Goal: Task Accomplishment & Management: Manage account settings

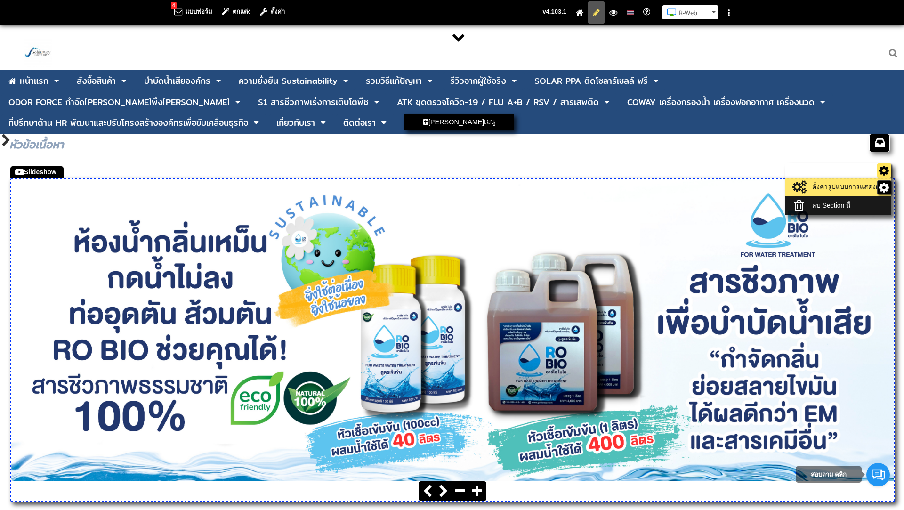
click at [861, 186] on link "ตั้งค่ารูปแบบการแสดงผล" at bounding box center [838, 186] width 101 height 13
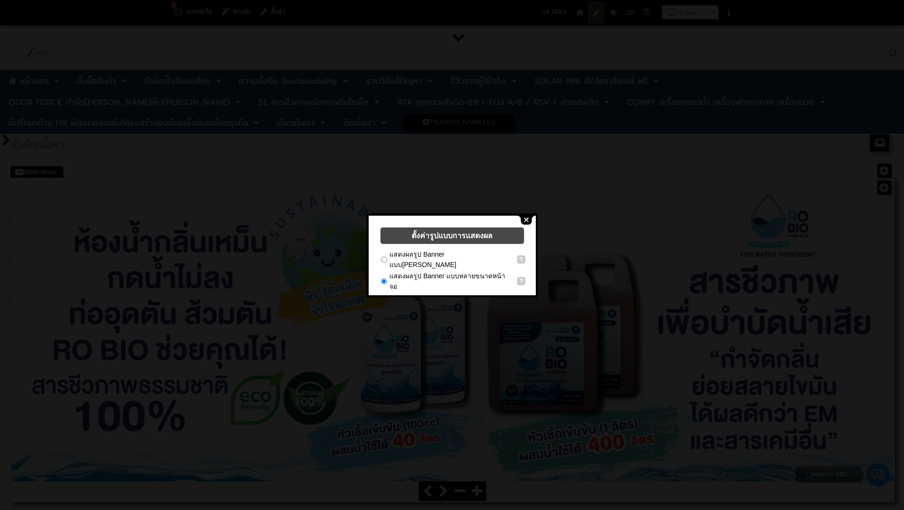
click at [528, 217] on button "close" at bounding box center [526, 220] width 18 height 9
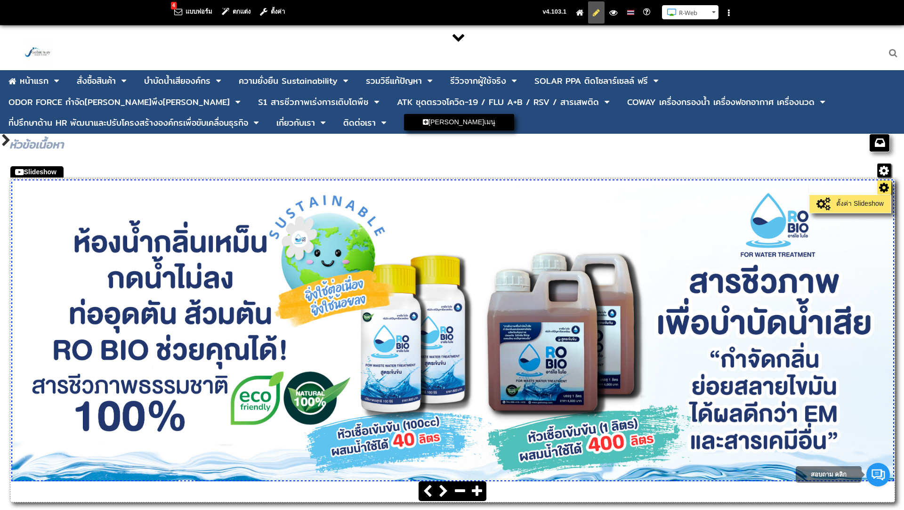
click at [873, 201] on link "ตั้งค่า Slideshow" at bounding box center [850, 203] width 77 height 13
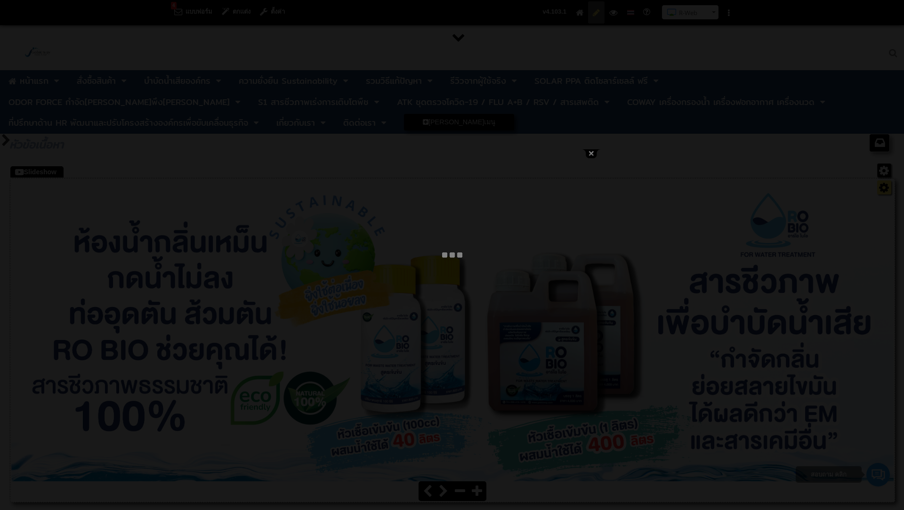
type input "บำบัดน้ำเสีย กลิ่นส้วม แก้ส้วมเหม็น ย่อยสลายไขมัน ห้องน้ำเหม็น กำจัดกลิ่นเหม็น …"
select select "_self"
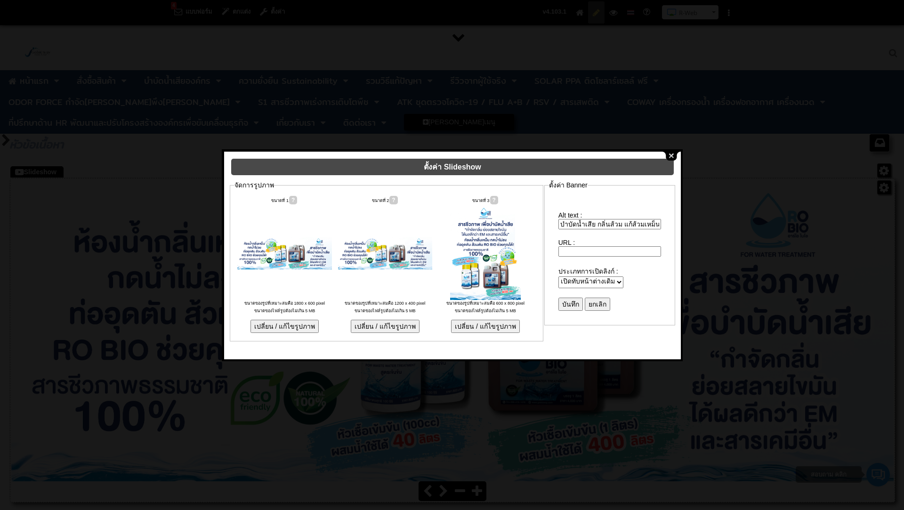
click at [672, 155] on button "close" at bounding box center [671, 156] width 18 height 9
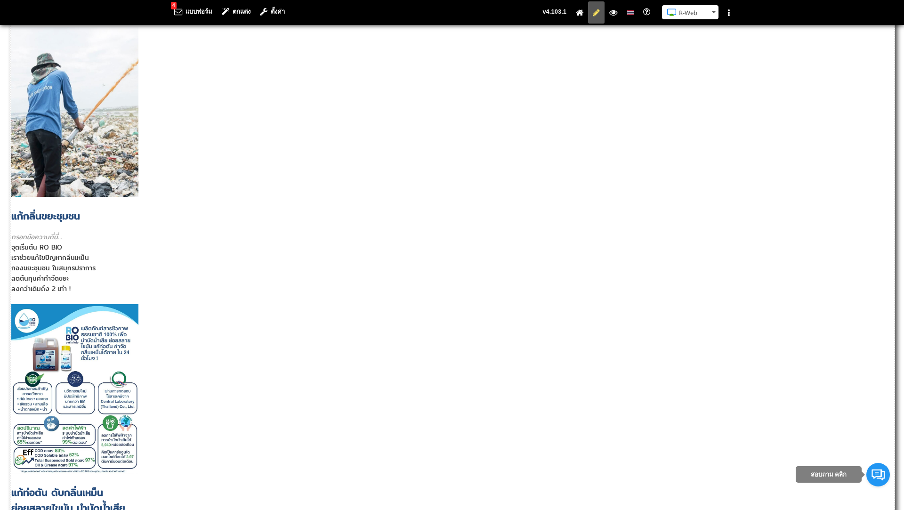
scroll to position [787, 0]
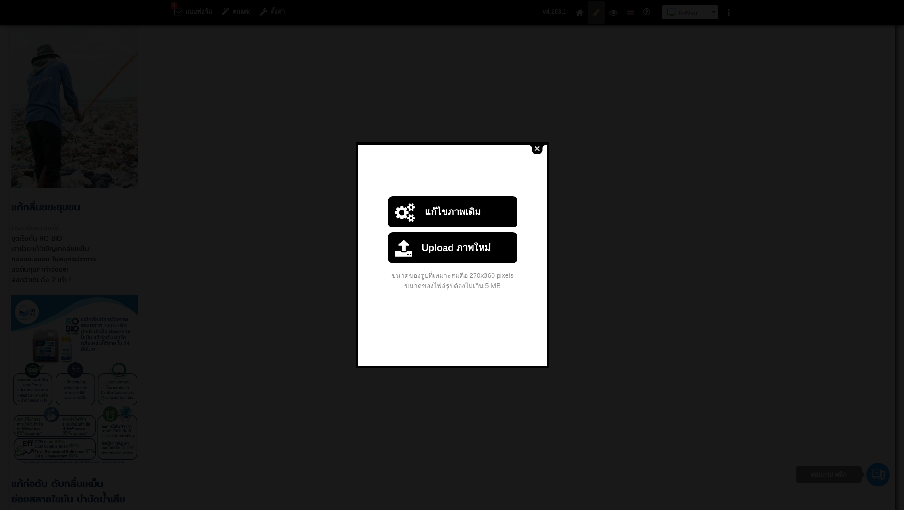
click at [537, 146] on button "close" at bounding box center [537, 149] width 18 height 9
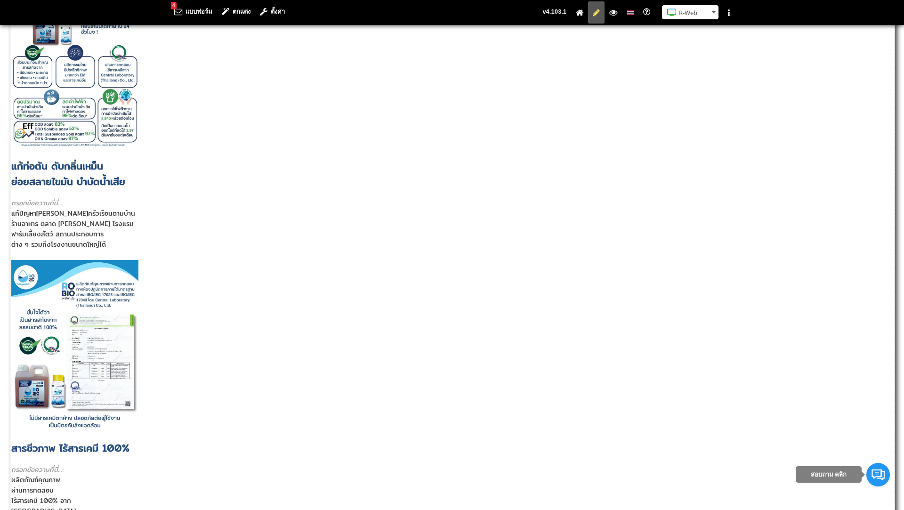
scroll to position [1044, 0]
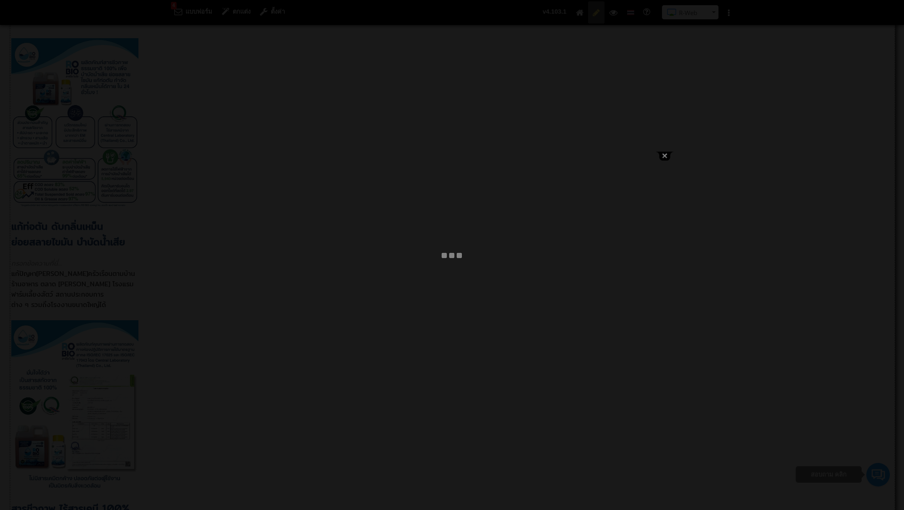
type input "บำบัดน้ำเสีย กลิ่นส้วม แก้ส้วมเหม็น ย่อยสลายไขมัน ห้องน้ำเหม็น กำจัดกลิ่นเหม็น …"
select select "_self"
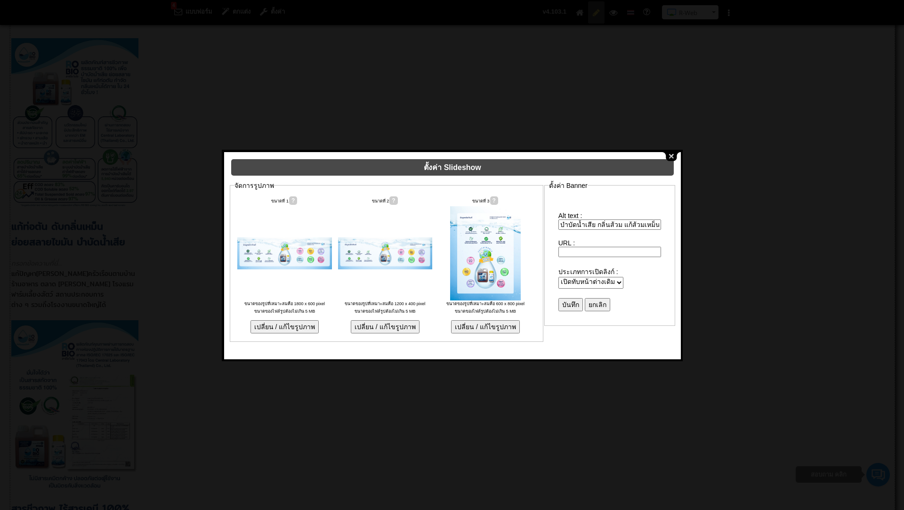
click at [670, 153] on button "close" at bounding box center [671, 156] width 18 height 9
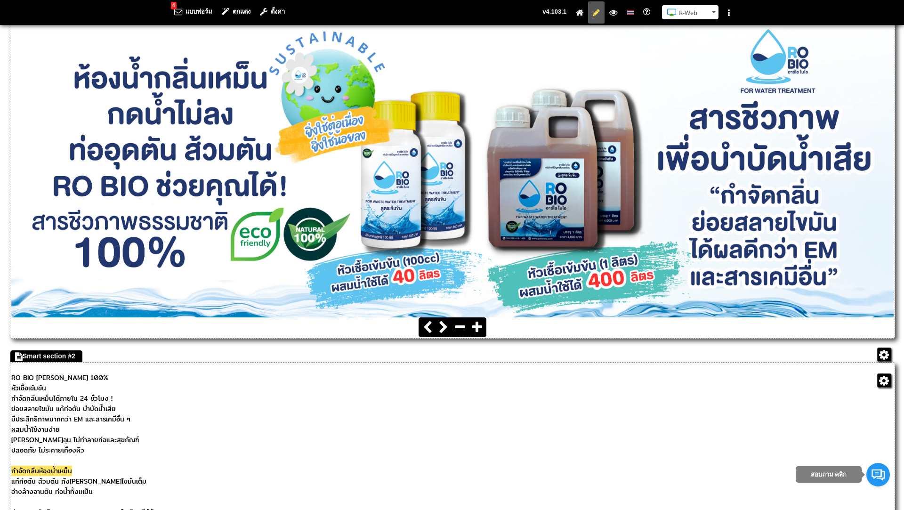
scroll to position [0, 0]
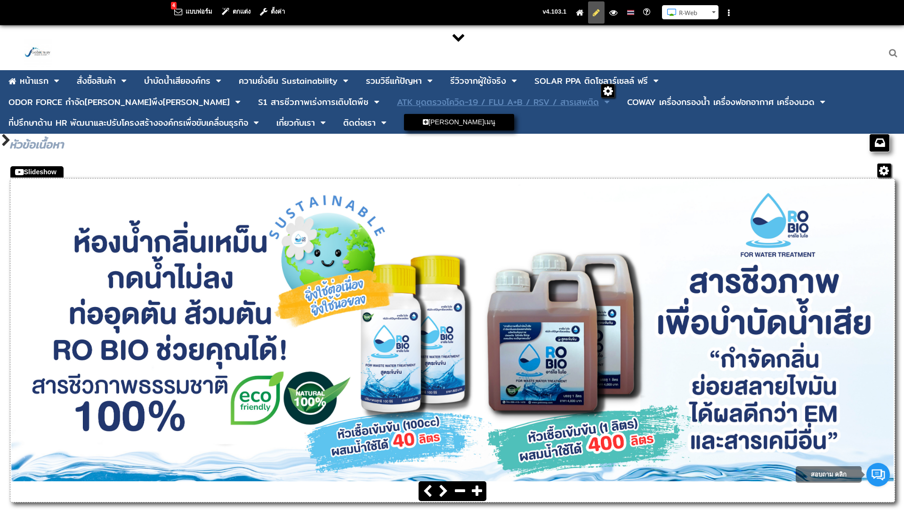
click at [397, 100] on div "ATK ชุดตรวจโควิด-19 / FLU A+B / RSV / สารเสพติด" at bounding box center [498, 102] width 202 height 8
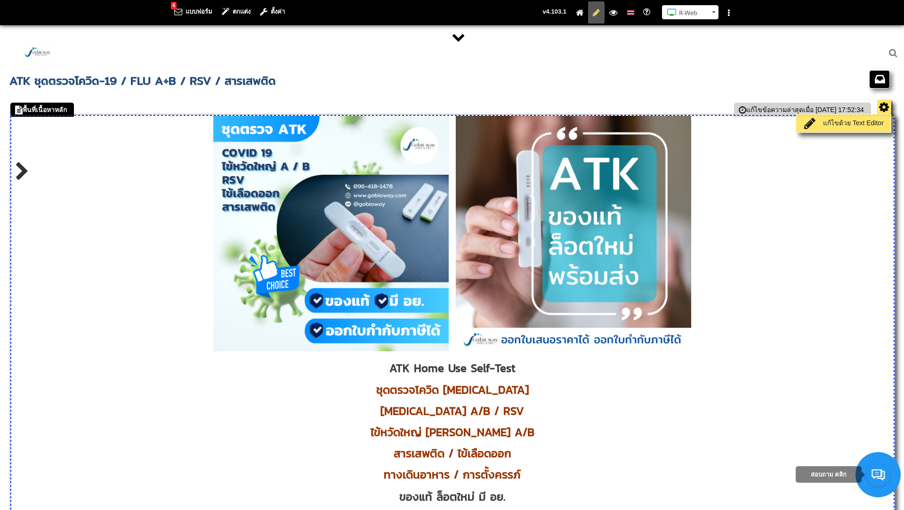
click at [863, 120] on link "แก้ไขด้วย Text Editor" at bounding box center [843, 123] width 90 height 13
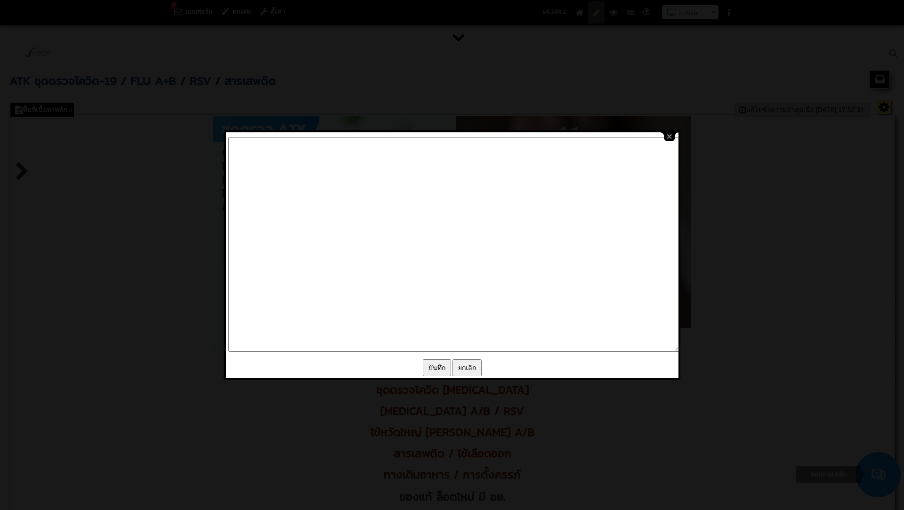
type textarea "<p style="text-align: center;"><img src="/images/editor/ATK_Cover_Page_Website.…"
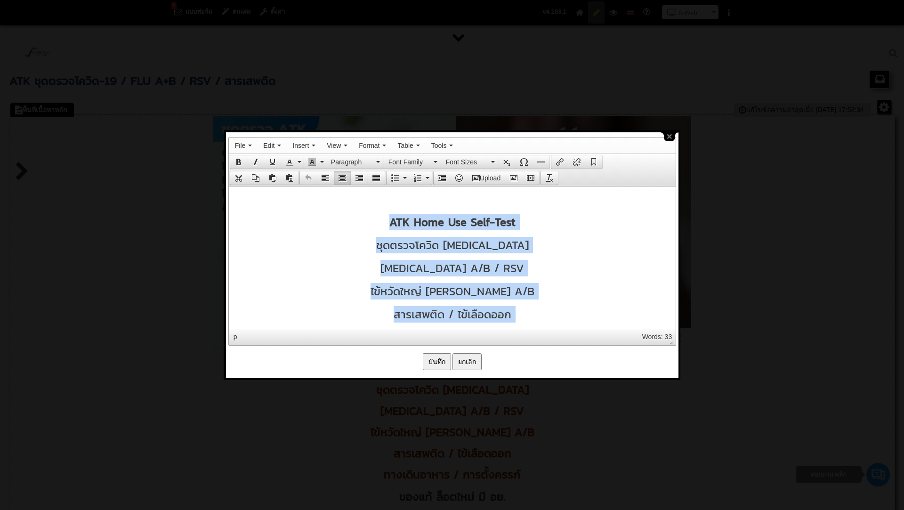
scroll to position [8698, 0]
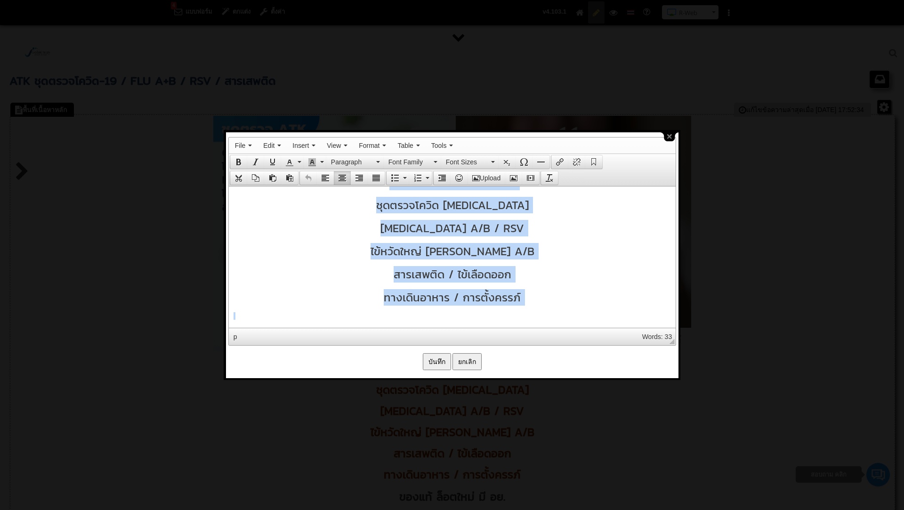
drag, startPoint x: 390, startPoint y: 215, endPoint x: 514, endPoint y: 333, distance: 171.1
copy body "ATK Home Use Self-Test ชุดตรวจโควิด COVID-19 FLU A/B / RSV ไข้หวัดใหญ่ สายพันธ์…"
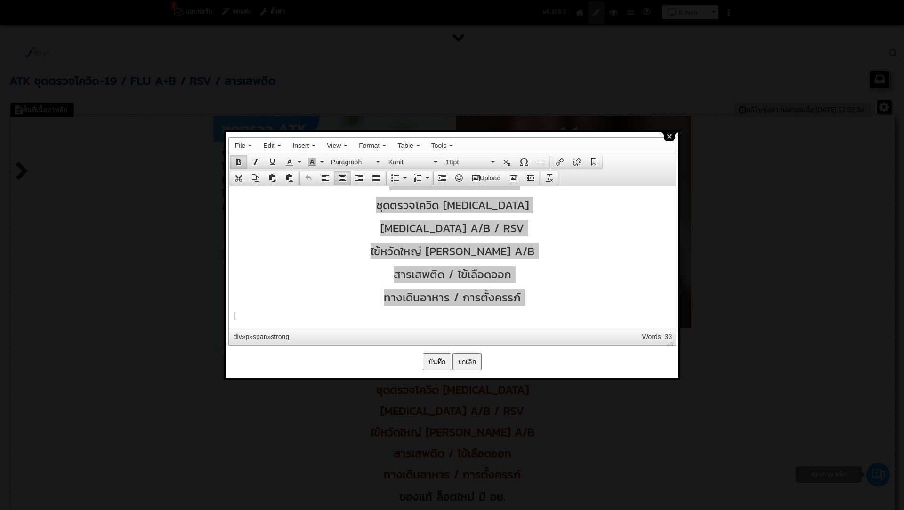
click at [670, 138] on button "close" at bounding box center [669, 136] width 18 height 9
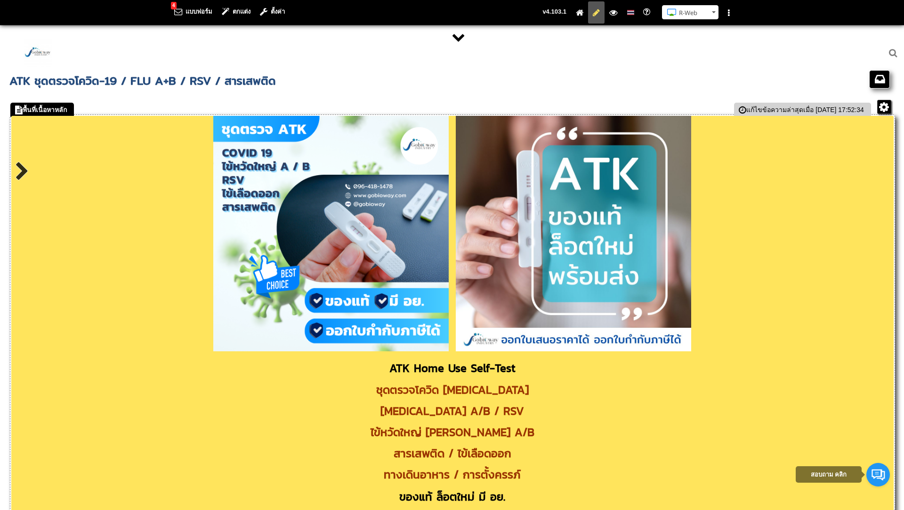
scroll to position [0, 0]
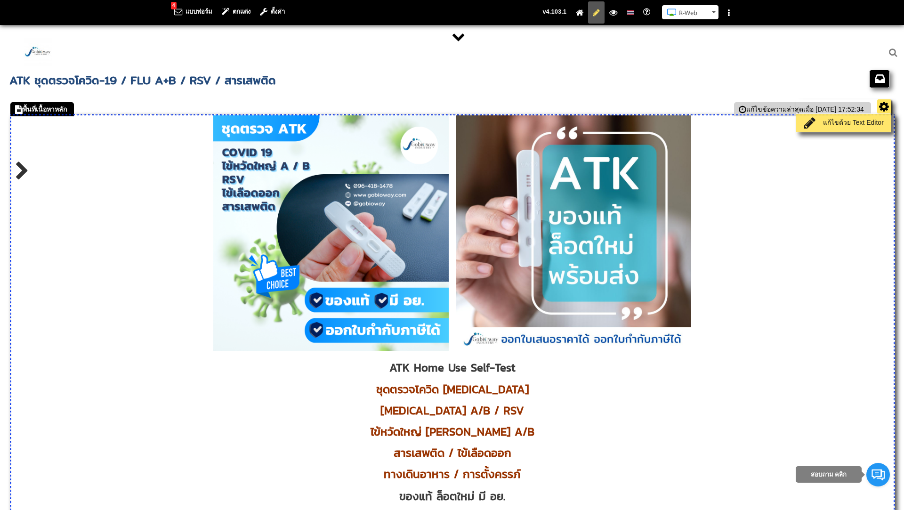
click at [858, 125] on link "แก้ไขด้วย Text Editor" at bounding box center [843, 122] width 90 height 13
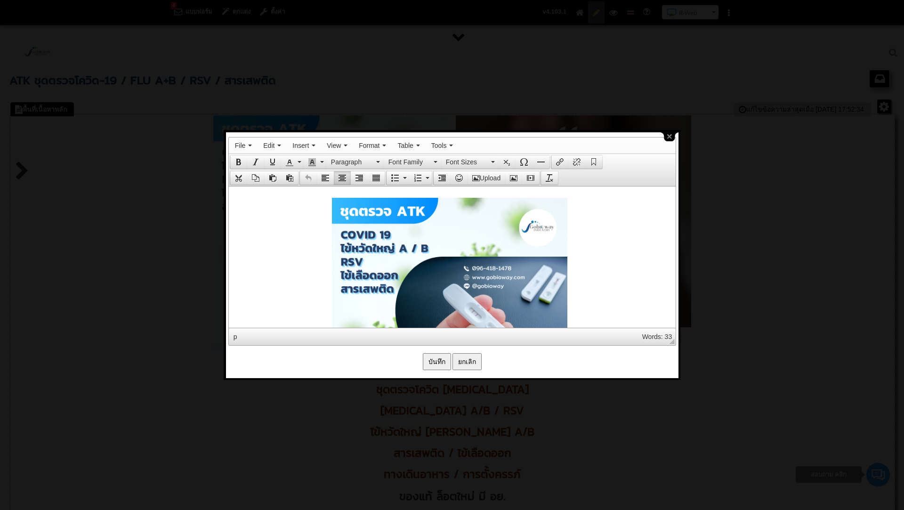
scroll to position [0, 0]
click at [391, 250] on img at bounding box center [448, 314] width 235 height 235
click at [486, 214] on img at bounding box center [448, 314] width 235 height 235
click at [512, 179] on icon "Insert/edit image" at bounding box center [514, 178] width 8 height 8
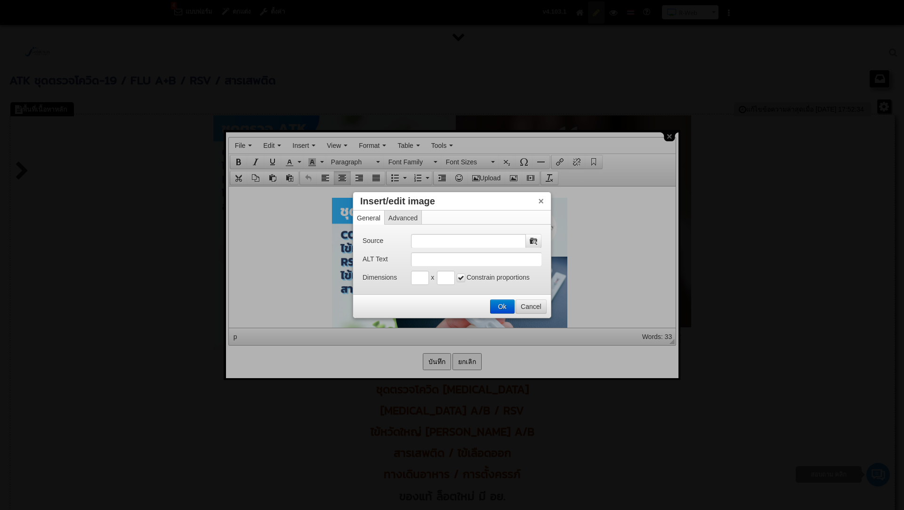
click at [531, 305] on button "Cancel" at bounding box center [531, 306] width 30 height 13
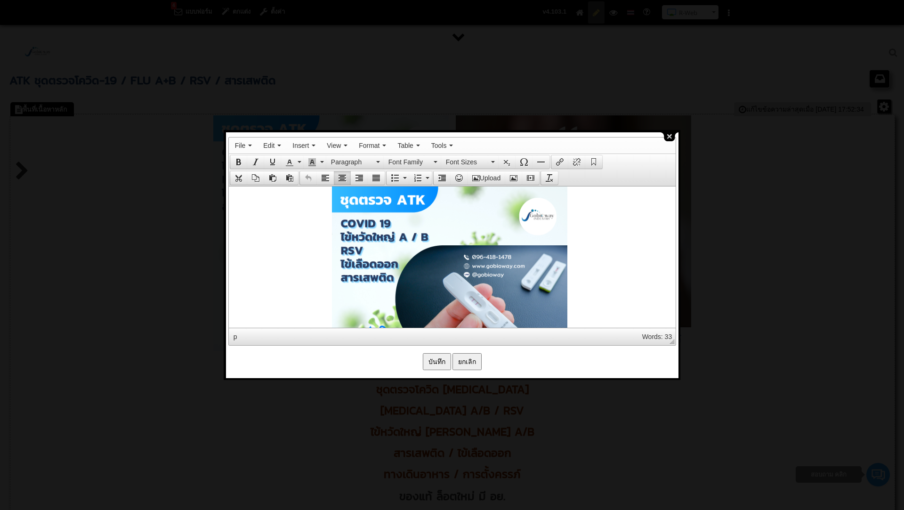
click at [674, 137] on button "close" at bounding box center [669, 136] width 18 height 9
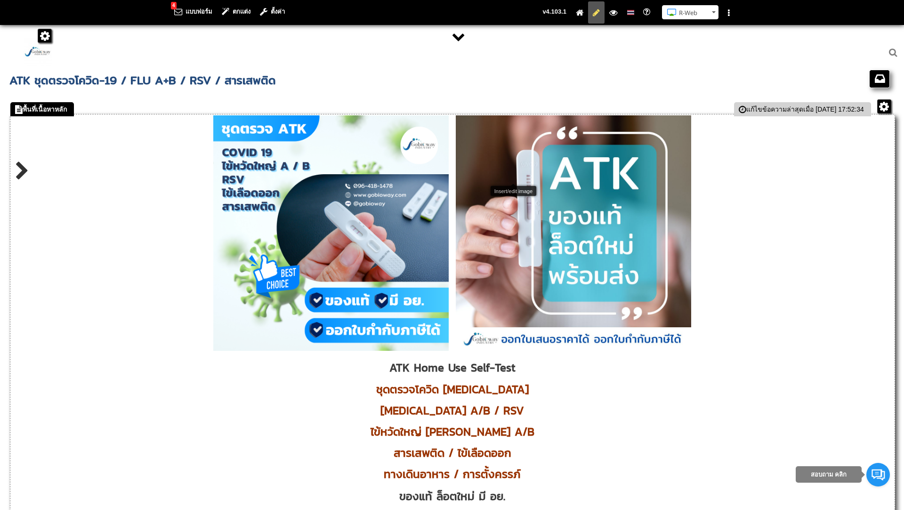
click at [39, 46] on img at bounding box center [38, 52] width 28 height 28
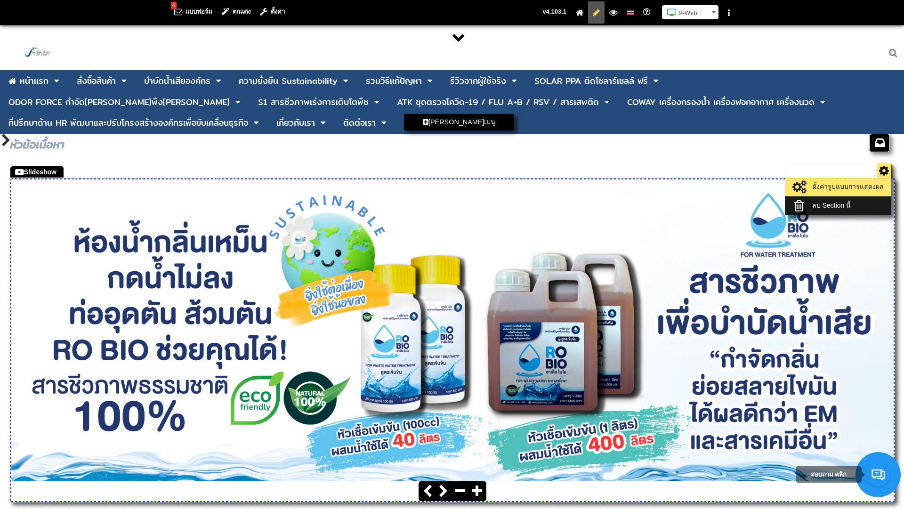
click at [861, 186] on link "ตั้งค่ารูปแบบการแสดงผล" at bounding box center [838, 186] width 101 height 13
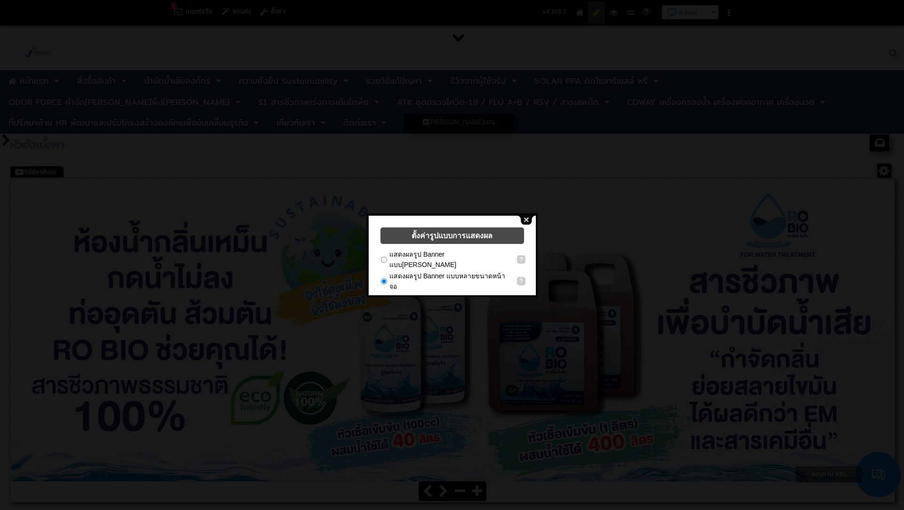
click at [526, 217] on button "close" at bounding box center [526, 220] width 18 height 9
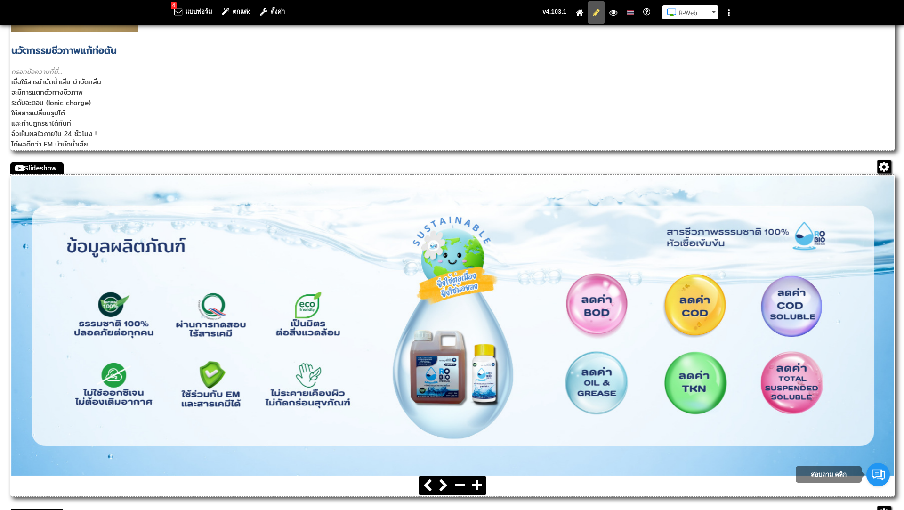
scroll to position [1823, 0]
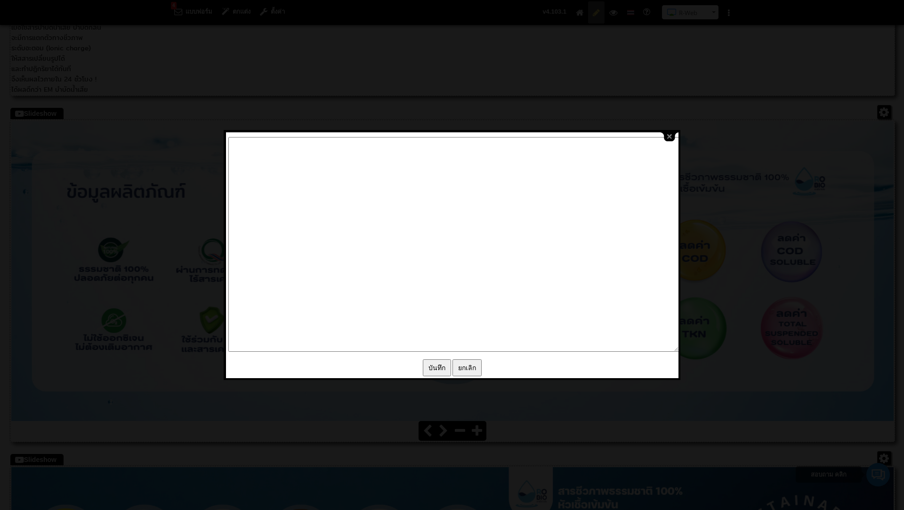
type textarea "<l0 ipsum="dolo-sitam: consec;"><adi eli="/seddoe/tempor/8_incุut_LA_ETD_Magna_…"
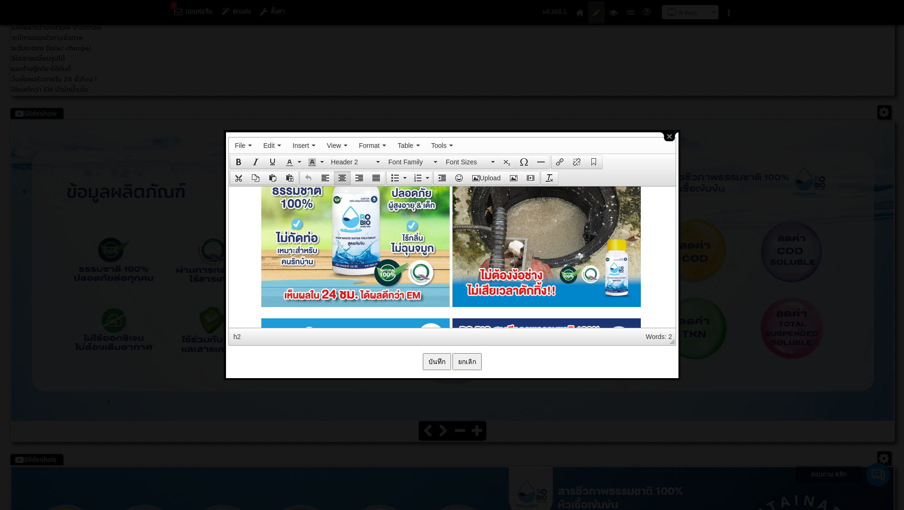
scroll to position [528, 0]
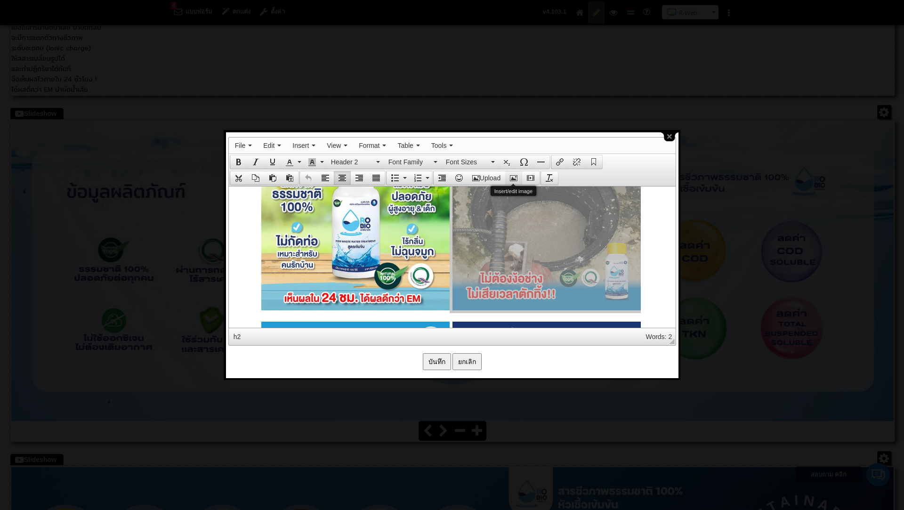
drag, startPoint x: 495, startPoint y: 174, endPoint x: 514, endPoint y: 180, distance: 19.7
click at [514, 180] on div "Upload" at bounding box center [486, 178] width 106 height 14
click at [514, 180] on icon "Insert/edit image" at bounding box center [514, 178] width 8 height 8
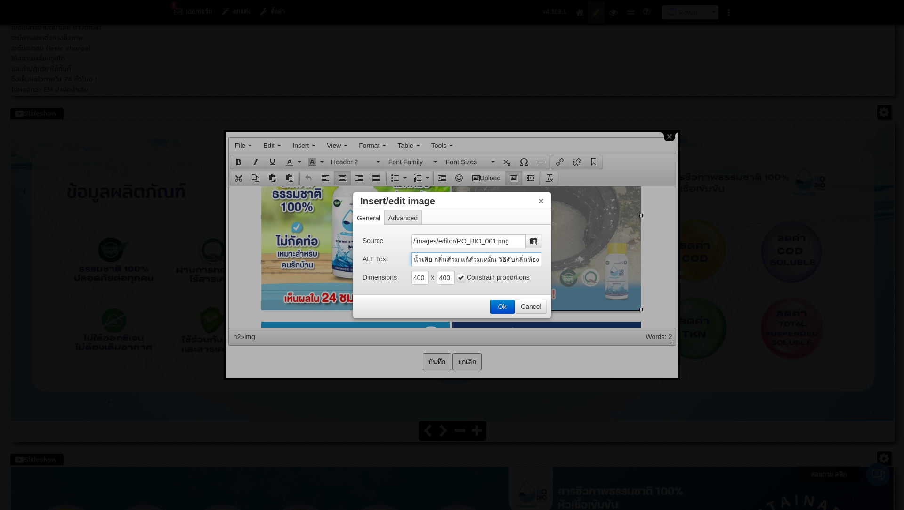
click at [415, 259] on input "น้ำเสีย กลิ่นส้วม แก้ส้วมเหม็น วิธีดับกลิ่นห้องน้ำ ห้องน้ำเหม็น กำจัดกลิ่นเหม็น…" at bounding box center [476, 259] width 131 height 14
drag, startPoint x: 413, startPoint y: 257, endPoint x: 588, endPoint y: 272, distance: 175.8
click at [525, 307] on button "Cancel" at bounding box center [531, 306] width 30 height 13
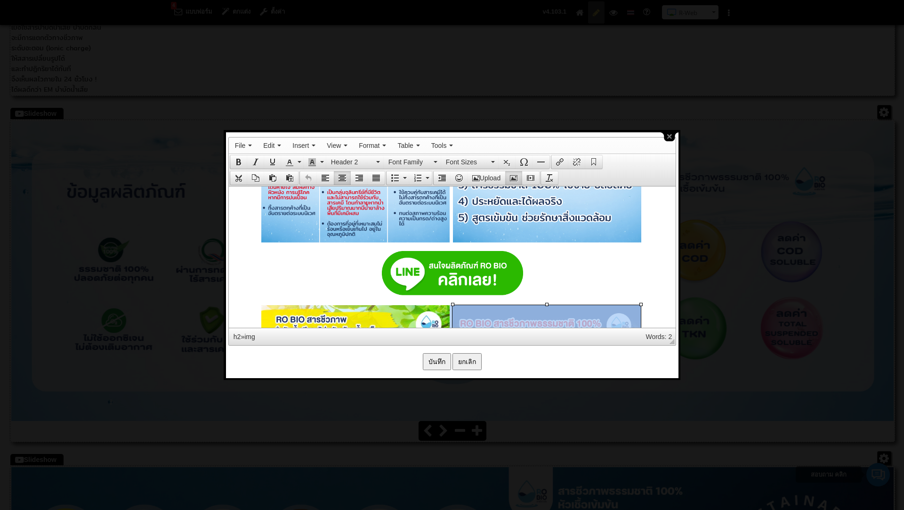
scroll to position [343, 0]
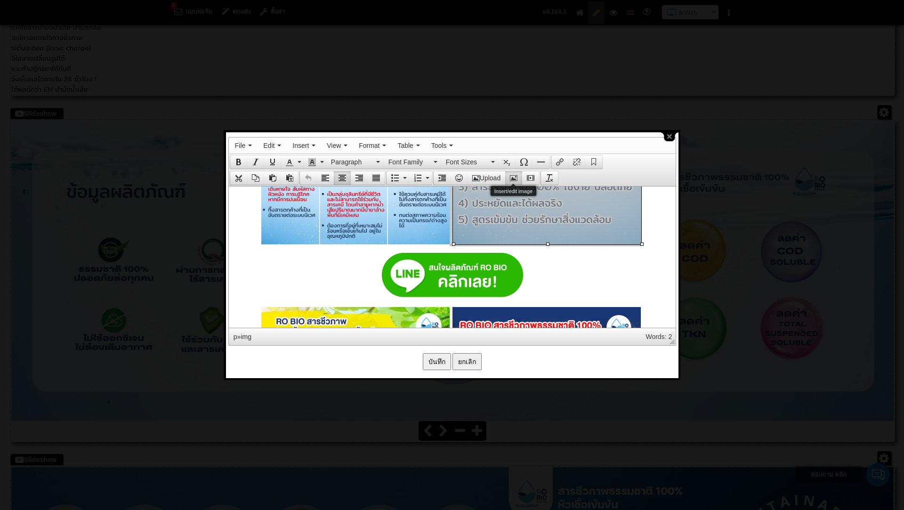
click at [518, 175] on button "Insert/edit image" at bounding box center [513, 177] width 17 height 13
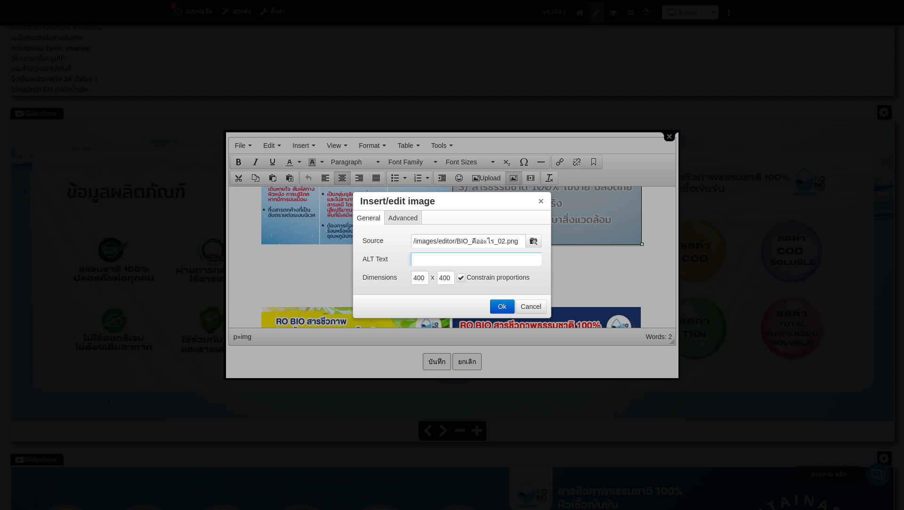
click at [493, 261] on input "ALT Text" at bounding box center [476, 259] width 131 height 14
click at [542, 200] on button "×" at bounding box center [541, 200] width 6 height 9
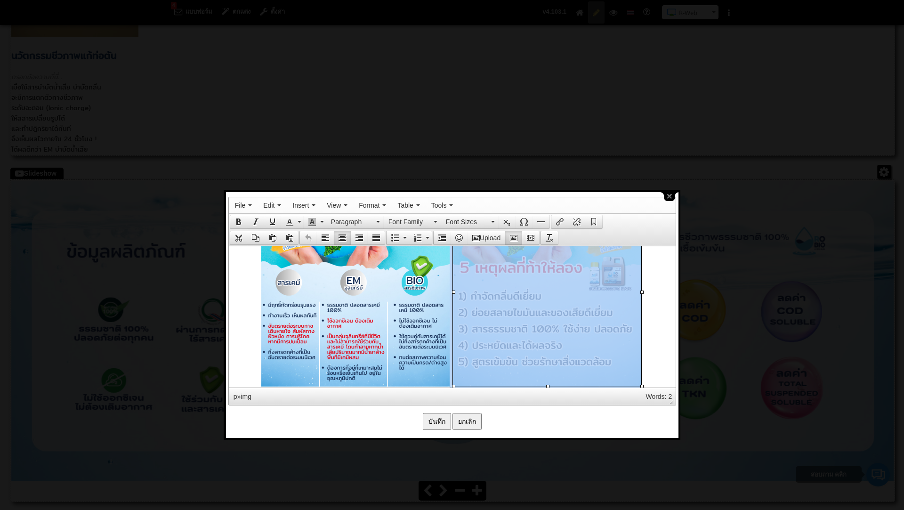
scroll to position [1754, 0]
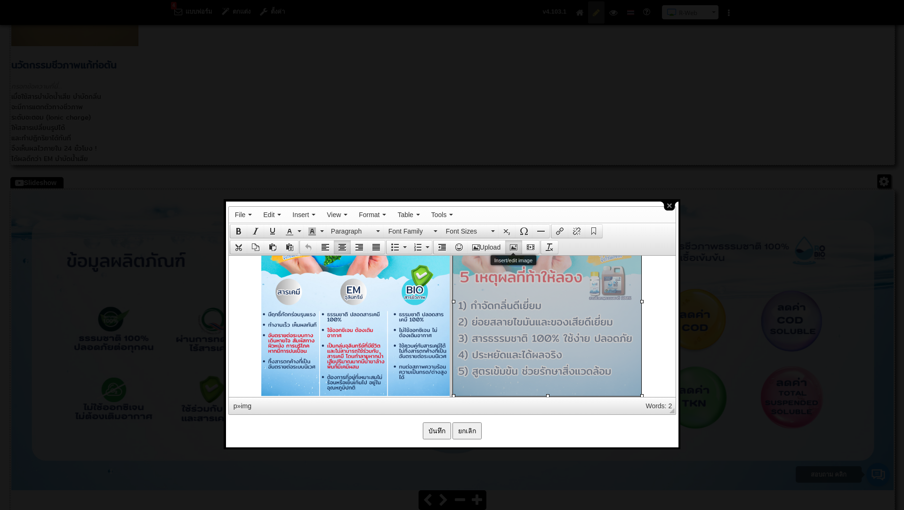
click at [517, 243] on icon "Insert/edit image" at bounding box center [514, 247] width 8 height 8
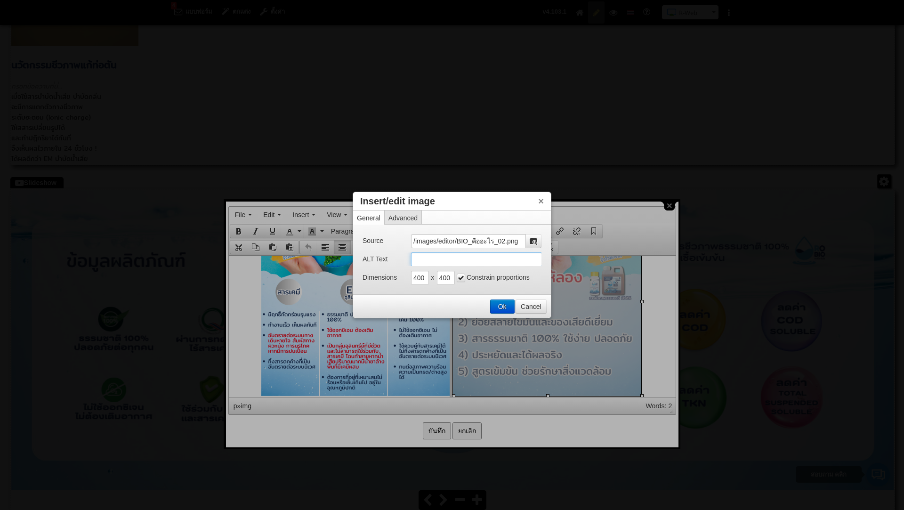
click at [460, 258] on input "ALT Text" at bounding box center [476, 259] width 131 height 14
paste input "น้ำเสีย กลิ่นส้วม แก้ส้วมเหม็น วิธีดับกลิ่นห้องน้ำ ห้องน้ำเหม็น กำจัดกลิ่นเหม็น…"
click at [471, 257] on input "บำบัดน้ำเสีย กลิ่นส้วม แก้ส้วมเหม็น วิธีดับกลิ่นห้องน้ำ ห้องน้ำเหม็น กำจัดกลิ่น…" at bounding box center [476, 259] width 131 height 14
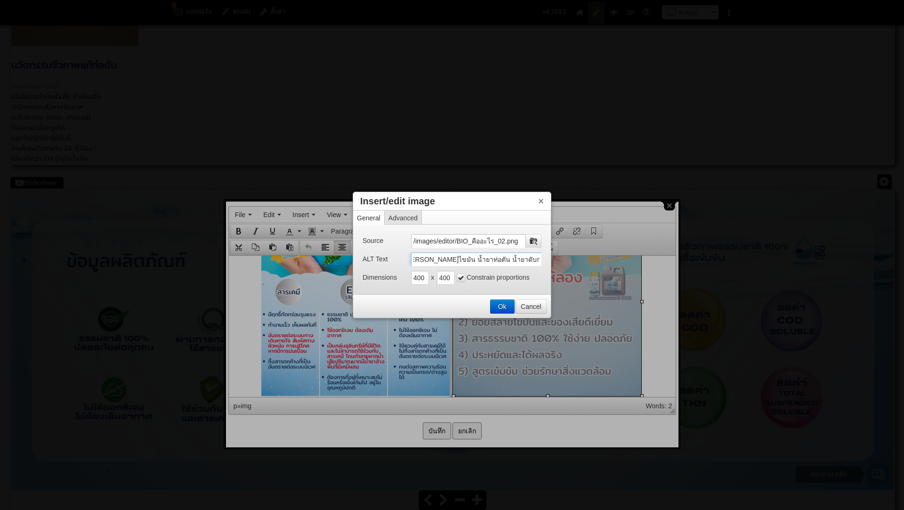
drag, startPoint x: 515, startPoint y: 259, endPoint x: 540, endPoint y: 258, distance: 25.0
click at [540, 258] on input "บำบัดน้ำเสีย กลิ่นส้วม แก้ส้วมเหม็น วิธีดับกลิ่นห้องน้ำ ห้องน้ำเหม็น กำจัดกลิ่น…" at bounding box center [476, 259] width 131 height 14
drag, startPoint x: 539, startPoint y: 260, endPoint x: 403, endPoint y: 262, distance: 135.6
click at [403, 262] on div "ALT Text บำบัดน้ำเสีย กลิ่นส้วม แก้ส้วมเหม็น วิธีดับกลิ่นห้องน้ำ ห้องน้ำเหม็น ก…" at bounding box center [451, 259] width 179 height 14
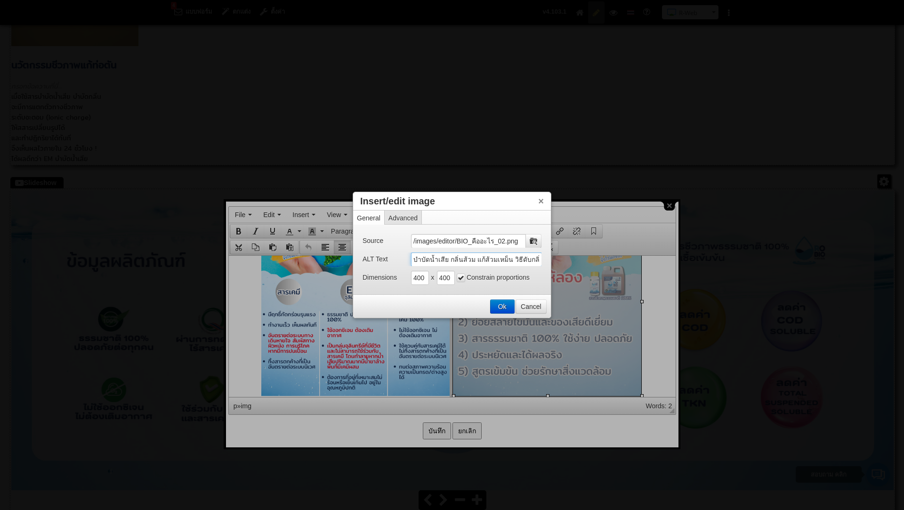
type input "บำบัดน้ำเสีย กลิ่นส้วม แก้ส้วมเหม็น วิธีดับกลิ่นห้องน้ำ ห้องน้ำเหม็น กำจัดกลิ่น…"
click at [498, 304] on button "Ok" at bounding box center [502, 306] width 24 height 13
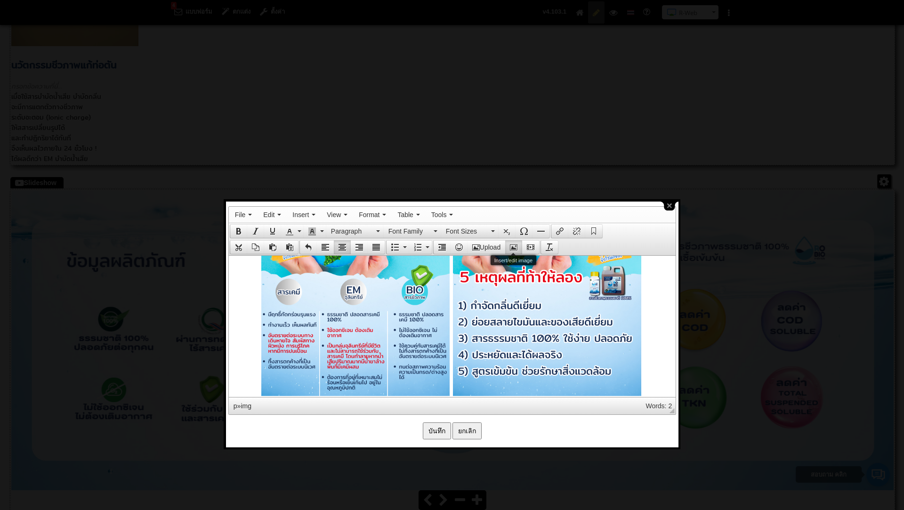
click at [514, 243] on icon "Insert/edit image" at bounding box center [514, 247] width 8 height 8
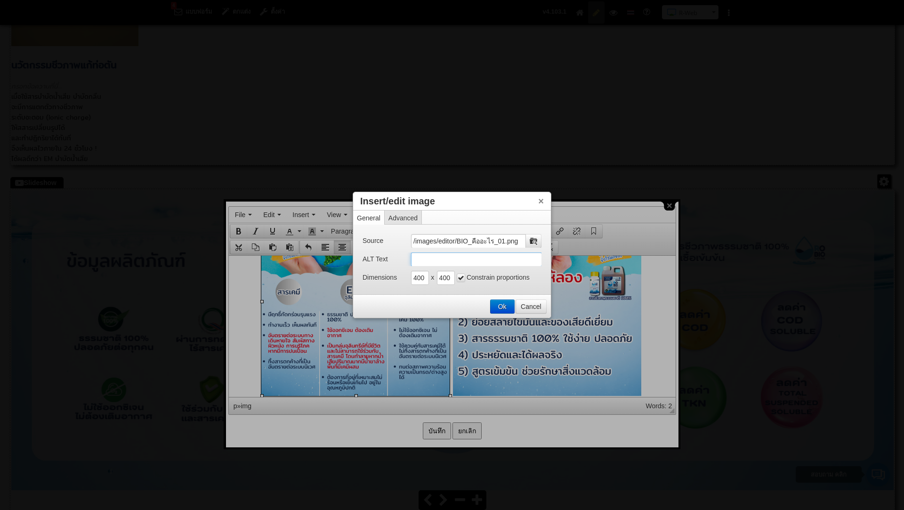
click at [427, 257] on input "ALT Text" at bounding box center [476, 259] width 131 height 14
paste input "บำบัดน้ำเสีย กลิ่นส้วม แก้ส้วมเหม็น วิธีดับกลิ่นห้องน้ำ ห้องน้ำเหม็น กำจัดกลิ่น…"
type input "บำบัดน้ำเสีย กลิ่นส้วม แก้ส้วมเหม็น วิธีดับกลิ่นห้องน้ำ ห้องน้ำเหม็น กำจัดกลิ่น…"
click at [450, 256] on input "บำบัดน้ำเสีย กลิ่นส้วม แก้ส้วมเหม็น วิธีดับกลิ่นห้องน้ำ ห้องน้ำเหม็น กำจัดกลิ่น…" at bounding box center [476, 259] width 131 height 14
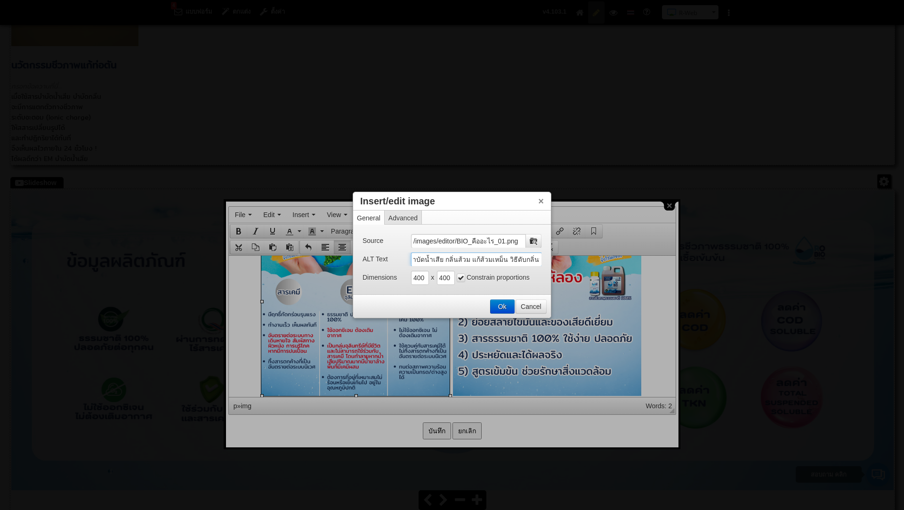
scroll to position [0, 0]
drag, startPoint x: 492, startPoint y: 304, endPoint x: 264, endPoint y: 45, distance: 345.2
click at [492, 304] on button "Ok" at bounding box center [502, 306] width 24 height 13
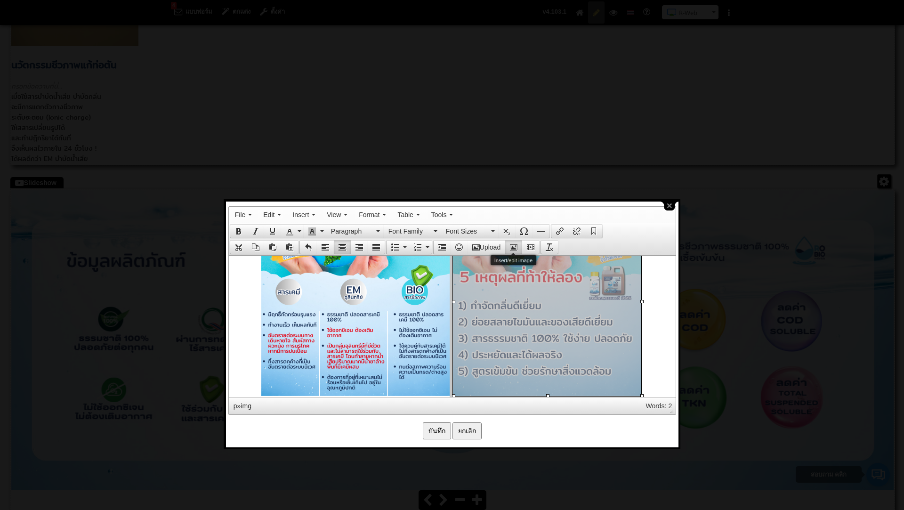
click at [514, 247] on icon "Insert/edit image" at bounding box center [514, 247] width 8 height 8
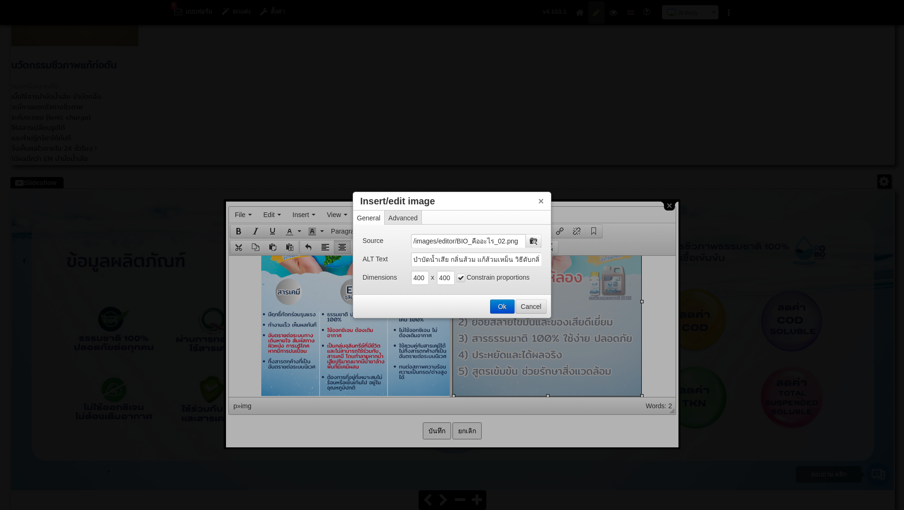
click at [524, 304] on button "Cancel" at bounding box center [531, 306] width 30 height 13
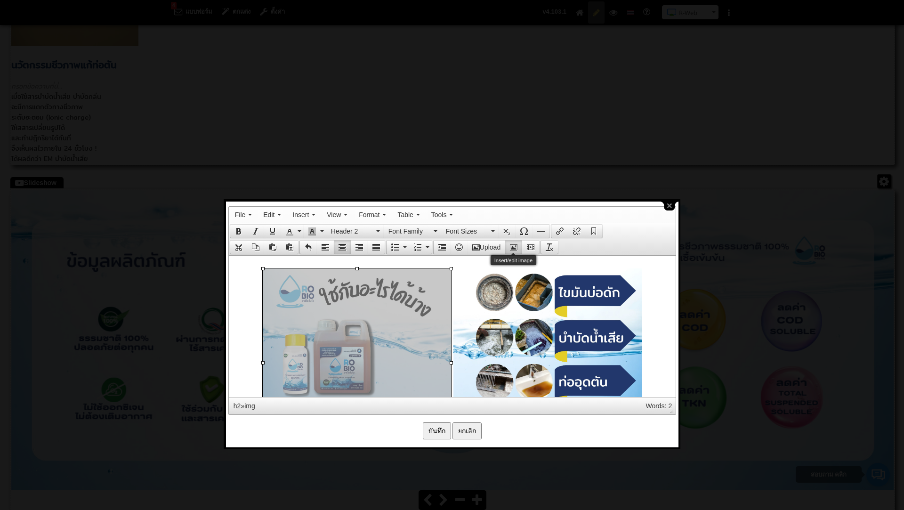
click at [517, 245] on icon "Insert/edit image" at bounding box center [514, 247] width 8 height 8
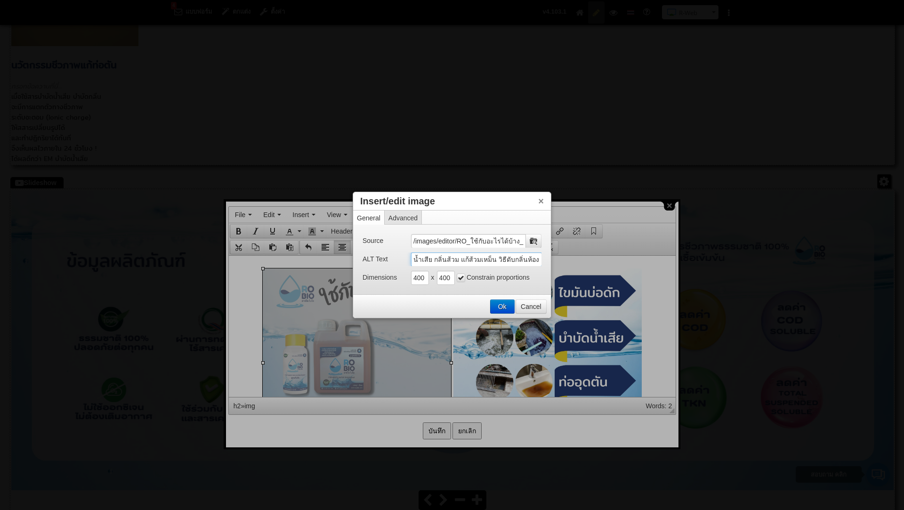
click at [414, 260] on input "น้ำเสีย กลิ่นส้วม แก้ส้วมเหม็น วิธีดับกลิ่นห้องน้ำ ห้องน้ำเหม็น กำจัดกลิ่นเหม็น…" at bounding box center [476, 259] width 131 height 14
drag, startPoint x: 413, startPoint y: 257, endPoint x: 590, endPoint y: 261, distance: 176.6
paste input "บำบัด"
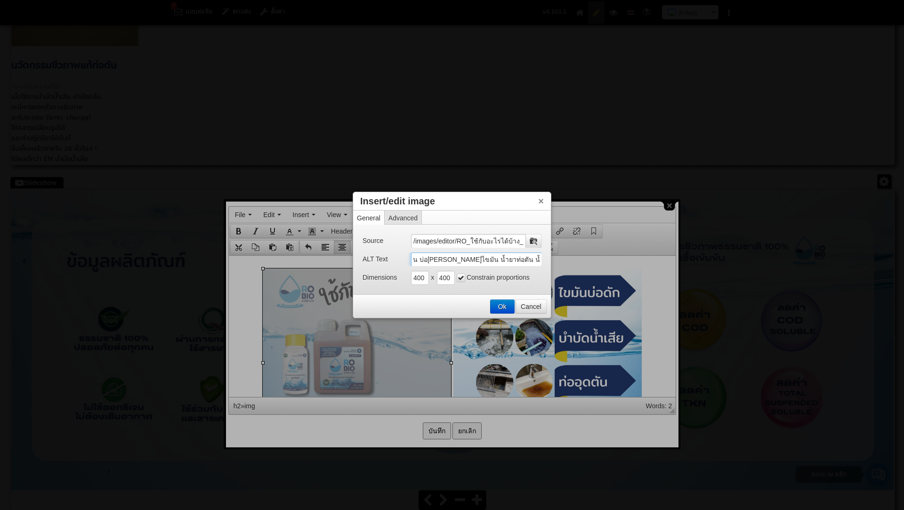
type input "บำบัดน้ำเสีย กลิ่นส้วม แก้ส้วมเหม็น วิธีดับกลิ่นห้องน้ำ ห้องน้ำเหม็น กำจัดกลิ่น…"
click at [419, 259] on input "บำบัดน้ำเสีย กลิ่นส้วม แก้ส้วมเหม็น วิธีดับกลิ่นห้องน้ำ ห้องน้ำเหม็น กำจัดกลิ่น…" at bounding box center [476, 259] width 131 height 14
drag, startPoint x: 494, startPoint y: 307, endPoint x: 265, endPoint y: 49, distance: 344.5
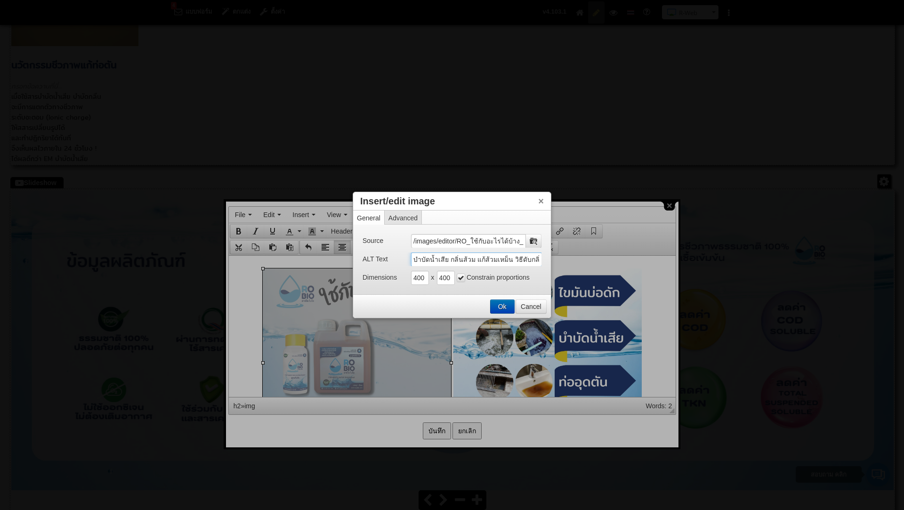
click at [494, 307] on button "Ok" at bounding box center [502, 306] width 24 height 13
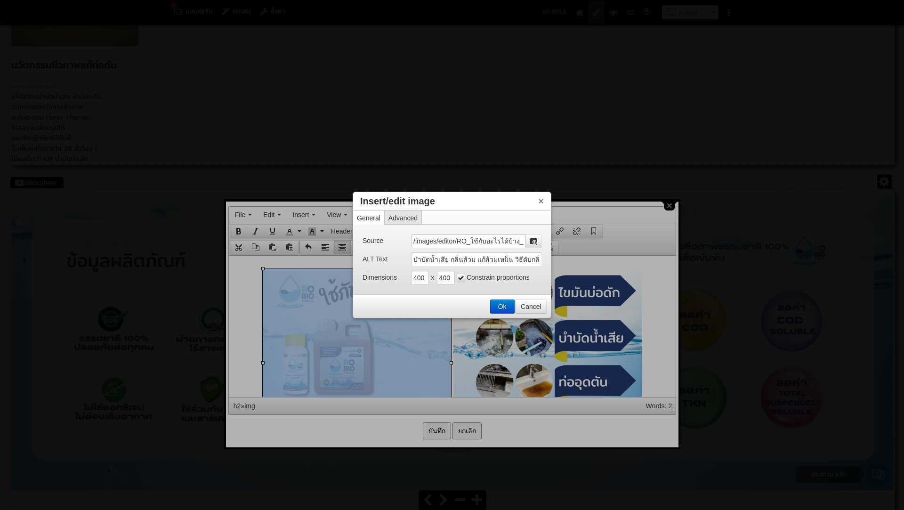
scroll to position [13, 0]
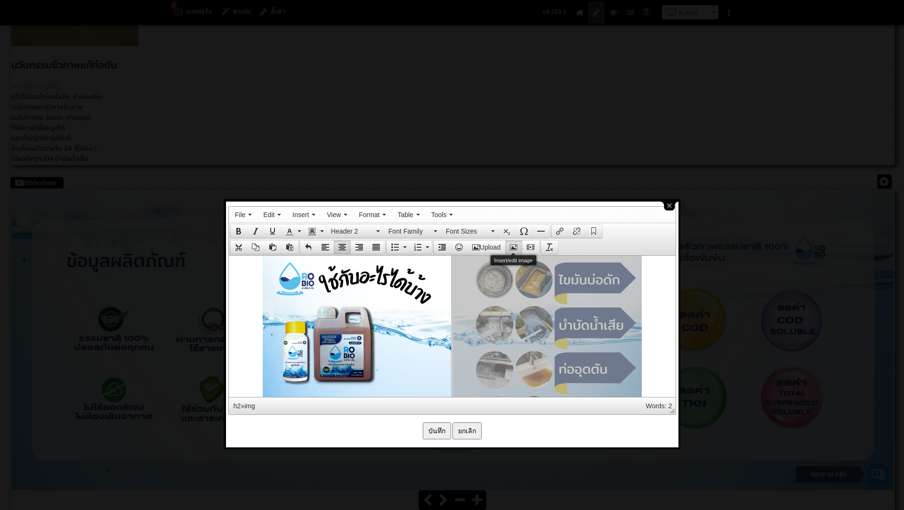
click at [517, 247] on icon "Insert/edit image" at bounding box center [514, 247] width 8 height 8
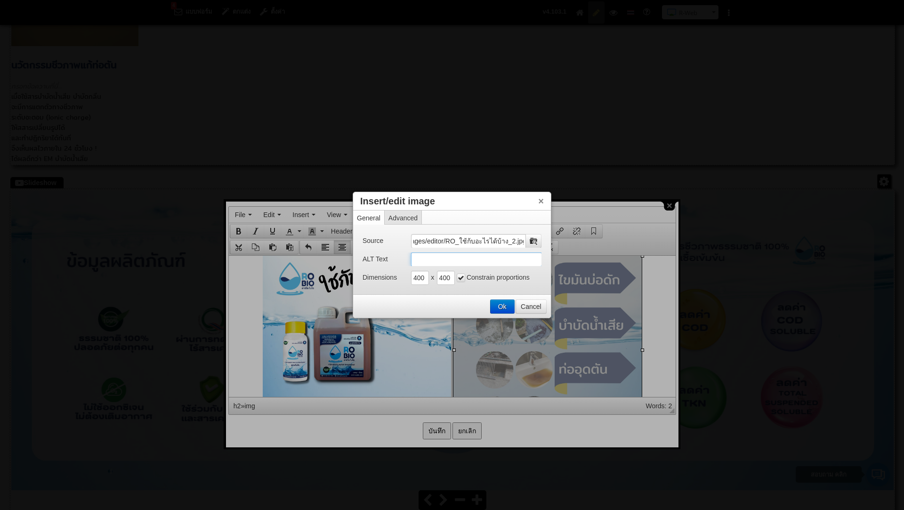
scroll to position [0, 0]
click at [421, 259] on input "ALT Text" at bounding box center [476, 259] width 131 height 14
paste input "บำบัดน้ำเสีย กลิ่นส้วม แก้ส้วมเหม็น วิธีดับกลิ่นห้องน้ำ ห้องน้ำเหม็น กำจัดกลิ่น…"
type input "บำบัดน้ำเสีย กลิ่นส้วม แก้ส้วมเหม็น วิธีดับกลิ่นห้องน้ำ ห้องน้ำเหม็น กำจัดกลิ่น…"
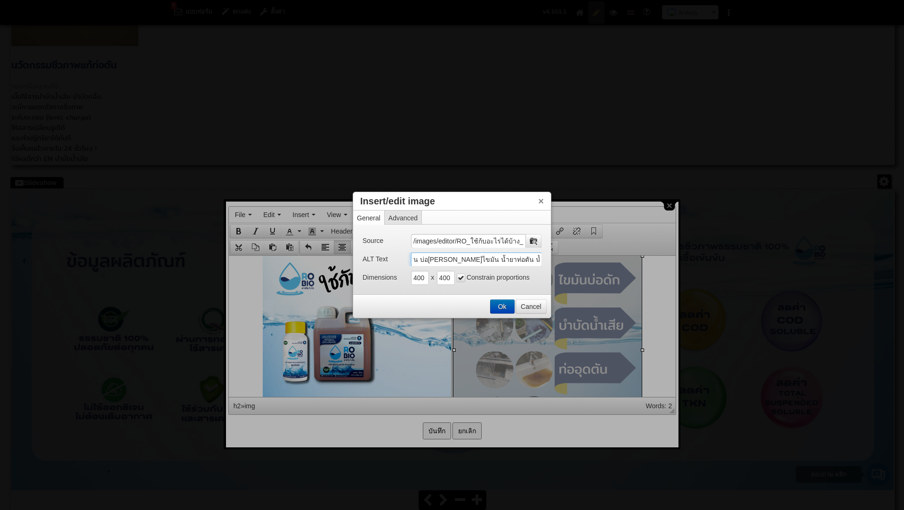
click at [495, 305] on button "Ok" at bounding box center [502, 306] width 24 height 13
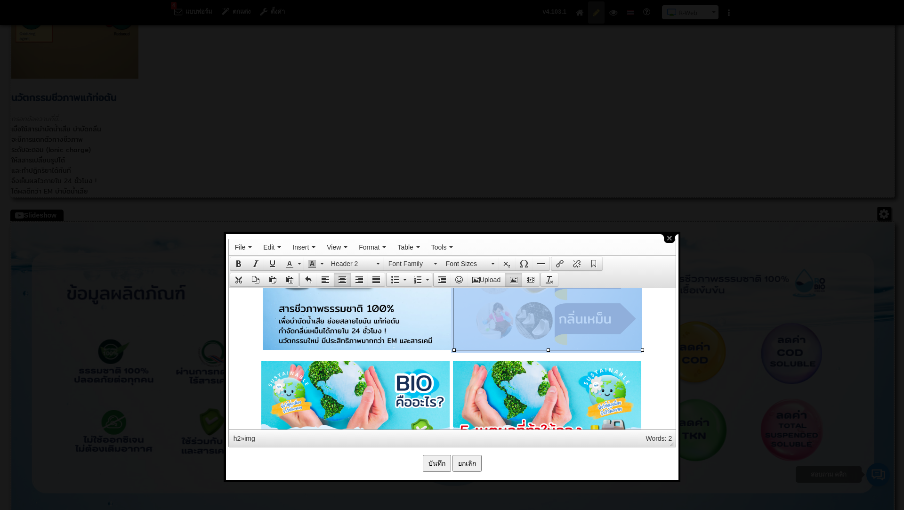
scroll to position [179, 0]
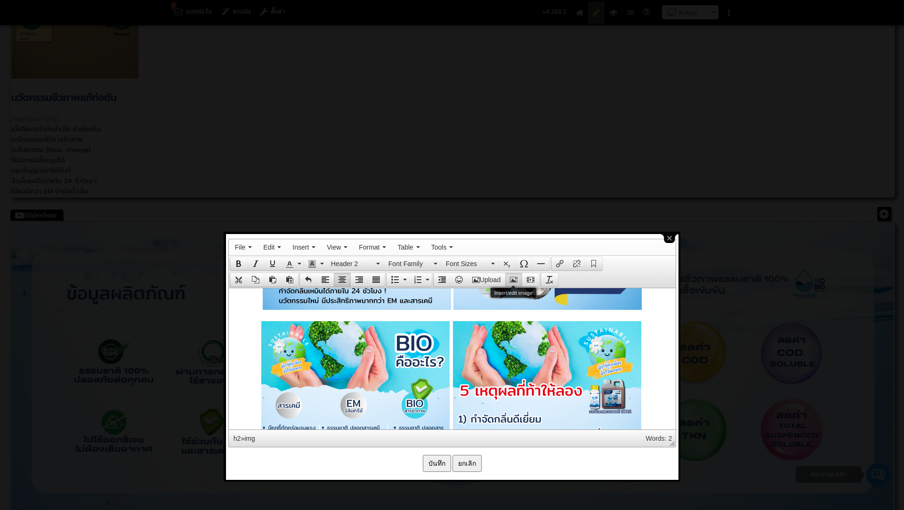
click at [513, 276] on icon "Insert/edit image" at bounding box center [514, 280] width 8 height 8
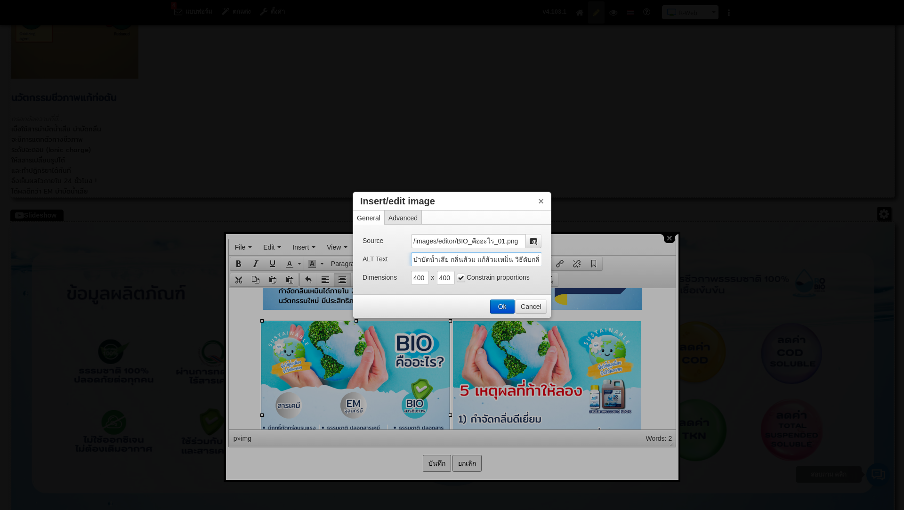
click at [498, 259] on input "บำบัดน้ำเสีย กลิ่นส้วม แก้ส้วมเหม็น วิธีดับกลิ่นห้องน้ำ ห้องน้ำเหม็น กำจัดกลิ่น…" at bounding box center [476, 259] width 131 height 14
click at [534, 300] on button "Cancel" at bounding box center [531, 306] width 30 height 13
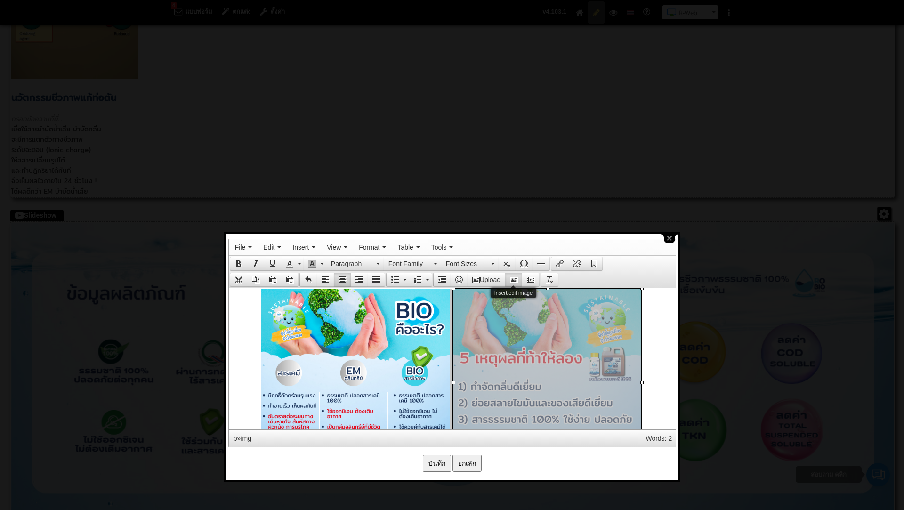
click at [515, 282] on button "Insert/edit image" at bounding box center [513, 279] width 17 height 13
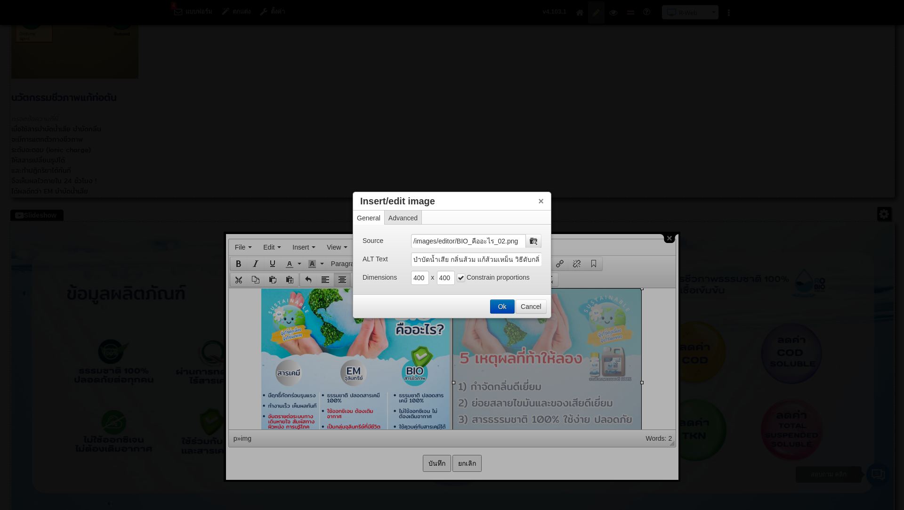
click at [496, 305] on button "Ok" at bounding box center [502, 306] width 24 height 13
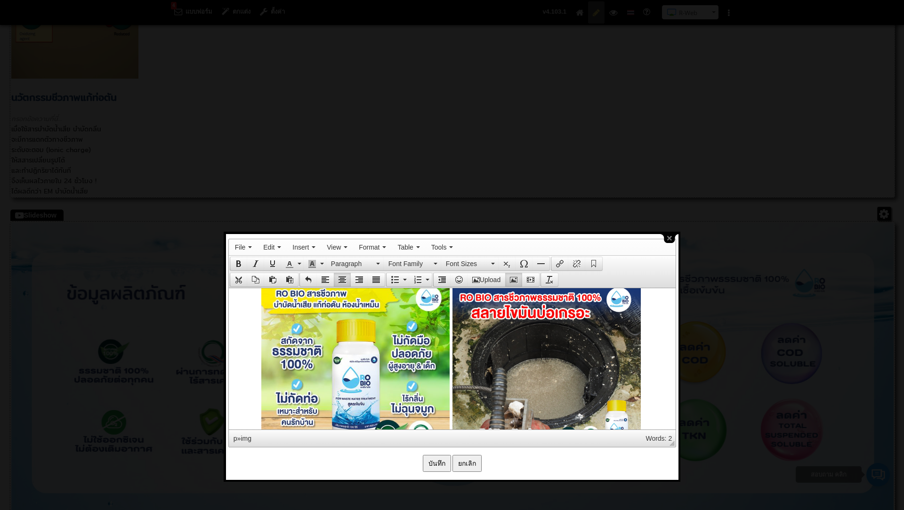
scroll to position [487, 0]
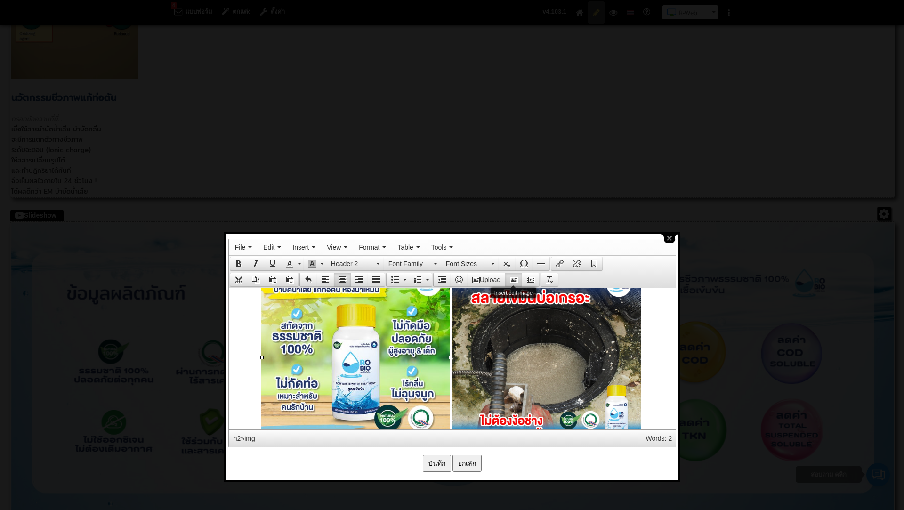
click at [514, 277] on icon "Insert/edit image" at bounding box center [514, 280] width 8 height 8
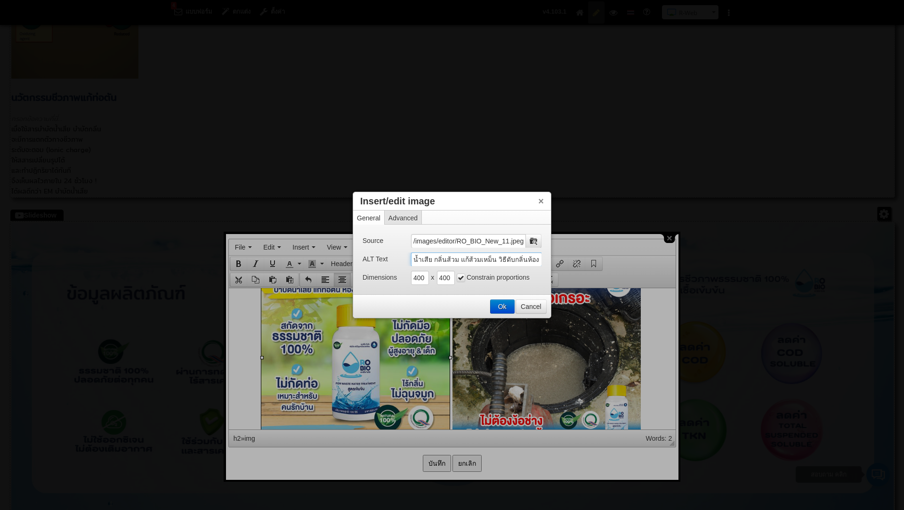
scroll to position [0, 0]
click at [413, 262] on input "น้ำเสีย กลิ่นส้วม แก้ส้วมเหม็น วิธีดับกลิ่นห้องน้ำ ห้องน้ำเหม็น กำจัดกลิ่นเหม็น…" at bounding box center [476, 259] width 131 height 14
drag, startPoint x: 412, startPoint y: 260, endPoint x: 593, endPoint y: 264, distance: 180.8
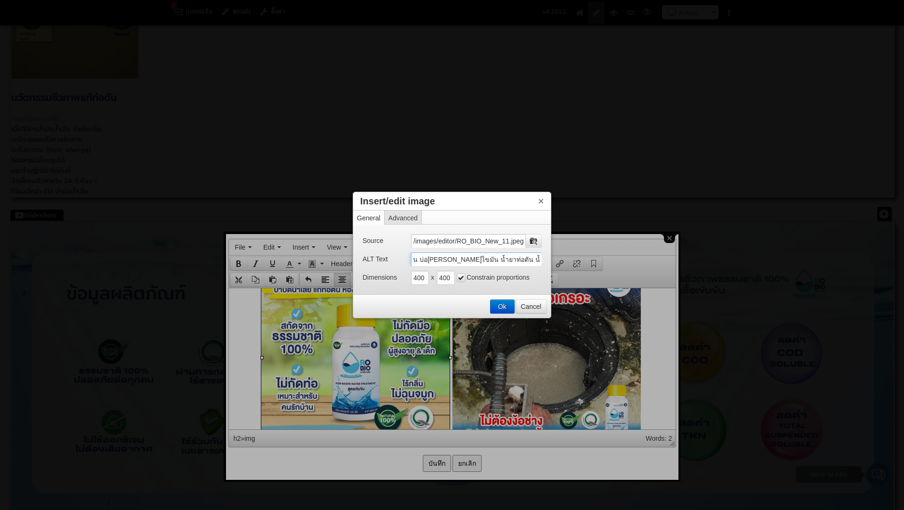
paste input "บำบัด"
type input "บำบัดน้ำเสีย กลิ่นส้วม แก้ส้วมเหม็น วิธีดับกลิ่นห้องน้ำ ห้องน้ำเหม็น กำจัดกลิ่น…"
click at [498, 304] on button "Ok" at bounding box center [502, 306] width 24 height 13
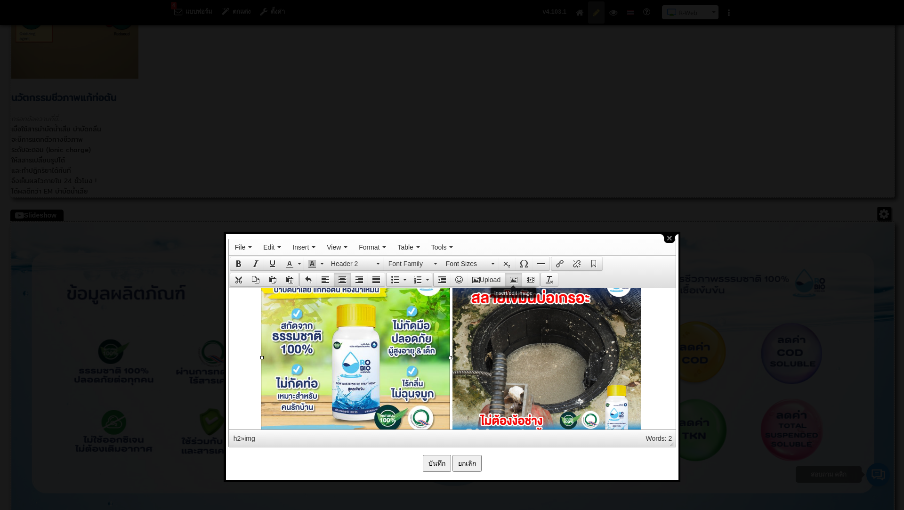
click at [514, 281] on icon "Insert/edit image" at bounding box center [514, 280] width 8 height 8
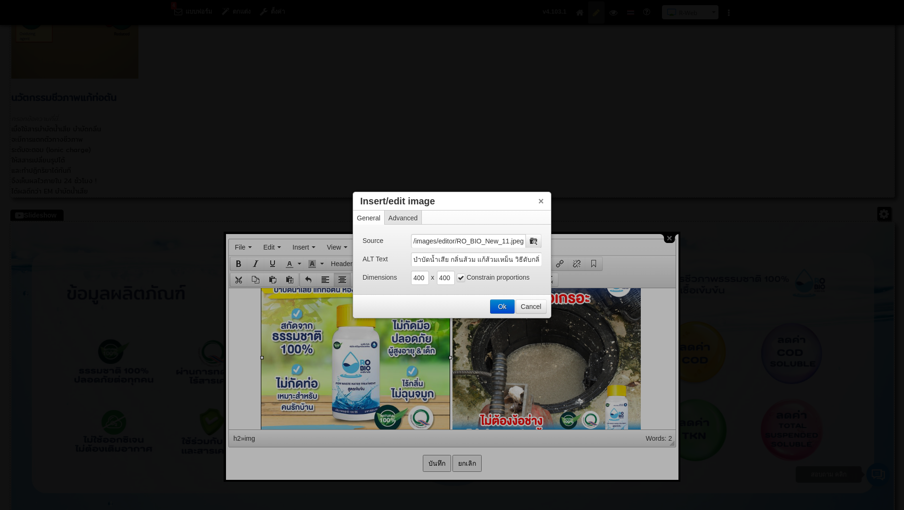
scroll to position [0, 0]
click at [496, 304] on button "Ok" at bounding box center [502, 306] width 24 height 13
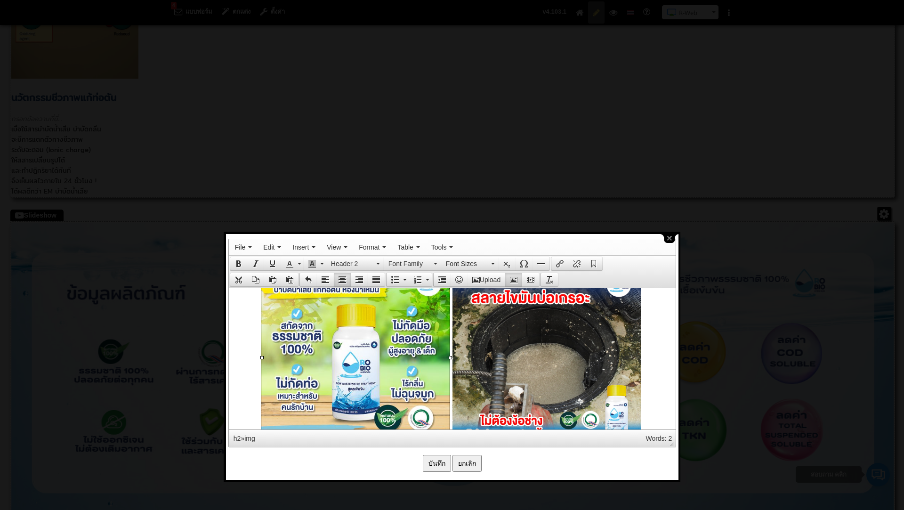
click at [493, 310] on img at bounding box center [546, 358] width 188 height 188
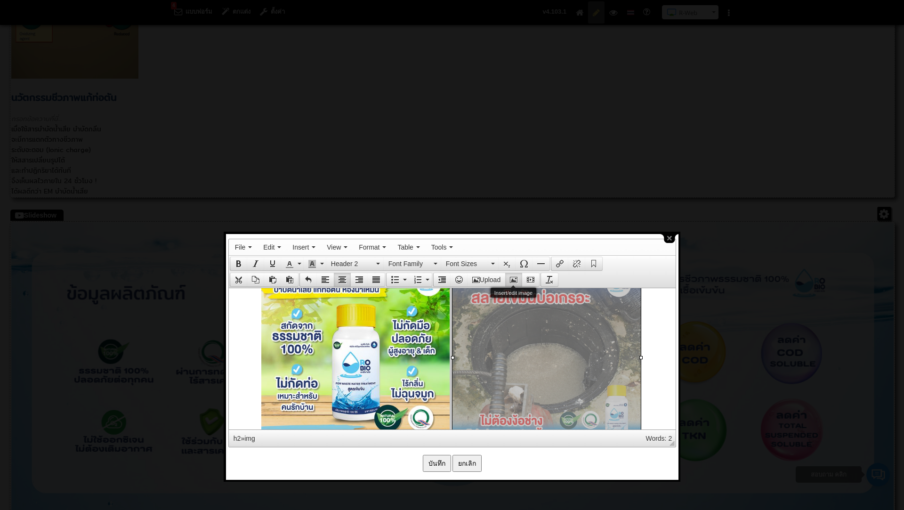
click at [514, 277] on icon "Insert/edit image" at bounding box center [514, 280] width 8 height 8
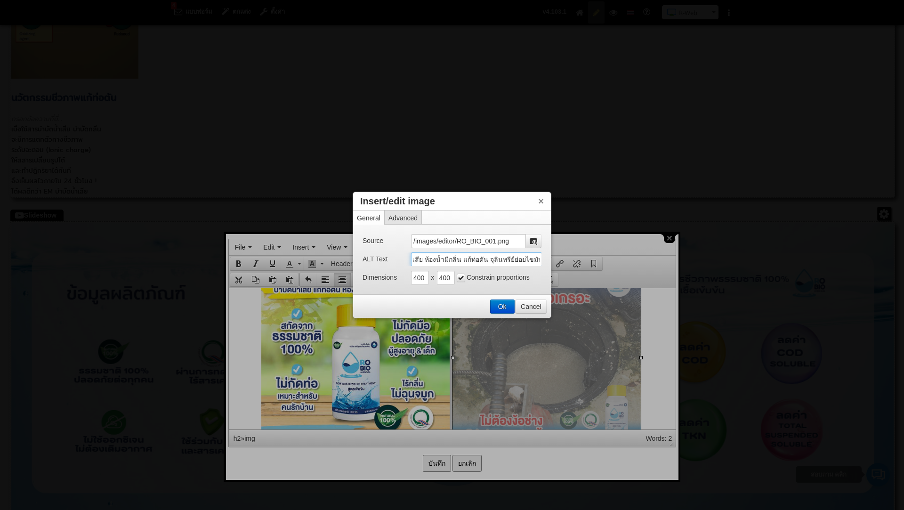
scroll to position [0, 378]
drag, startPoint x: 412, startPoint y: 259, endPoint x: 605, endPoint y: 274, distance: 193.5
paste input "บำบัด"
type input "บำบัดน้ำเสีย กลิ่นส้วม แก้ส้วมเหม็น วิธีดับกลิ่นห้องน้ำ ห้องน้ำเหม็น กำจัดกลิ่น…"
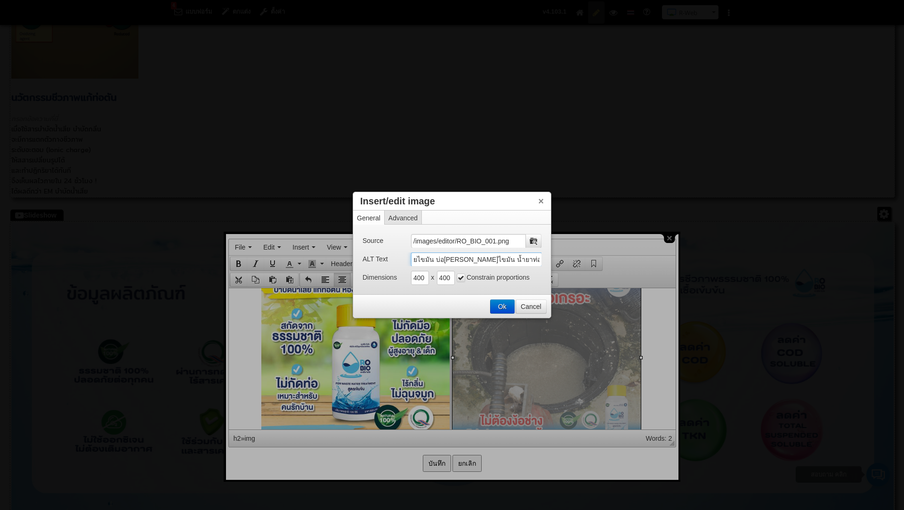
scroll to position [0, 394]
click at [502, 303] on button "Ok" at bounding box center [502, 306] width 24 height 13
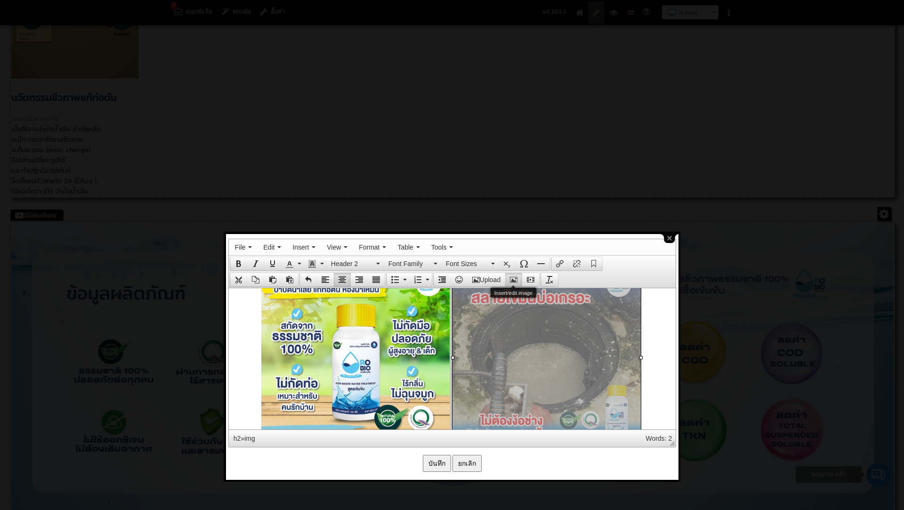
click at [515, 279] on icon "Insert/edit image" at bounding box center [514, 280] width 8 height 8
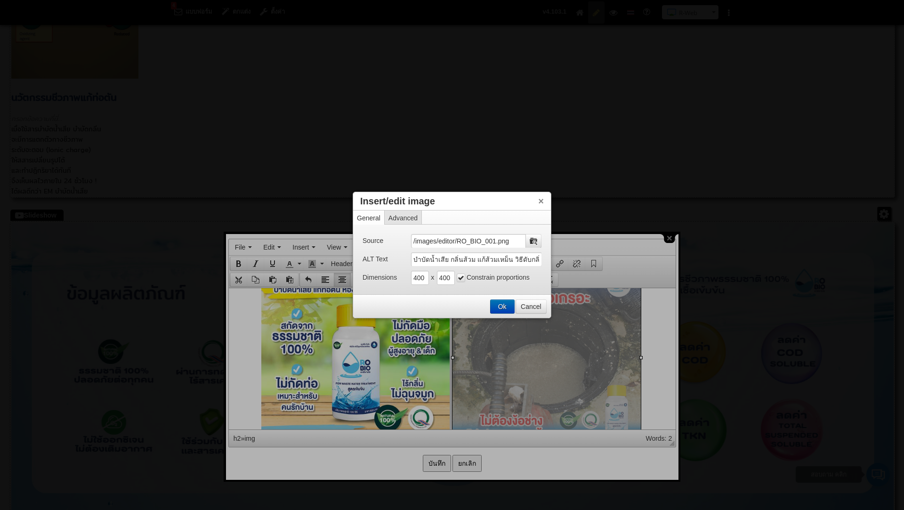
click at [496, 309] on button "Ok" at bounding box center [502, 306] width 24 height 13
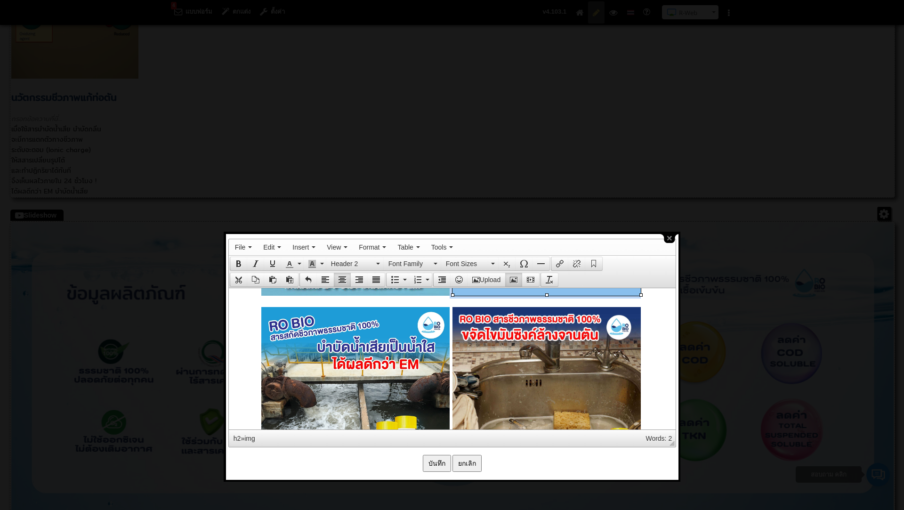
scroll to position [651, 0]
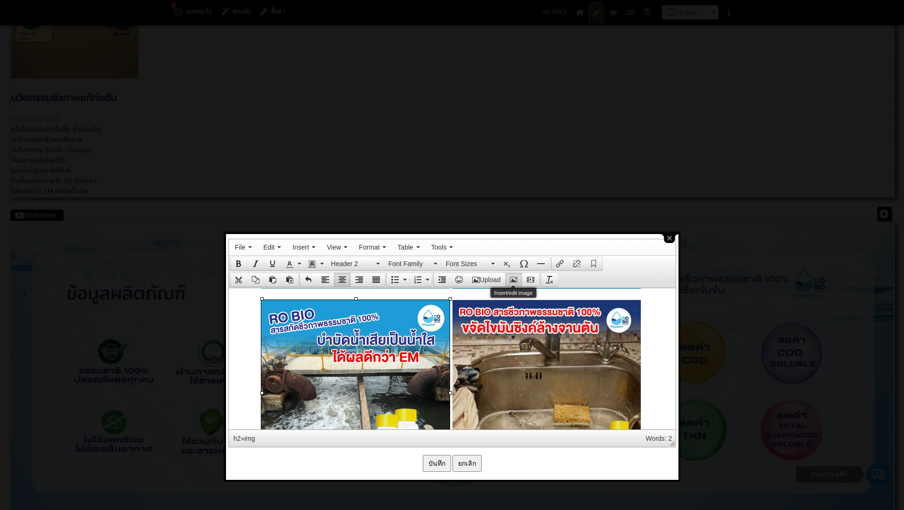
click at [513, 278] on icon "Insert/edit image" at bounding box center [514, 280] width 8 height 8
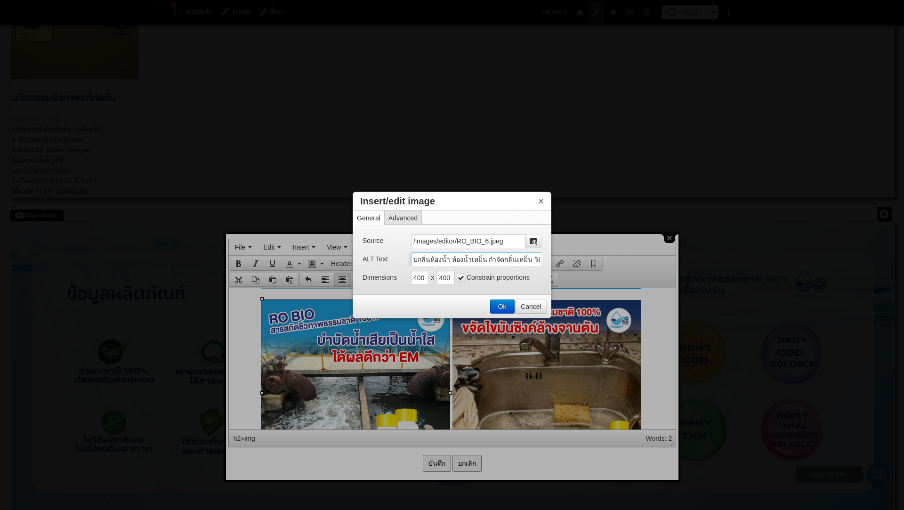
scroll to position [0, 378]
drag, startPoint x: 413, startPoint y: 261, endPoint x: 616, endPoint y: 266, distance: 202.5
paste input "บำบัด"
type input "บำบัดน้ำเสีย กลิ่นส้วม แก้ส้วมเหม็น วิธีดับกลิ่นห้องน้ำ ห้องน้ำเหม็น กำจัดกลิ่น…"
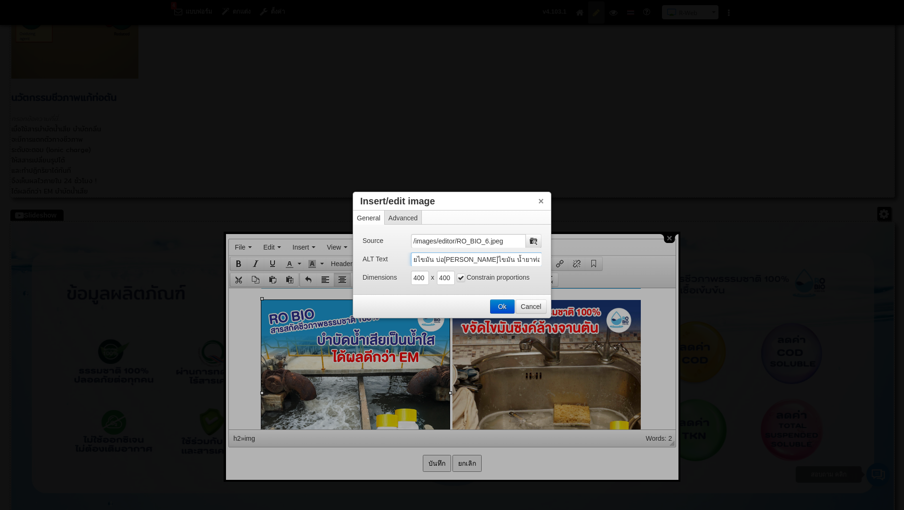
scroll to position [0, 394]
click at [505, 302] on button "Ok" at bounding box center [502, 306] width 24 height 13
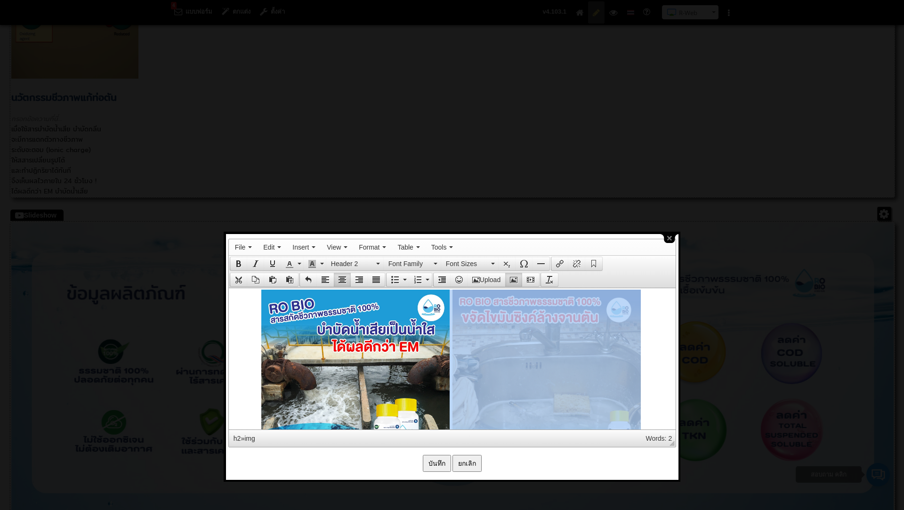
drag, startPoint x: 505, startPoint y: 329, endPoint x: 537, endPoint y: 296, distance: 45.6
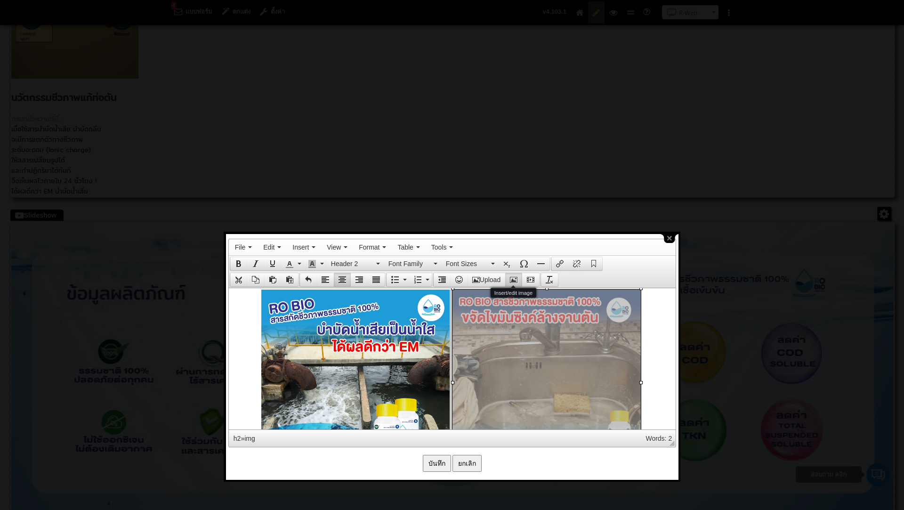
click at [516, 280] on icon "Insert/edit image" at bounding box center [514, 280] width 8 height 8
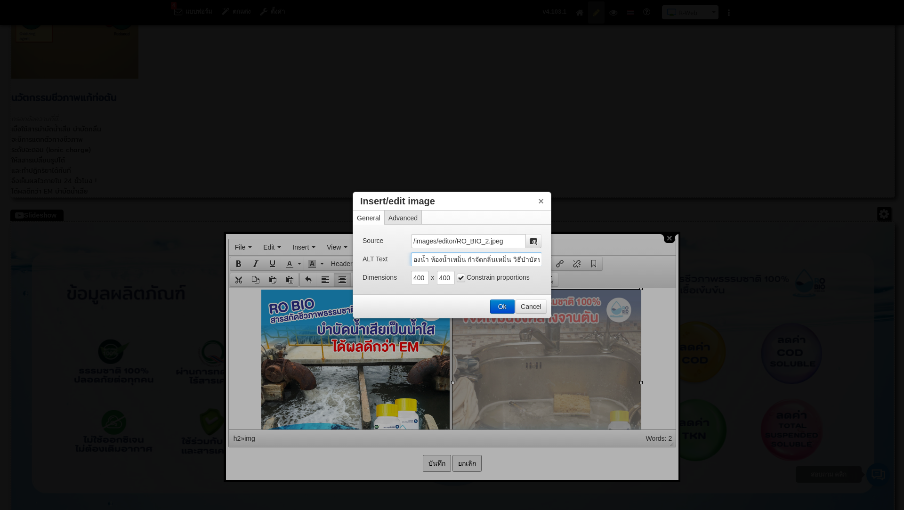
scroll to position [0, 378]
drag, startPoint x: 413, startPoint y: 259, endPoint x: 612, endPoint y: 274, distance: 199.2
paste input "บำบัด"
type input "บำบัดน้ำเสีย กลิ่นส้วม แก้ส้วมเหม็น วิธีดับกลิ่นห้องน้ำ ห้องน้ำเหม็น กำจัดกลิ่น…"
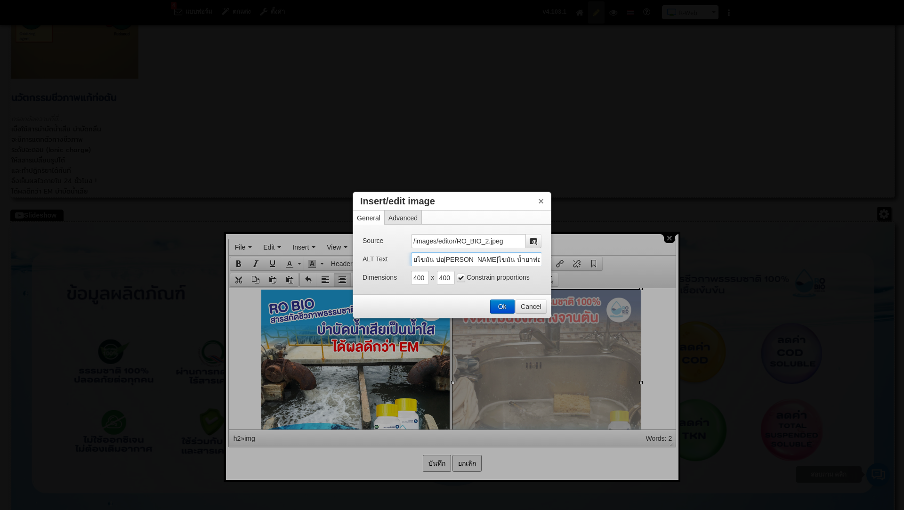
scroll to position [0, 394]
drag, startPoint x: 505, startPoint y: 305, endPoint x: 276, endPoint y: 18, distance: 367.1
click at [505, 305] on button "Ok" at bounding box center [502, 306] width 24 height 13
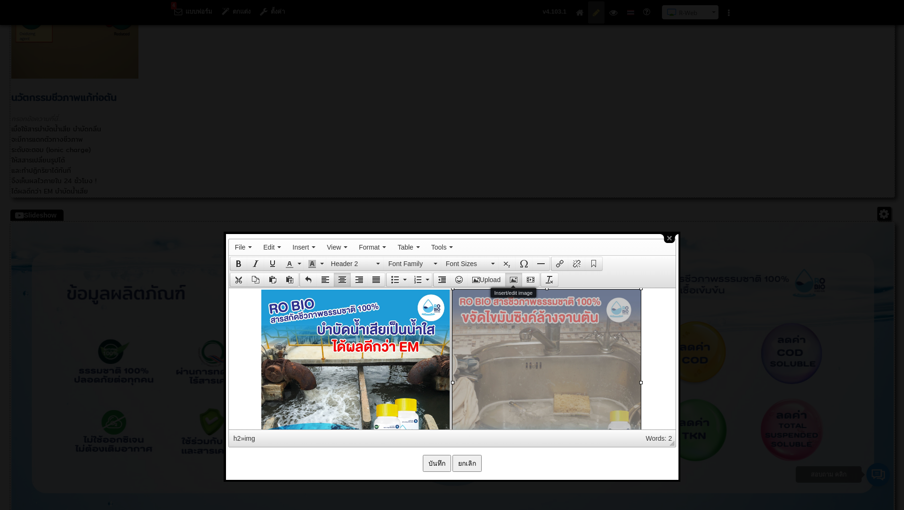
click at [515, 277] on icon "Insert/edit image" at bounding box center [514, 280] width 8 height 8
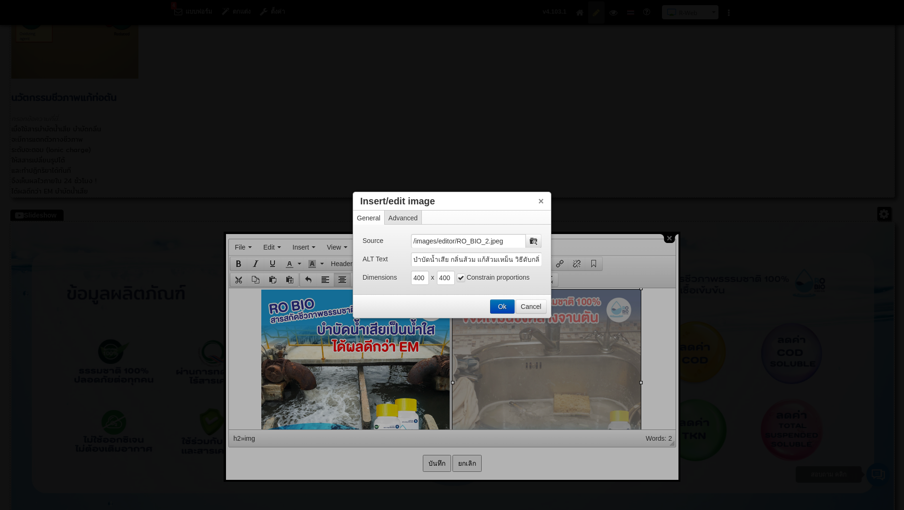
click at [504, 306] on button "Ok" at bounding box center [502, 306] width 24 height 13
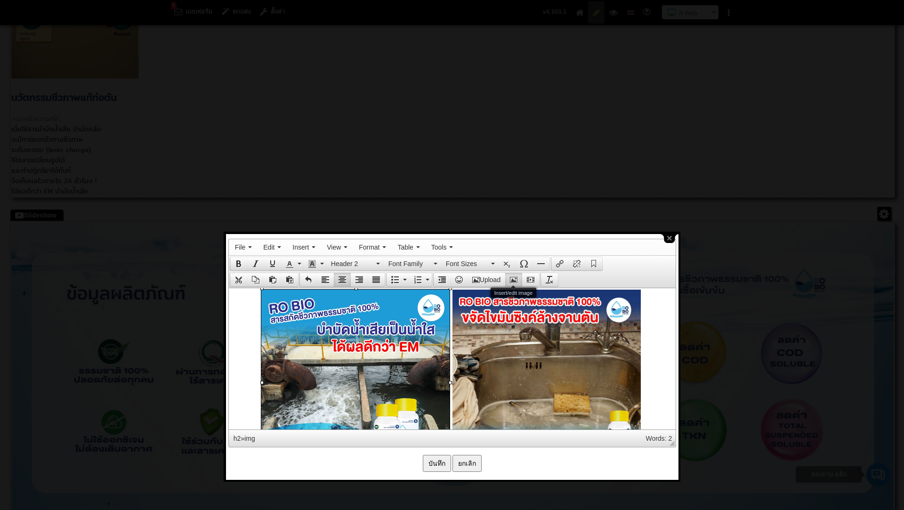
click at [511, 277] on icon "Insert/edit image" at bounding box center [514, 280] width 8 height 8
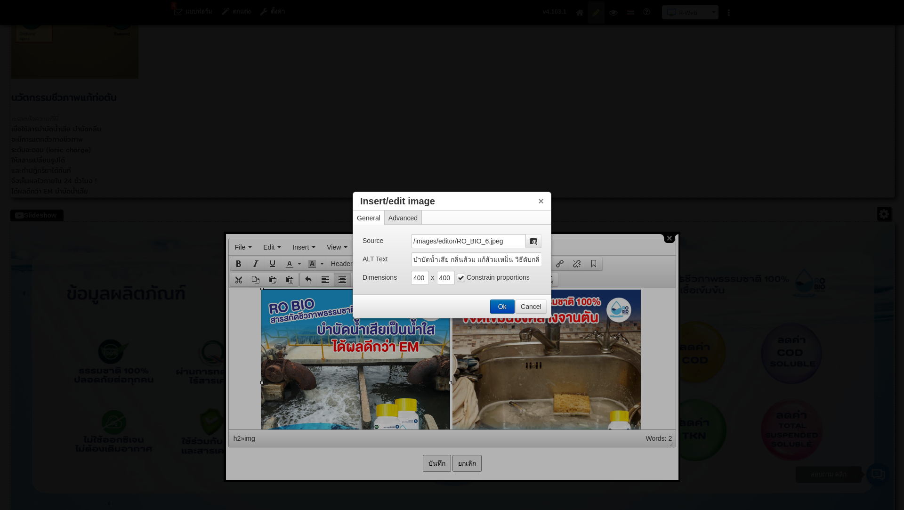
click at [503, 305] on button "Ok" at bounding box center [502, 306] width 24 height 13
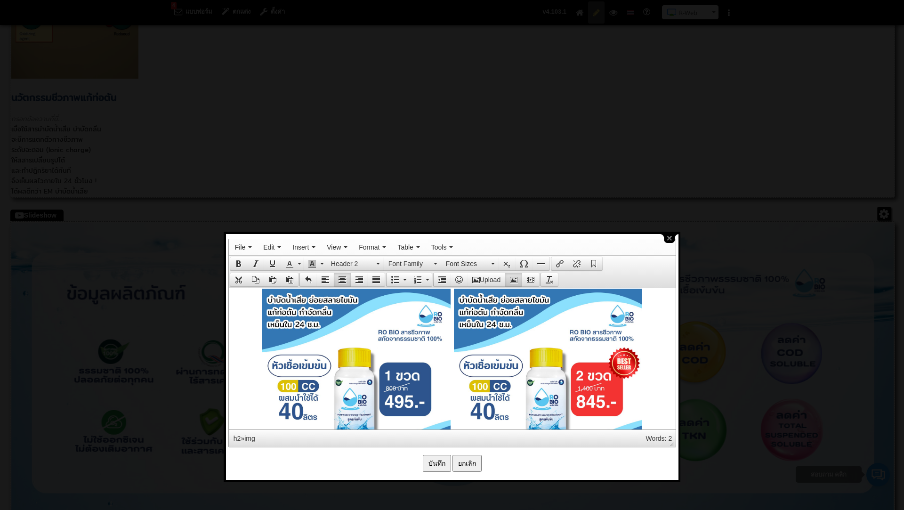
scroll to position [1074, 0]
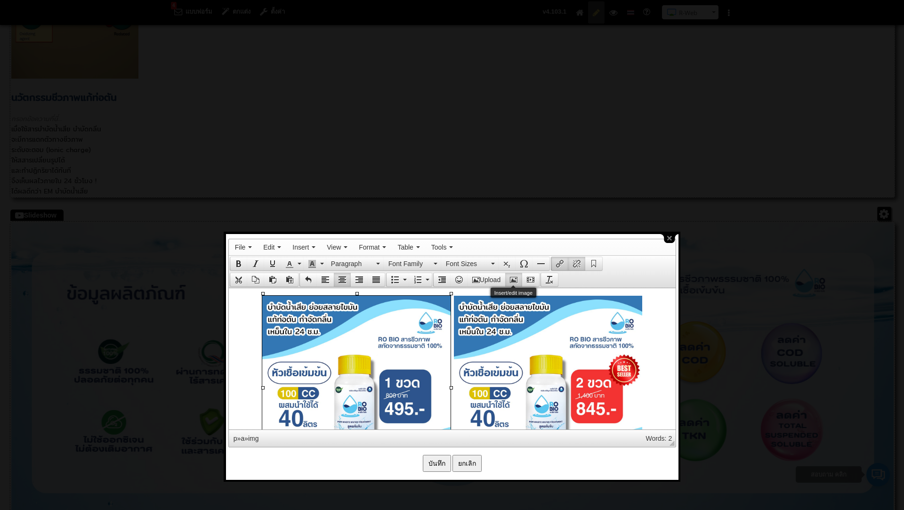
click at [518, 280] on button "Insert/edit image" at bounding box center [513, 279] width 17 height 13
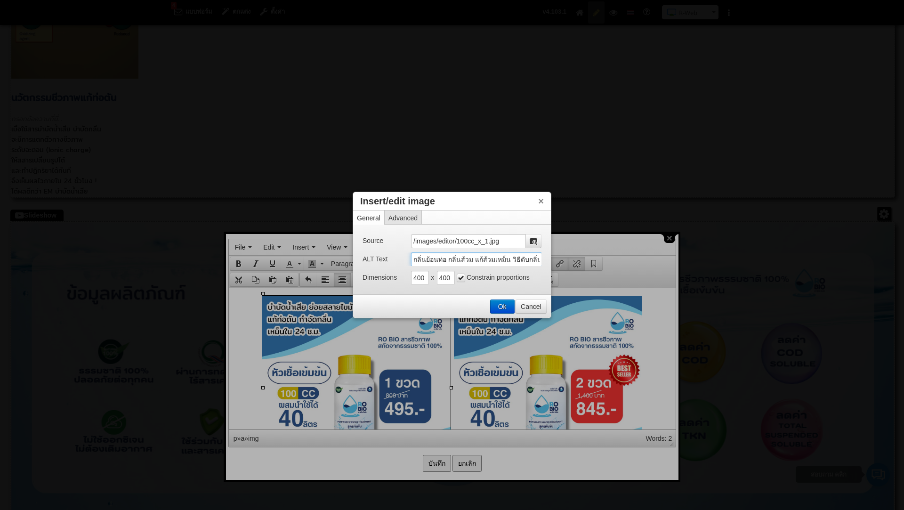
click at [445, 258] on input "กลิ่นย้อนท่อ กลิ่นส้วม แก้ส้วมเหม็น วิธีดับกลิ่นห้องน้ำ ห้องน้ำเหม็น กำจัดกลิ่น…" at bounding box center [476, 259] width 131 height 14
drag, startPoint x: 413, startPoint y: 260, endPoint x: 619, endPoint y: 273, distance: 206.6
paste input "ำบัดน้ำเสีย"
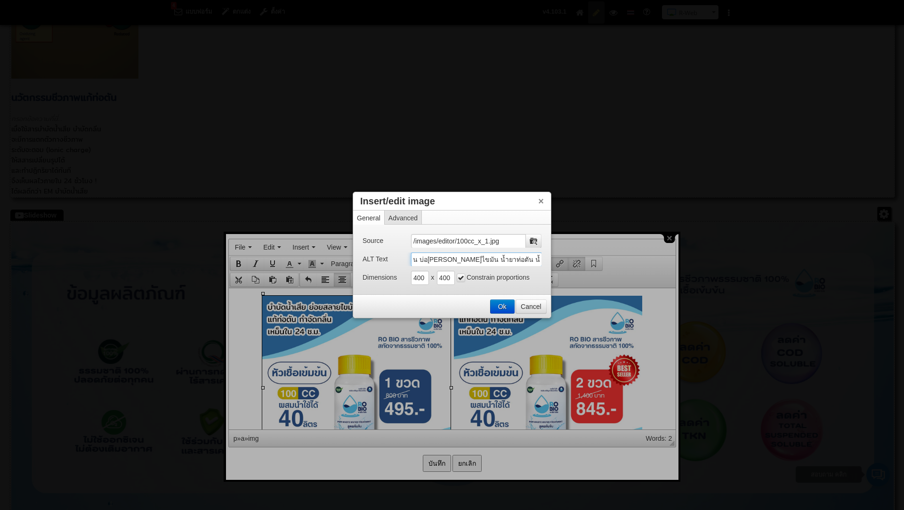
type input "บำบัดน้ำเสีย กลิ่นส้วม แก้ส้วมเหม็น วิธีดับกลิ่นห้องน้ำ ห้องน้ำเหม็น กำจัดกลิ่น…"
click at [498, 303] on button "Ok" at bounding box center [502, 306] width 24 height 13
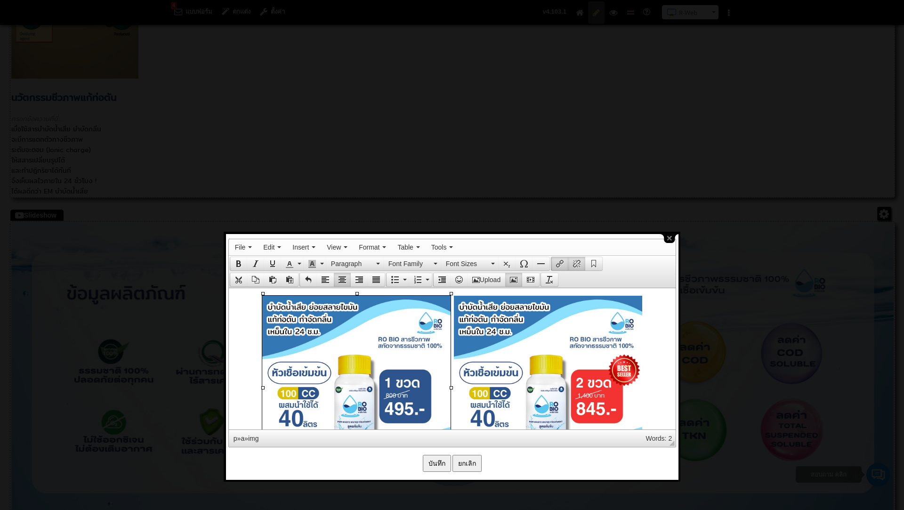
scroll to position [1079, 0]
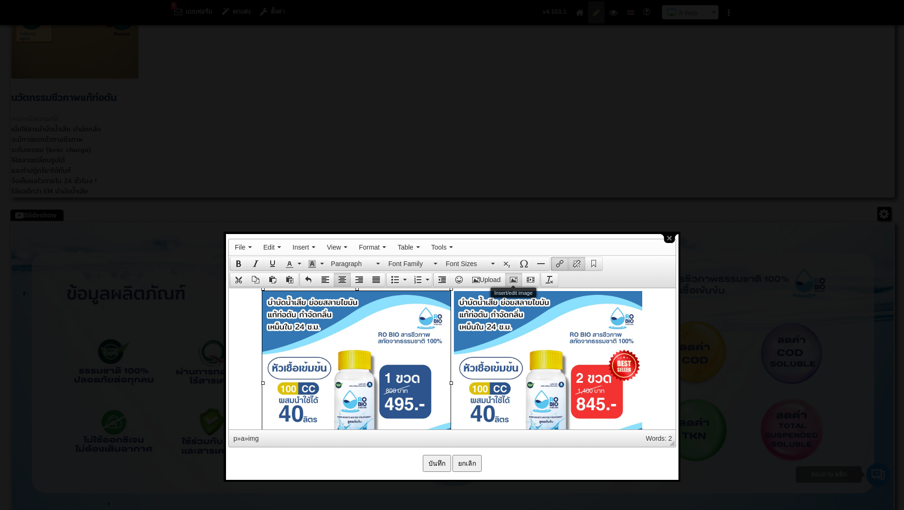
click at [514, 276] on icon "Insert/edit image" at bounding box center [514, 280] width 8 height 8
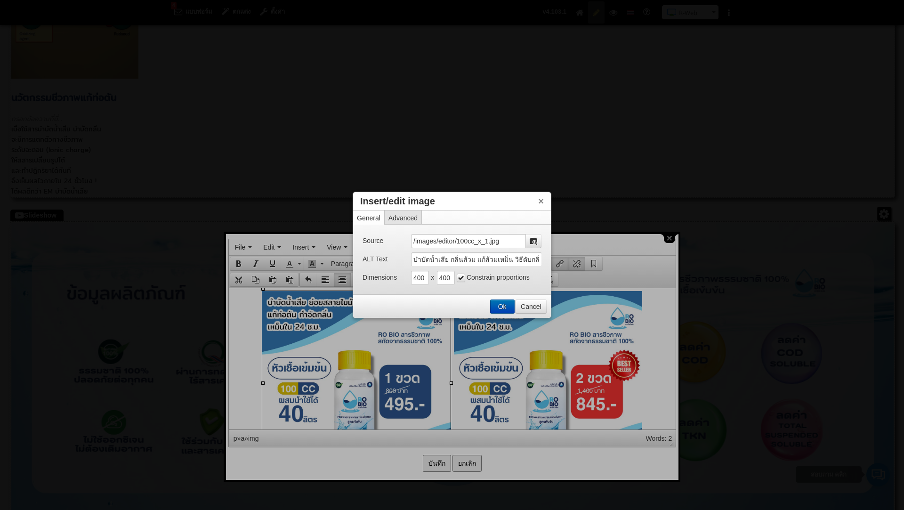
click at [505, 302] on button "Ok" at bounding box center [502, 306] width 24 height 13
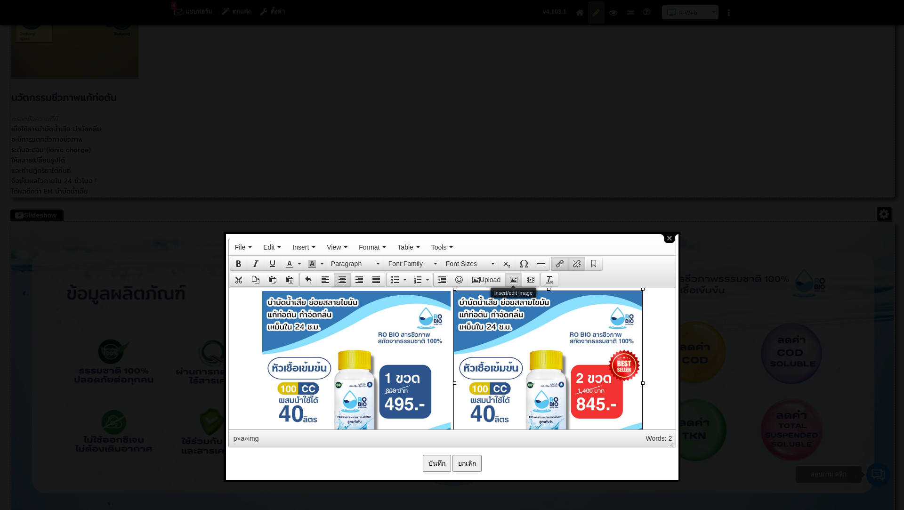
click at [514, 276] on icon "Insert/edit image" at bounding box center [514, 280] width 8 height 8
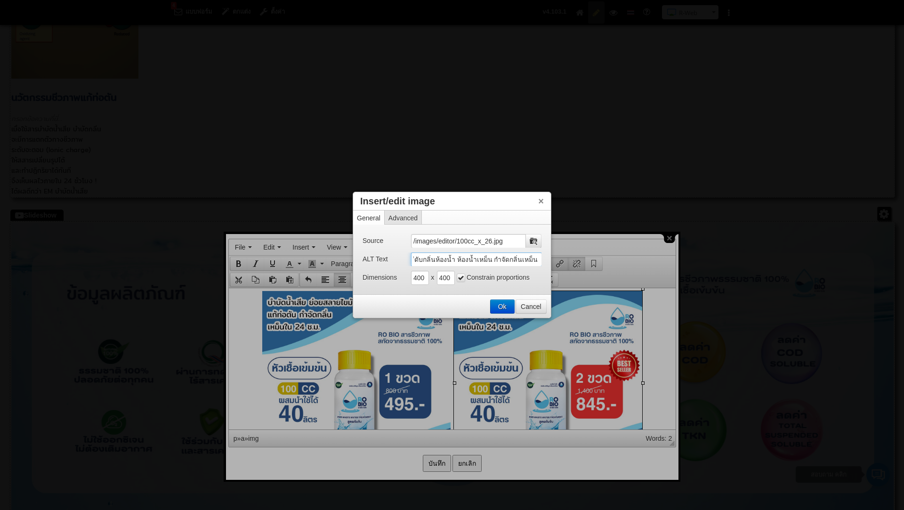
scroll to position [0, 392]
drag, startPoint x: 413, startPoint y: 261, endPoint x: 600, endPoint y: 283, distance: 187.7
paste input "ำบัดน้ำเสีย"
type input "บำบัดน้ำเสีย กลิ่นส้วม แก้ส้วมเหม็น วิธีดับกลิ่นห้องน้ำ ห้องน้ำเหม็น กำจัดกลิ่น…"
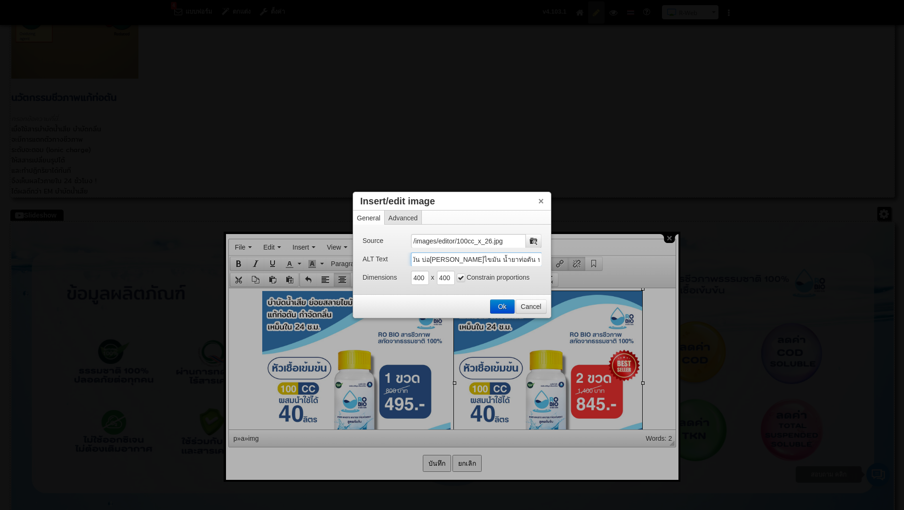
scroll to position [0, 394]
click at [499, 301] on button "Ok" at bounding box center [502, 306] width 24 height 13
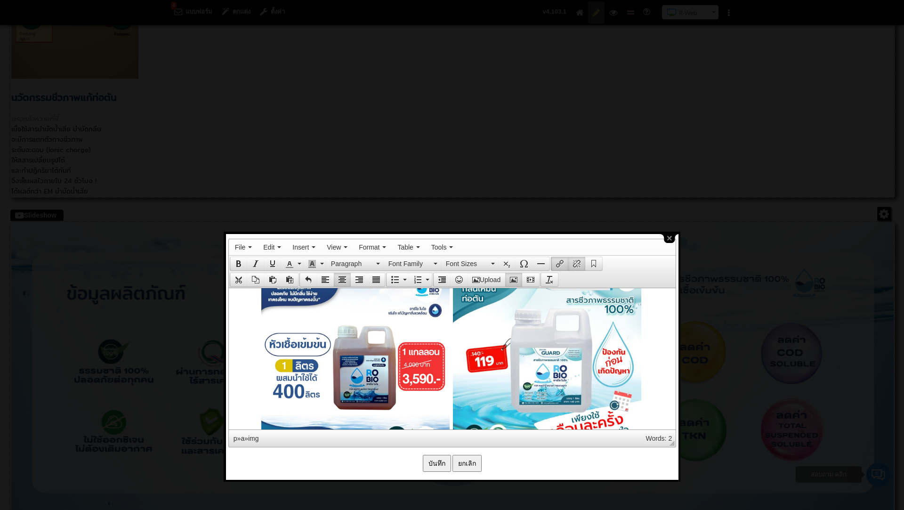
scroll to position [1302, 0]
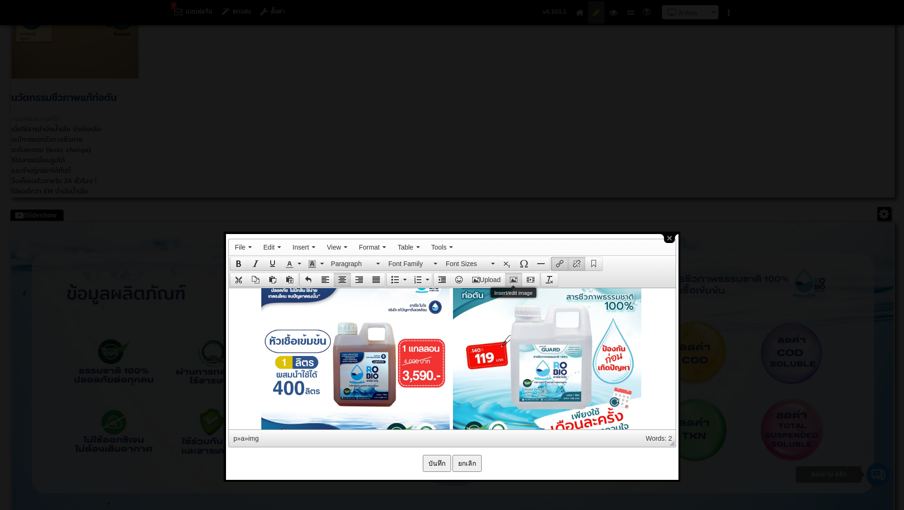
click at [514, 276] on icon "Insert/edit image" at bounding box center [514, 280] width 8 height 8
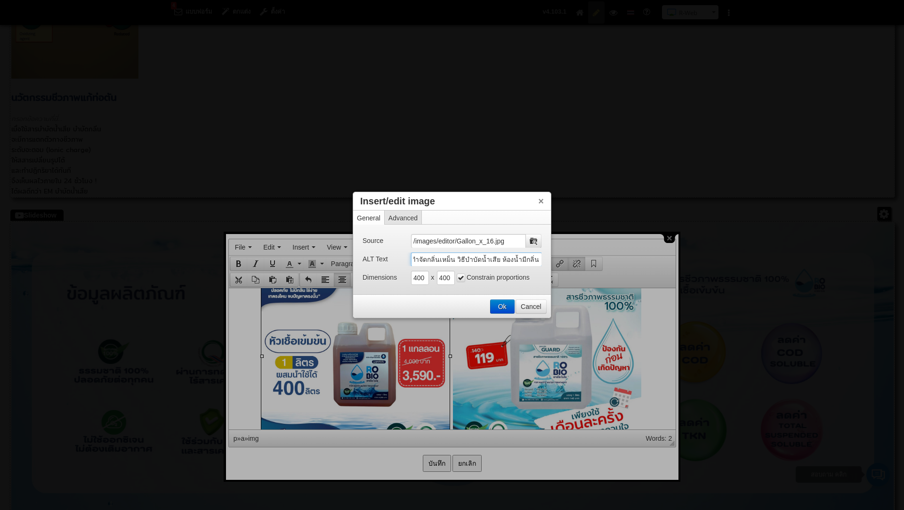
scroll to position [0, 392]
drag, startPoint x: 413, startPoint y: 259, endPoint x: 599, endPoint y: 273, distance: 186.0
paste input "ำบัดน้ำเสีย"
type input "บำบัดน้ำเสีย กลิ่นส้วม แก้ส้วมเหม็น วิธีดับกลิ่นห้องน้ำ ห้องน้ำเหม็น กำจัดกลิ่น…"
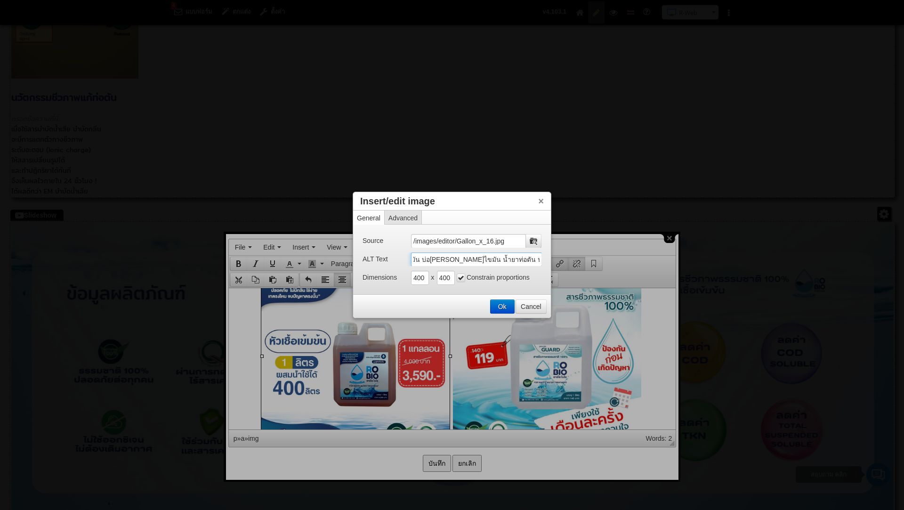
scroll to position [0, 394]
click at [504, 307] on button "Ok" at bounding box center [502, 306] width 24 height 13
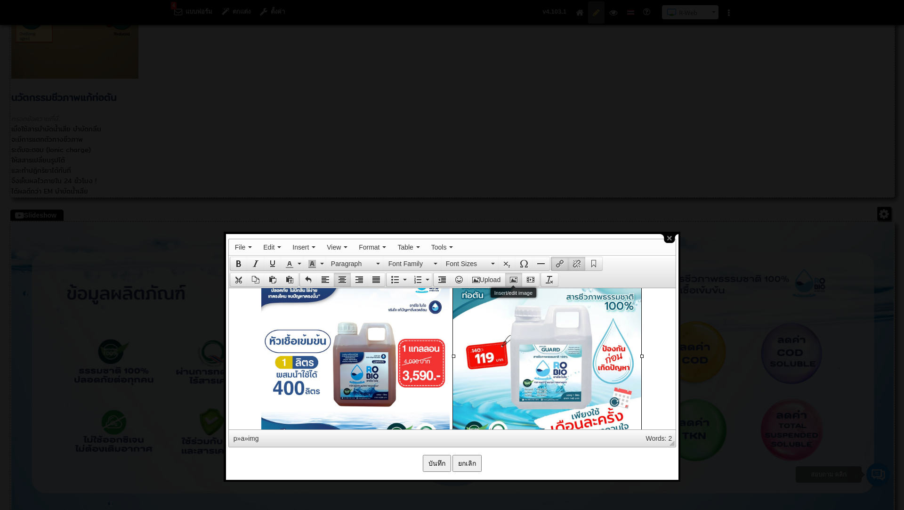
click at [511, 276] on icon "Insert/edit image" at bounding box center [514, 280] width 8 height 8
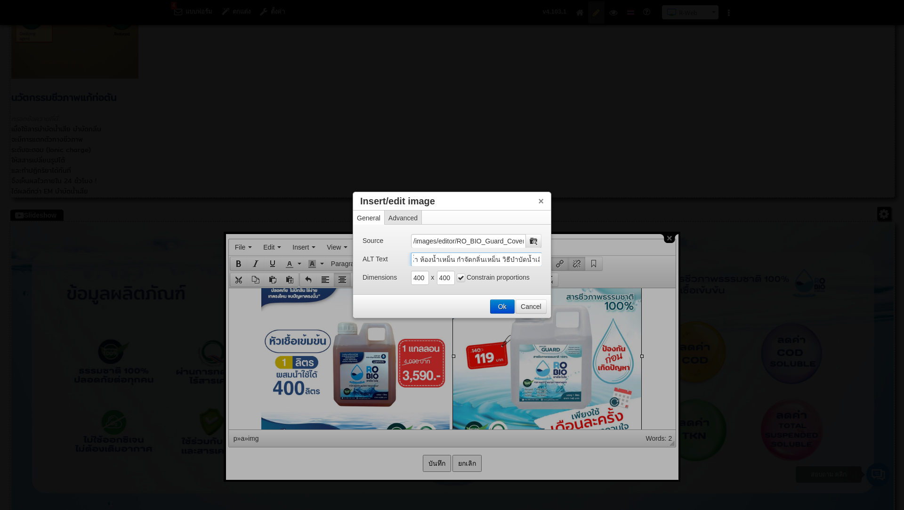
scroll to position [0, 392]
drag, startPoint x: 413, startPoint y: 260, endPoint x: 607, endPoint y: 270, distance: 194.7
paste input "ำบัดน้ำเสีย"
type input "บำบัดน้ำเสีย กลิ่นส้วม แก้ส้วมเหม็น วิธีดับกลิ่นห้องน้ำ ห้องน้ำเหม็น กำจัดกลิ่น…"
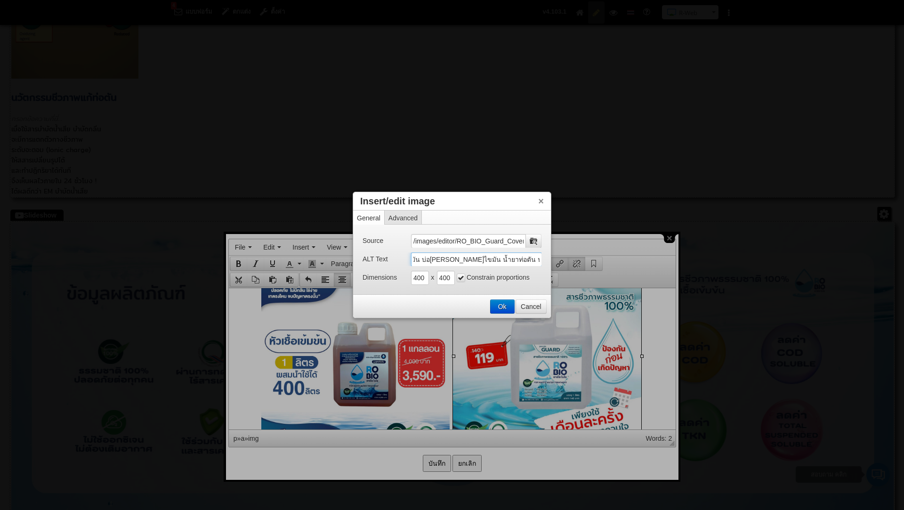
scroll to position [0, 394]
click at [502, 303] on button "Ok" at bounding box center [502, 306] width 24 height 13
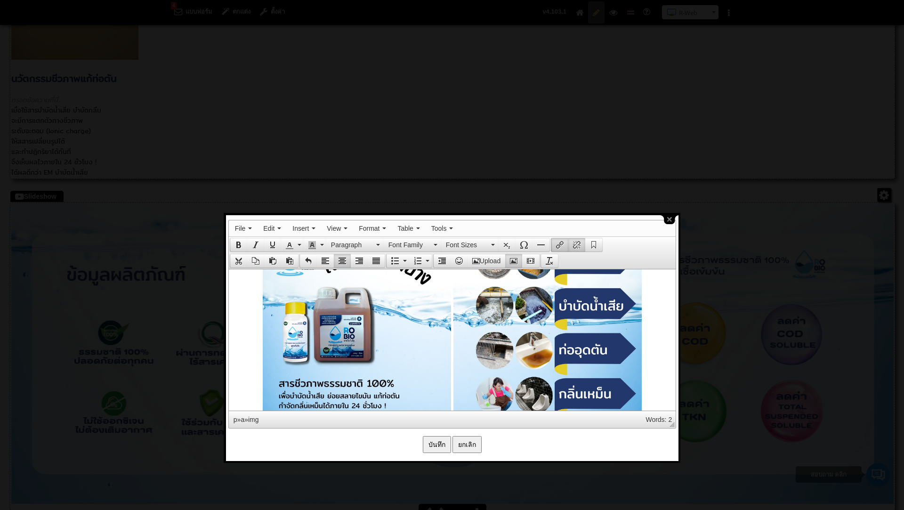
scroll to position [49, 0]
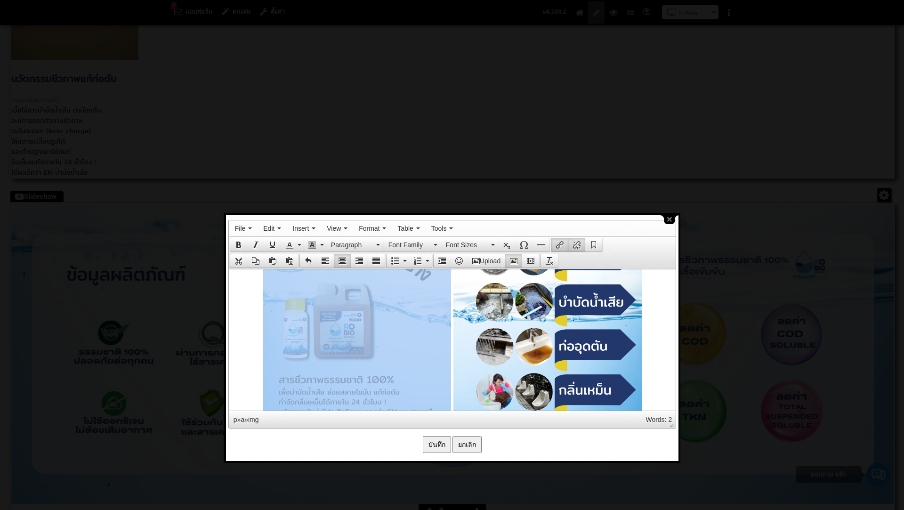
drag, startPoint x: 394, startPoint y: 366, endPoint x: 402, endPoint y: 382, distance: 17.5
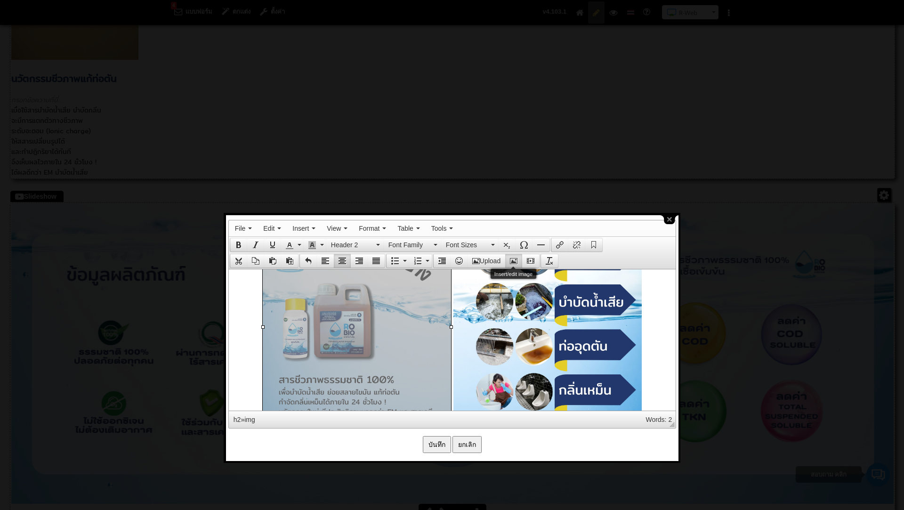
click at [516, 257] on icon "Insert/edit image" at bounding box center [514, 261] width 8 height 8
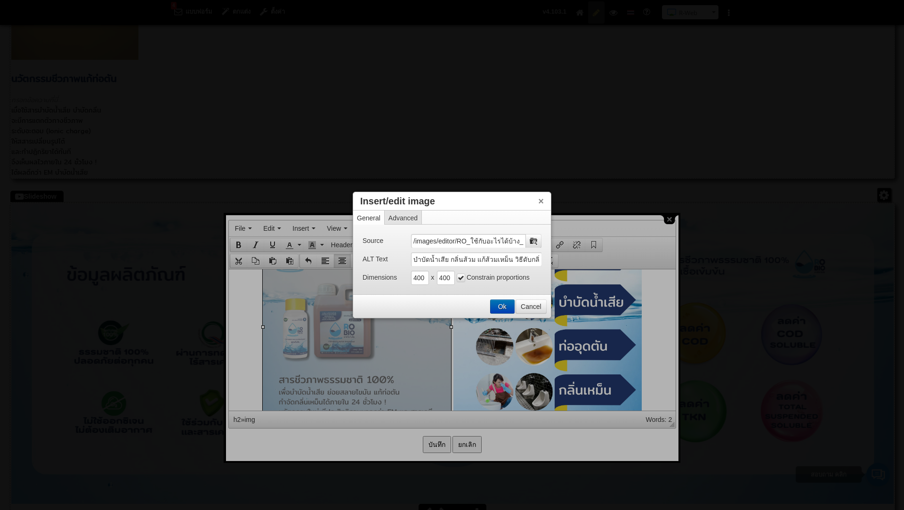
scroll to position [0, 11]
click at [499, 304] on button "Ok" at bounding box center [502, 306] width 24 height 13
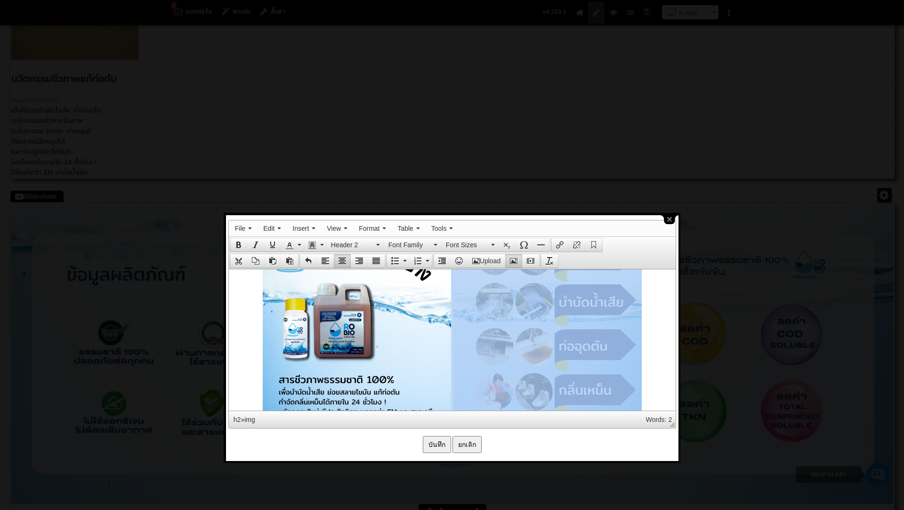
drag, startPoint x: 496, startPoint y: 305, endPoint x: 523, endPoint y: 277, distance: 38.9
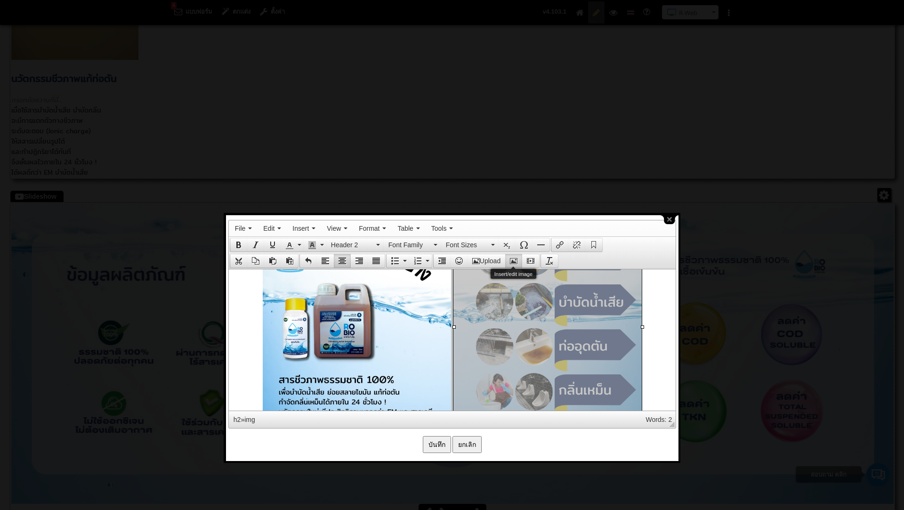
click at [516, 257] on icon "Insert/edit image" at bounding box center [514, 261] width 8 height 8
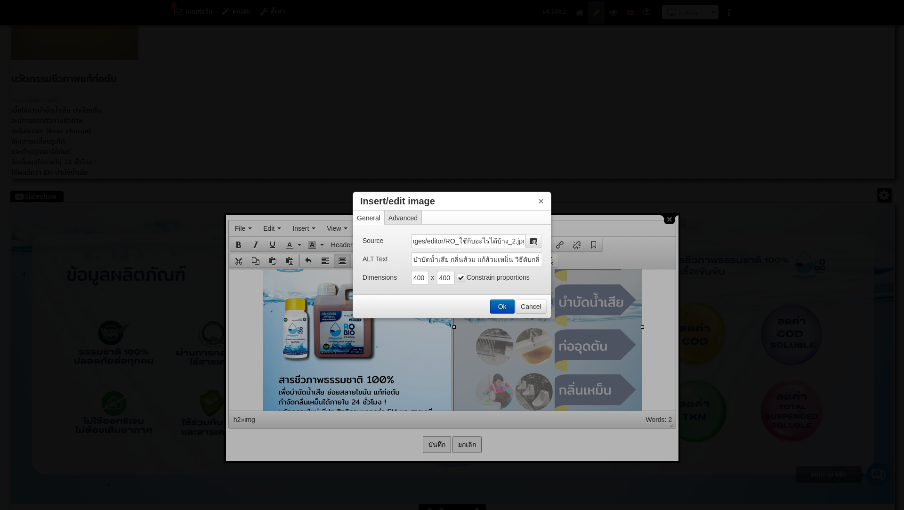
click at [502, 305] on button "Ok" at bounding box center [502, 306] width 24 height 13
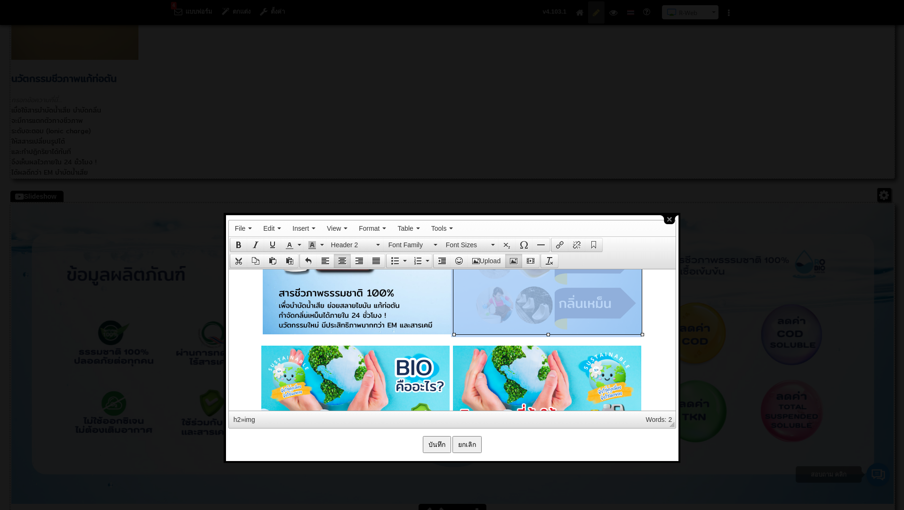
scroll to position [168, 0]
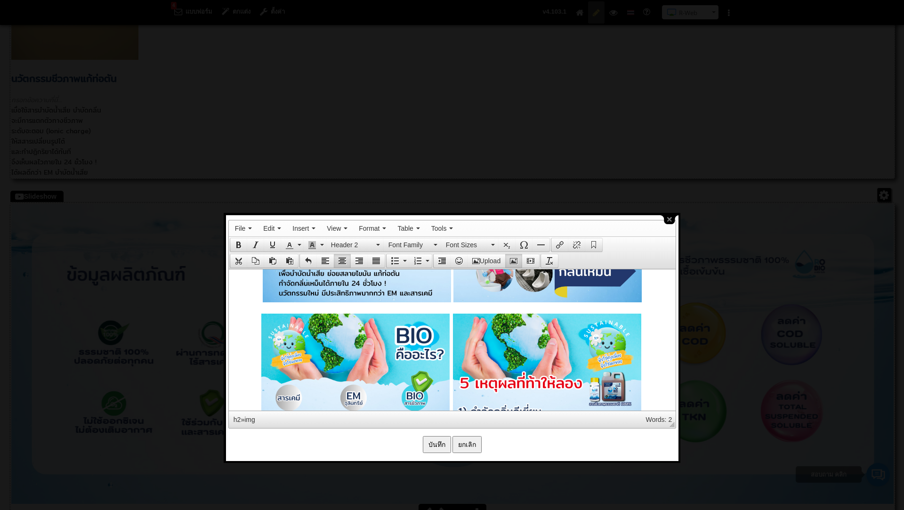
drag, startPoint x: 397, startPoint y: 329, endPoint x: 399, endPoint y: 338, distance: 9.7
click at [512, 257] on icon "Insert/edit image" at bounding box center [514, 261] width 8 height 8
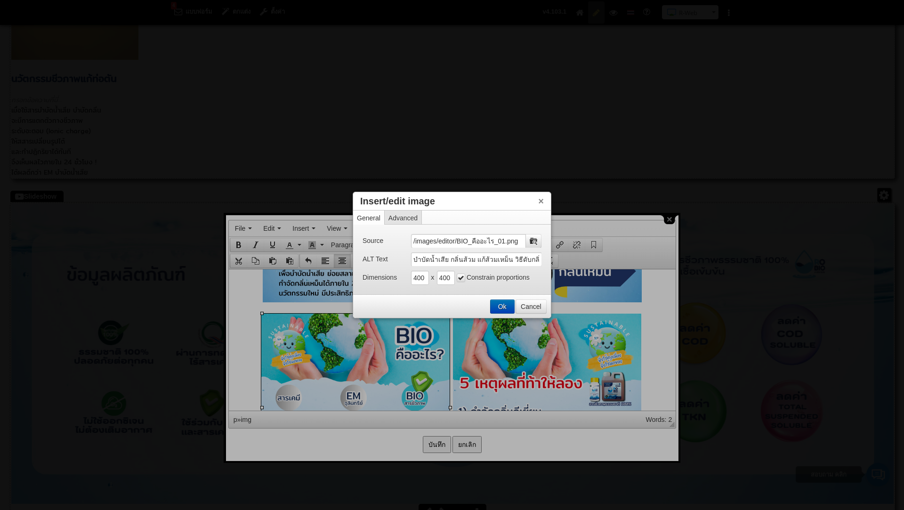
click at [502, 307] on button "Ok" at bounding box center [502, 306] width 24 height 13
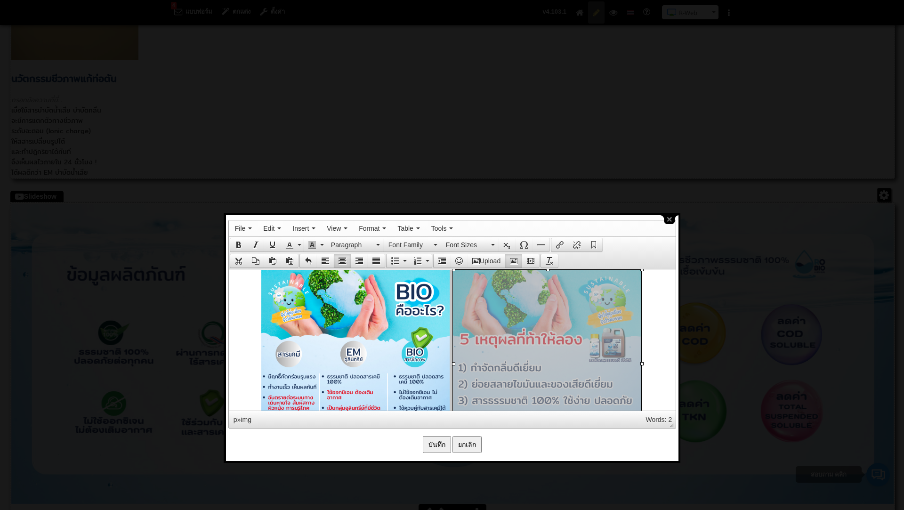
click at [517, 269] on iframe at bounding box center [452, 339] width 447 height 141
click at [515, 261] on icon "Insert/edit image" at bounding box center [514, 261] width 8 height 8
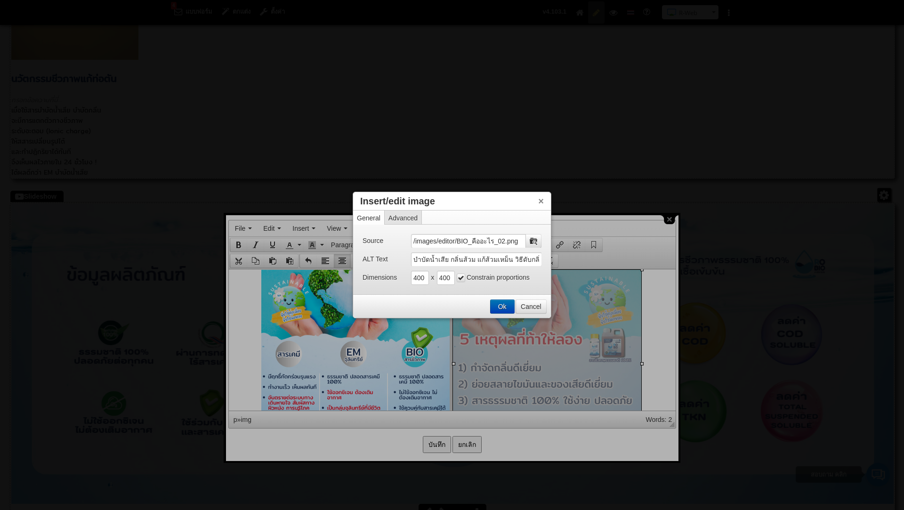
click at [503, 304] on button "Ok" at bounding box center [502, 306] width 24 height 13
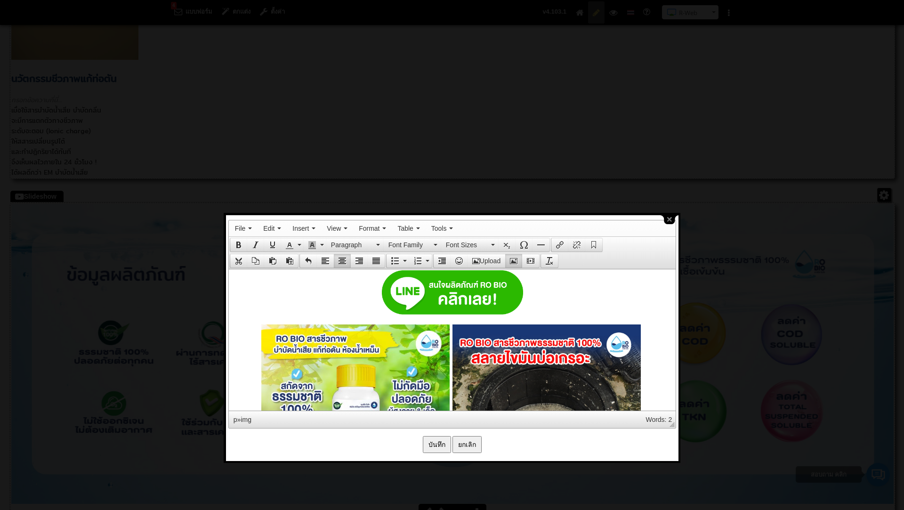
scroll to position [426, 0]
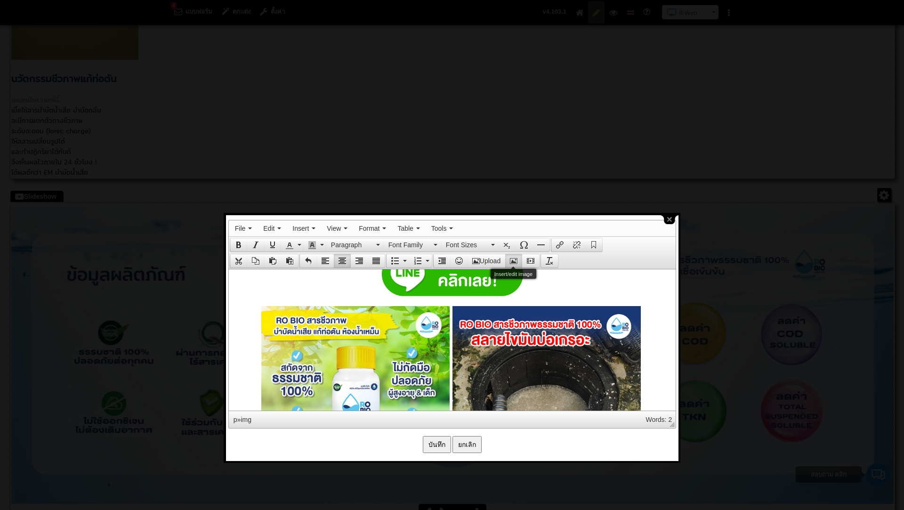
click at [516, 257] on icon "Insert/edit image" at bounding box center [514, 261] width 8 height 8
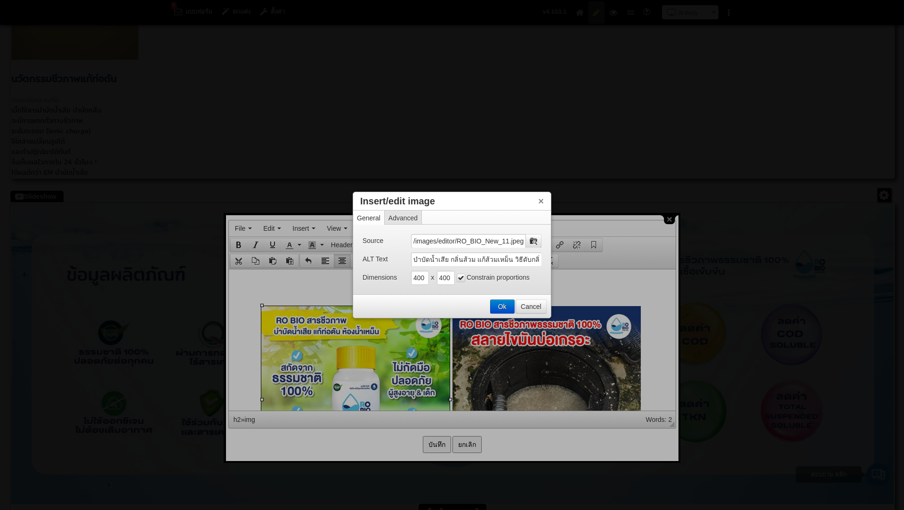
scroll to position [0, 0]
click at [505, 303] on button "Ok" at bounding box center [502, 306] width 24 height 13
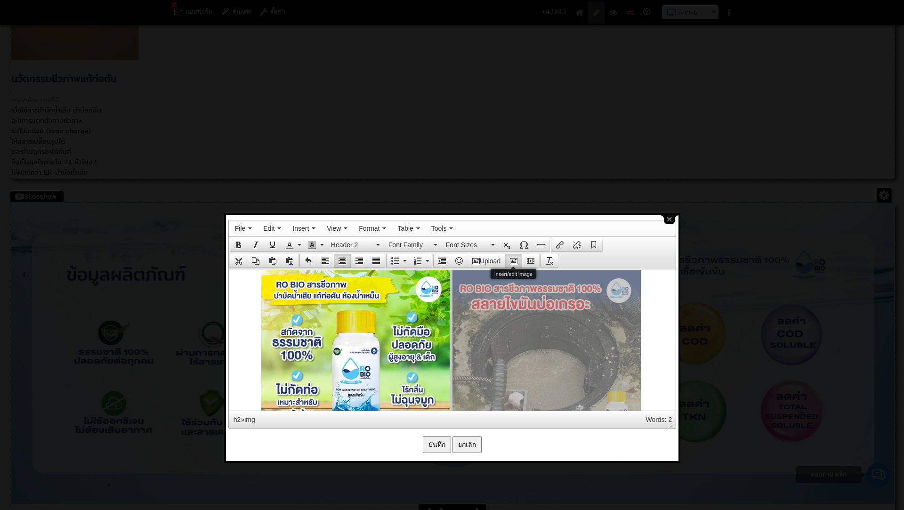
click at [514, 257] on icon "Insert/edit image" at bounding box center [514, 261] width 8 height 8
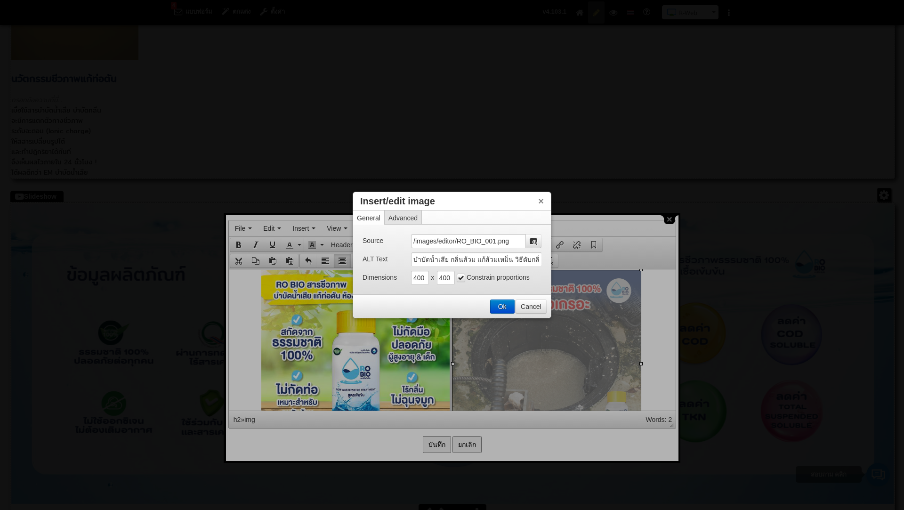
click at [498, 296] on div "Ok Cancel" at bounding box center [452, 306] width 198 height 23
click at [498, 302] on button "Ok" at bounding box center [502, 306] width 24 height 13
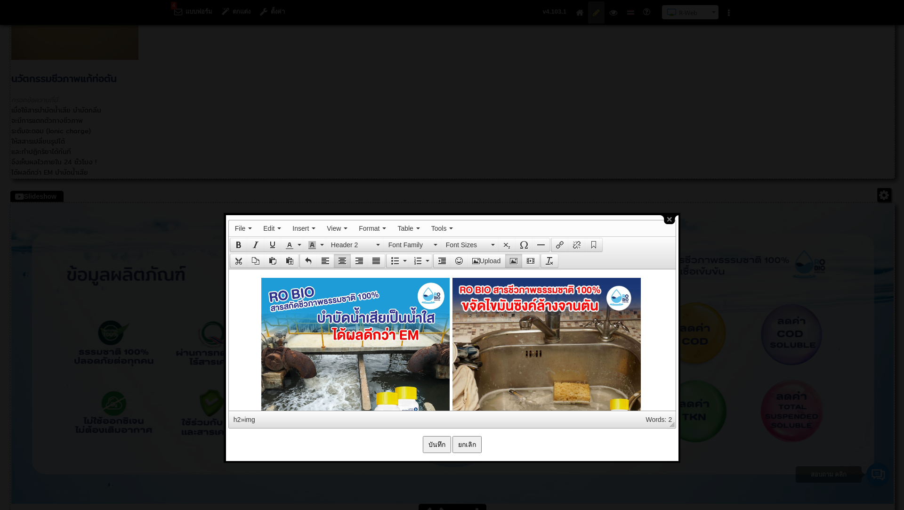
scroll to position [674, 0]
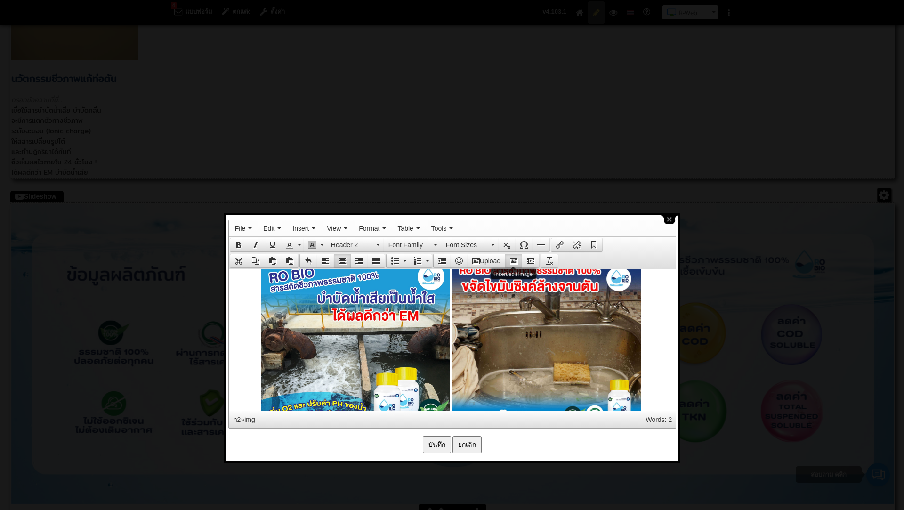
click at [514, 258] on icon "Insert/edit image" at bounding box center [514, 261] width 8 height 8
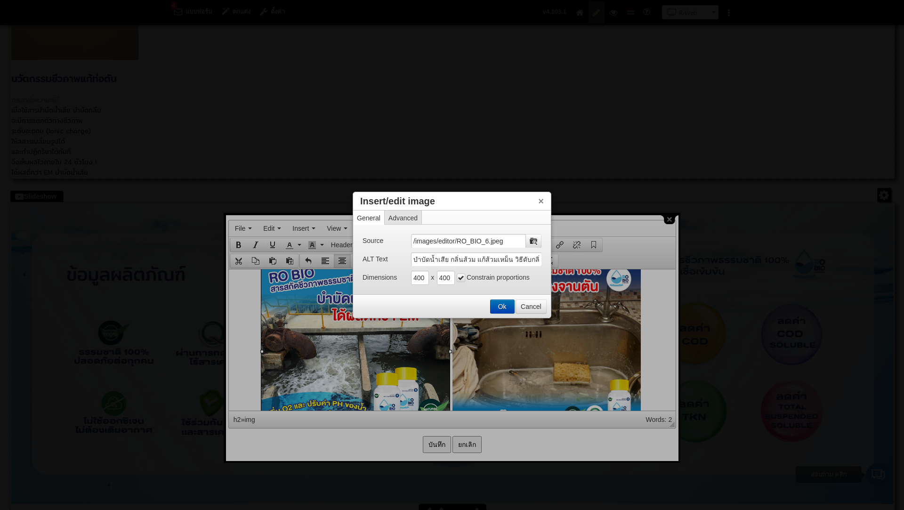
click at [504, 304] on button "Ok" at bounding box center [502, 306] width 24 height 13
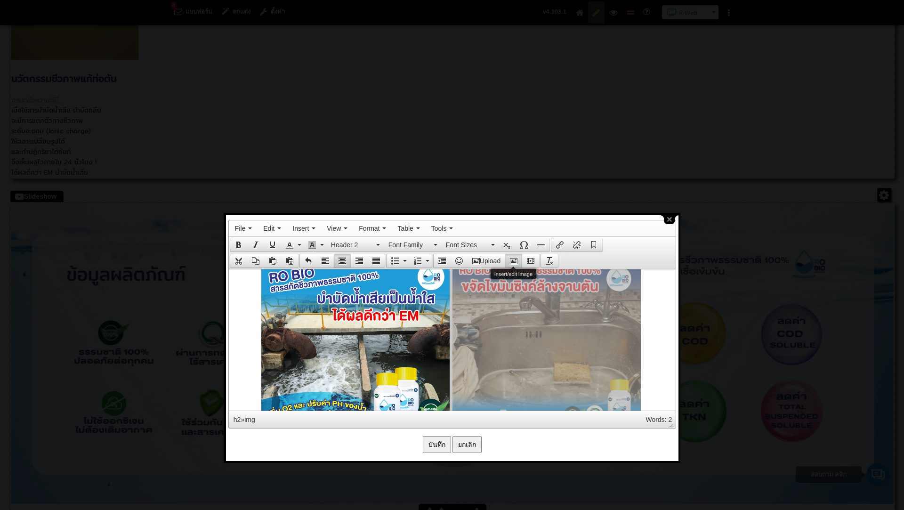
click at [514, 260] on icon "Insert/edit image" at bounding box center [514, 261] width 8 height 8
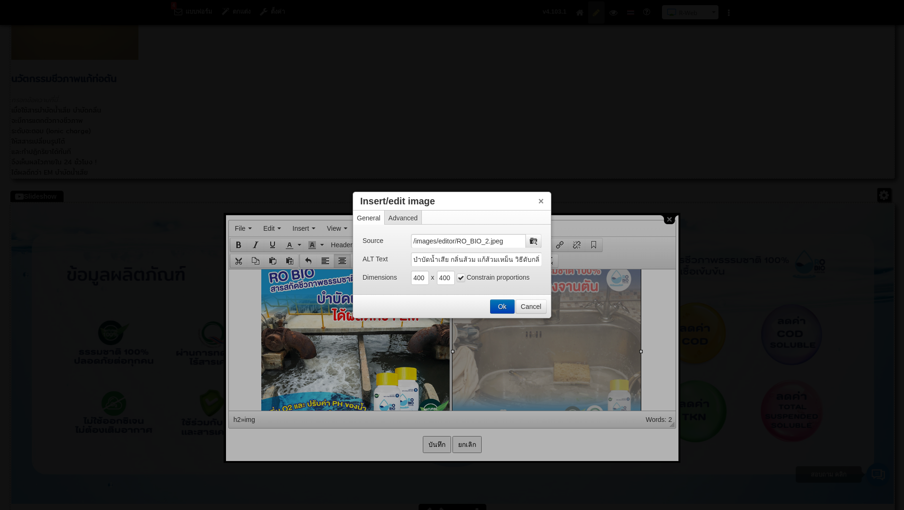
click at [498, 305] on button "Ok" at bounding box center [502, 306] width 24 height 13
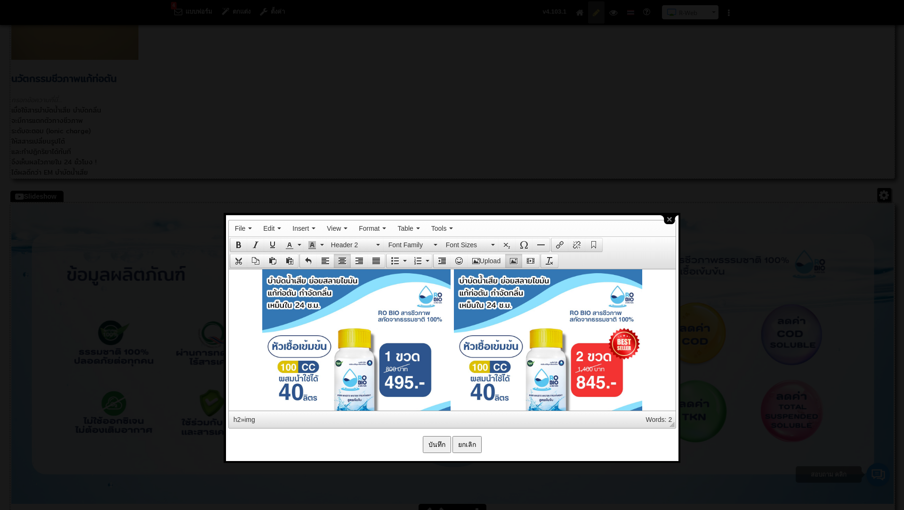
scroll to position [1108, 0]
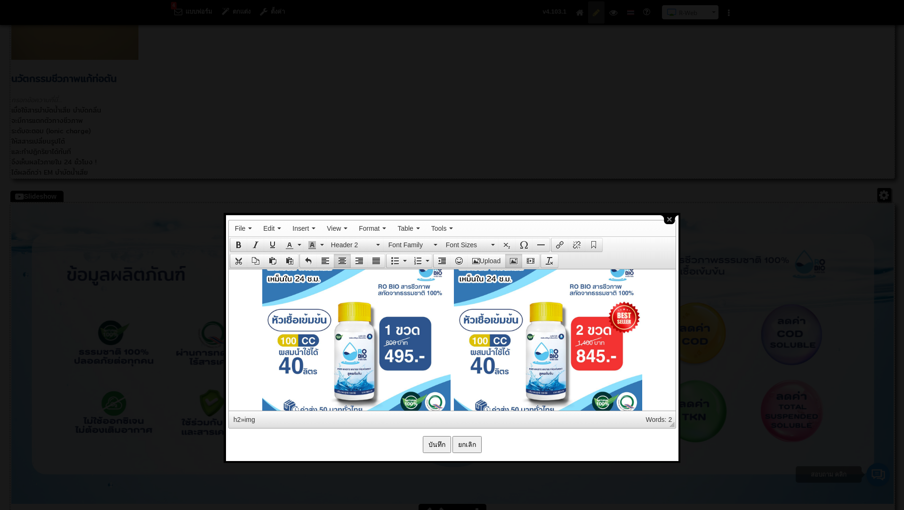
drag, startPoint x: 400, startPoint y: 328, endPoint x: 749, endPoint y: 524, distance: 400.2
click at [516, 257] on icon "Insert/edit image" at bounding box center [514, 261] width 8 height 8
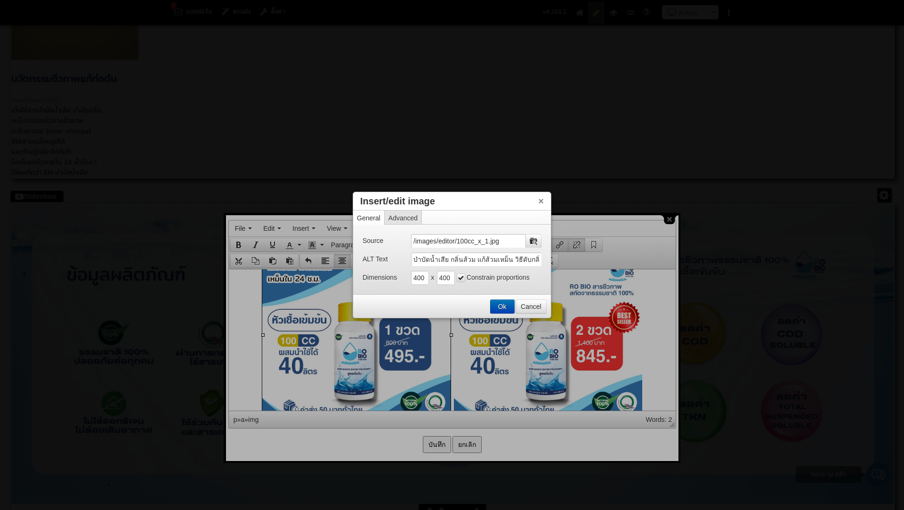
click at [502, 305] on button "Ok" at bounding box center [502, 306] width 24 height 13
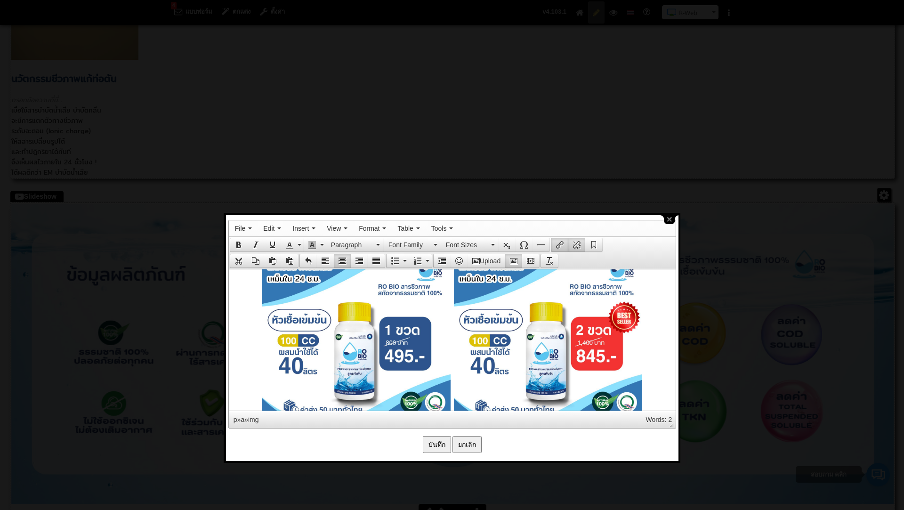
drag, startPoint x: 730, startPoint y: 573, endPoint x: 508, endPoint y: 321, distance: 335.9
click at [514, 265] on button "Insert/edit image" at bounding box center [513, 260] width 17 height 13
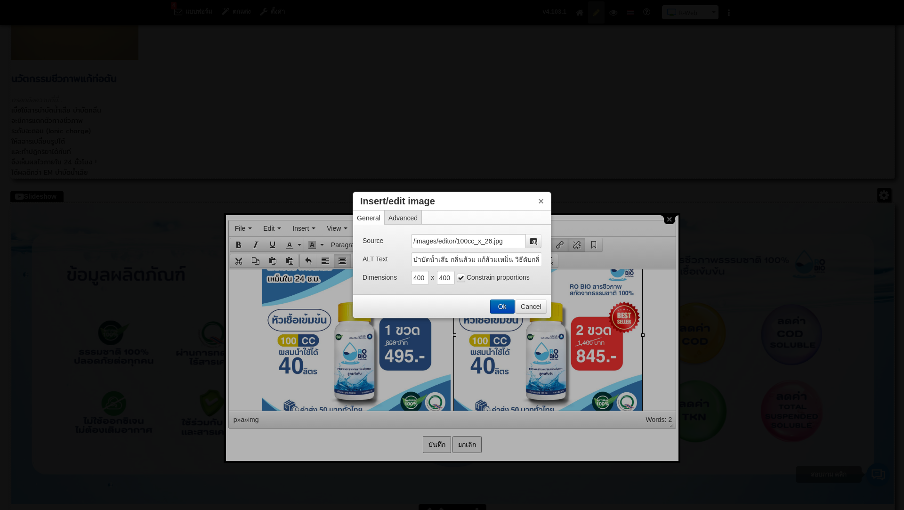
click at [502, 303] on button "Ok" at bounding box center [502, 306] width 24 height 13
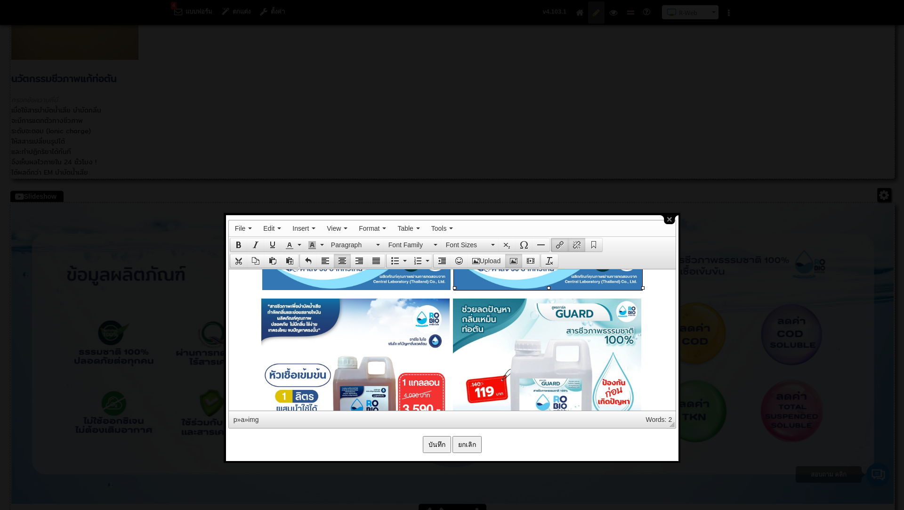
scroll to position [1253, 0]
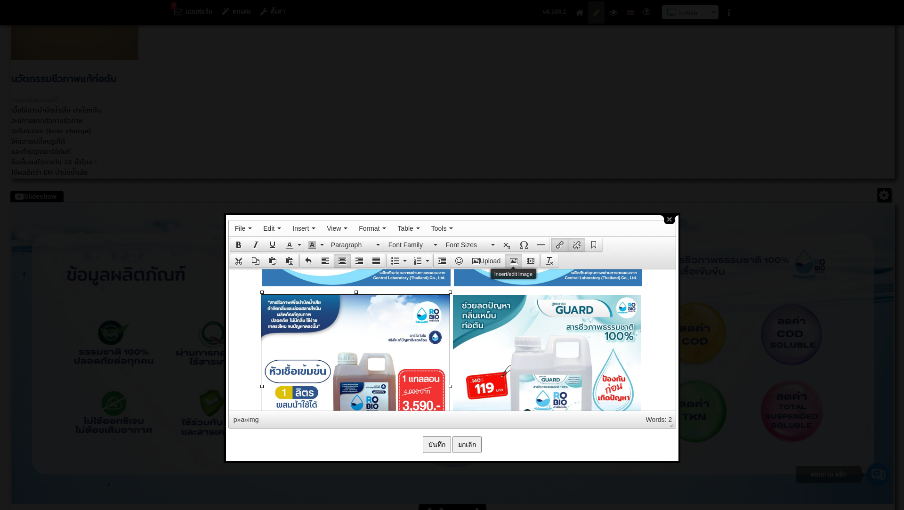
click at [514, 260] on icon "Insert/edit image" at bounding box center [514, 261] width 8 height 8
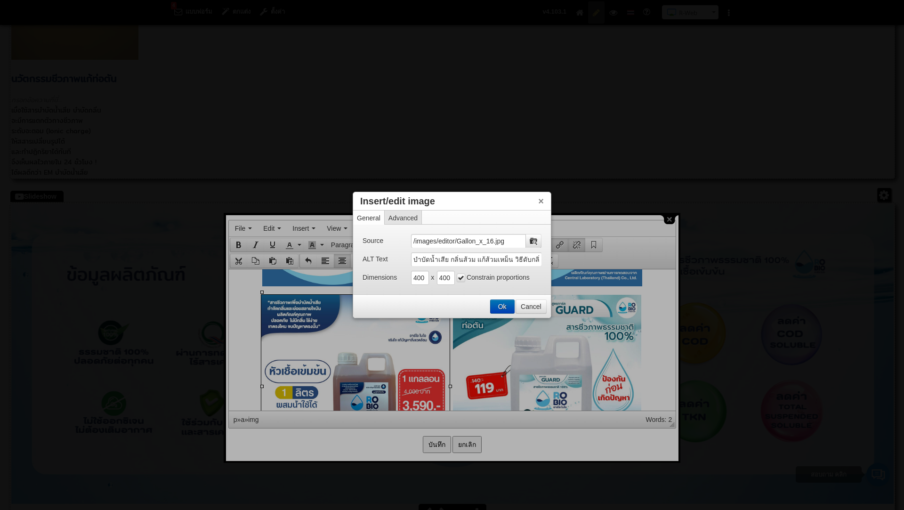
click at [504, 303] on button "Ok" at bounding box center [502, 306] width 24 height 13
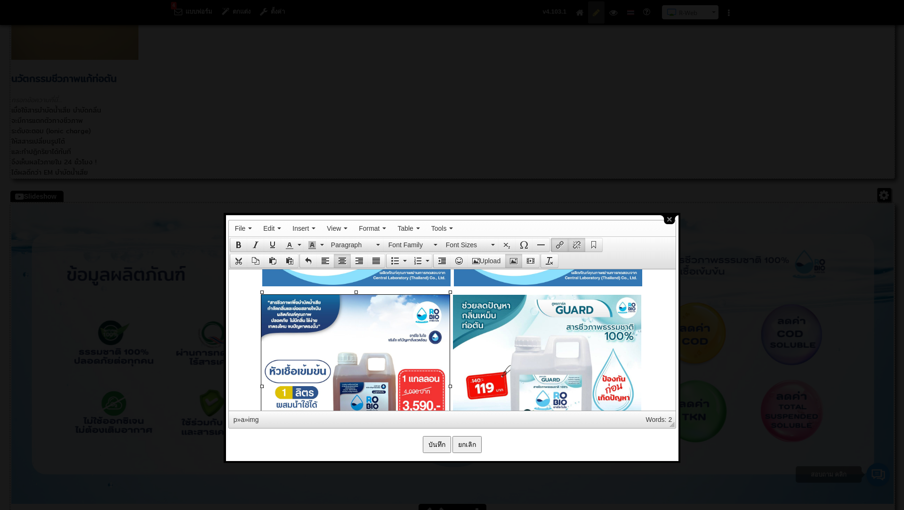
scroll to position [1276, 0]
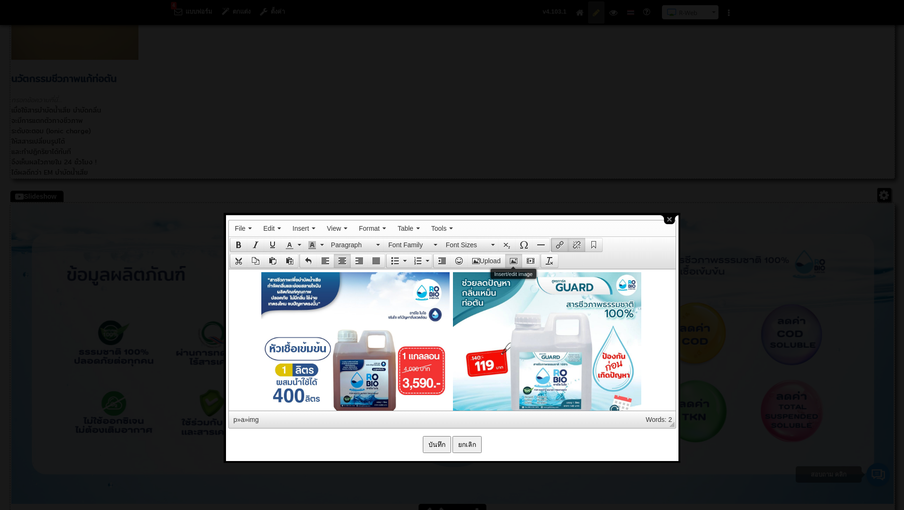
click at [514, 261] on icon "Insert/edit image" at bounding box center [514, 261] width 8 height 8
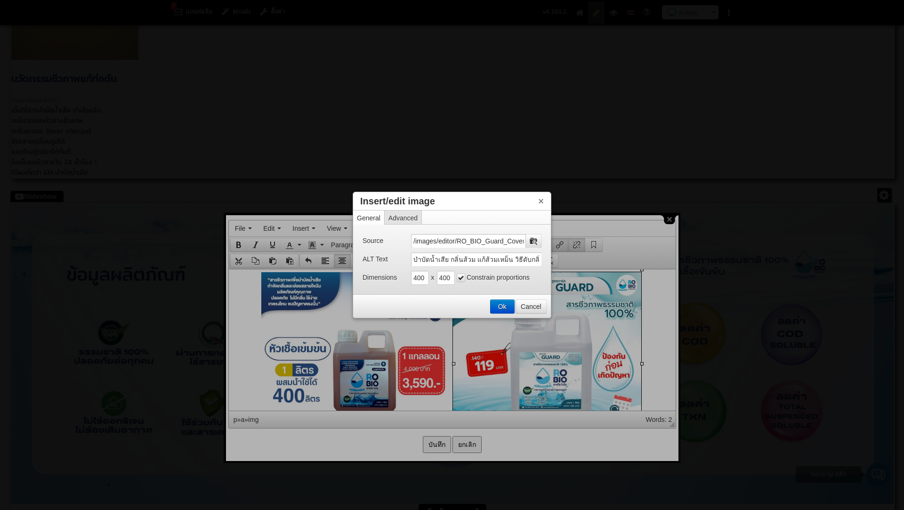
scroll to position [0, 16]
click at [506, 306] on button "Ok" at bounding box center [502, 306] width 24 height 13
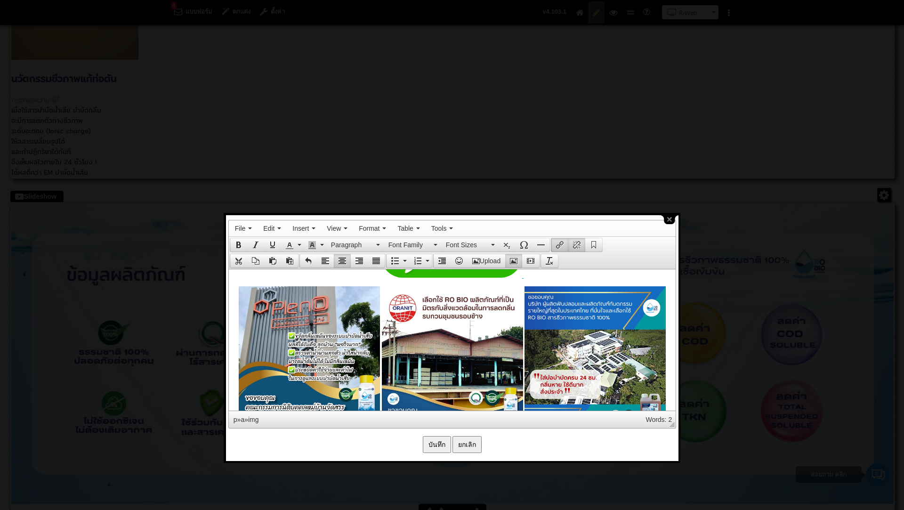
scroll to position [1523, 0]
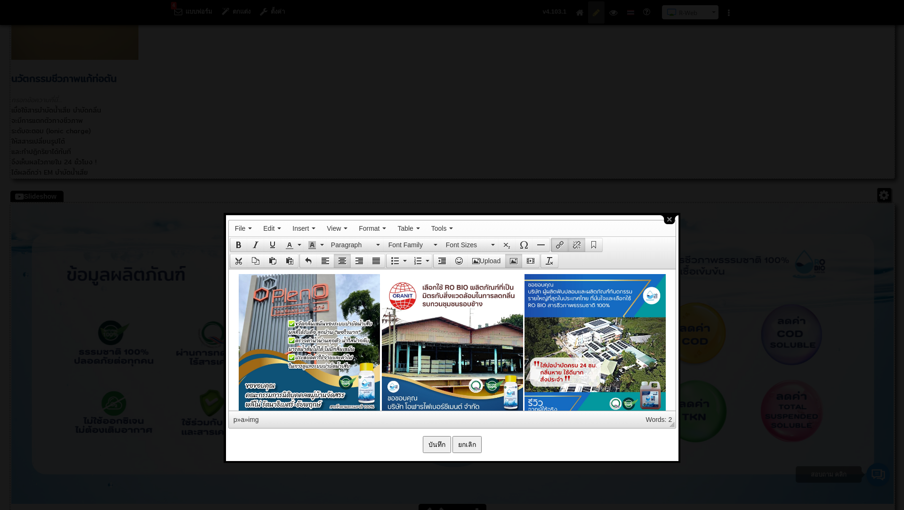
drag, startPoint x: 335, startPoint y: 313, endPoint x: 772, endPoint y: 523, distance: 485.5
click at [516, 257] on icon "Insert/edit image" at bounding box center [514, 261] width 8 height 8
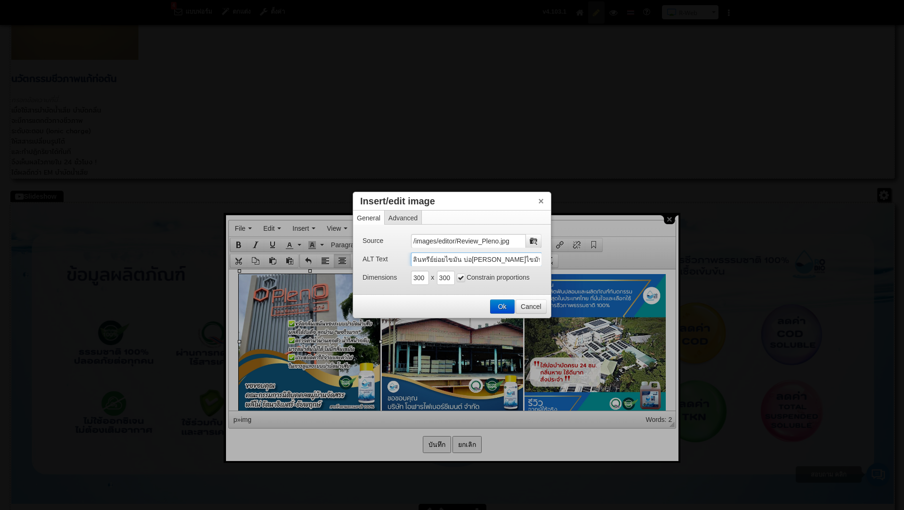
scroll to position [0, 378]
drag, startPoint x: 412, startPoint y: 260, endPoint x: 590, endPoint y: 268, distance: 178.1
paste input "บำบัด"
type input "บำบัดน้ำเสีย กลิ่นส้วม แก้ส้วมเหม็น วิธีดับกลิ่นห้องน้ำ ห้องน้ำเหม็น กำจัดกลิ่น…"
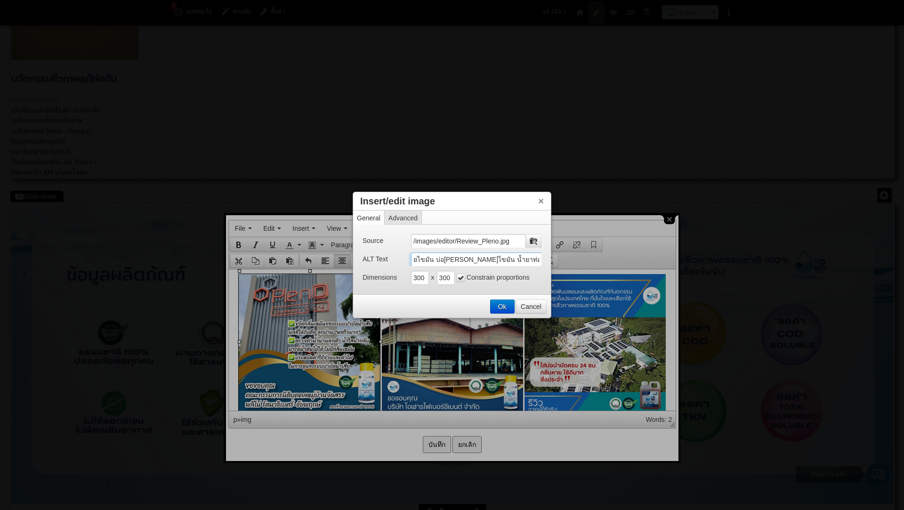
scroll to position [0, 394]
click at [504, 306] on button "Ok" at bounding box center [502, 306] width 24 height 13
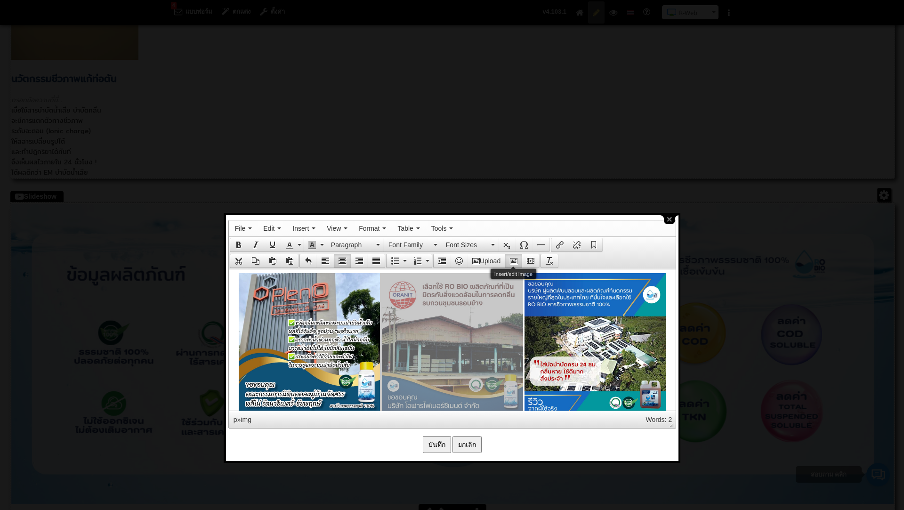
click at [516, 257] on icon "Insert/edit image" at bounding box center [514, 261] width 8 height 8
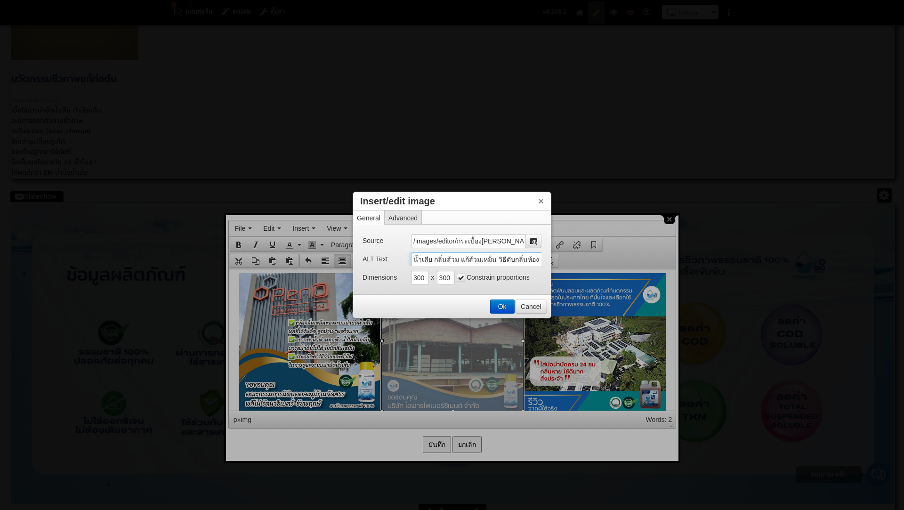
scroll to position [0, 378]
drag, startPoint x: 413, startPoint y: 260, endPoint x: 606, endPoint y: 273, distance: 193.5
paste input "บำบัด"
type input "บำบัดน้ำเสีย กลิ่นส้วม แก้ส้วมเหม็น วิธีดับกลิ่นห้องน้ำ ห้องน้ำเหม็น กำจัดกลิ่น…"
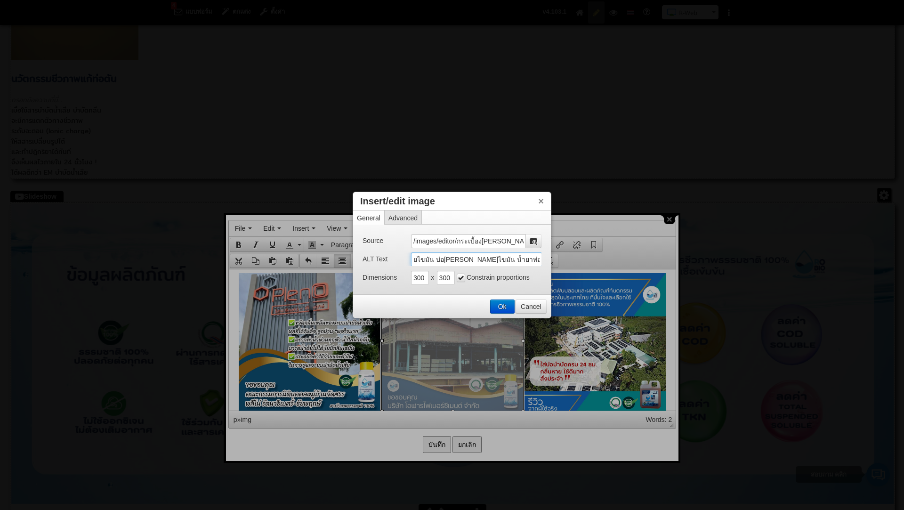
scroll to position [0, 394]
click at [500, 304] on button "Ok" at bounding box center [502, 306] width 24 height 13
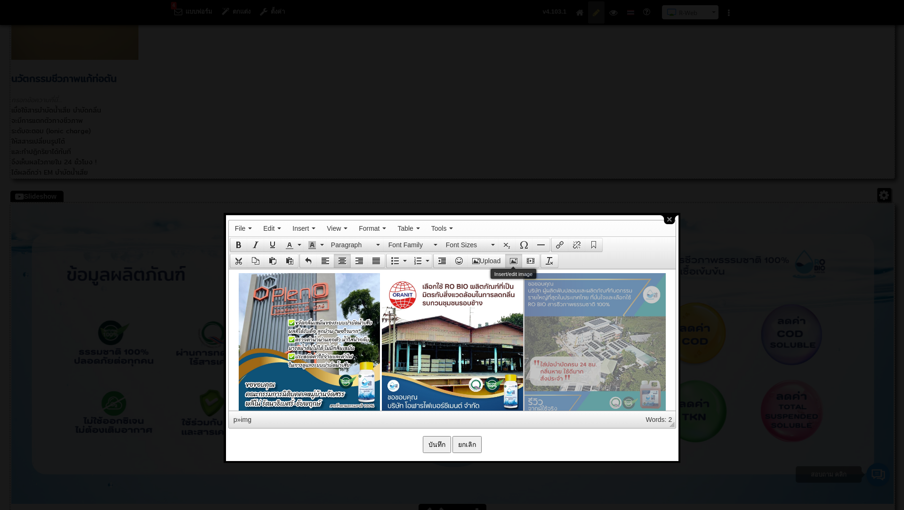
click at [518, 263] on button "Insert/edit image" at bounding box center [513, 260] width 17 height 13
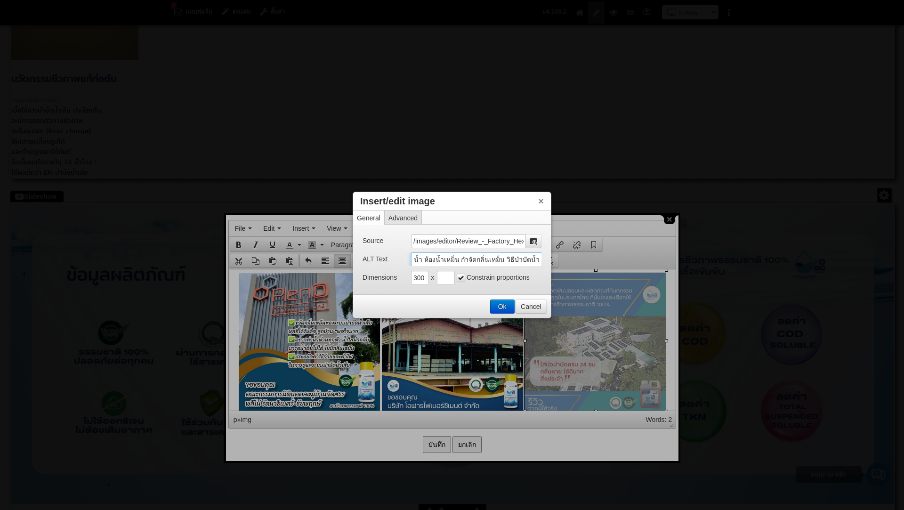
scroll to position [0, 378]
drag, startPoint x: 414, startPoint y: 261, endPoint x: 608, endPoint y: 277, distance: 195.1
paste input "บำบัด"
type input "บำบัดน้ำเสีย กลิ่นส้วม แก้ส้วมเหม็น วิธีดับกลิ่นห้องน้ำ ห้องน้ำเหม็น กำจัดกลิ่น…"
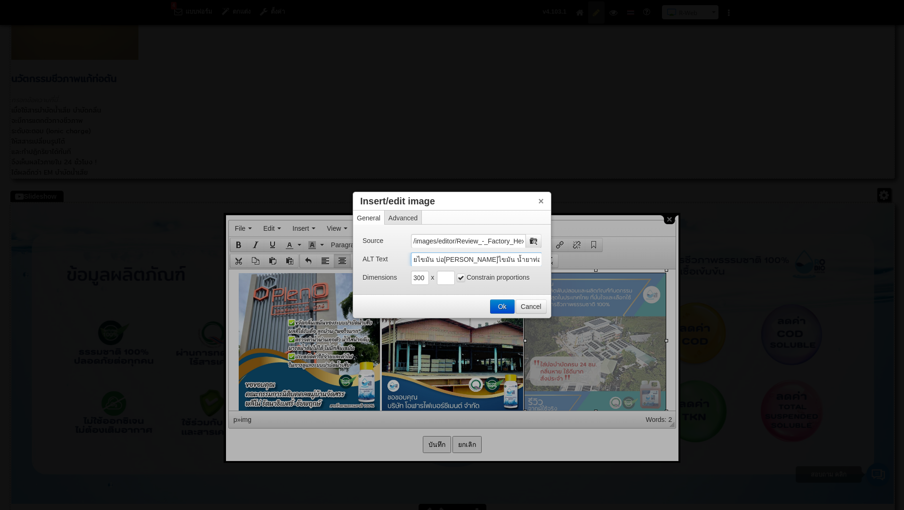
scroll to position [0, 394]
click at [500, 309] on button "Ok" at bounding box center [502, 306] width 24 height 13
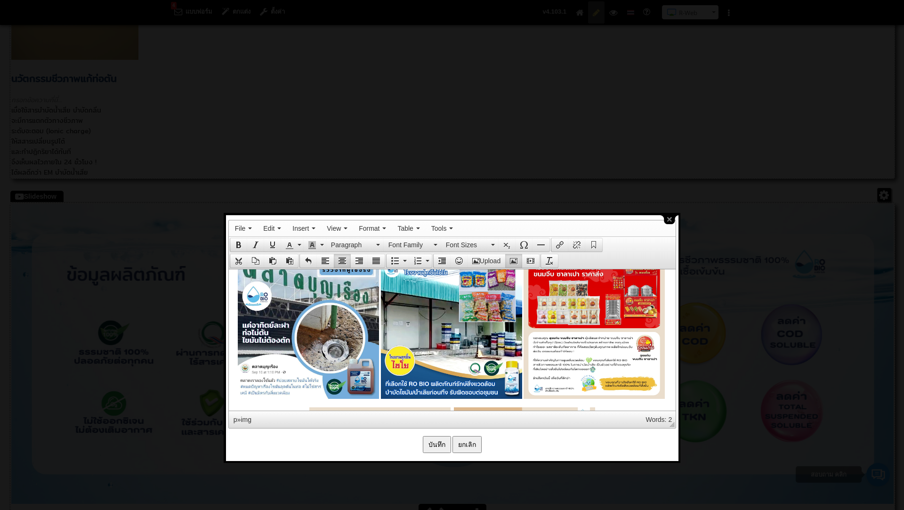
scroll to position [1695, 0]
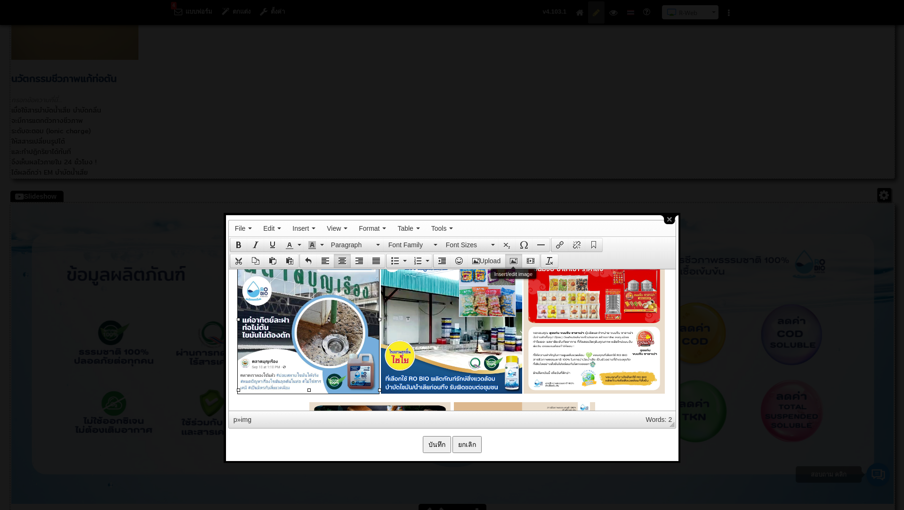
click at [516, 254] on button "Insert/edit image" at bounding box center [513, 260] width 17 height 13
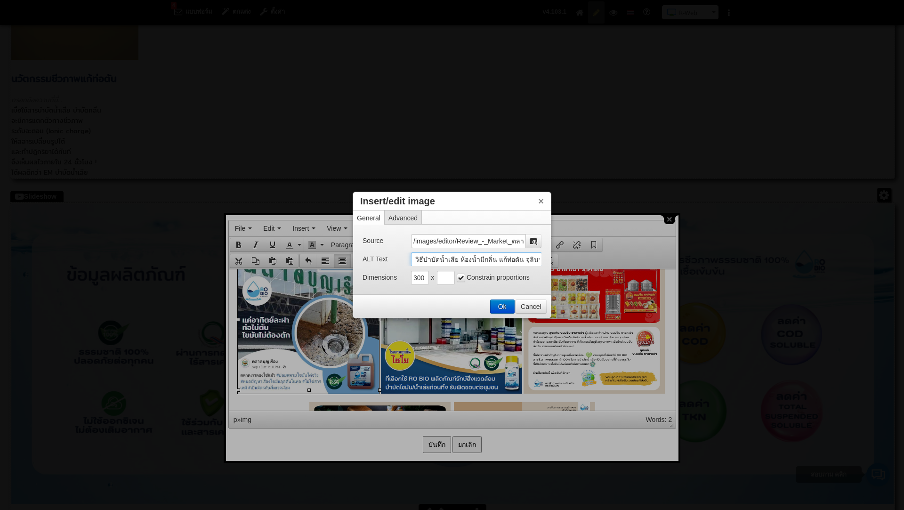
scroll to position [0, 378]
drag, startPoint x: 413, startPoint y: 259, endPoint x: 592, endPoint y: 268, distance: 178.7
paste input "บำบัด"
type input "บำบัดน้ำเสีย กลิ่นส้วม แก้ส้วมเหม็น วิธีดับกลิ่นห้องน้ำ ห้องน้ำเหม็น กำจัดกลิ่น…"
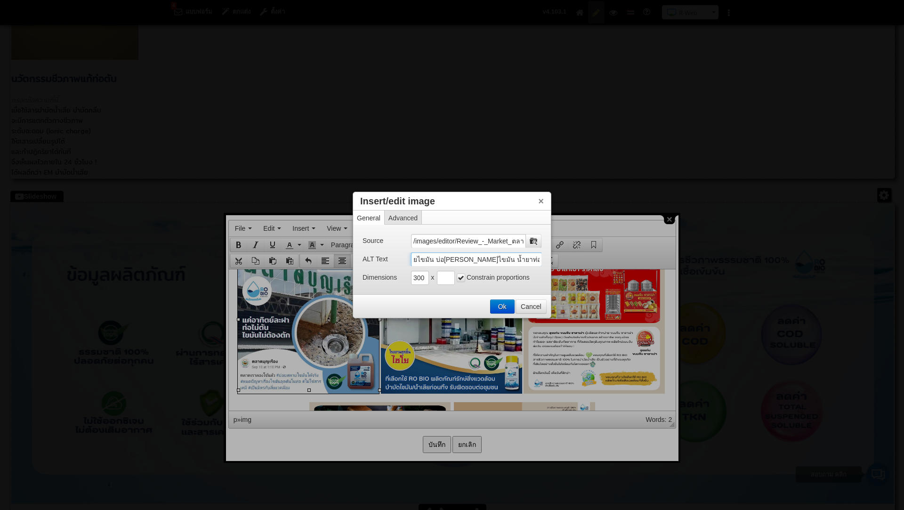
scroll to position [0, 394]
click at [499, 303] on button "Ok" at bounding box center [502, 306] width 24 height 13
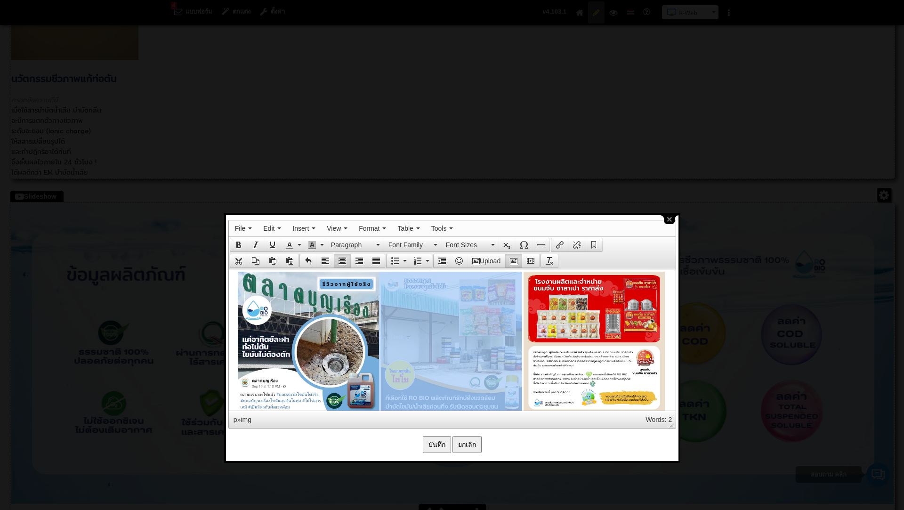
drag, startPoint x: 466, startPoint y: 302, endPoint x: 755, endPoint y: 529, distance: 367.1
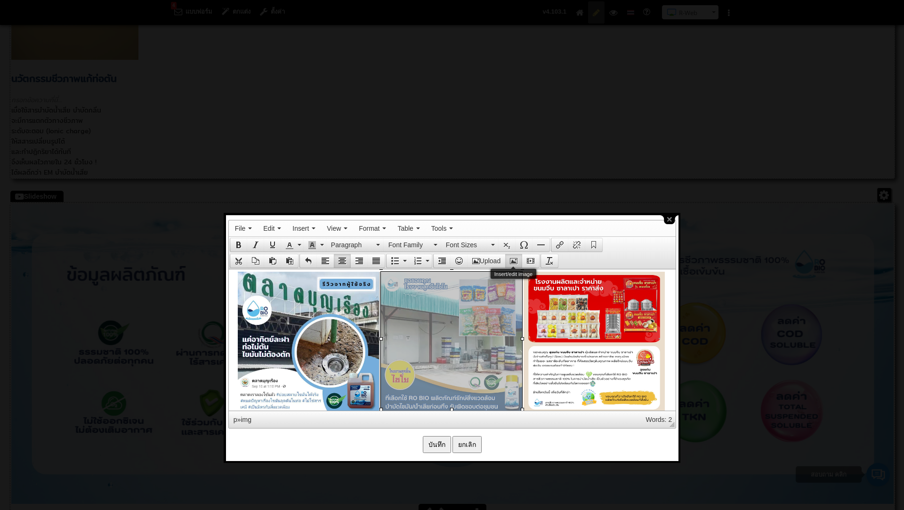
click at [518, 260] on button "Insert/edit image" at bounding box center [513, 260] width 17 height 13
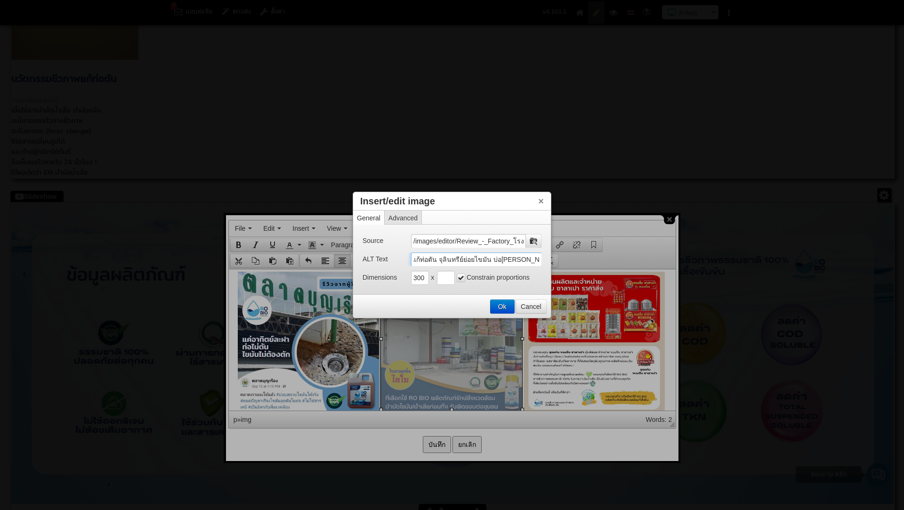
scroll to position [0, 378]
drag, startPoint x: 414, startPoint y: 260, endPoint x: 586, endPoint y: 267, distance: 172.0
paste input "บำบัด"
type input "บำบัดน้ำเสีย กลิ่นส้วม แก้ส้วมเหม็น วิธีดับกลิ่นห้องน้ำ ห้องน้ำเหม็น กำจัดกลิ่น…"
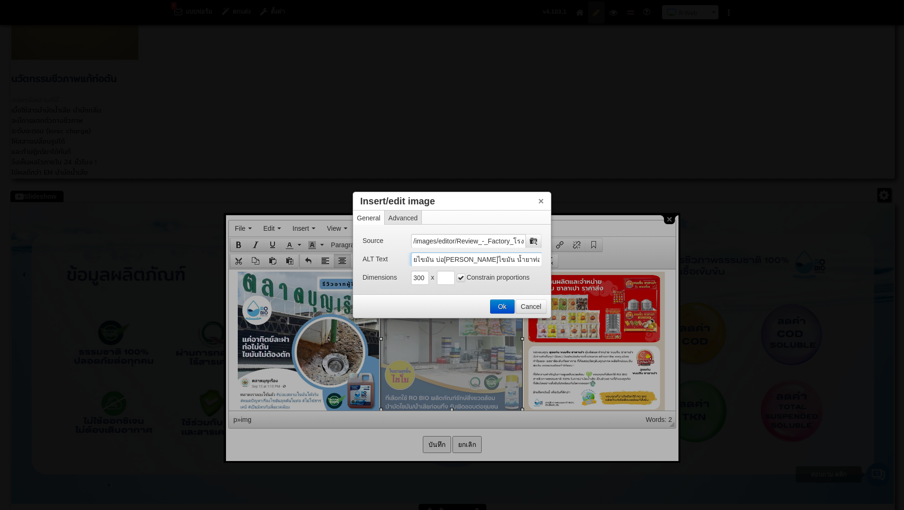
scroll to position [0, 394]
click at [498, 303] on button "Ok" at bounding box center [502, 306] width 24 height 13
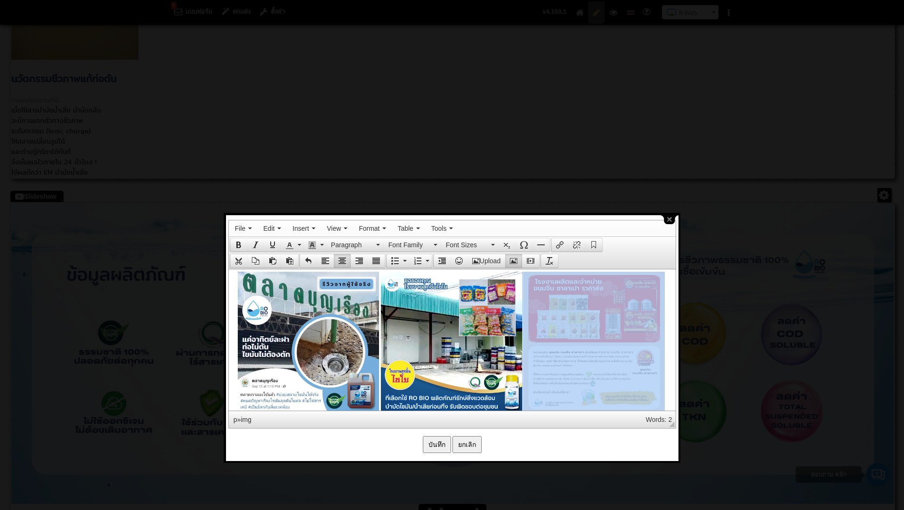
drag, startPoint x: 557, startPoint y: 289, endPoint x: 745, endPoint y: 533, distance: 308.2
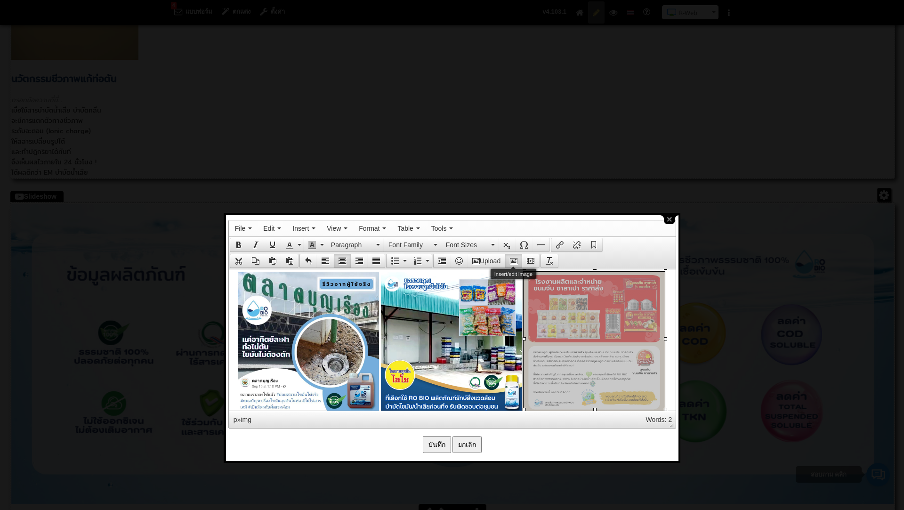
click at [510, 257] on icon "Insert/edit image" at bounding box center [514, 261] width 8 height 8
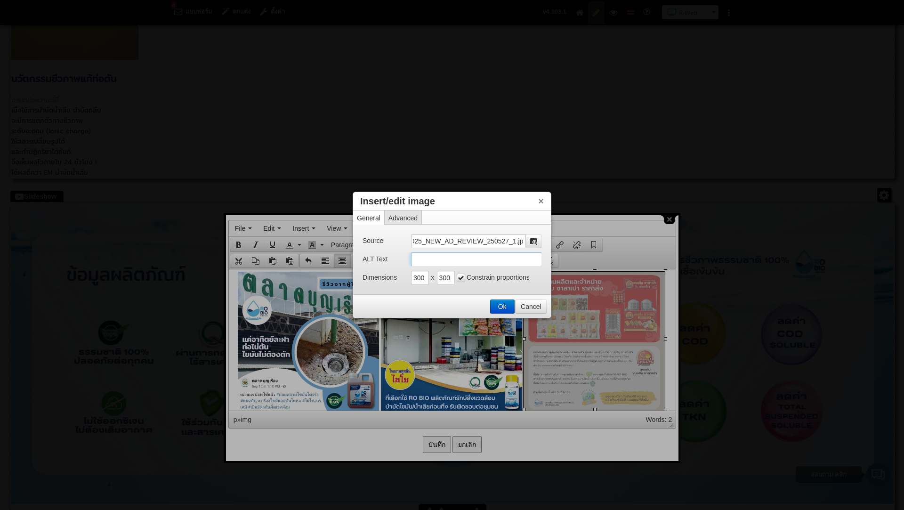
scroll to position [0, 0]
click at [434, 262] on input "ALT Text" at bounding box center [476, 259] width 131 height 14
paste input "บำบัดน้ำเสีย กลิ่นส้วม แก้ส้วมเหม็น วิธีดับกลิ่นห้องน้ำ ห้องน้ำเหม็น กำจัดกลิ่น…"
type input "บำบัดน้ำเสีย กลิ่นส้วม แก้ส้วมเหม็น วิธีดับกลิ่นห้องน้ำ ห้องน้ำเหม็น กำจัดกลิ่น…"
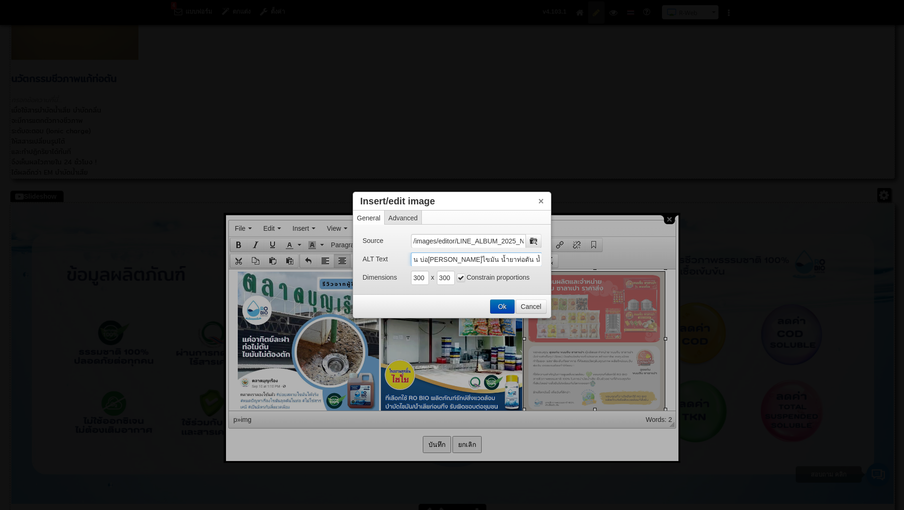
click at [500, 304] on button "Ok" at bounding box center [502, 306] width 24 height 13
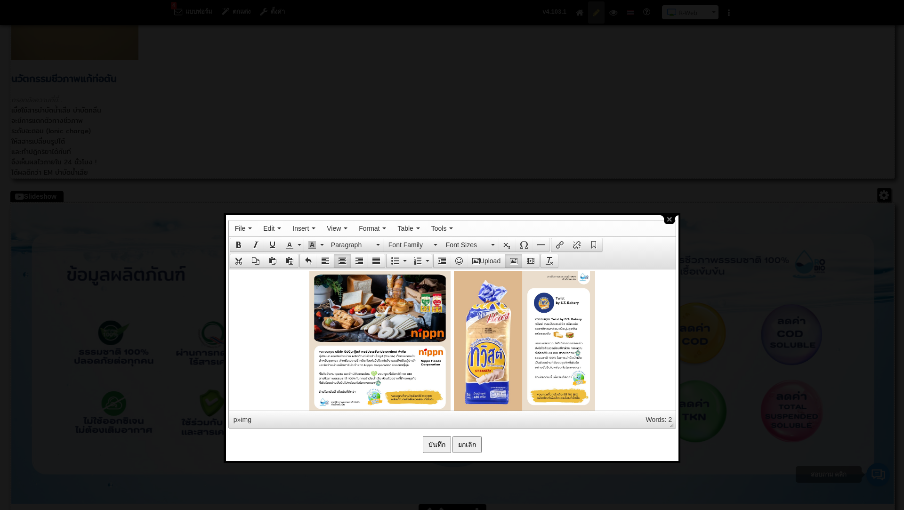
scroll to position [1854, 0]
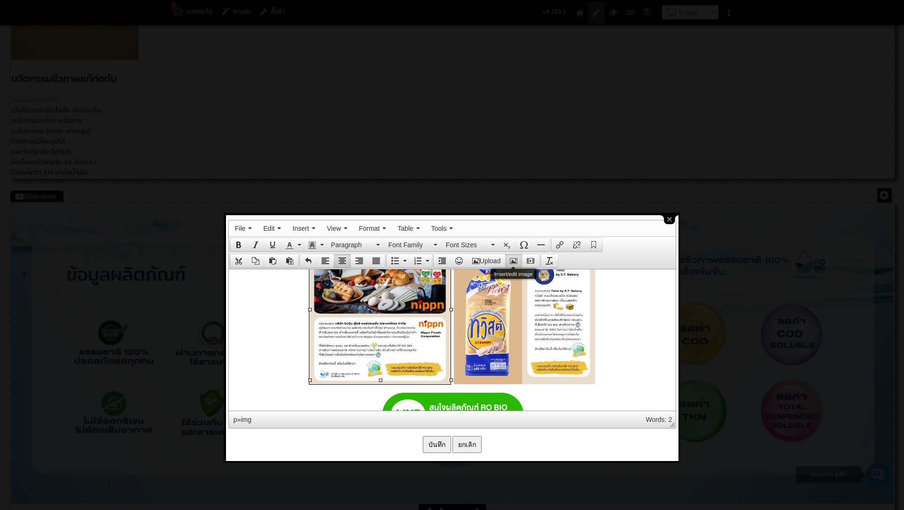
click at [514, 257] on icon "Insert/edit image" at bounding box center [514, 261] width 8 height 8
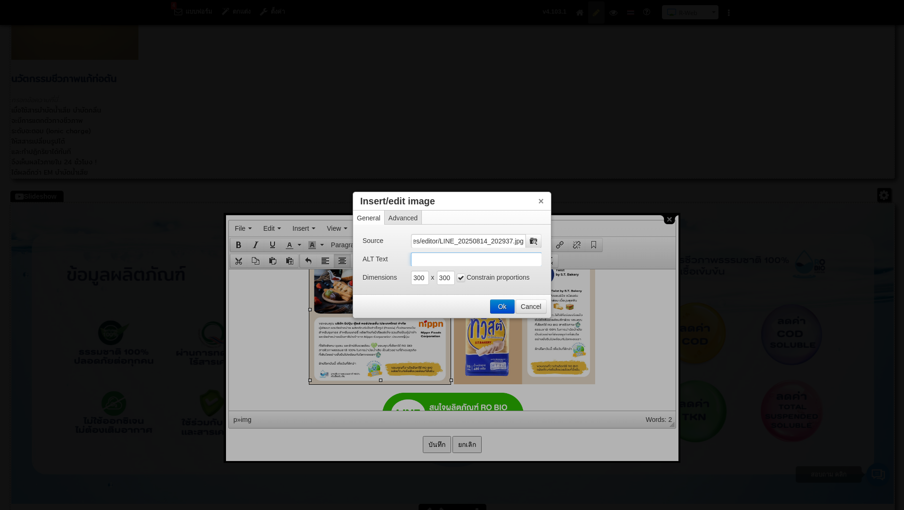
scroll to position [0, 0]
click at [418, 261] on input "ALT Text" at bounding box center [476, 259] width 131 height 14
paste input "บำบัดน้ำเสีย กลิ่นส้วม แก้ส้วมเหม็น วิธีดับกลิ่นห้องน้ำ ห้องน้ำเหม็น กำจัดกลิ่น…"
type input "บำบัดน้ำเสีย กลิ่นส้วม แก้ส้วมเหม็น วิธีดับกลิ่นห้องน้ำ ห้องน้ำเหม็น กำจัดกลิ่น…"
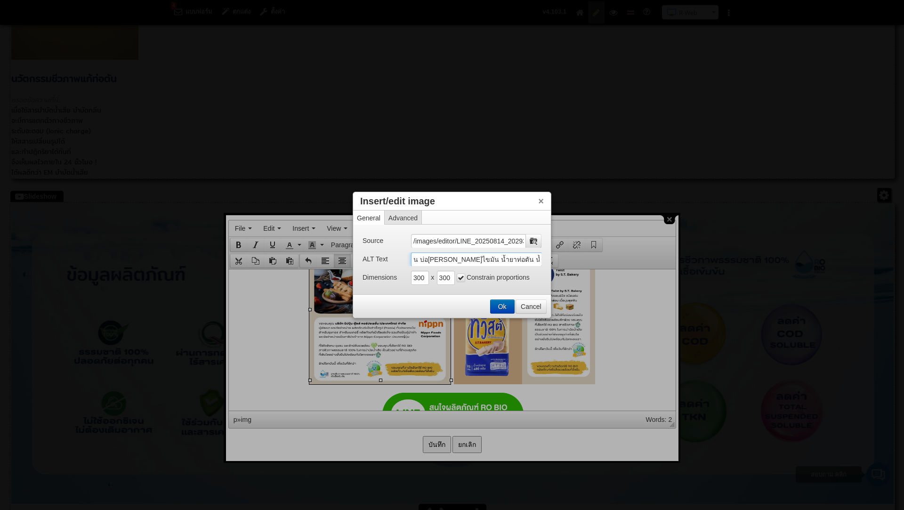
click at [502, 306] on button "Ok" at bounding box center [502, 306] width 24 height 13
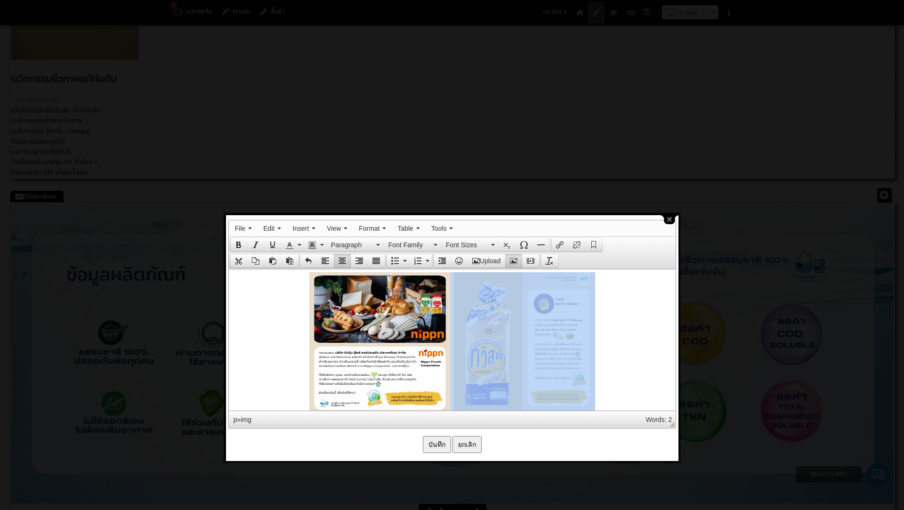
drag, startPoint x: 494, startPoint y: 293, endPoint x: 743, endPoint y: 531, distance: 344.9
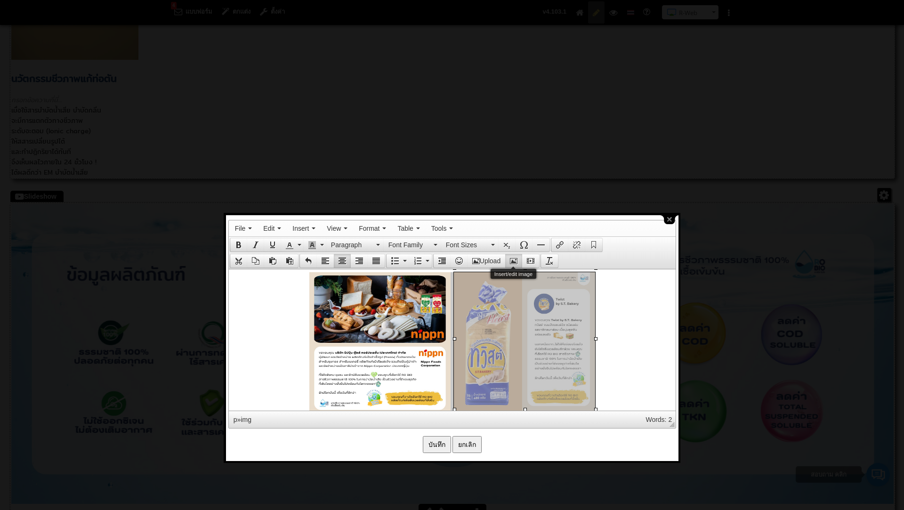
click at [514, 258] on icon "Insert/edit image" at bounding box center [514, 261] width 8 height 8
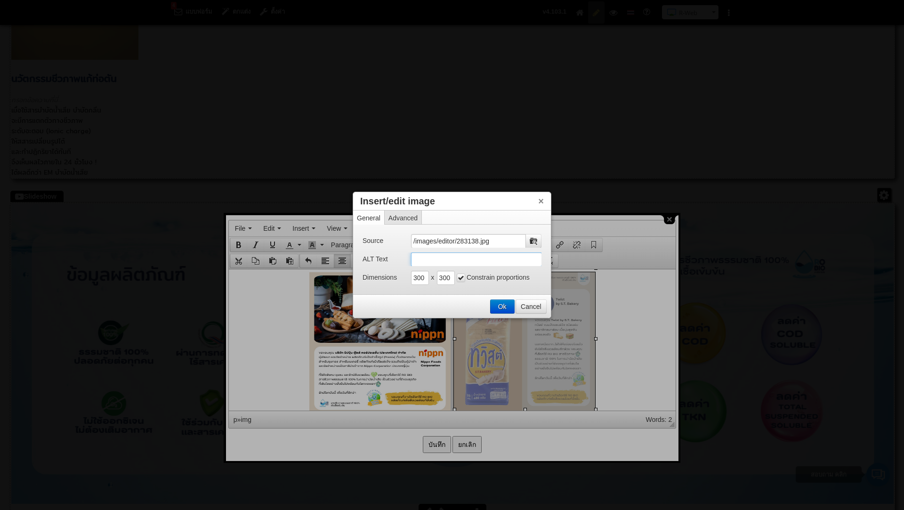
click at [421, 257] on input "ALT Text" at bounding box center [476, 259] width 131 height 14
paste input "บำบัดน้ำเสีย กลิ่นส้วม แก้ส้วมเหม็น วิธีดับกลิ่นห้องน้ำ ห้องน้ำเหม็น กำจัดกลิ่น…"
type input "บำบัดน้ำเสีย กลิ่นส้วม แก้ส้วมเหม็น วิธีดับกลิ่นห้องน้ำ ห้องน้ำเหม็น กำจัดกลิ่น…"
click at [504, 303] on button "Ok" at bounding box center [502, 306] width 24 height 13
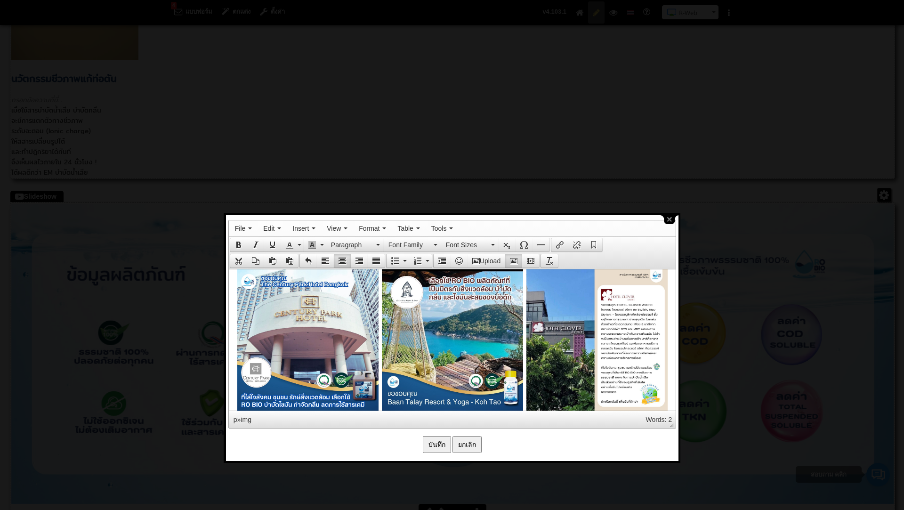
scroll to position [2024, 0]
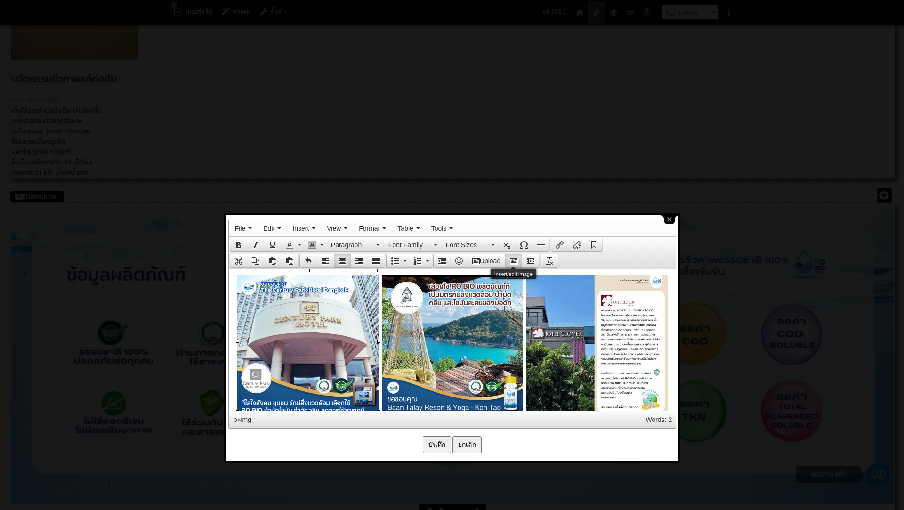
click at [517, 257] on icon "Insert/edit image" at bounding box center [514, 261] width 8 height 8
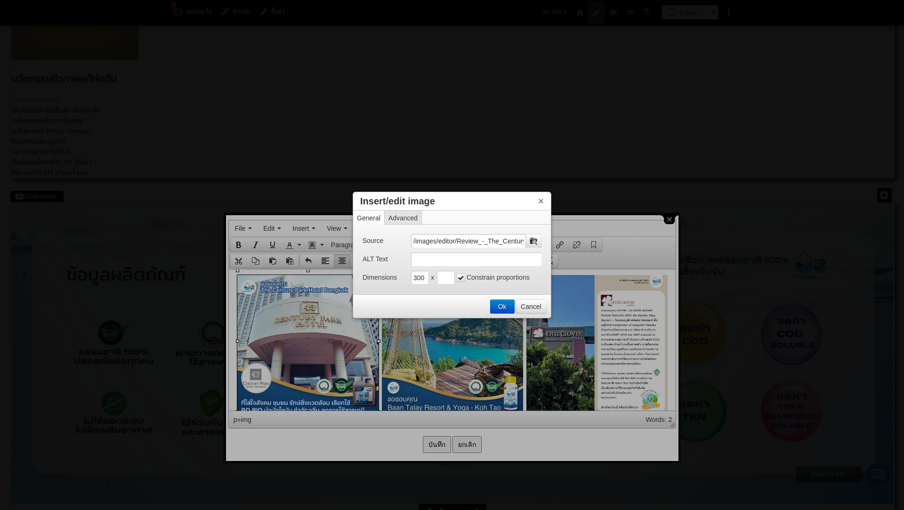
scroll to position [0, 49]
click at [427, 260] on input "ALT Text" at bounding box center [476, 259] width 131 height 14
paste input "บำบัดน้ำเสีย กลิ่นส้วม แก้ส้วมเหม็น วิธีดับกลิ่นห้องน้ำ ห้องน้ำเหม็น กำจัดกลิ่น…"
type input "บำบัดน้ำเสีย กลิ่นส้วม แก้ส้วมเหม็น วิธีดับกลิ่นห้องน้ำ ห้องน้ำเหม็น กำจัดกลิ่น…"
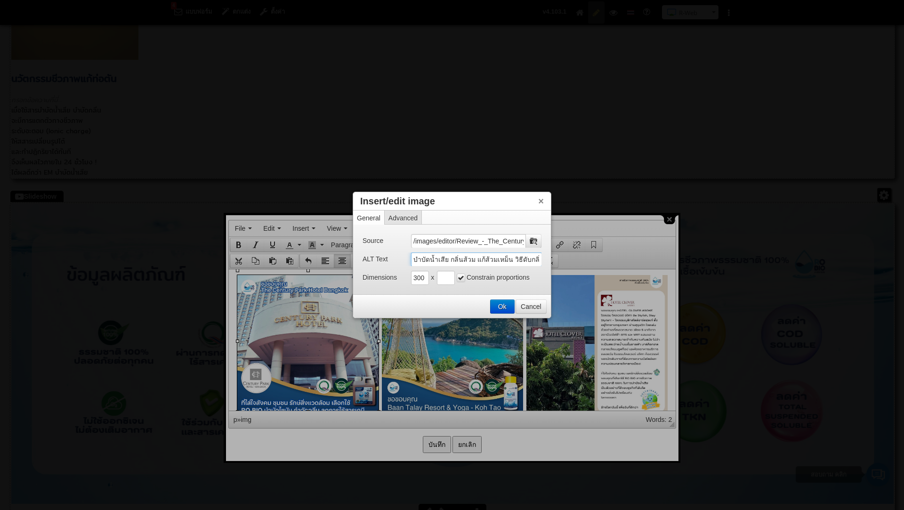
scroll to position [0, 394]
click at [501, 305] on button "Ok" at bounding box center [502, 306] width 24 height 13
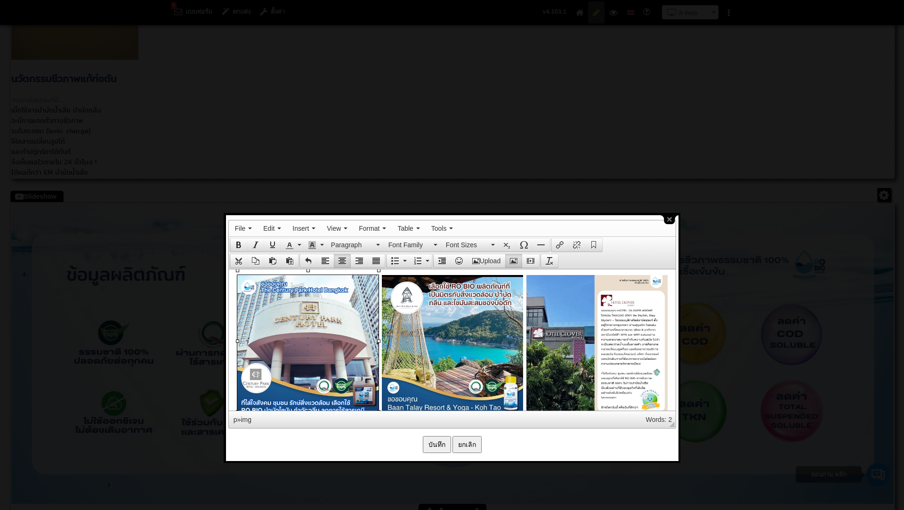
scroll to position [2025, 0]
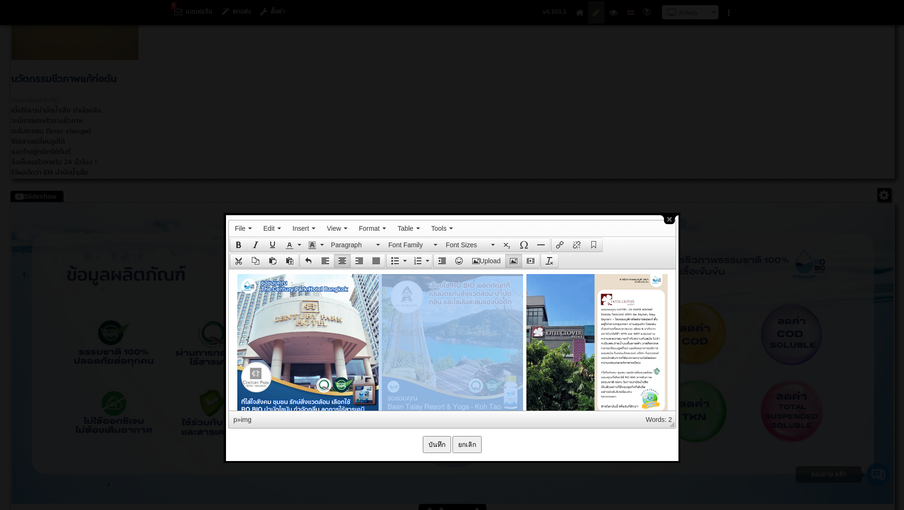
drag, startPoint x: 419, startPoint y: 314, endPoint x: 505, endPoint y: 270, distance: 96.8
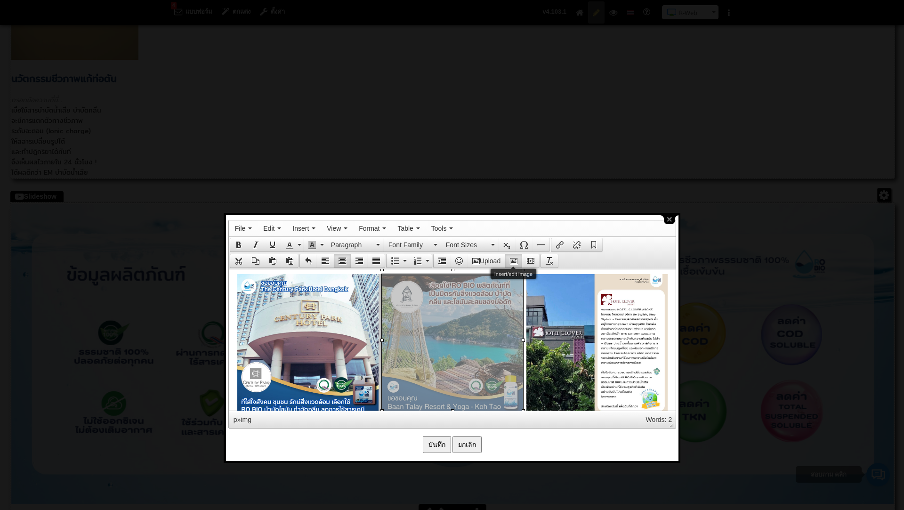
click at [516, 258] on icon "Insert/edit image" at bounding box center [514, 261] width 8 height 8
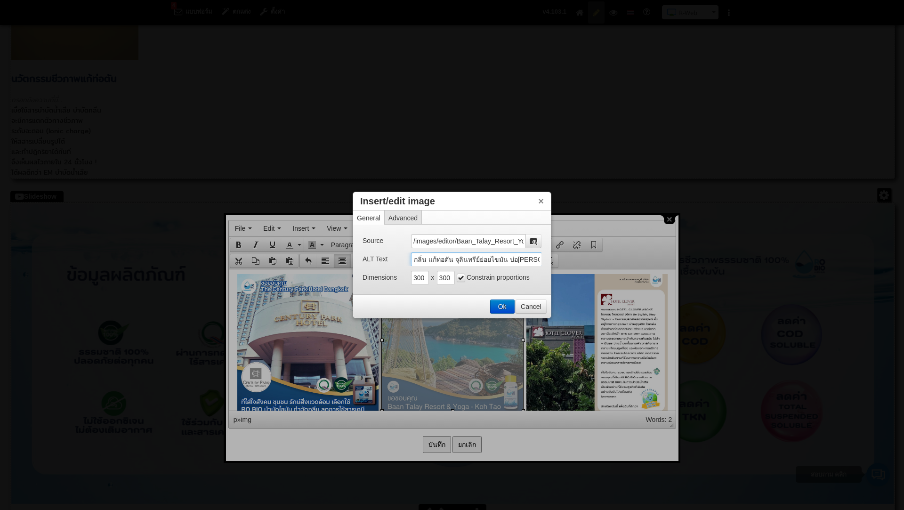
scroll to position [0, 378]
drag, startPoint x: 413, startPoint y: 261, endPoint x: 609, endPoint y: 270, distance: 196.5
paste input "บำบัด"
type input "บำบัดน้ำเสีย กลิ่นส้วม แก้ส้วมเหม็น วิธีดับกลิ่นห้องน้ำ ห้องน้ำเหม็น กำจัดกลิ่น…"
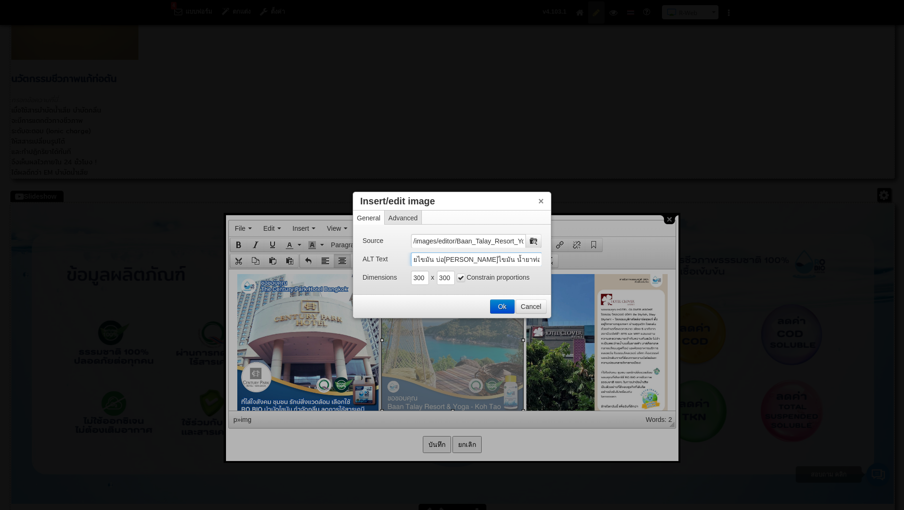
scroll to position [0, 394]
click at [502, 306] on button "Ok" at bounding box center [502, 306] width 24 height 13
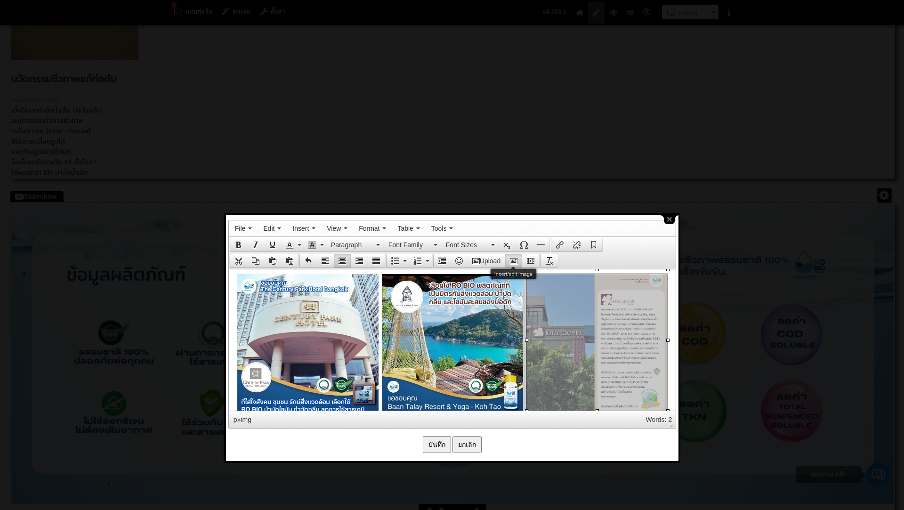
click at [514, 257] on icon "Insert/edit image" at bounding box center [514, 261] width 8 height 8
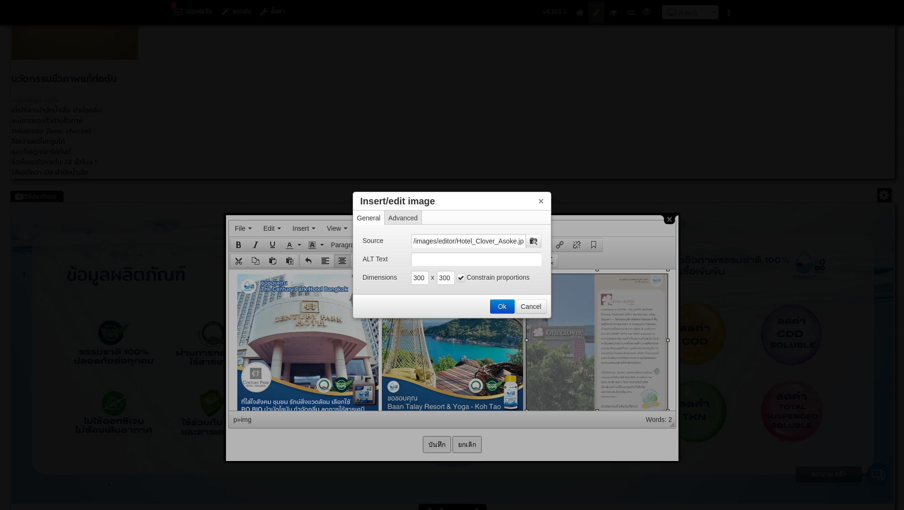
scroll to position [0, 5]
click at [474, 259] on input "ALT Text" at bounding box center [476, 259] width 131 height 14
paste input "บำบัดน้ำเสีย กลิ่นส้วม แก้ส้วมเหม็น วิธีดับกลิ่นห้องน้ำ ห้องน้ำเหม็น กำจัดกลิ่น…"
type input "บำบัดน้ำเสีย กลิ่นส้วม แก้ส้วมเหม็น วิธีดับกลิ่นห้องน้ำ ห้องน้ำเหม็น กำจัดกลิ่น…"
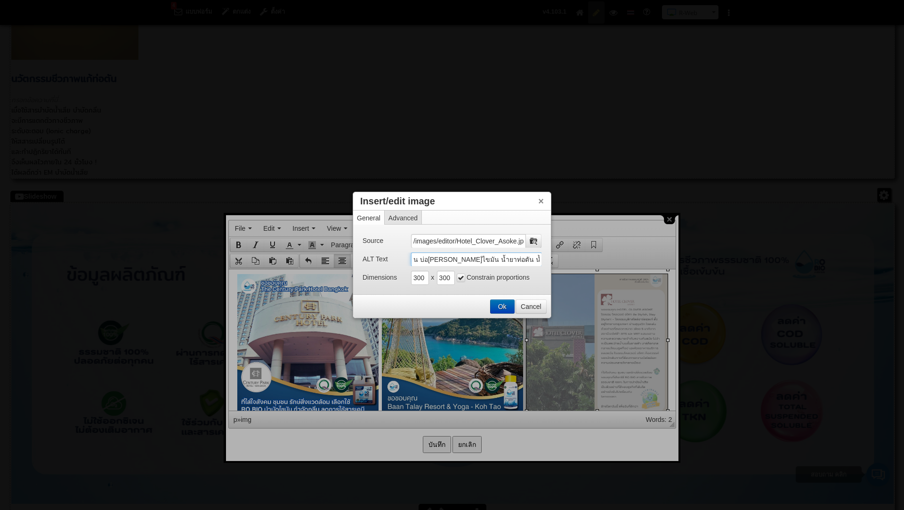
click at [501, 306] on button "Ok" at bounding box center [502, 306] width 24 height 13
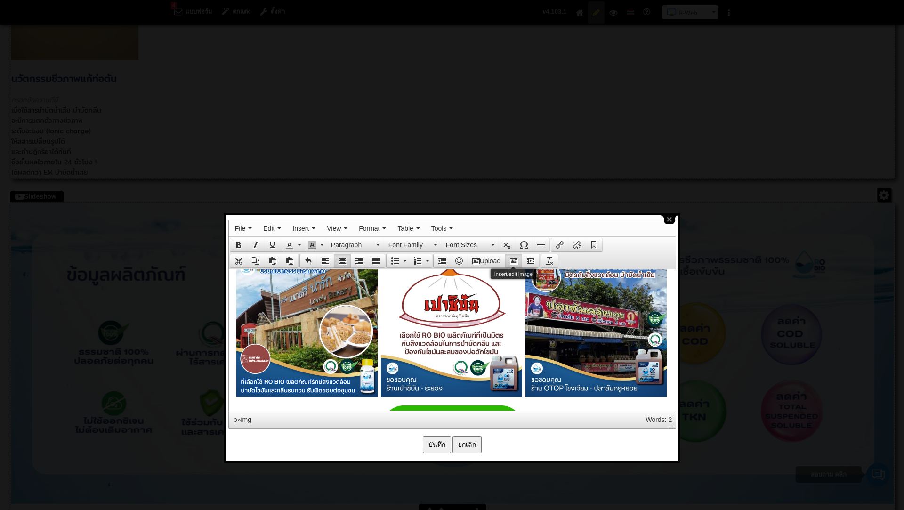
click at [517, 257] on icon "Insert/edit image" at bounding box center [514, 261] width 8 height 8
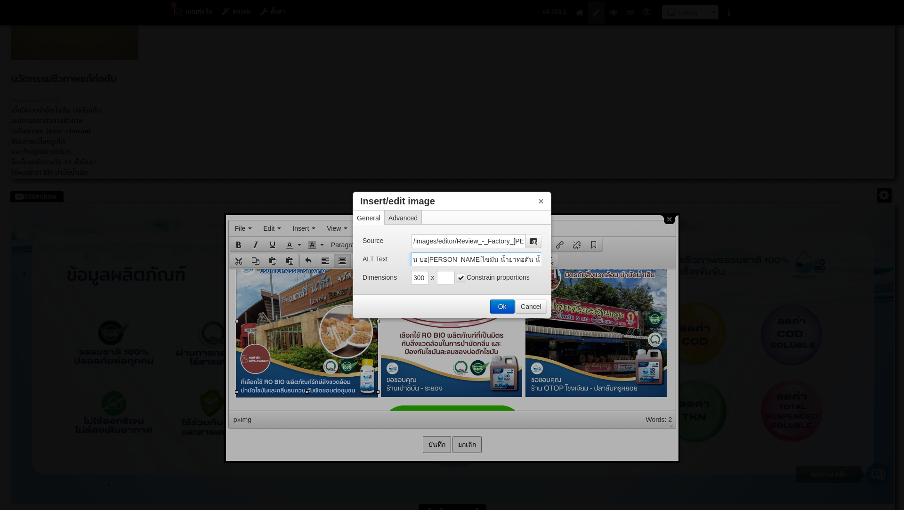
drag, startPoint x: 413, startPoint y: 258, endPoint x: 581, endPoint y: 267, distance: 168.3
paste input "บำบัด"
type input "บำบัดน้ำเสีย กลิ่นส้วม แก้ส้วมเหม็น วิธีดับกลิ่นห้องน้ำ ห้องน้ำเหม็น กำจัดกลิ่น…"
click at [498, 302] on button "Ok" at bounding box center [502, 306] width 24 height 13
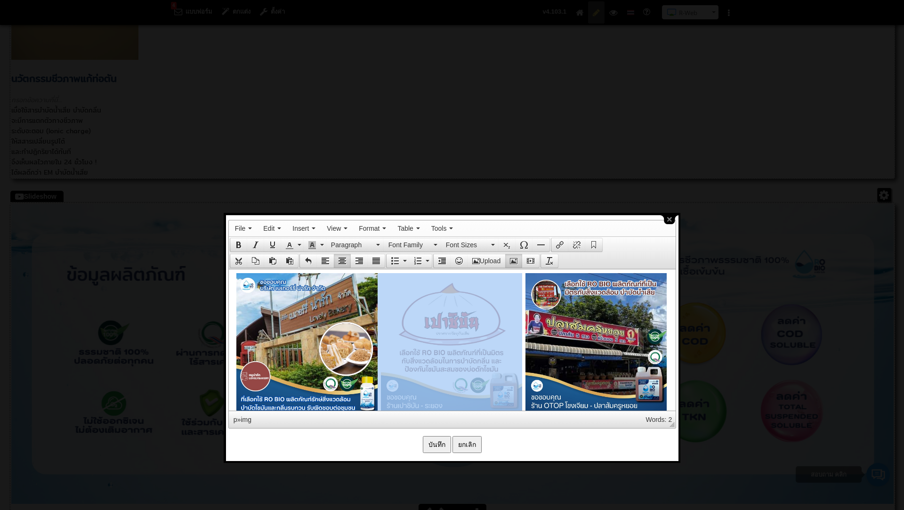
drag, startPoint x: 454, startPoint y: 302, endPoint x: 462, endPoint y: 314, distance: 14.6
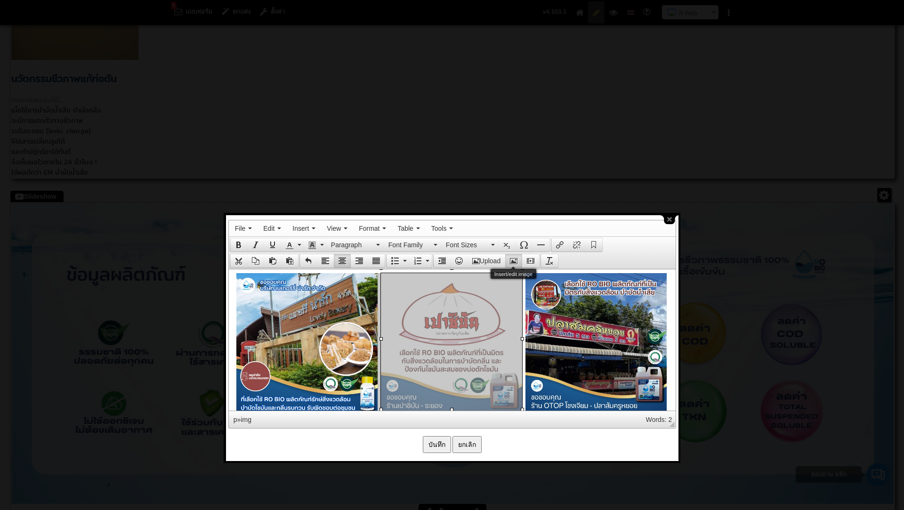
click at [514, 260] on icon "Insert/edit image" at bounding box center [514, 261] width 8 height 8
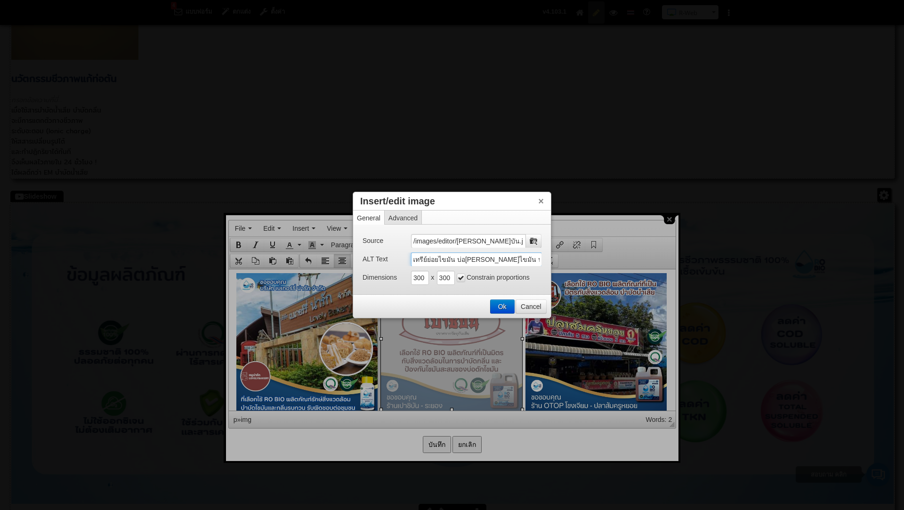
scroll to position [0, 378]
drag, startPoint x: 413, startPoint y: 260, endPoint x: 622, endPoint y: 272, distance: 208.8
paste input "บำบัด"
type input "บำบัดน้ำเสีย กลิ่นส้วม แก้ส้วมเหม็น วิธีดับกลิ่นห้องน้ำ ห้องน้ำเหม็น กำจัดกลิ่น…"
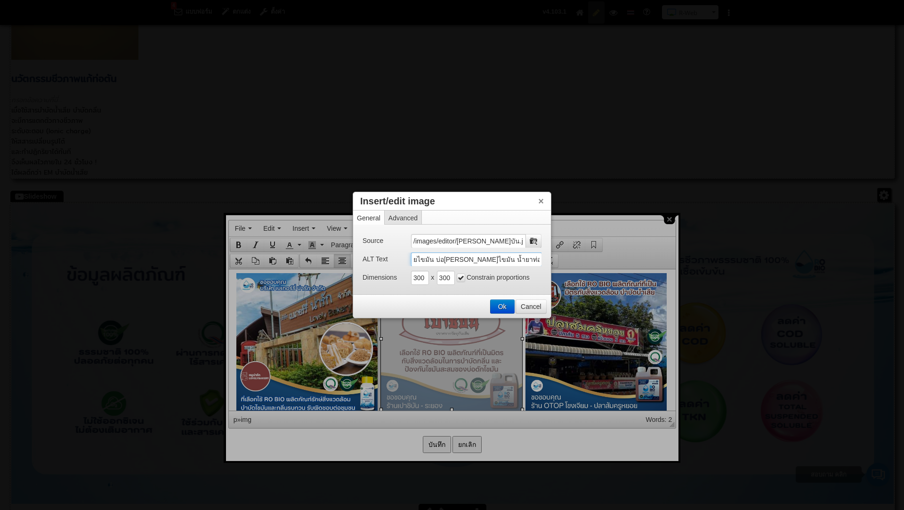
scroll to position [0, 394]
click at [502, 306] on button "Ok" at bounding box center [502, 306] width 24 height 13
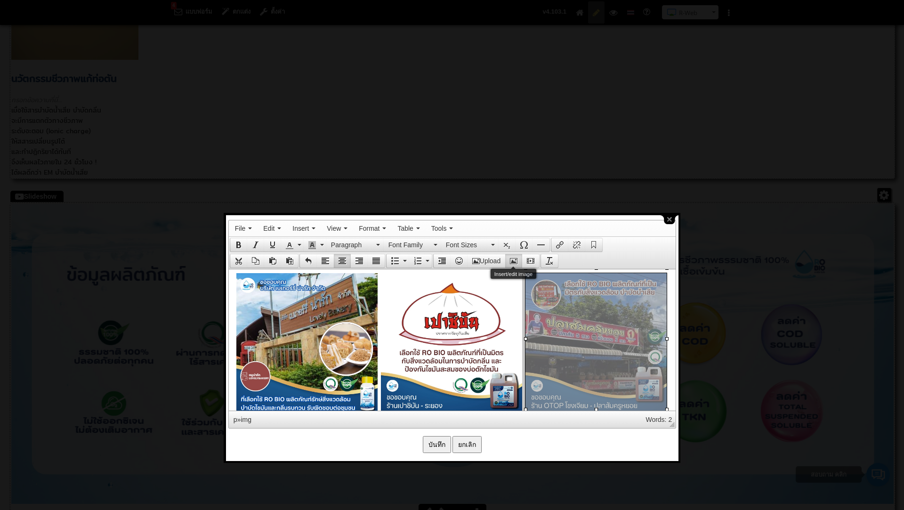
click at [513, 258] on icon "Insert/edit image" at bounding box center [514, 261] width 8 height 8
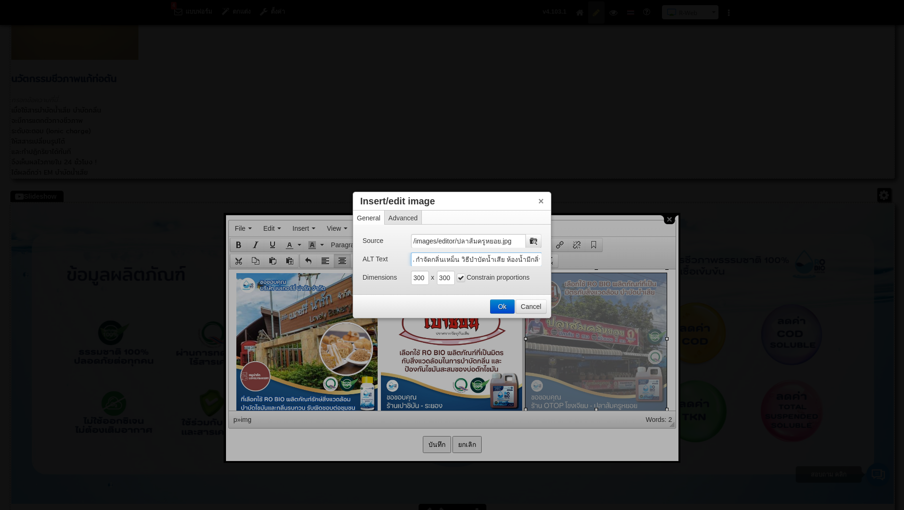
scroll to position [0, 378]
drag, startPoint x: 413, startPoint y: 259, endPoint x: 639, endPoint y: 285, distance: 227.0
paste input "บำบัด"
type input "บำบัดน้ำเสีย กลิ่นส้วม แก้ส้วมเหม็น วิธีดับกลิ่นห้องน้ำ ห้องน้ำเหม็น กำจัดกลิ่น…"
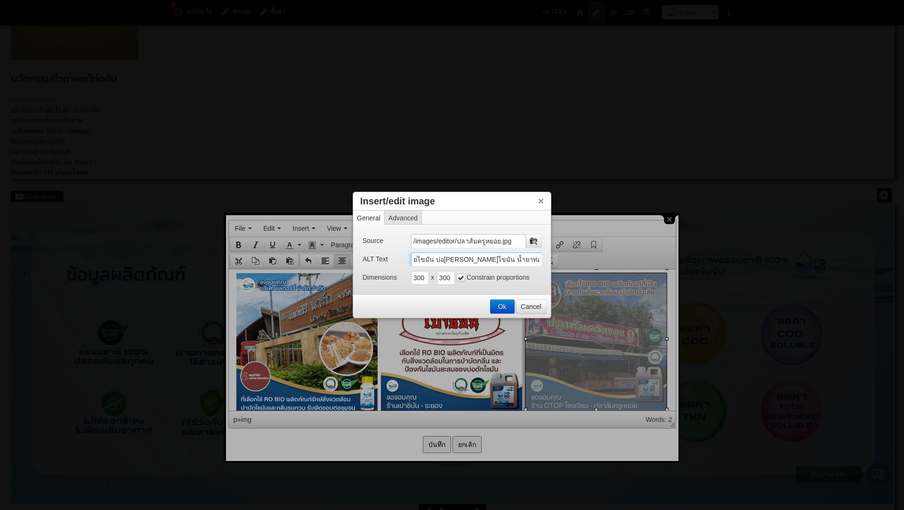
scroll to position [0, 394]
click at [500, 303] on button "Ok" at bounding box center [502, 306] width 24 height 13
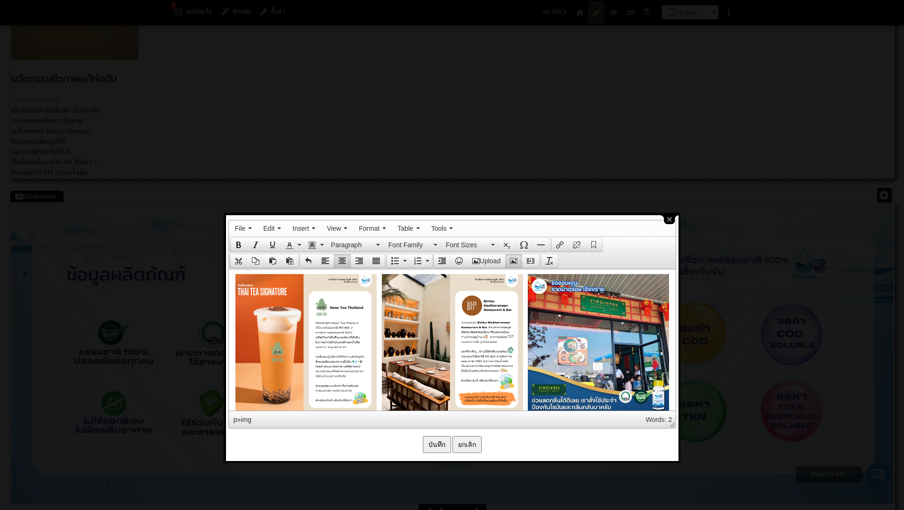
scroll to position [2384, 0]
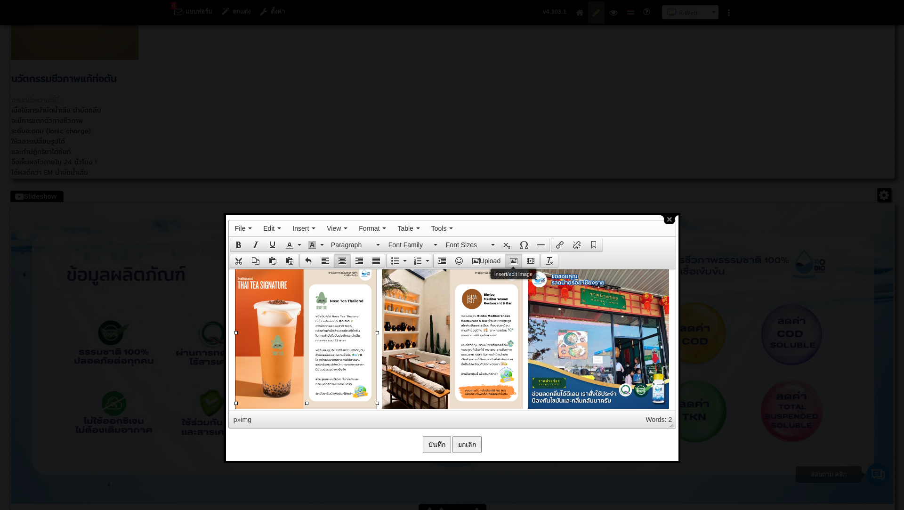
click at [514, 259] on icon "Insert/edit image" at bounding box center [514, 261] width 8 height 8
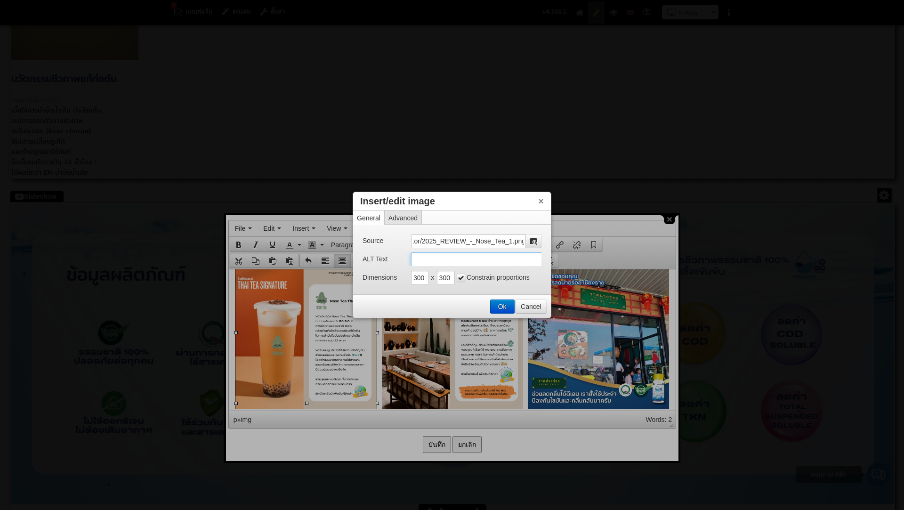
scroll to position [0, 0]
click at [425, 258] on input "ALT Text" at bounding box center [476, 259] width 131 height 14
paste input "บำบัดน้ำเสีย กลิ่นส้วม แก้ส้วมเหม็น วิธีดับกลิ่นห้องน้ำ ห้องน้ำเหม็น กำจัดกลิ่น…"
type input "บำบัดน้ำเสีย กลิ่นส้วม แก้ส้วมเหม็น วิธีดับกลิ่นห้องน้ำ ห้องน้ำเหม็น กำจัดกลิ่น…"
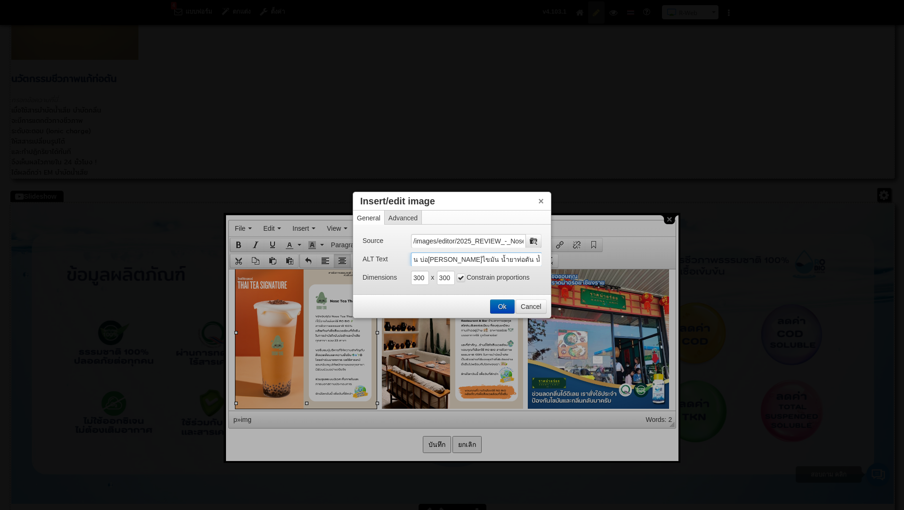
click at [498, 308] on button "Ok" at bounding box center [502, 306] width 24 height 13
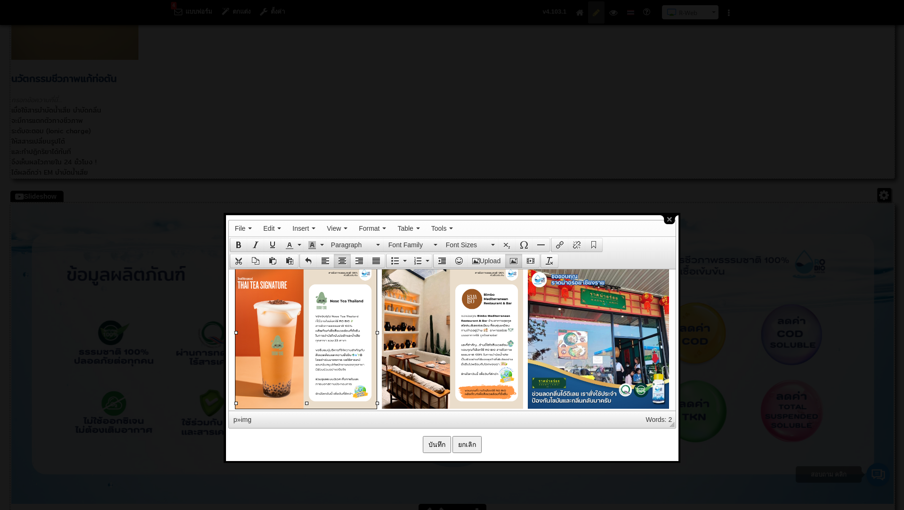
scroll to position [2378, 0]
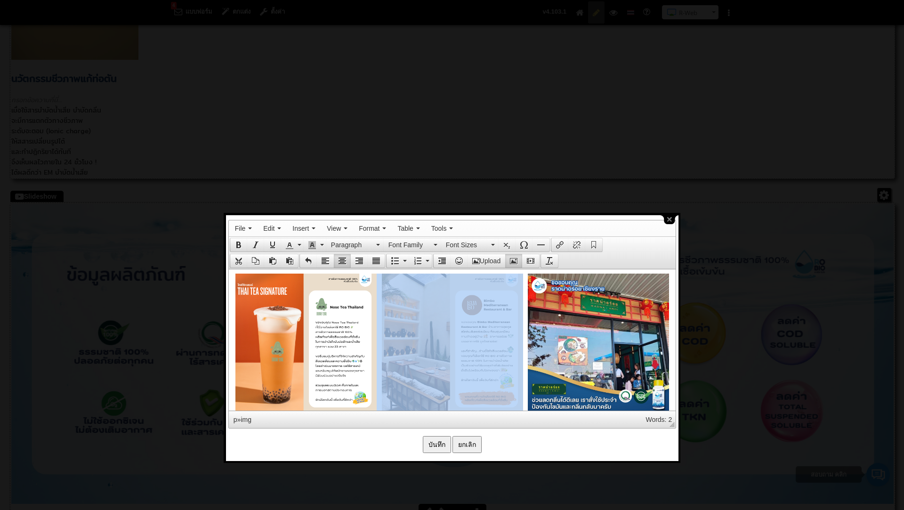
drag, startPoint x: 467, startPoint y: 306, endPoint x: 519, endPoint y: 269, distance: 63.7
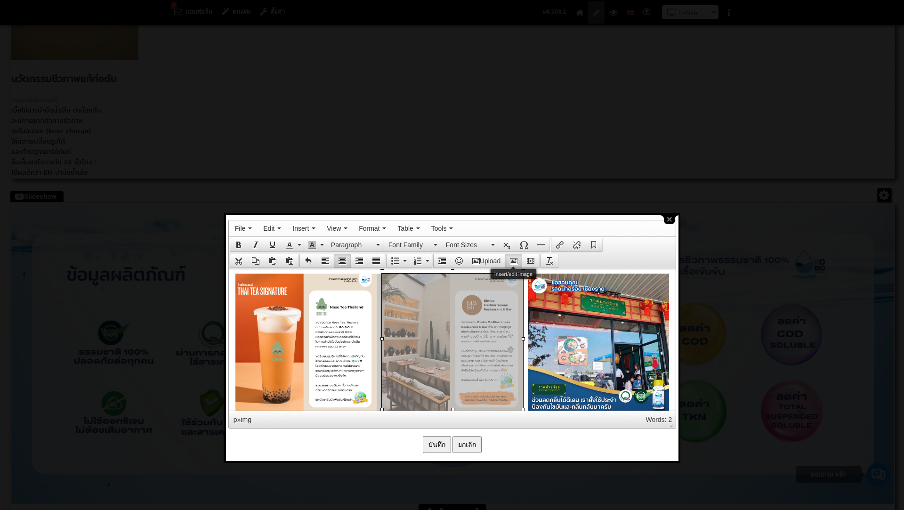
click at [516, 257] on icon "Insert/edit image" at bounding box center [514, 261] width 8 height 8
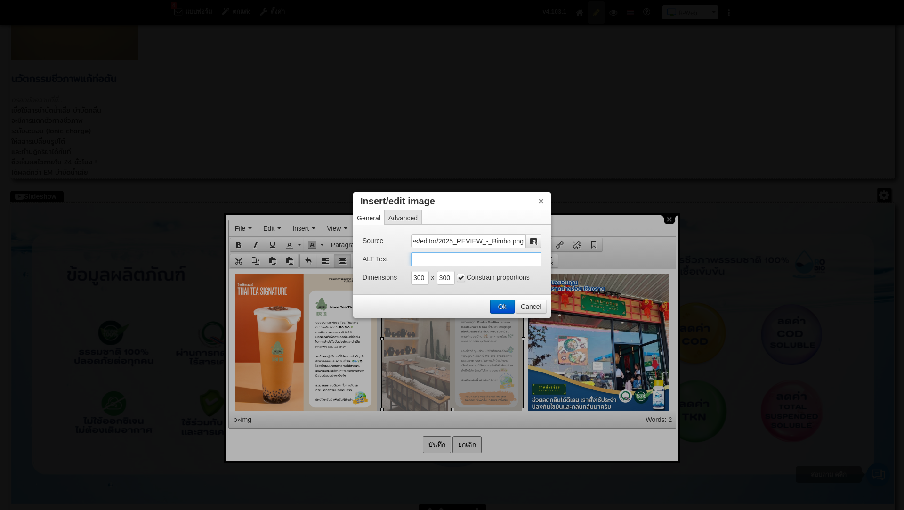
scroll to position [0, 0]
click at [428, 257] on input "ALT Text" at bounding box center [476, 259] width 131 height 14
paste input "บำบัดน้ำเสีย กลิ่นส้วม แก้ส้วมเหม็น วิธีดับกลิ่นห้องน้ำ ห้องน้ำเหม็น กำจัดกลิ่น…"
type input "บำบัดน้ำเสีย กลิ่นส้วม แก้ส้วมเหม็น วิธีดับกลิ่นห้องน้ำ ห้องน้ำเหม็น กำจัดกลิ่น…"
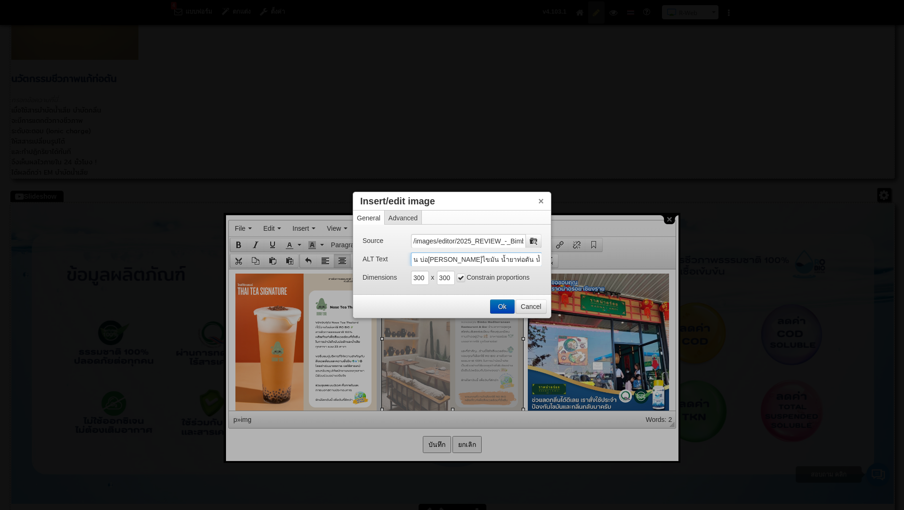
click at [509, 310] on button "Ok" at bounding box center [502, 306] width 24 height 13
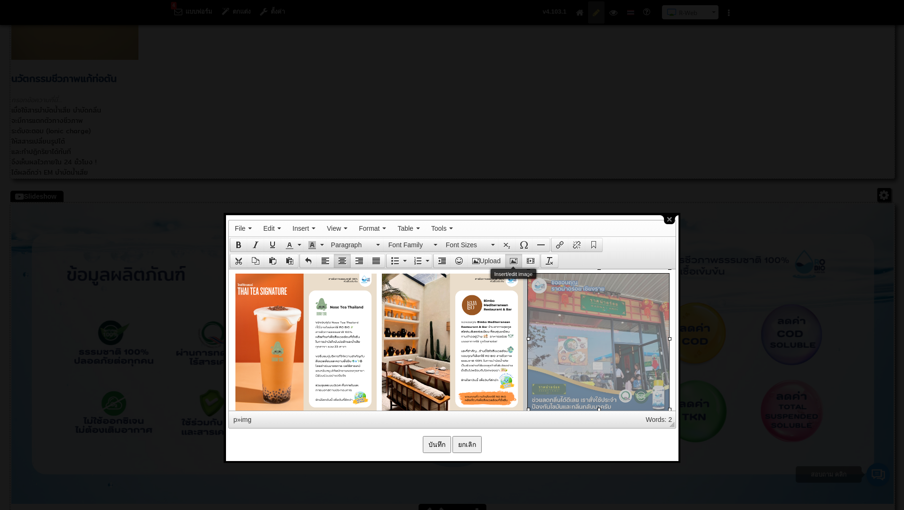
click at [512, 259] on icon "Insert/edit image" at bounding box center [514, 261] width 8 height 8
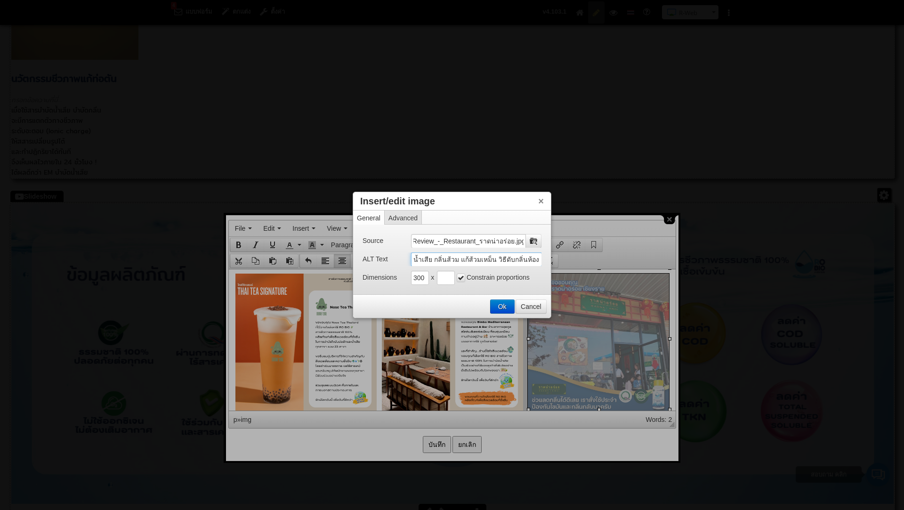
scroll to position [0, 0]
drag, startPoint x: 412, startPoint y: 261, endPoint x: 659, endPoint y: 269, distance: 247.7
paste input "บำบัด"
type input "บำบัดน้ำเสีย กลิ่นส้วม แก้ส้วมเหม็น วิธีดับกลิ่นห้องน้ำ ห้องน้ำเหม็น กำจัดกลิ่น…"
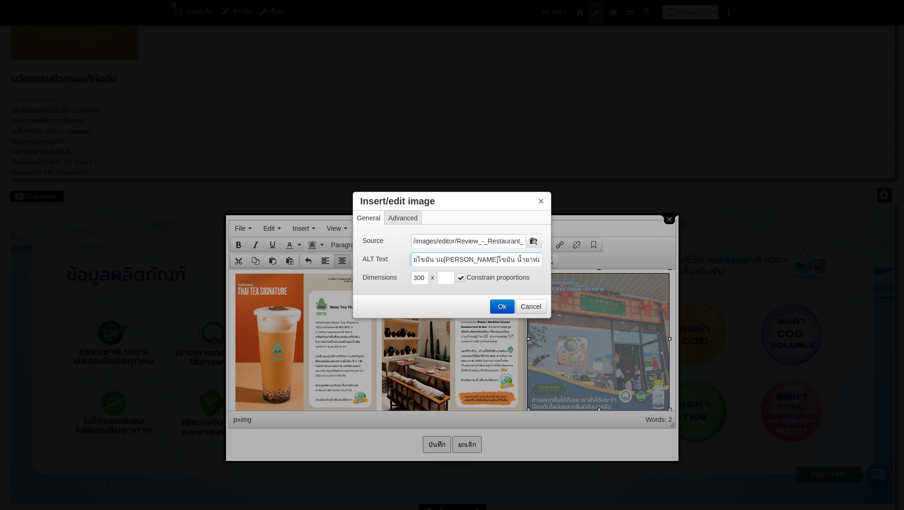
scroll to position [0, 394]
click at [503, 310] on button "Ok" at bounding box center [502, 306] width 24 height 13
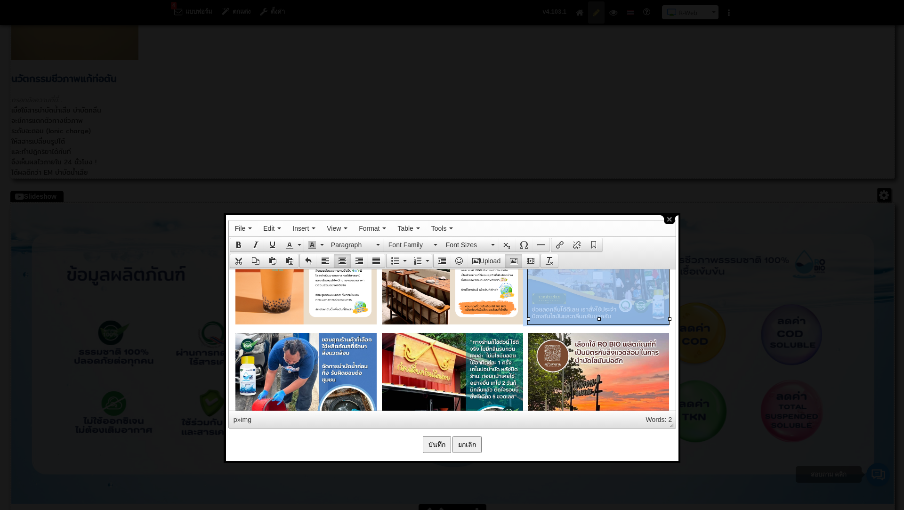
scroll to position [2497, 0]
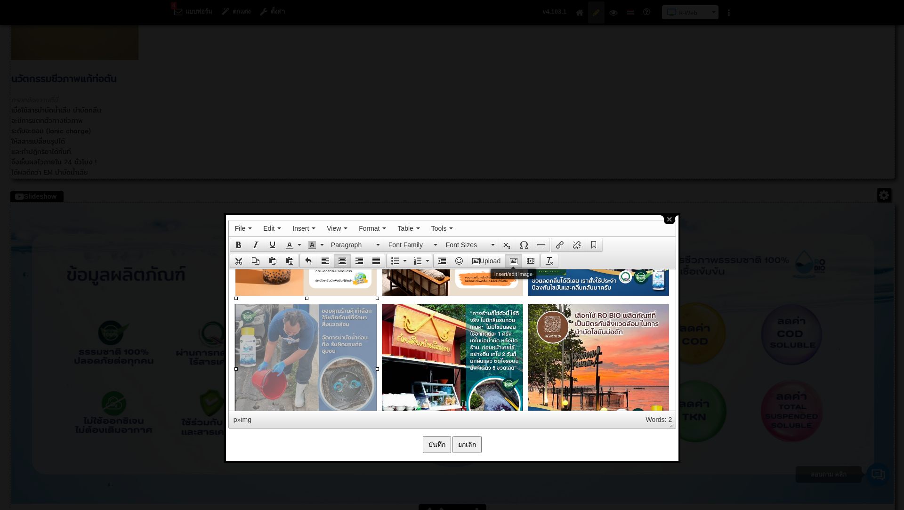
click at [514, 258] on icon "Insert/edit image" at bounding box center [514, 261] width 8 height 8
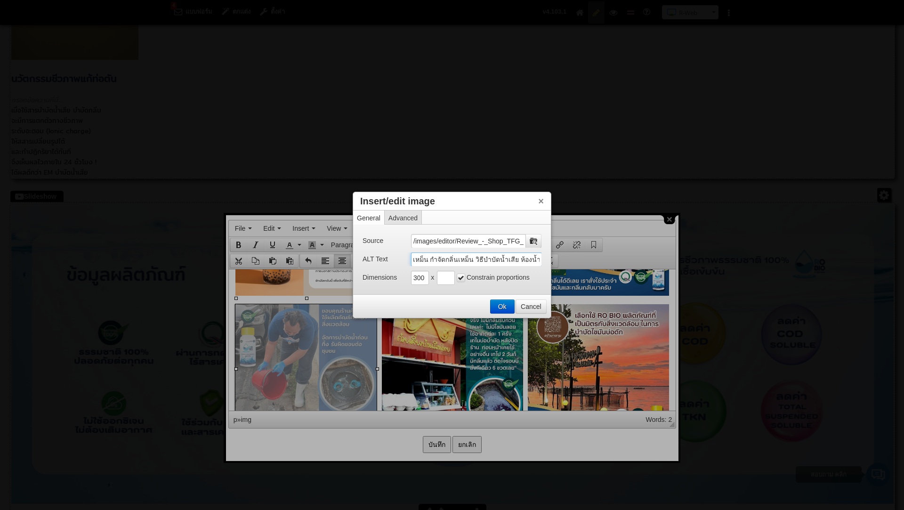
scroll to position [0, 378]
drag, startPoint x: 412, startPoint y: 259, endPoint x: 639, endPoint y: 269, distance: 227.6
paste input "บำบัด"
type input "บำบัดน้ำเสีย กลิ่นส้วม แก้ส้วมเหม็น วิธีดับกลิ่นห้องน้ำ ห้องน้ำเหม็น กำจัดกลิ่น…"
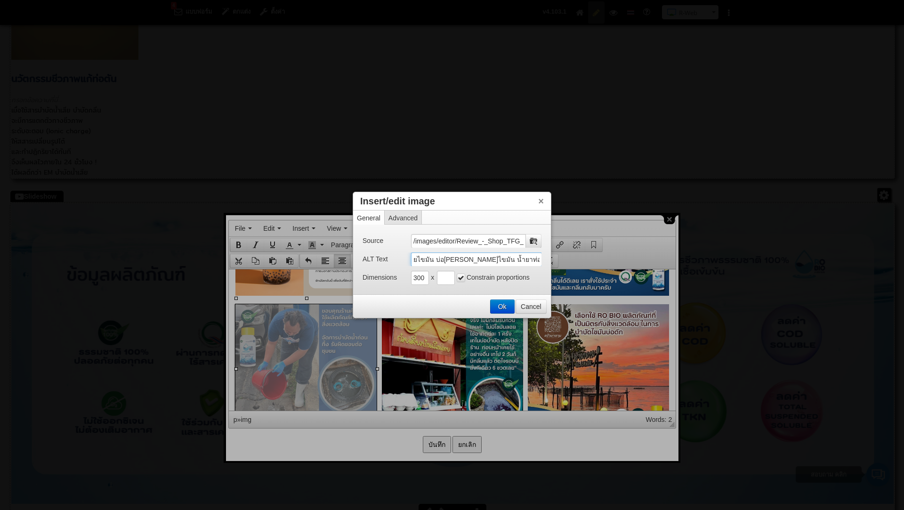
scroll to position [0, 394]
click at [495, 302] on button "Ok" at bounding box center [502, 306] width 24 height 13
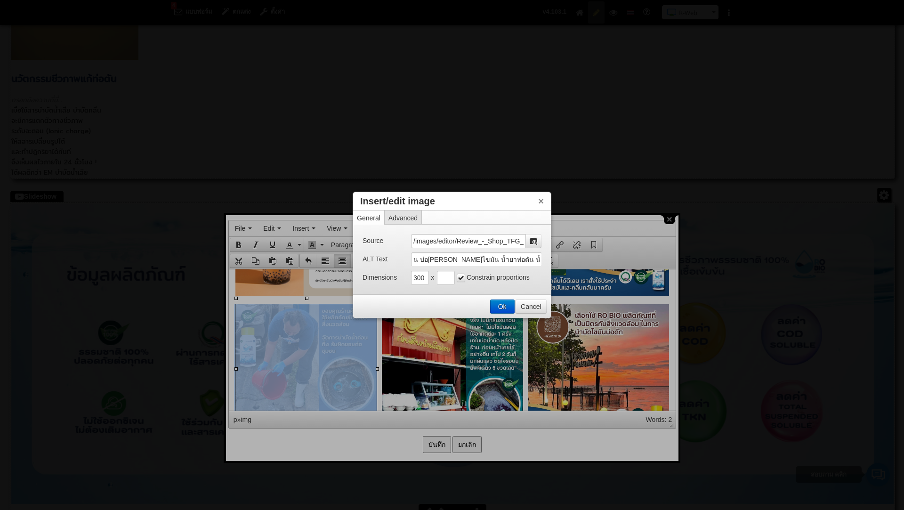
scroll to position [2525, 0]
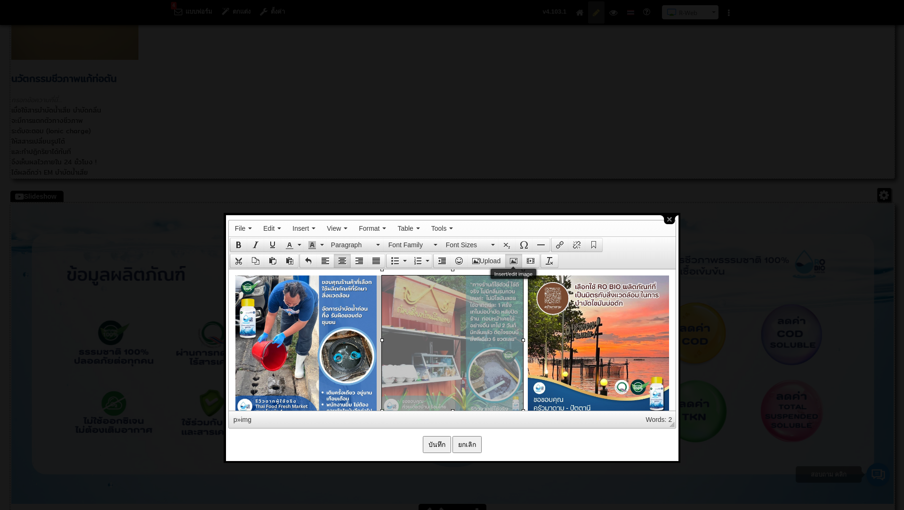
click at [517, 257] on icon "Insert/edit image" at bounding box center [514, 261] width 8 height 8
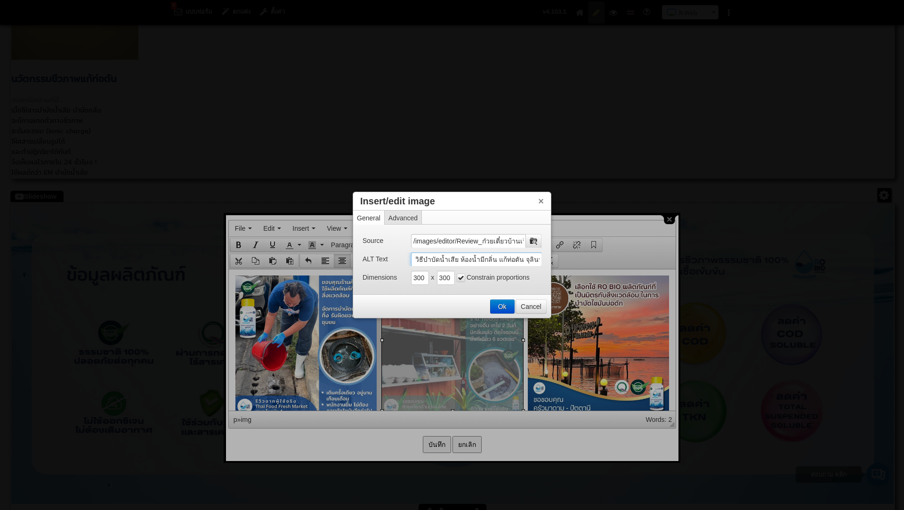
scroll to position [0, 378]
drag, startPoint x: 414, startPoint y: 258, endPoint x: 610, endPoint y: 264, distance: 195.4
paste input "บำบัด"
type input "บำบัดน้ำเสีย กลิ่นส้วม แก้ส้วมเหม็น วิธีดับกลิ่นห้องน้ำ ห้องน้ำเหม็น กำจัดกลิ่น…"
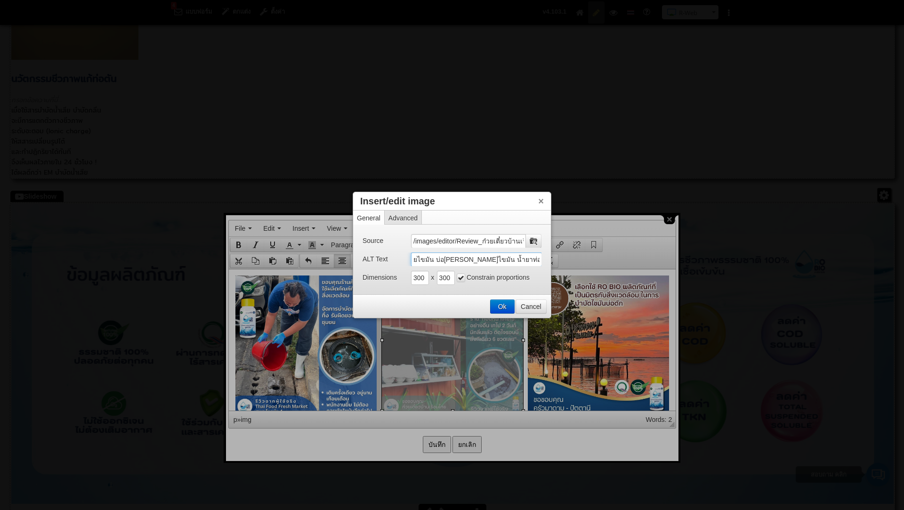
scroll to position [0, 394]
click at [502, 304] on button "Ok" at bounding box center [502, 306] width 24 height 13
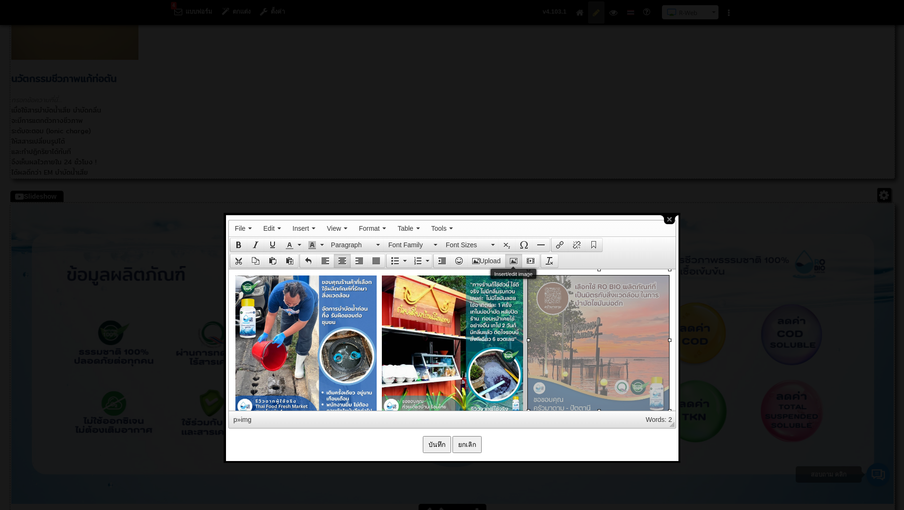
click at [515, 261] on icon "Insert/edit image" at bounding box center [514, 261] width 8 height 8
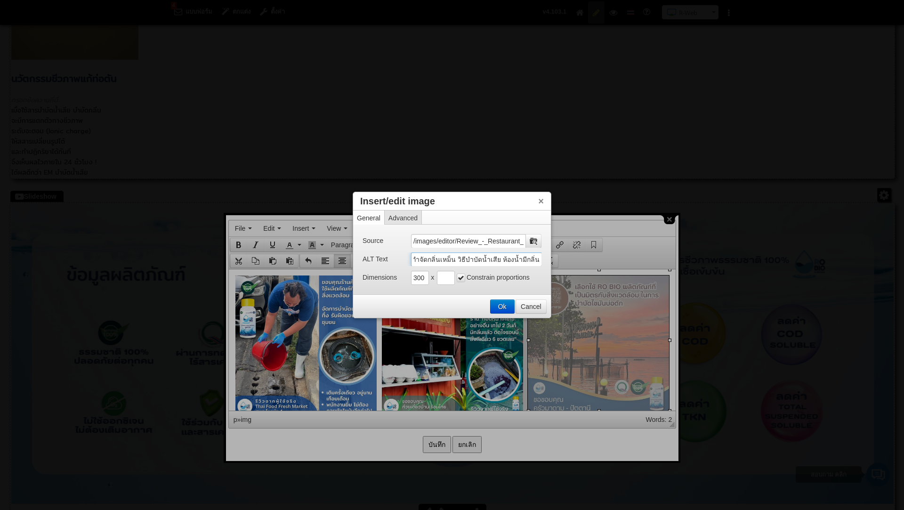
scroll to position [0, 378]
drag, startPoint x: 414, startPoint y: 258, endPoint x: 625, endPoint y: 273, distance: 211.9
paste input "บำบัด"
type input "บำบัดน้ำเสีย กลิ่นส้วม แก้ส้วมเหม็น วิธีดับกลิ่นห้องน้ำ ห้องน้ำเหม็น กำจัดกลิ่น…"
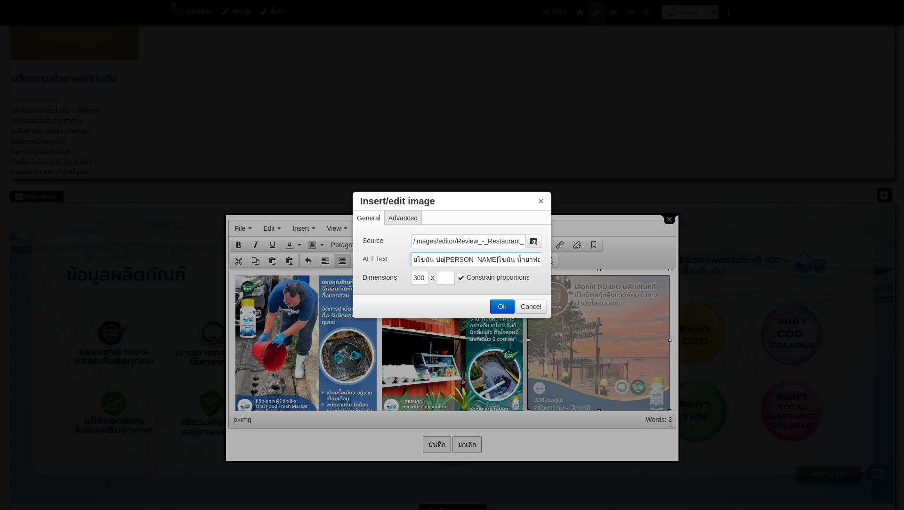
scroll to position [0, 394]
click at [507, 309] on button "Ok" at bounding box center [502, 306] width 24 height 13
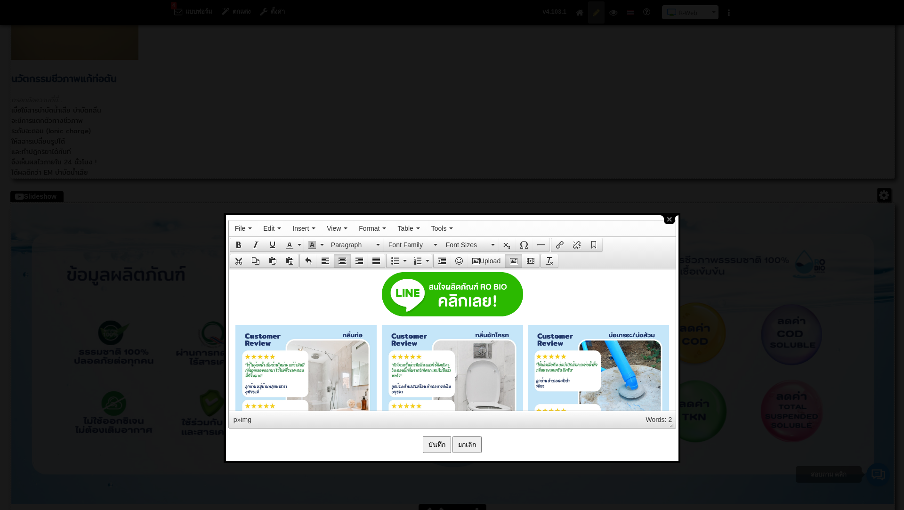
scroll to position [2682, 0]
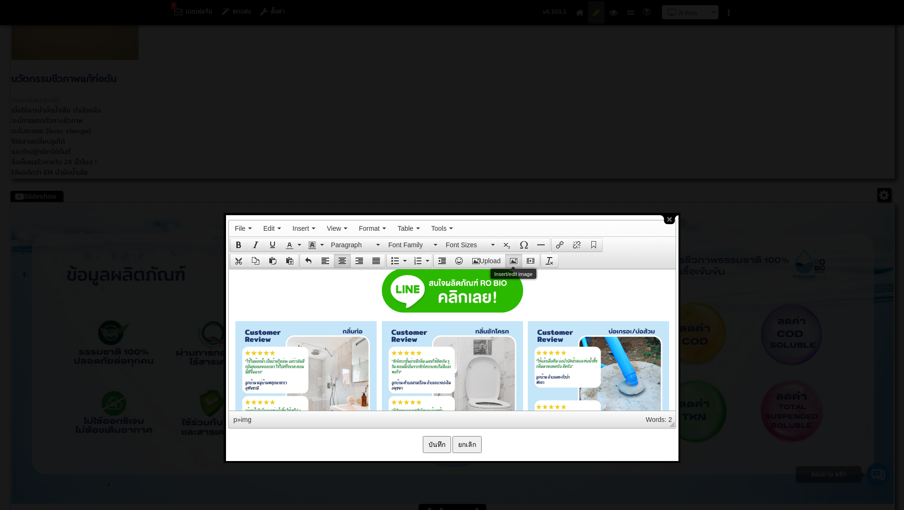
click at [516, 255] on button "Insert/edit image" at bounding box center [513, 260] width 17 height 13
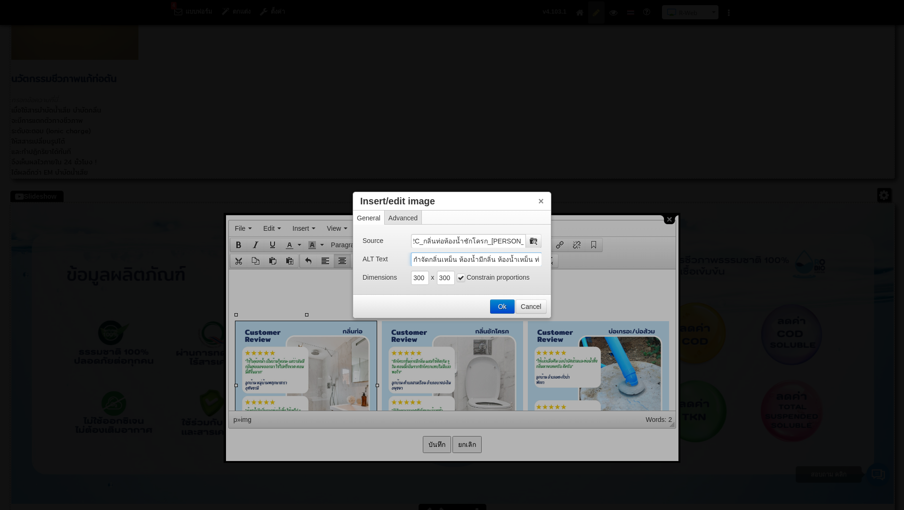
scroll to position [0, 0]
drag, startPoint x: 413, startPoint y: 261, endPoint x: 652, endPoint y: 265, distance: 239.6
paste input "ำบัดน้ำเสีย กลิ่นส้วม แก้ส้วมเหม็น วิธีดับกลิ่นห้องน้ำ ห้องน้ำเหม็น กำจัดกลิ่นเ…"
type input "บำบัดน้ำเสีย กลิ่นส้วม แก้ส้วมเหม็น วิธีดับกลิ่นห้องน้ำ ห้องน้ำเหม็น กำจัดกลิ่น…"
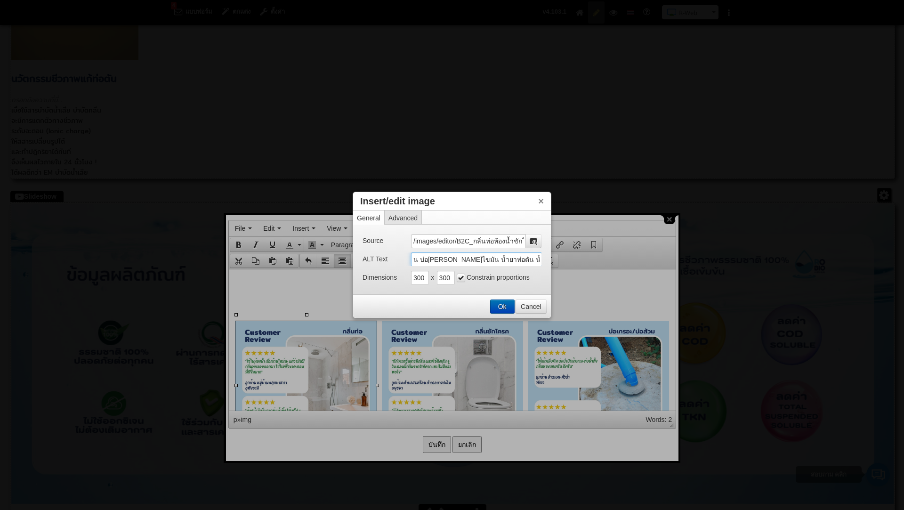
click at [499, 302] on button "Ok" at bounding box center [502, 306] width 24 height 13
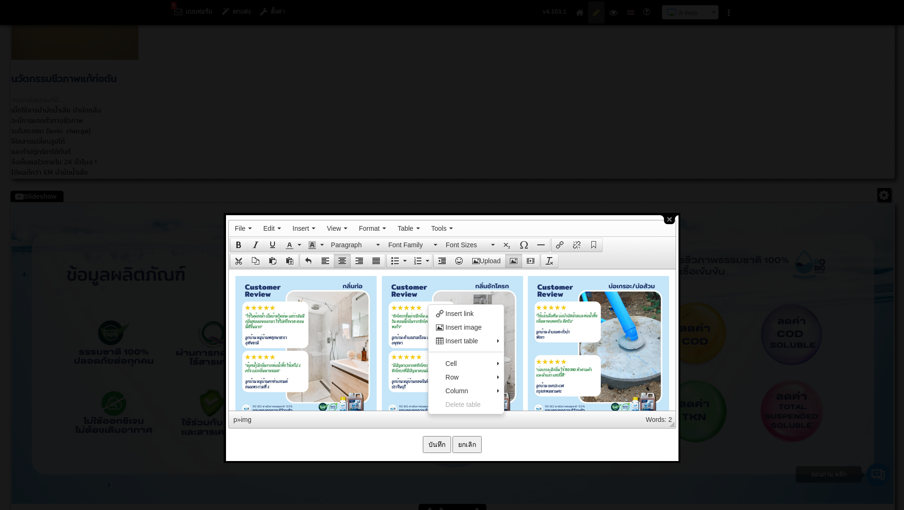
click at [410, 304] on img at bounding box center [451, 345] width 141 height 141
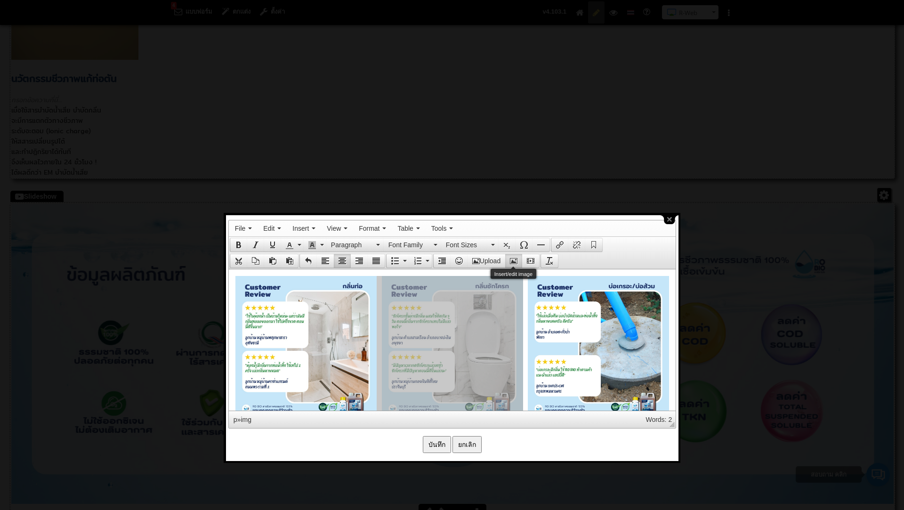
click at [515, 259] on icon "Insert/edit image" at bounding box center [514, 261] width 8 height 8
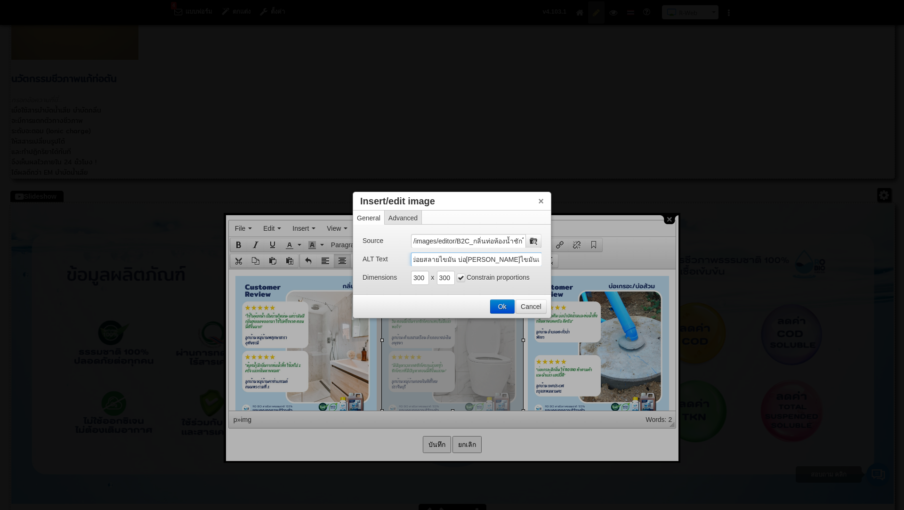
drag, startPoint x: 412, startPoint y: 260, endPoint x: 635, endPoint y: 267, distance: 222.3
paste input "บำบัดน้ำเสีย กลิ่นส้วม แก้ส้วมเหม็น วิธีดับกลิ่นห้องน้ำ ห้องน้ำเหม็น กำจัดกลิ่น…"
type input "บำบัดน้ำเสีย กลิ่นส้วม แก้ส้วมเหม็น วิธีดับกลิ่นห้องน้ำ ห้องน้ำเหม็น กำจัดกลิ่น…"
click at [510, 307] on button "Ok" at bounding box center [502, 306] width 24 height 13
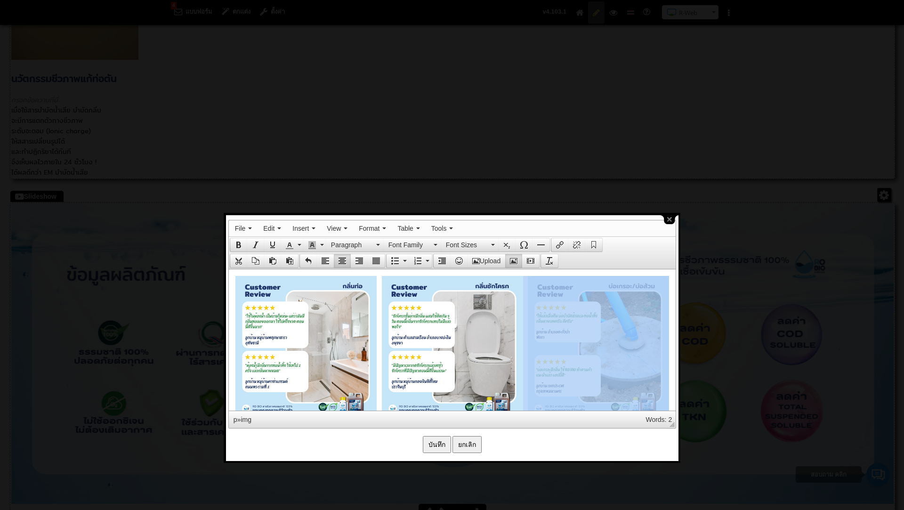
drag, startPoint x: 573, startPoint y: 282, endPoint x: 737, endPoint y: 533, distance: 299.9
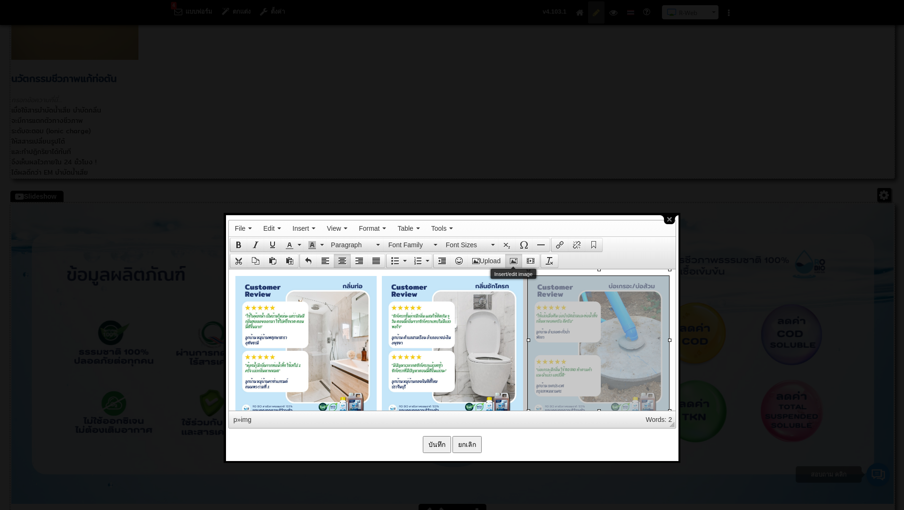
click at [512, 261] on icon "Insert/edit image" at bounding box center [514, 261] width 8 height 8
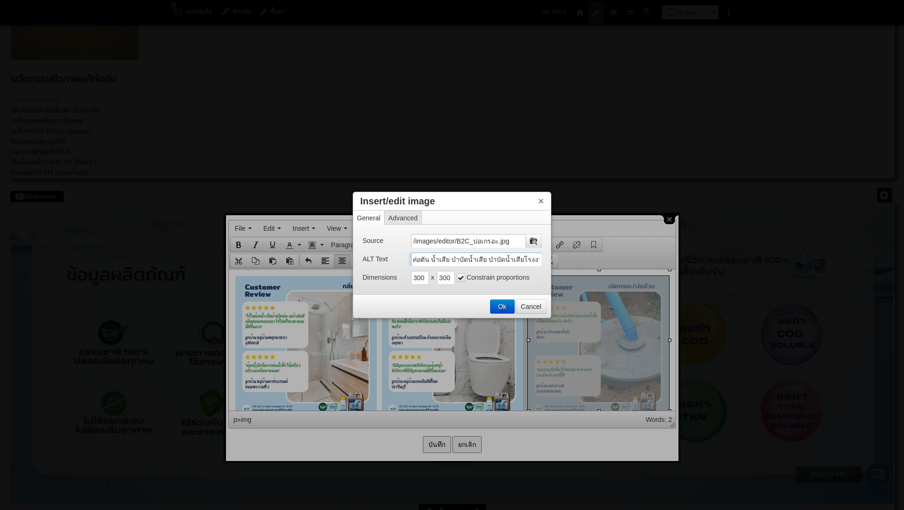
scroll to position [0, 406]
drag, startPoint x: 413, startPoint y: 260, endPoint x: 581, endPoint y: 254, distance: 167.7
paste input "บำบัดน้ำเสีย กลิ่นส้วม แก้ส้วมเหม็น วิธีดับกลิ่นห้องน้ำ ห้องน้ำเหม็น กำจัดกลิ่น…"
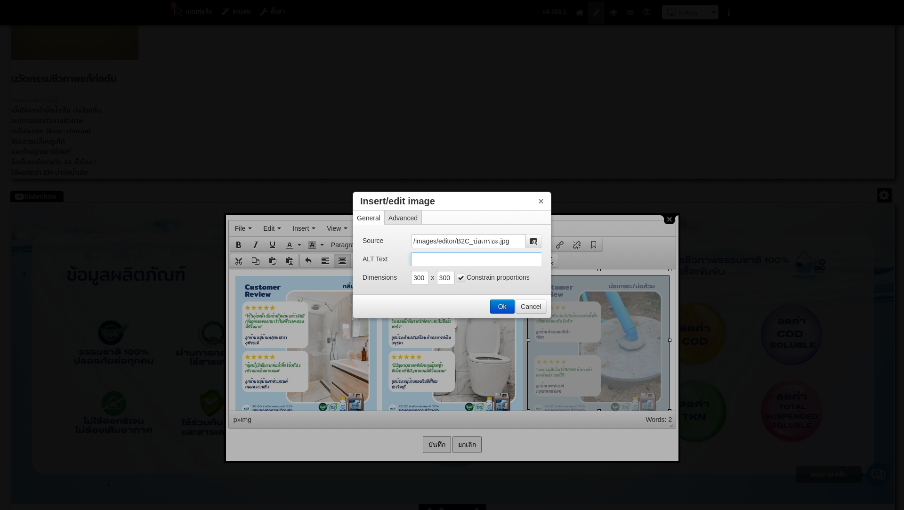
type input "บำบัดน้ำเสีย กลิ่นส้วม แก้ส้วมเหม็น วิธีดับกลิ่นห้องน้ำ ห้องน้ำเหม็น กำจัดกลิ่น…"
click at [503, 301] on button "Ok" at bounding box center [502, 306] width 24 height 13
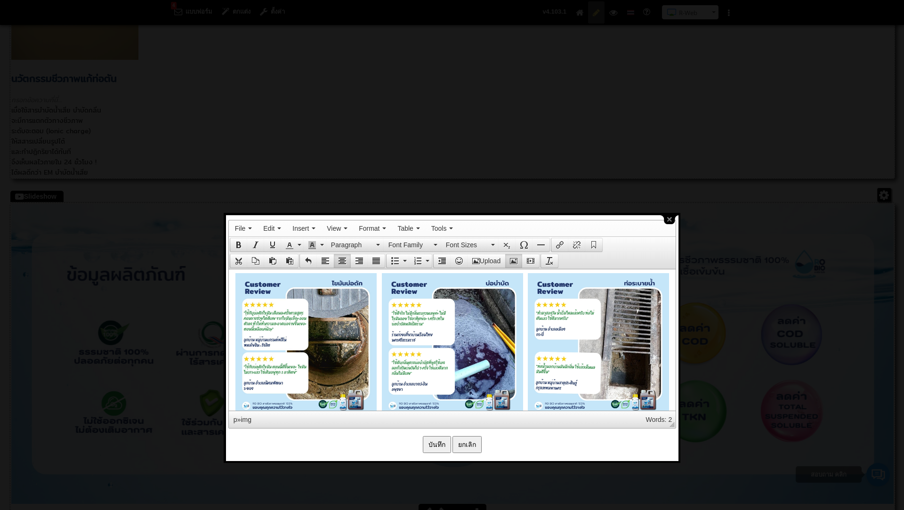
drag, startPoint x: 331, startPoint y: 321, endPoint x: 335, endPoint y: 333, distance: 12.7
click at [514, 257] on icon "Insert/edit image" at bounding box center [514, 261] width 8 height 8
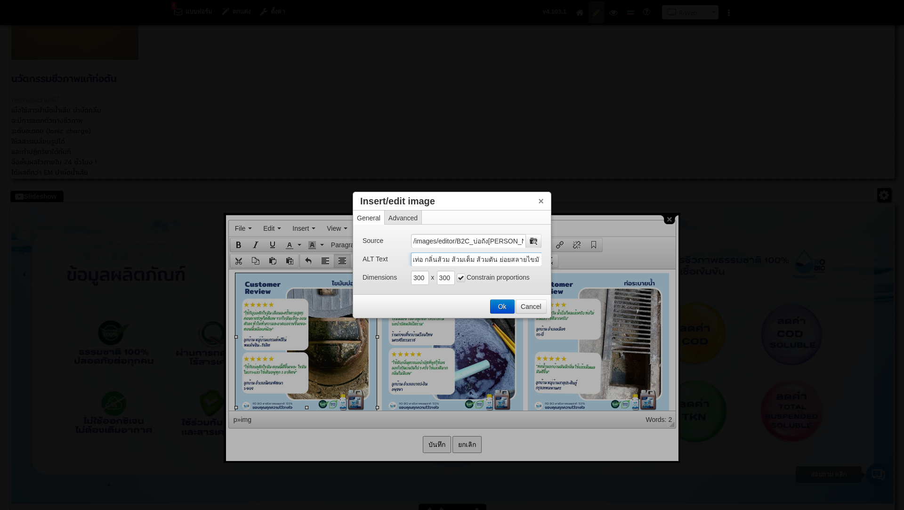
scroll to position [0, 406]
drag, startPoint x: 412, startPoint y: 259, endPoint x: 633, endPoint y: 271, distance: 221.1
paste input "ำบัดน้ำเสีย กลิ่นส้วม แก้ส้วมเหม็น วิธีดับกลิ่นห้องน้ำ ห้องน้ำเหม็น กำจัดกลิ่นเ…"
type input "บำบัดน้ำเสีย กลิ่นส้วม แก้ส้วมเหม็น วิธีดับกลิ่นห้องน้ำ ห้องน้ำเหม็น กำจัดกลิ่น…"
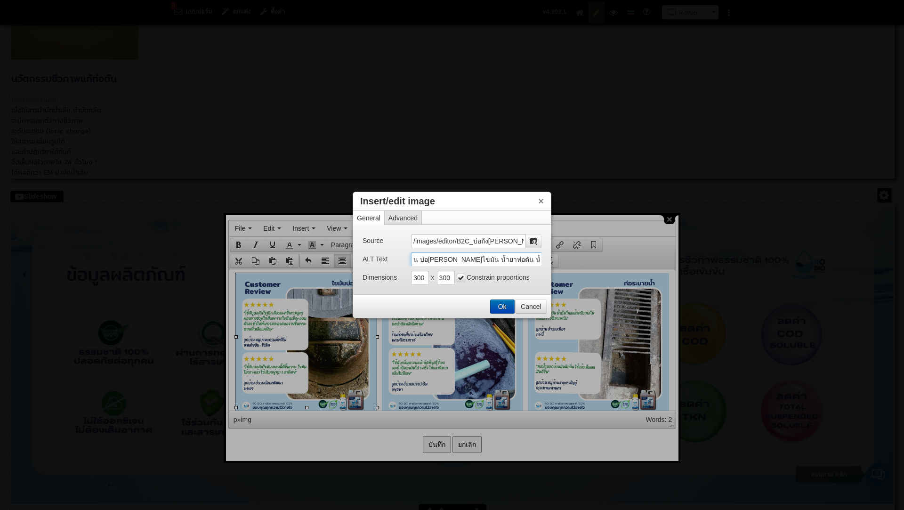
click at [501, 303] on button "Ok" at bounding box center [502, 306] width 24 height 13
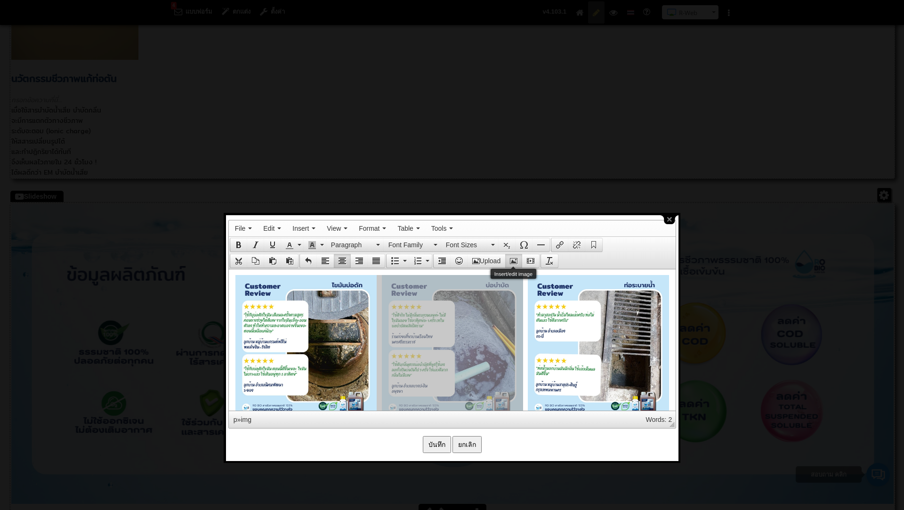
click at [511, 258] on icon "Insert/edit image" at bounding box center [514, 261] width 8 height 8
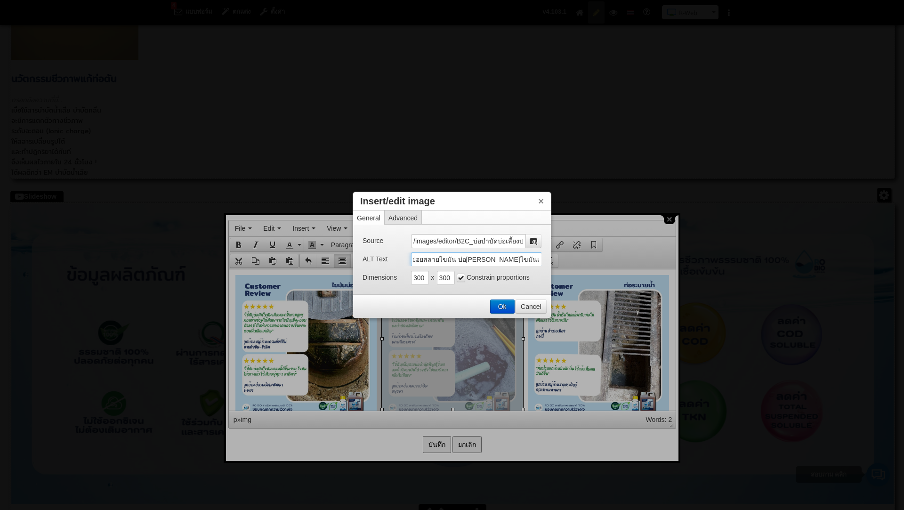
drag, startPoint x: 413, startPoint y: 259, endPoint x: 638, endPoint y: 276, distance: 225.1
paste input "ำบัดน้ำเสีย กลิ่นส้วม แก้ส้วมเหม็น วิธีดับกลิ่นห้องน้ำ ห้องน้ำเหม็น กำจัดกลิ่นเ…"
type input "บำบัดน้ำเสีย กลิ่นส้วม แก้ส้วมเหม็น วิธีดับกลิ่นห้องน้ำ ห้องน้ำเหม็น กำจัดกลิ่น…"
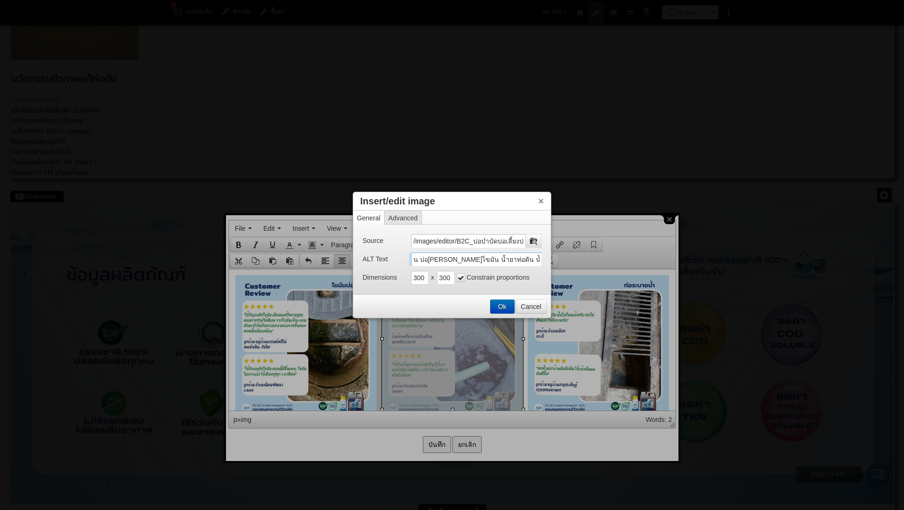
click at [506, 309] on button "Ok" at bounding box center [502, 306] width 24 height 13
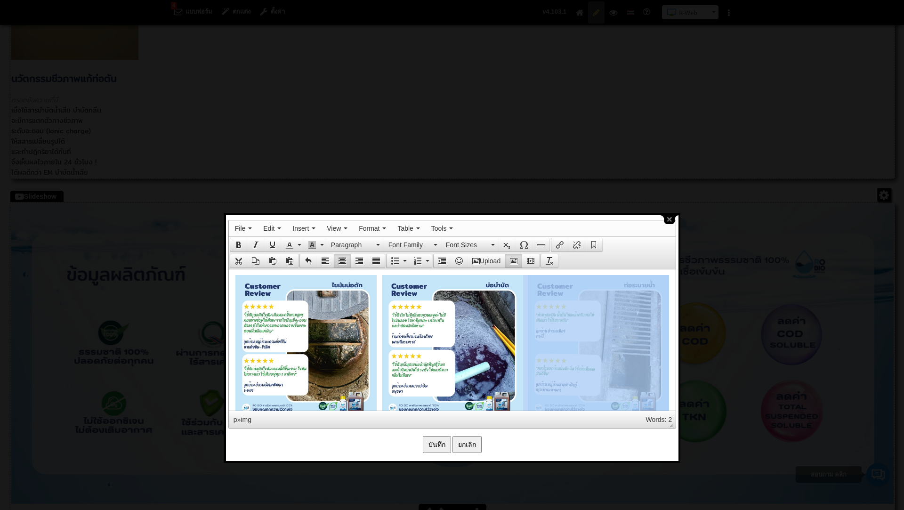
drag, startPoint x: 567, startPoint y: 287, endPoint x: 527, endPoint y: 279, distance: 40.8
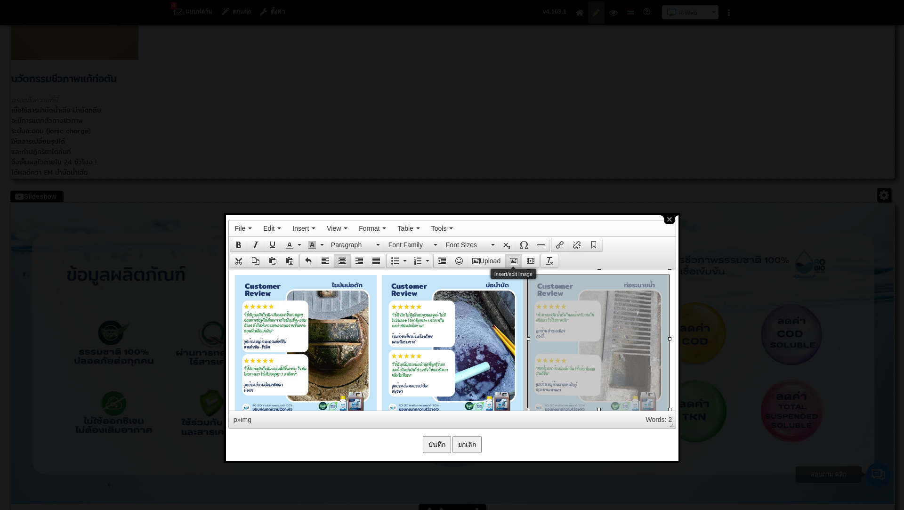
click at [514, 260] on icon "Insert/edit image" at bounding box center [514, 261] width 8 height 8
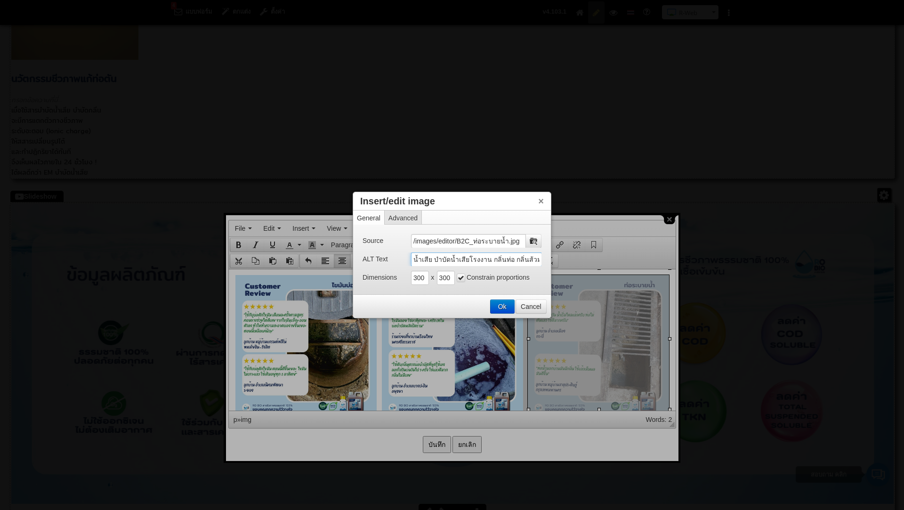
scroll to position [0, 406]
drag, startPoint x: 412, startPoint y: 259, endPoint x: 661, endPoint y: 265, distance: 249.1
paste input "ำบัดน้ำเสีย กลิ่นส้วม แก้ส้วมเหม็น วิธีดับกลิ่นห้องน้ำ ห้องน้ำเหม็น กำจัดกลิ่นเ…"
type input "บำบัดน้ำเสีย กลิ่นส้วม แก้ส้วมเหม็น วิธีดับกลิ่นห้องน้ำ ห้องน้ำเหม็น กำจัดกลิ่น…"
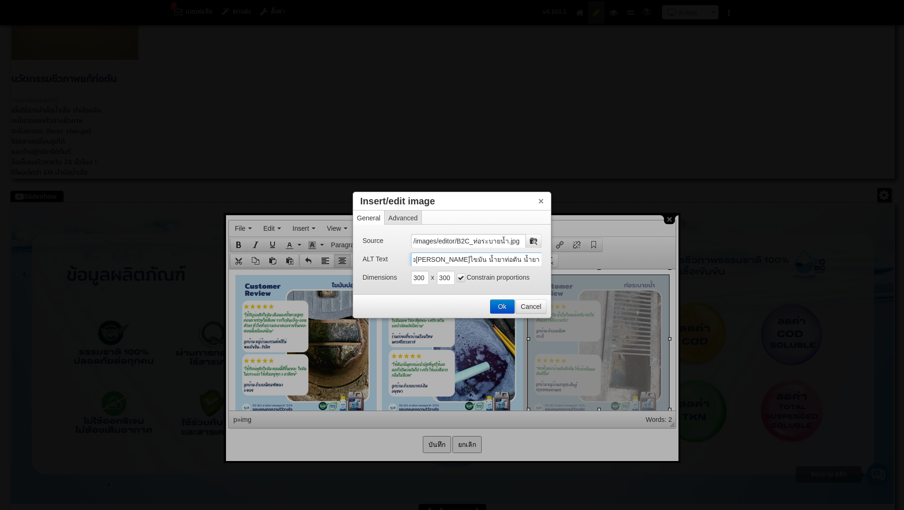
scroll to position [0, 394]
drag, startPoint x: 504, startPoint y: 311, endPoint x: 276, endPoint y: 43, distance: 351.6
click at [504, 311] on button "Ok" at bounding box center [502, 306] width 24 height 13
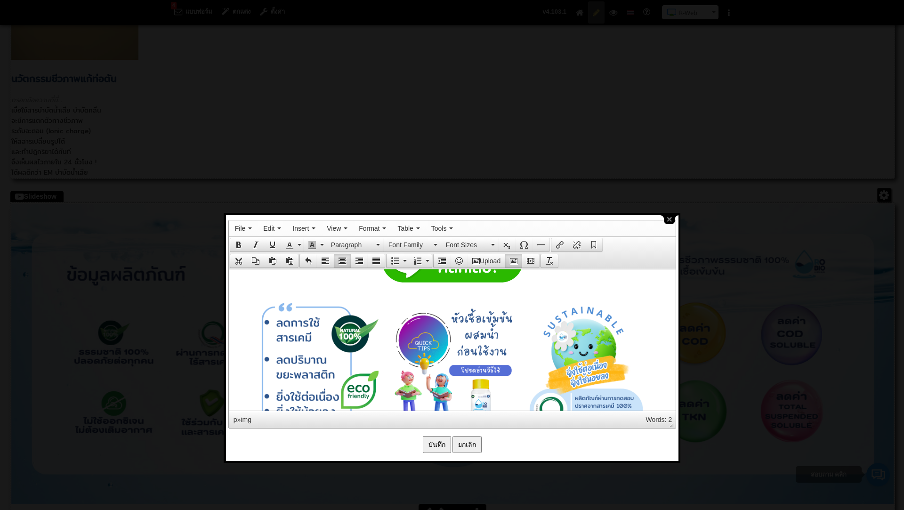
scroll to position [3078, 0]
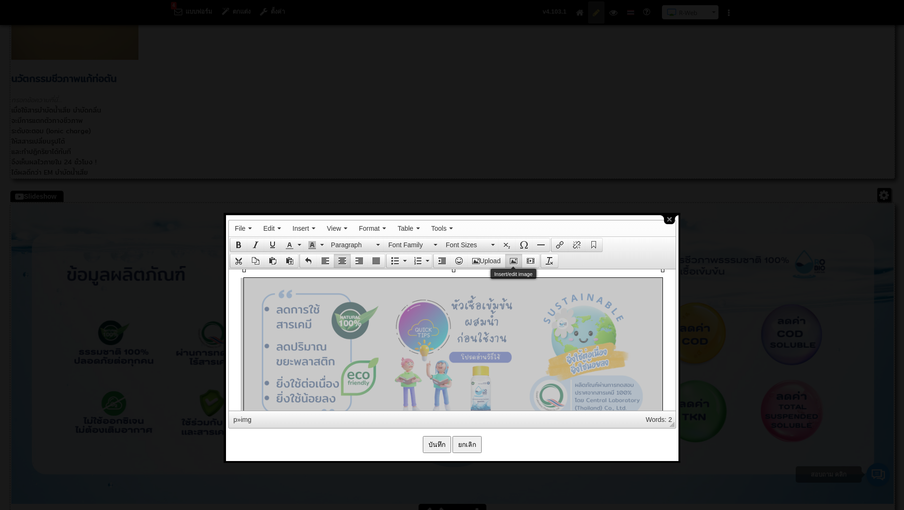
click at [513, 257] on icon "Insert/edit image" at bounding box center [514, 261] width 8 height 8
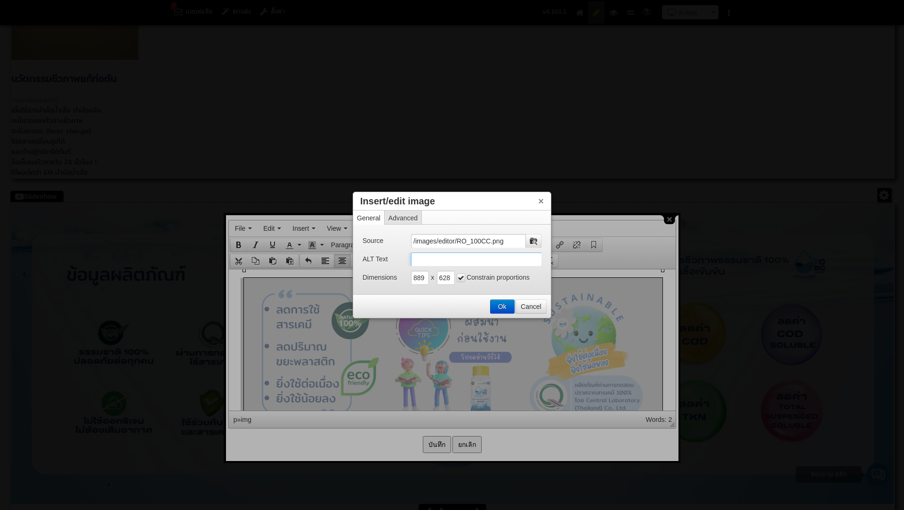
click at [431, 261] on input "ALT Text" at bounding box center [476, 259] width 131 height 14
paste input "บำบัดน้ำเสีย กลิ่นส้วม แก้ส้วมเหม็น วิธีดับกลิ่นห้องน้ำ ห้องน้ำเหม็น กำจัดกลิ่น…"
type input "บำบัดน้ำเสีย กลิ่นส้วม แก้ส้วมเหม็น วิธีดับกลิ่นห้องน้ำ ห้องน้ำเหม็น กำจัดกลิ่น…"
click at [503, 303] on button "Ok" at bounding box center [502, 306] width 24 height 13
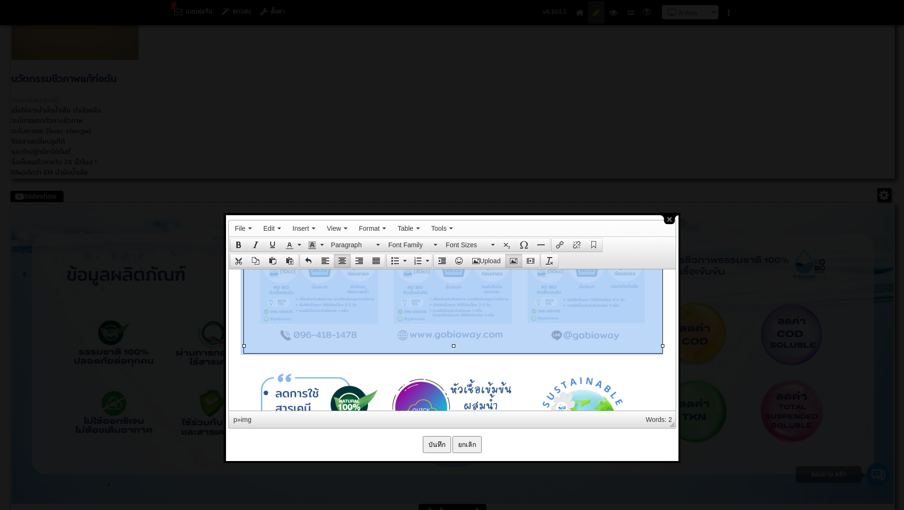
scroll to position [3343, 0]
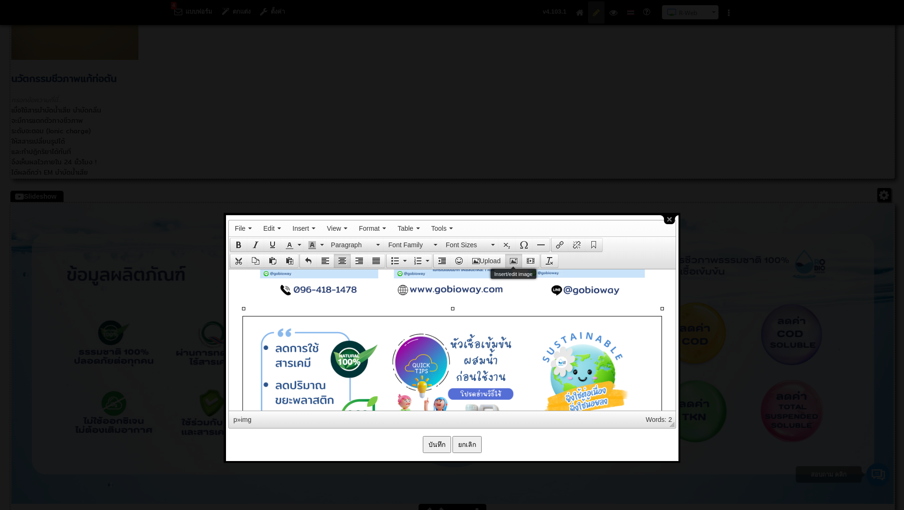
click at [516, 260] on icon "Insert/edit image" at bounding box center [514, 261] width 8 height 8
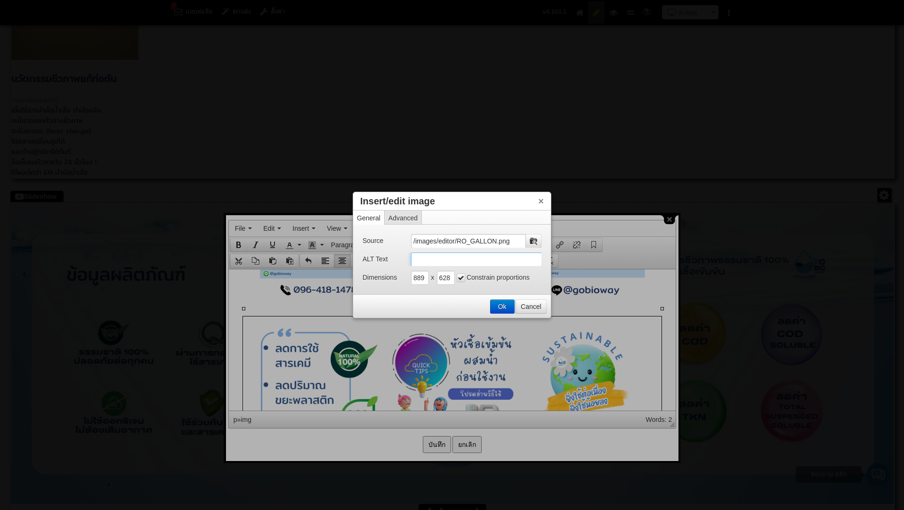
click at [453, 259] on input "ALT Text" at bounding box center [476, 259] width 131 height 14
paste input "บำบัดน้ำเสีย กลิ่นส้วม แก้ส้วมเหม็น วิธีดับกลิ่นห้องน้ำ ห้องน้ำเหม็น กำจัดกลิ่น…"
type input "บำบัดน้ำเสีย กลิ่นส้วม แก้ส้วมเหม็น วิธีดับกลิ่นห้องน้ำ ห้องน้ำเหม็น กำจัดกลิ่น…"
click at [500, 304] on button "Ok" at bounding box center [502, 306] width 24 height 13
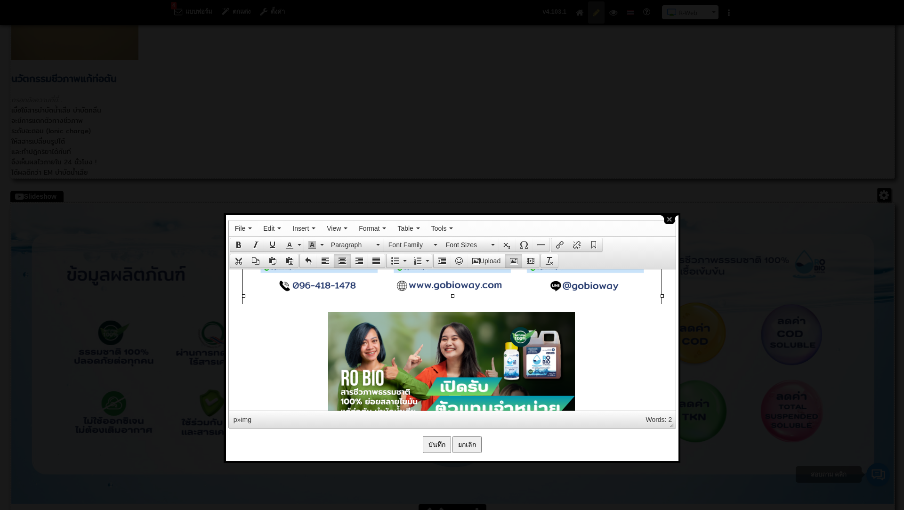
scroll to position [3676, 0]
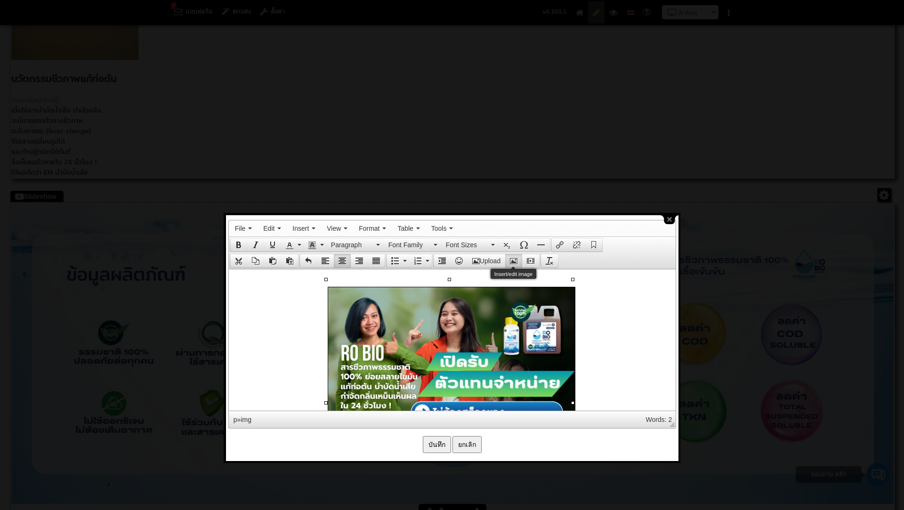
click at [519, 257] on button "Insert/edit image" at bounding box center [513, 260] width 17 height 13
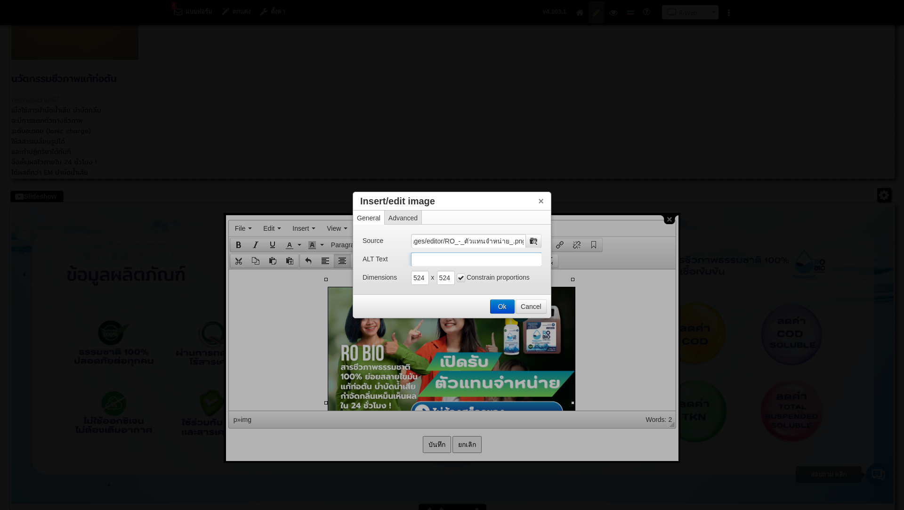
scroll to position [0, 0]
click at [419, 261] on input "ALT Text" at bounding box center [476, 259] width 131 height 14
paste input "บำบัดน้ำเสีย กลิ่นส้วม แก้ส้วมเหม็น วิธีดับกลิ่นห้องน้ำ ห้องน้ำเหม็น กำจัดกลิ่น…"
type input "บำบัดน้ำเสีย กลิ่นส้วม แก้ส้วมเหม็น วิธีดับกลิ่นห้องน้ำ ห้องน้ำเหม็น กำจัดกลิ่น…"
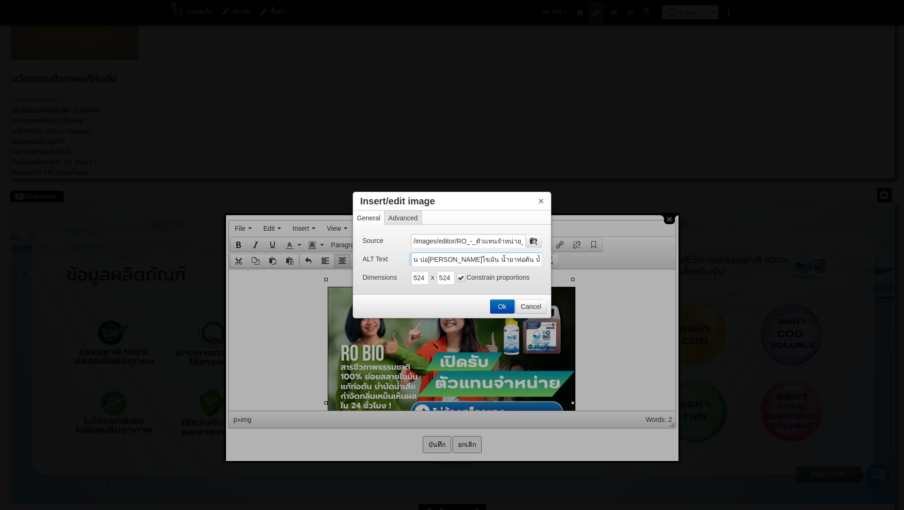
click at [501, 300] on button "Ok" at bounding box center [502, 306] width 24 height 13
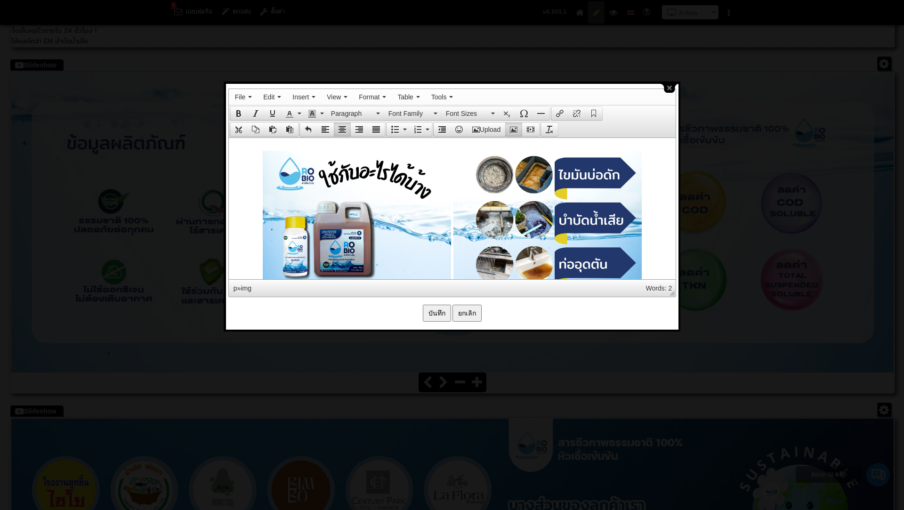
scroll to position [1887, 0]
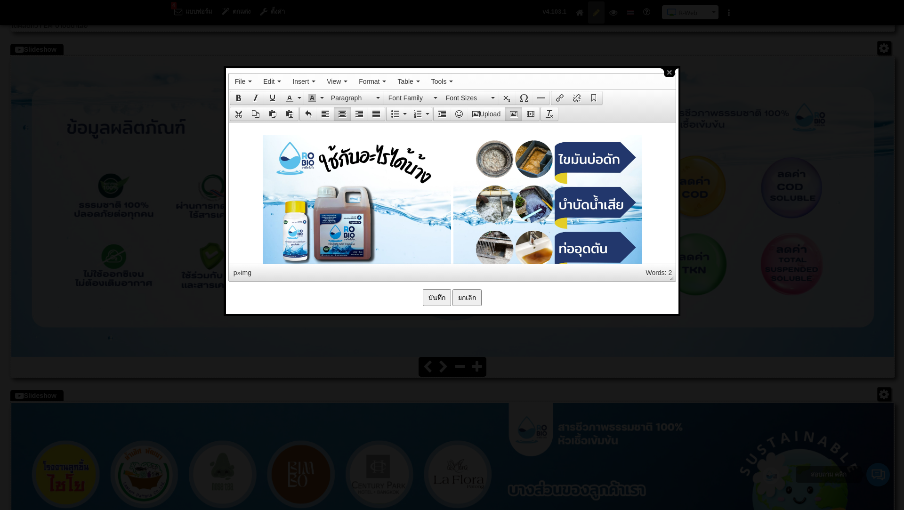
click at [445, 289] on input "บันทึก" at bounding box center [437, 297] width 28 height 17
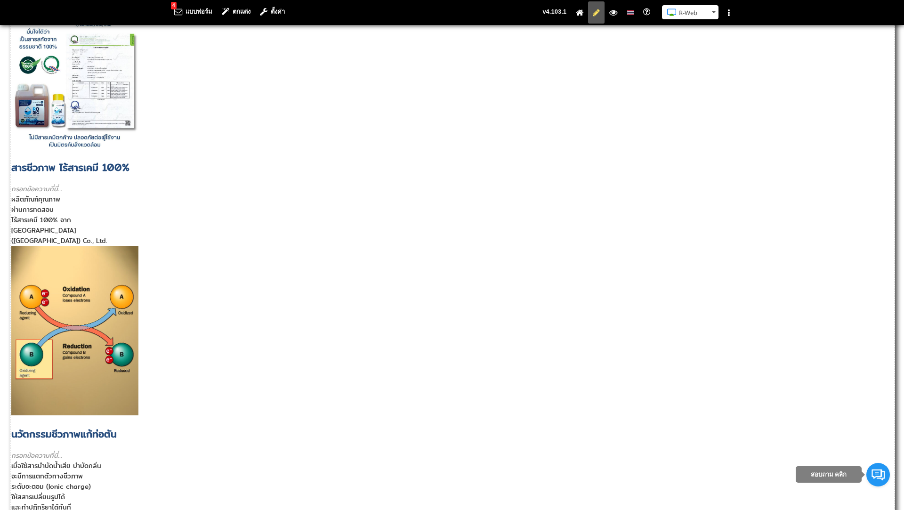
scroll to position [1348, 0]
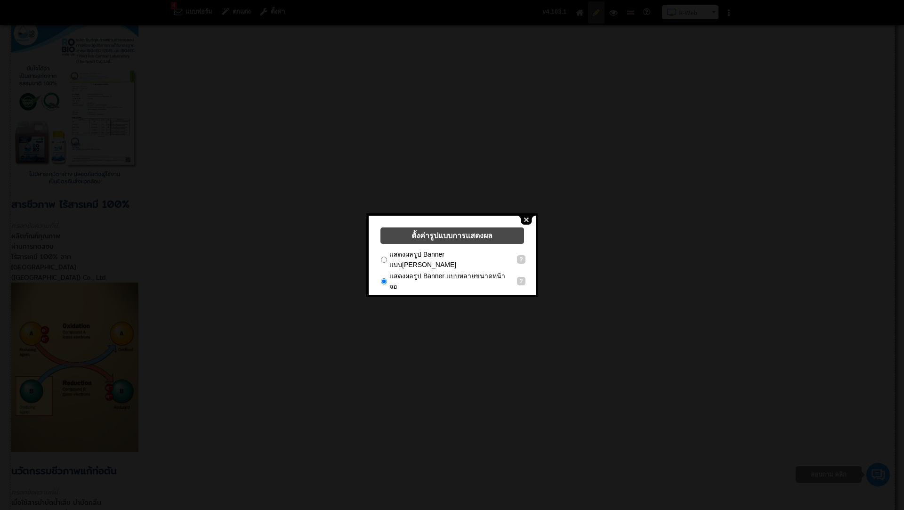
click at [528, 218] on button "close" at bounding box center [526, 220] width 18 height 9
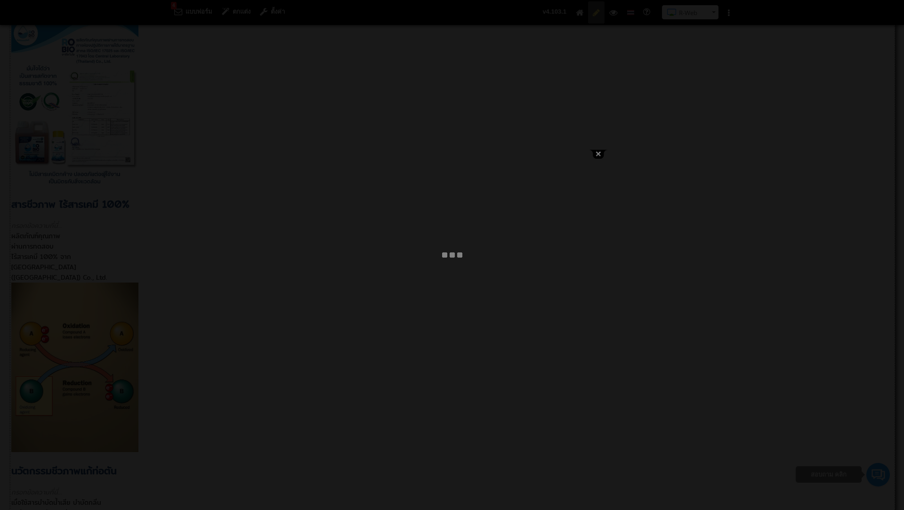
type input "บำบัดน้ำเสีย กลิ่นส้วม แก้ส้วมเหม็น ย่อยสลายไขมัน ห้องน้ำเหม็น กำจัดกลิ่นเหม็น …"
select select "_self"
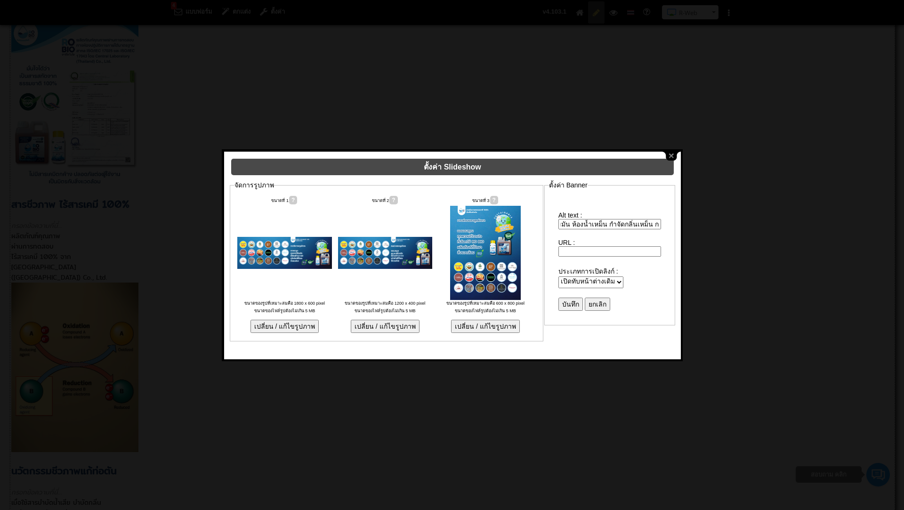
scroll to position [0, 140]
drag, startPoint x: 560, startPoint y: 219, endPoint x: 738, endPoint y: 236, distance: 178.7
paste input "ิธีดับกลิ่นห้องน้ำ ห้องน้ำเหม็น กำจัดกลิ่นเหม็น วิธีบำบัดน้ำเสีย ห้องน้ำมีกลิ่น…"
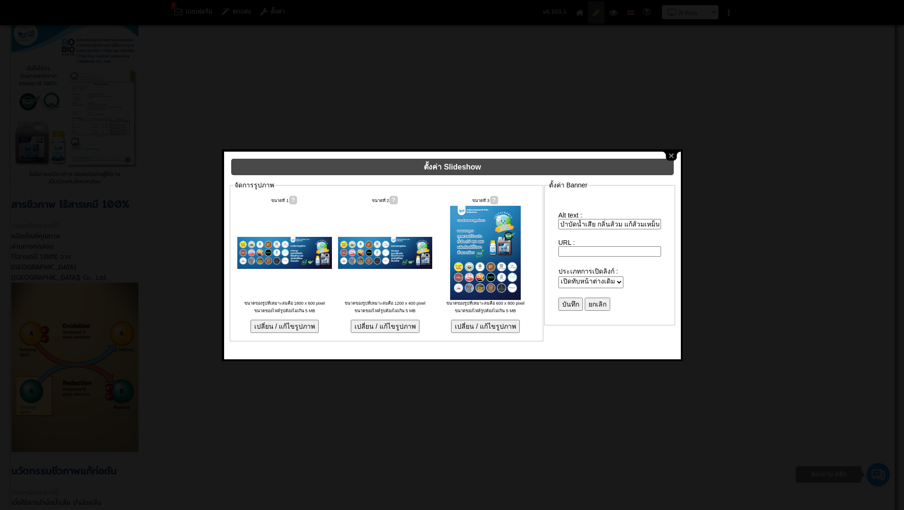
type input "บำบัดน้ำเสีย กลิ่นส้วม แก้ส้วมเหม็น วิธีดับกลิ่นห้องน้ำ ห้องน้ำเหม็น กำจัดกลิ่น…"
click at [571, 298] on input "บันทึก" at bounding box center [570, 303] width 24 height 13
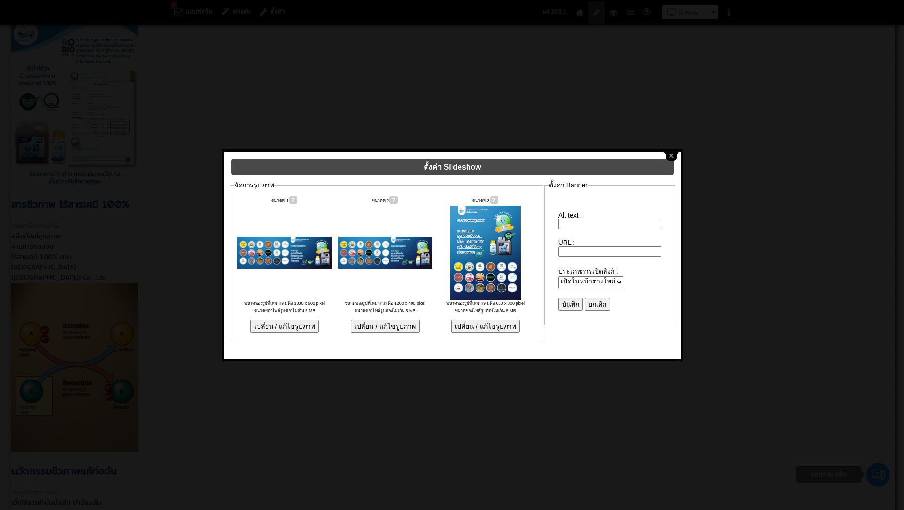
type input "บำบัดน้ำเสีย กลิ่นส้วม แก้ส้วมเหม็น วิธีดับกลิ่นห้องน้ำ ห้องน้ำเหม็น กำจัดกลิ่น…"
select select "_self"
click at [588, 219] on input "บำบัดน้ำเสีย กลิ่นส้วม แก้ส้วมเหม็น วิธีดับกลิ่นห้องน้ำ ห้องน้ำเหม็น กำจัดกลิ่น…" at bounding box center [609, 224] width 103 height 10
drag, startPoint x: 623, startPoint y: 219, endPoint x: 661, endPoint y: 220, distance: 38.6
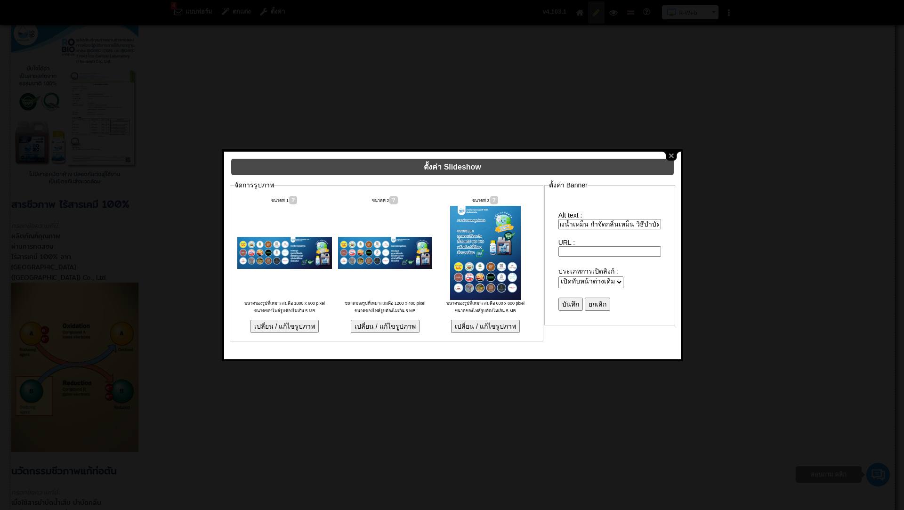
click at [661, 220] on div "Alt text : บำบัดน้ำเสีย กลิ่นส้วม แก้ส้วมเหม็น วิธีดับกลิ่นห้องน้ำ ห้องน้ำเหม็น…" at bounding box center [610, 257] width 122 height 128
type input "บำบัดน้ำเสีย กลิ่นส้วม แก้ส้วมเหม็น วิธีดับกลิ่นห้องน้ำ ห้องน้ำเหม็น กำจัดกลิ่น…"
click at [668, 153] on button "close" at bounding box center [671, 156] width 18 height 9
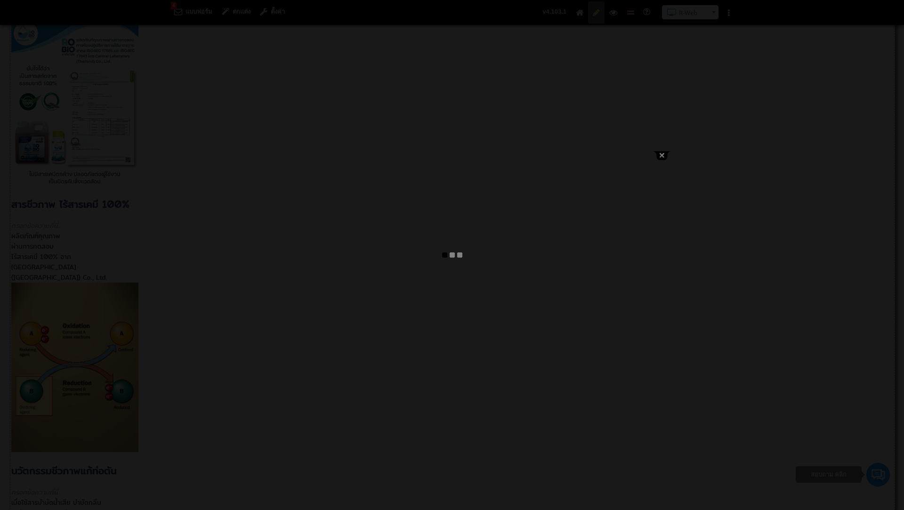
type input "บำบัดน้ำเสีย กลิ่นส้วม แก้ส้วมเหม็น วิธีดับกลิ่นห้องน้ำ ห้องน้ำเหม็น กำจัดกลิ่น…"
select select "_self"
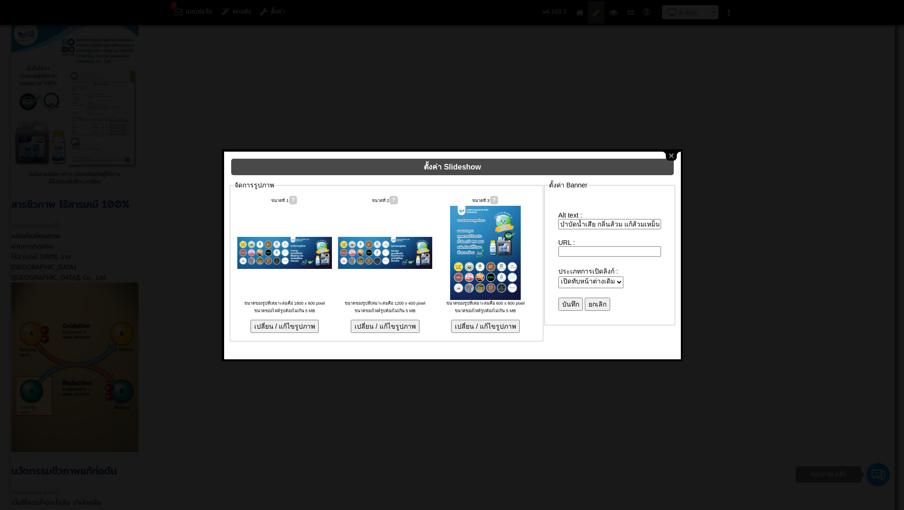
scroll to position [0, 159]
drag, startPoint x: 561, startPoint y: 220, endPoint x: 699, endPoint y: 223, distance: 137.9
drag, startPoint x: 659, startPoint y: 218, endPoint x: 555, endPoint y: 213, distance: 104.2
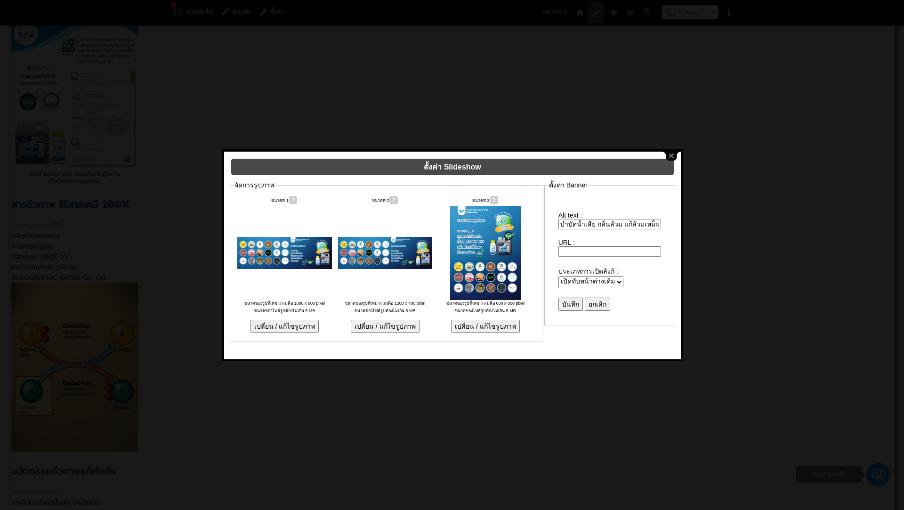
click at [555, 213] on div "Alt text : บำบัดน้ำเสีย กลิ่นส้วม แก้ส้วมเหม็น วิธีดับกลิ่นห้องน้ำ ห้องน้ำเหม็น…" at bounding box center [610, 257] width 122 height 128
click at [585, 219] on input "บำบัดน้ำเสีย กลิ่นส้วม แก้ส้วมเหม็น วิธีดับกลิ่นห้องน้ำ ห้องน้ำเหม็น กำจัดกลิ่น…" at bounding box center [609, 224] width 103 height 10
drag, startPoint x: 561, startPoint y: 219, endPoint x: 696, endPoint y: 220, distance: 135.6
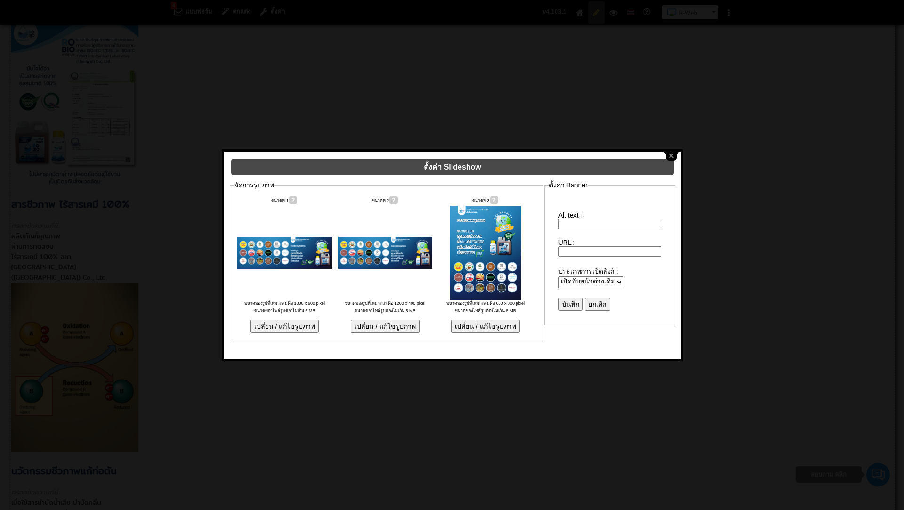
scroll to position [0, 0]
paste input "บำบัดน้ำเสีย วิธีดับกลิ่นห้องน้ำ ห้องน้ำเหม็น กำจัดกลิ่นเหม็น จุลินทรีย์ย่อยไขม…"
type input "บำบัดน้ำเสีย วิธีดับกลิ่นห้องน้ำ ห้องน้ำเหม็น กำจัดกลิ่นเหม็น จุลินทรีย์ย่อยไขม…"
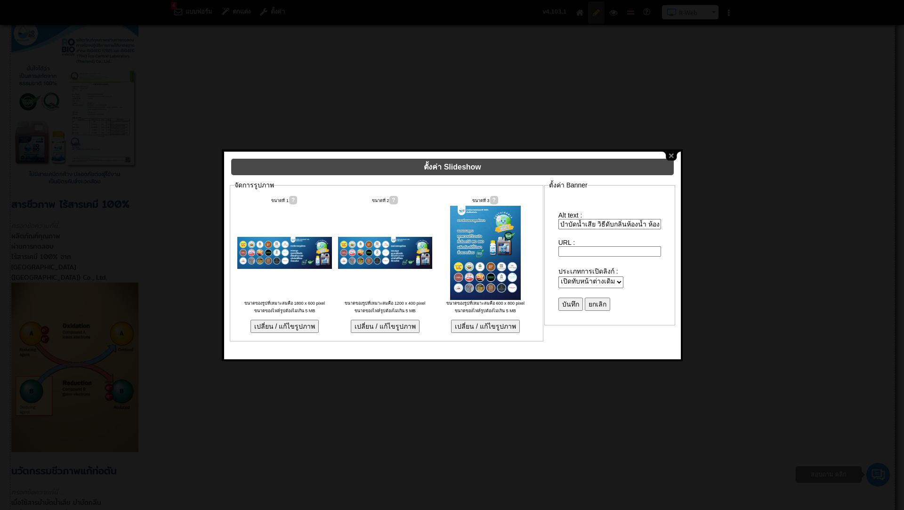
click at [574, 297] on input "บันทึก" at bounding box center [570, 303] width 24 height 13
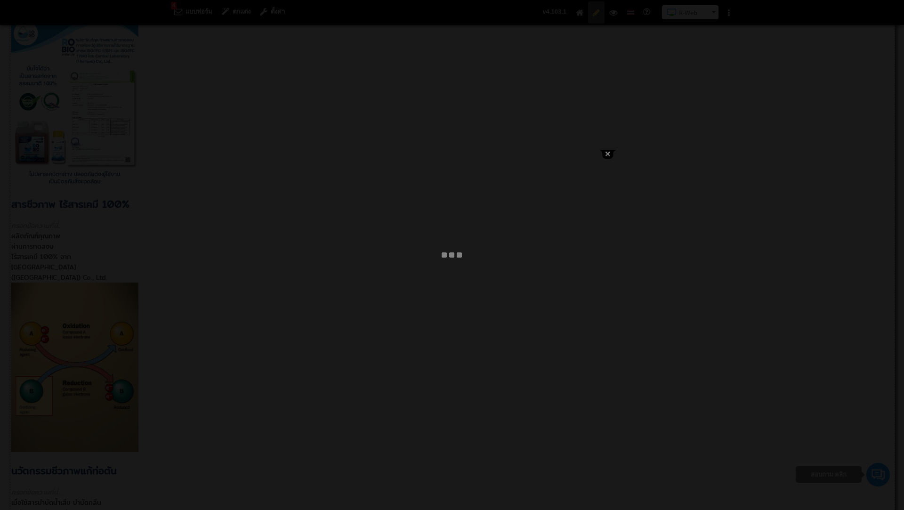
type input "บำบัดน้ำเสีย วิธีดับกลิ่นห้องน้ำ ห้องน้ำเหม็น กำจัดกลิ่นเหม็น จุลินทรีย์ย่อยไขม…"
select select "_self"
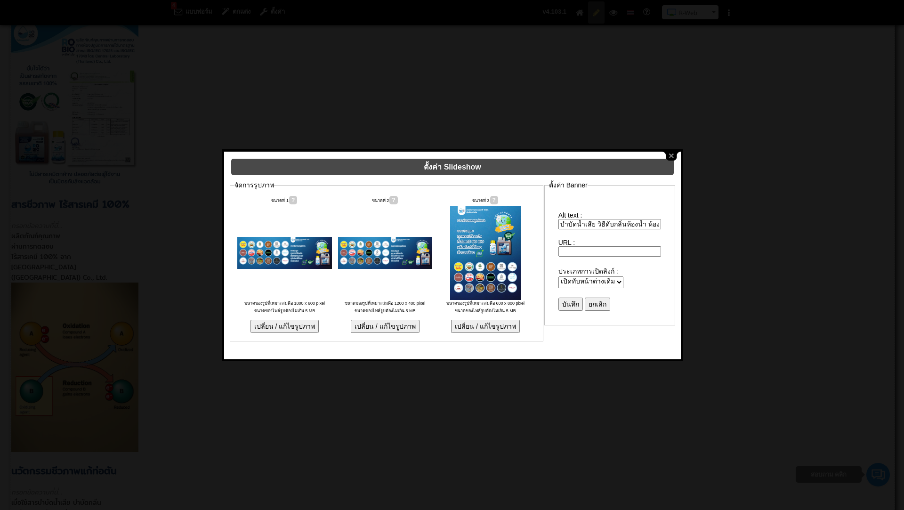
click at [599, 219] on input "บำบัดน้ำเสีย วิธีดับกลิ่นห้องน้ำ ห้องน้ำเหม็น กำจัดกลิ่นเหม็น จุลินทรีย์ย่อยไขม…" at bounding box center [609, 224] width 103 height 10
click at [574, 297] on input "บันทึก" at bounding box center [570, 303] width 24 height 13
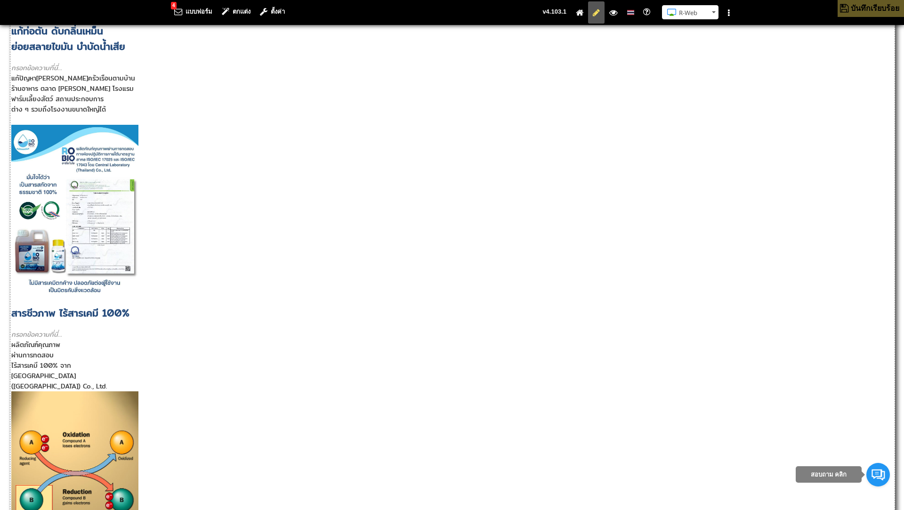
scroll to position [1194, 0]
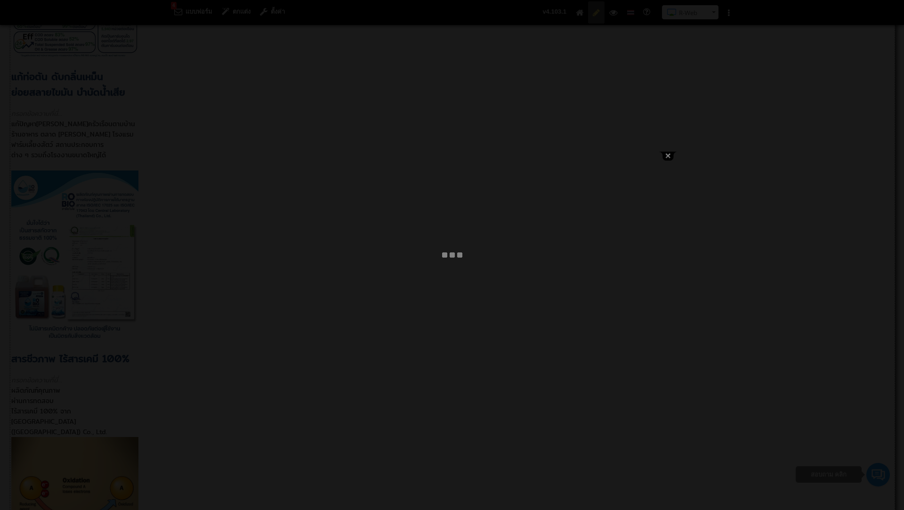
type input "บำบัดน้ำเสีย กลิ่นส้วม แก้ส้วมเหม็น ย่อยสลายไขมัน ห้องน้ำเหม็น กำจัดกลิ่นเหม็น …"
select select "_self"
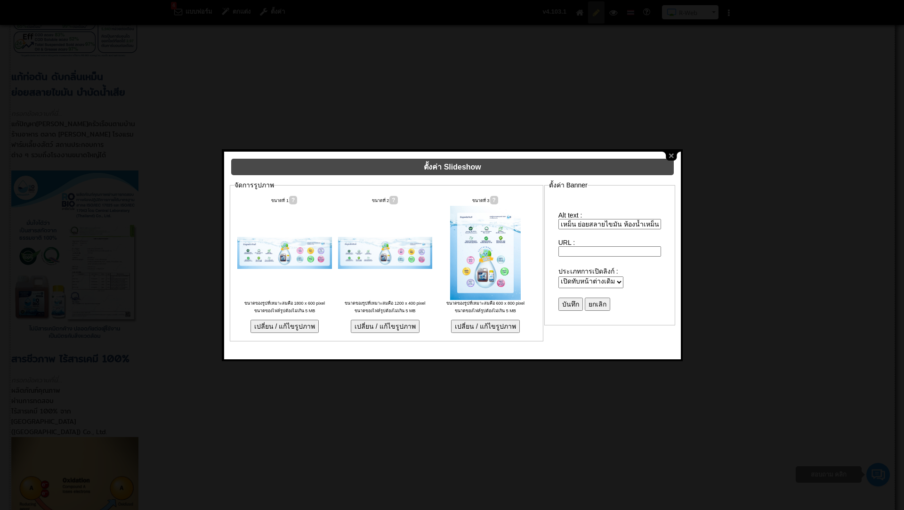
scroll to position [0, 140]
drag, startPoint x: 560, startPoint y: 220, endPoint x: 688, endPoint y: 215, distance: 127.7
drag, startPoint x: 659, startPoint y: 218, endPoint x: 560, endPoint y: 218, distance: 99.8
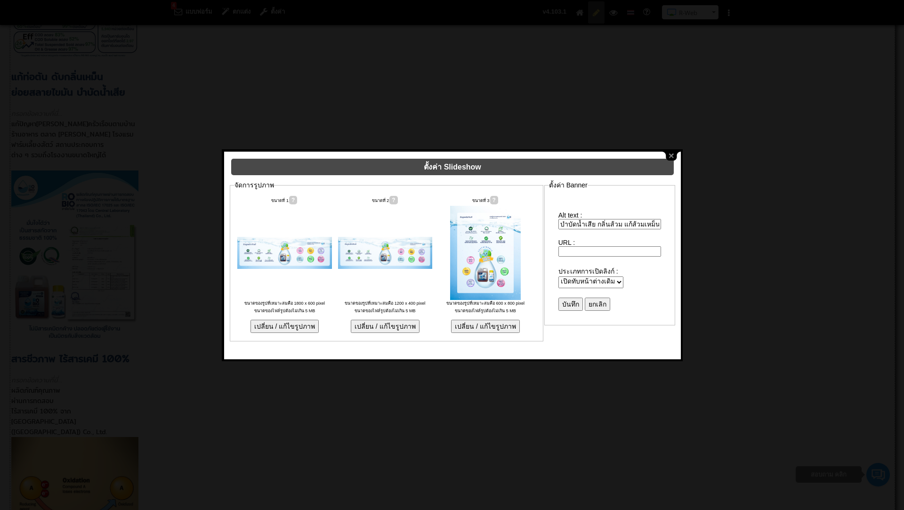
click at [560, 221] on input "บำบัดน้ำเสีย กลิ่นส้วม แก้ส้วมเหม็น ย่อยสลายไขมัน ห้องน้ำเหม็น กำจัดกลิ่นเหม็น …" at bounding box center [609, 224] width 103 height 10
click at [672, 154] on button "close" at bounding box center [671, 156] width 18 height 9
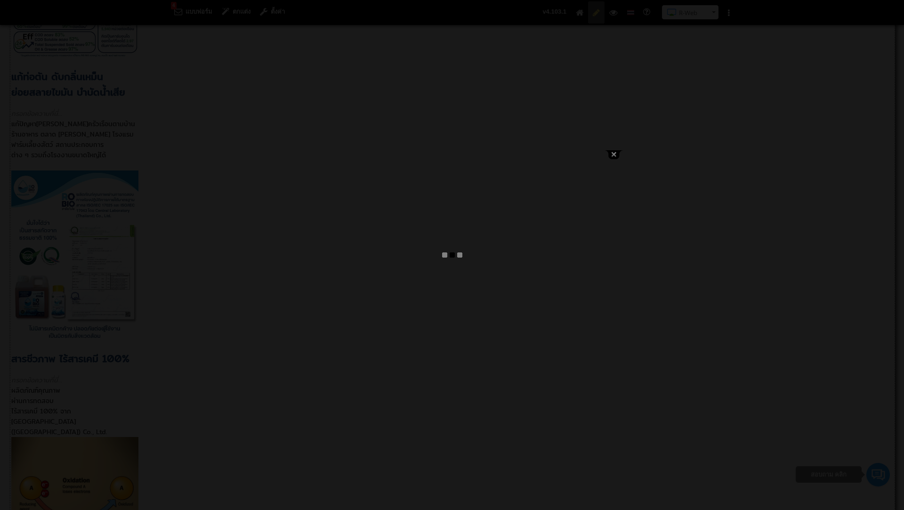
type input "บำบัดน้ำเสีย วิธีดับกลิ่นห้องน้ำ ห้องน้ำเหม็น กำจัดกลิ่นเหม็น จุลินทรีย์ย่อยไขม…"
select select "_self"
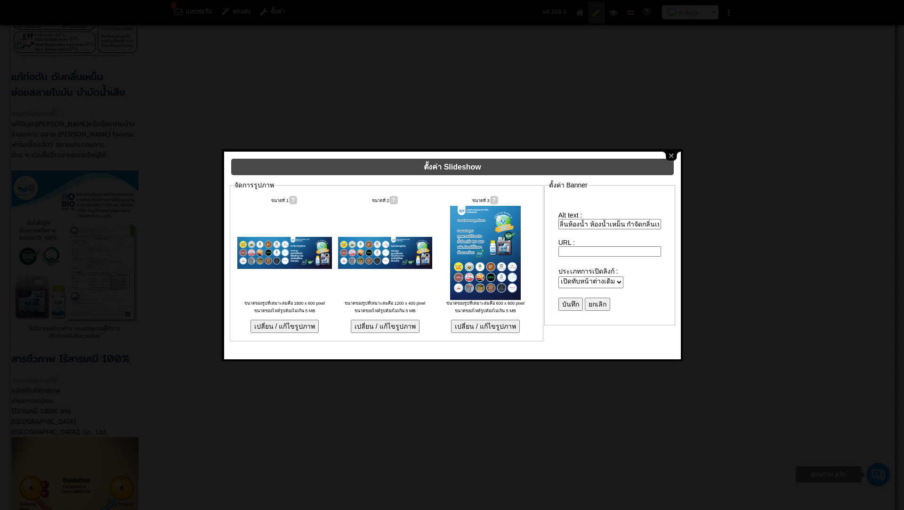
scroll to position [0, 146]
drag, startPoint x: 560, startPoint y: 218, endPoint x: 697, endPoint y: 225, distance: 136.6
drag, startPoint x: 558, startPoint y: 218, endPoint x: 703, endPoint y: 230, distance: 145.0
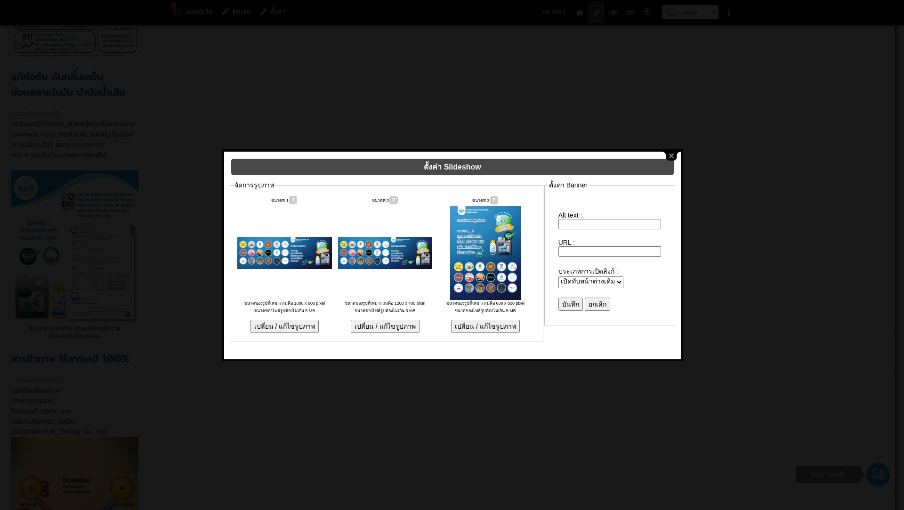
scroll to position [0, 0]
paste input "บำบัดน้ำเสีย กลิ่นท่อ ห้องน้ำเหม็น กำจัดกลิ่น วิธีดับกลิ่นห้องน้ำ จุลินทรีย์ย่อ…"
type input "บำบัดน้ำเสีย กลิ่นท่อ ห้องน้ำเหม็น กำจัดกลิ่น วิธีดับกลิ่นห้องน้ำ จุลินทรีย์ย่อ…"
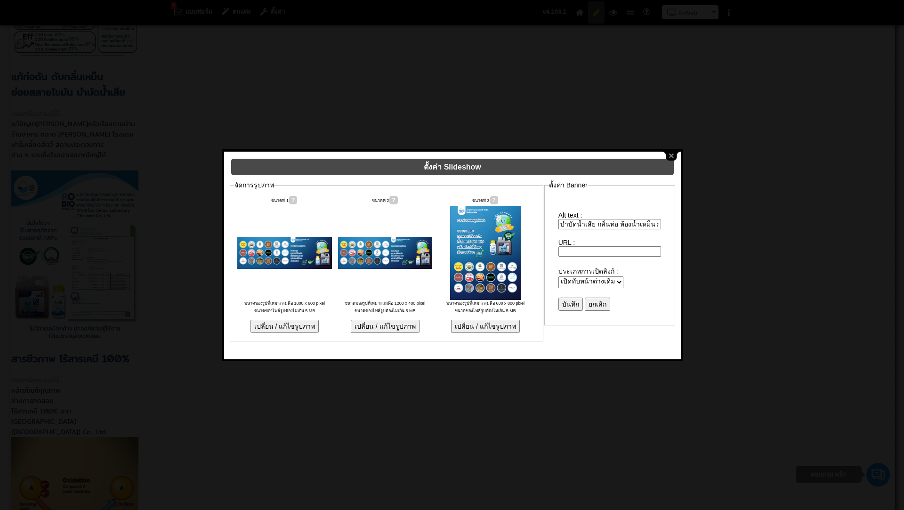
click at [573, 297] on input "บันทึก" at bounding box center [570, 303] width 24 height 13
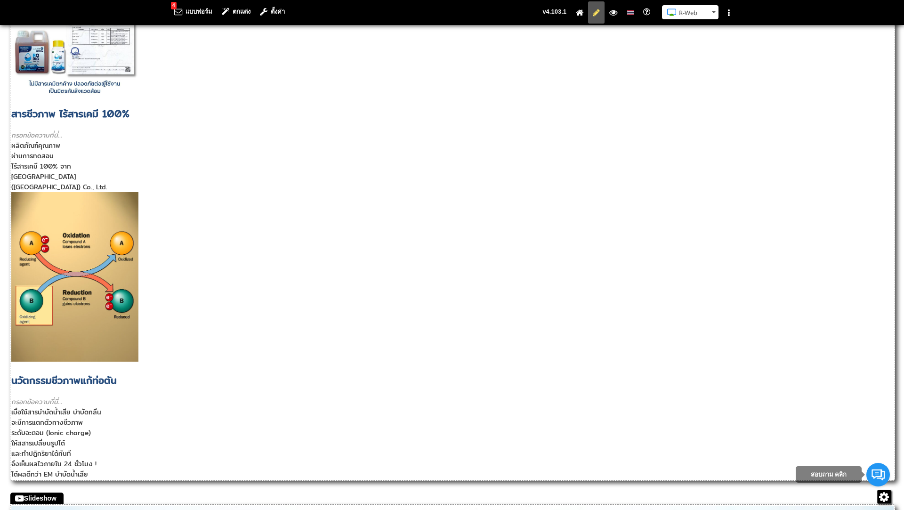
scroll to position [1442, 0]
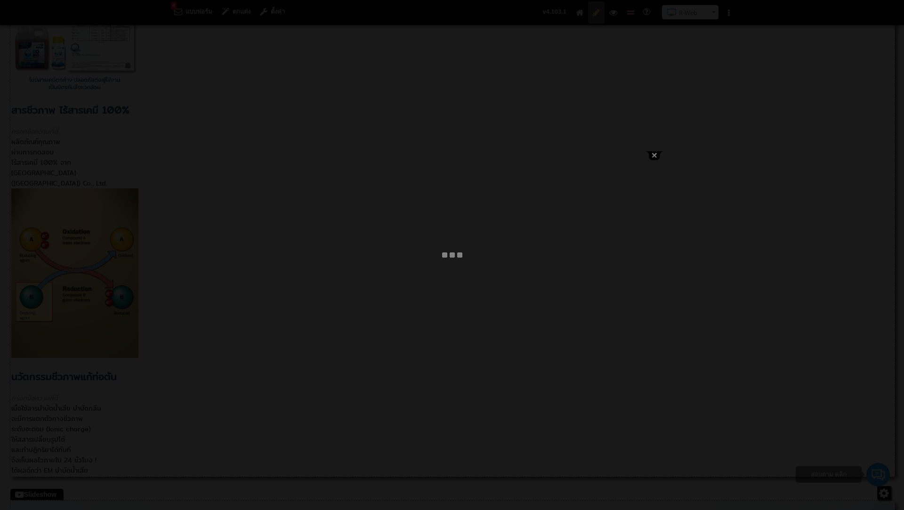
type input "บำบัดน้ำเสีย กลิ่นท่อ ห้องน้ำเหม็น กำจัดกลิ่น วิธีดับกลิ่นห้องน้ำ จุลินทรีย์ย่อ…"
select select "_self"
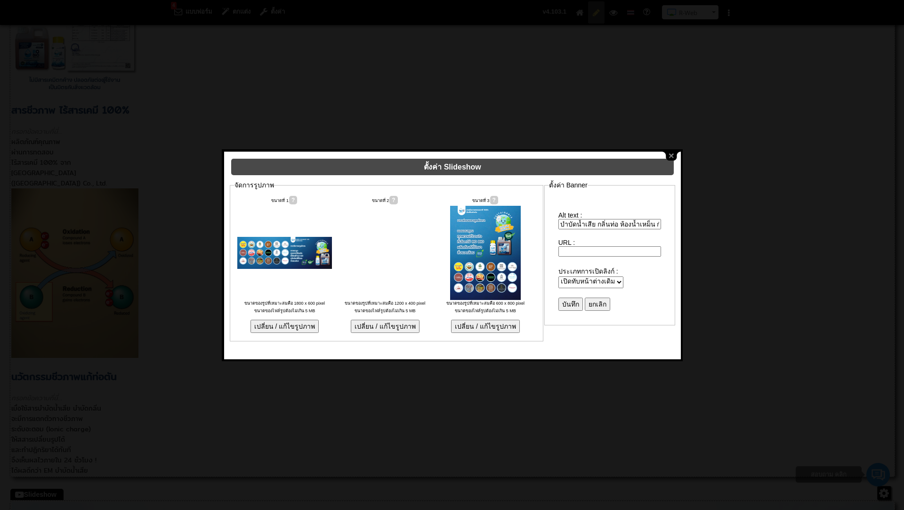
click at [586, 221] on input "บำบัดน้ำเสีย กลิ่นท่อ ห้องน้ำเหม็น กำจัดกลิ่น วิธีดับกลิ่นห้องน้ำ จุลินทรีย์ย่อ…" at bounding box center [609, 224] width 103 height 10
click at [570, 297] on input "บันทึก" at bounding box center [570, 303] width 24 height 13
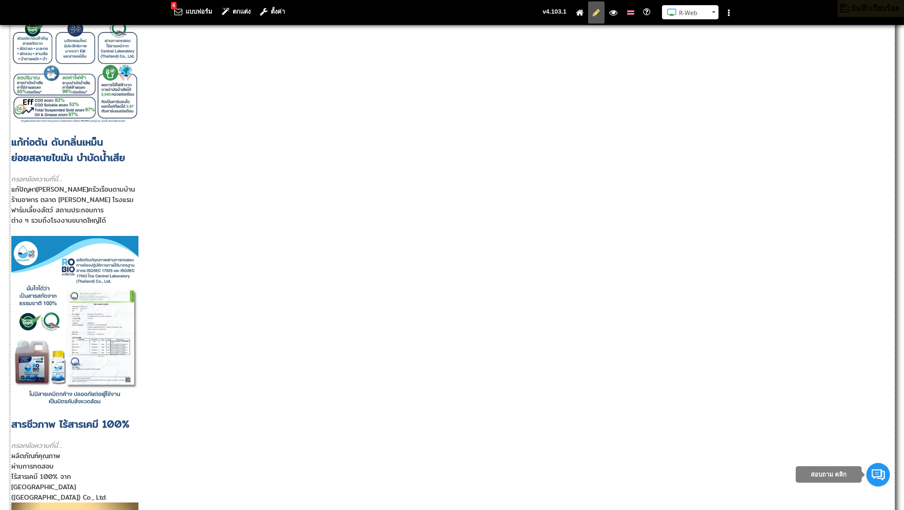
scroll to position [1122, 0]
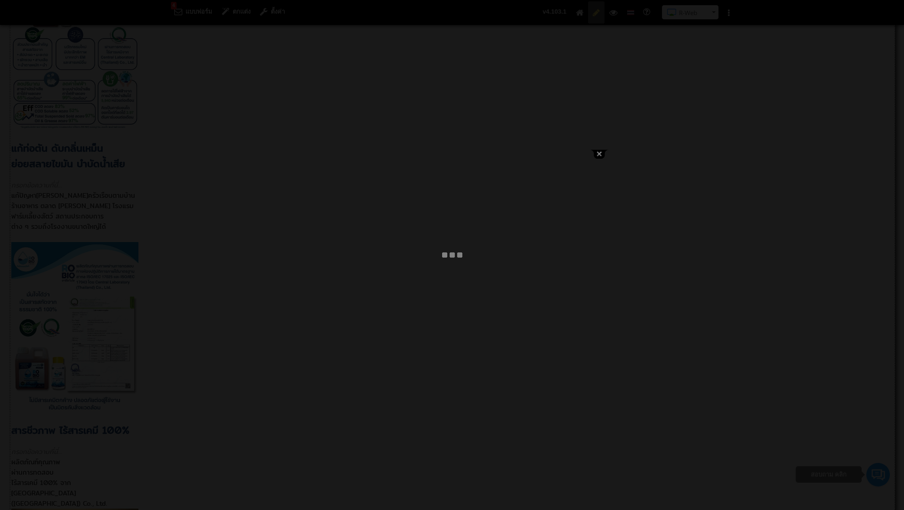
type input "บำบัดน้ำเสีย กลิ่นส้วม แก้ส้วมเหม็น ย่อยสลายไขมัน ห้องน้ำเหม็น กำจัดกลิ่นเหม็น …"
select select "_self"
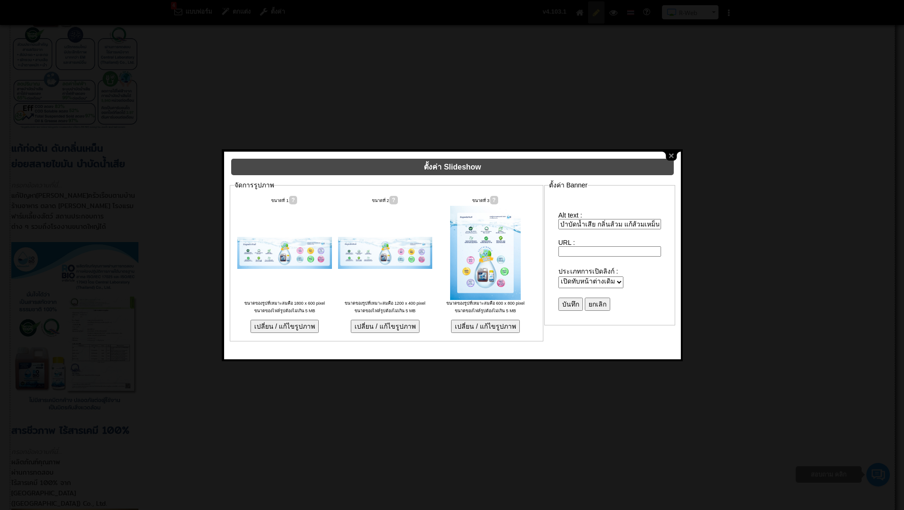
scroll to position [0, 140]
drag, startPoint x: 560, startPoint y: 221, endPoint x: 717, endPoint y: 229, distance: 157.9
paste input "บำบัดน้ำเสีย กลิ่นท่อ ห้องน้ำเหม็น กำจัดกลิ่น วิธีดับกลิ่นห้องน้ำ จุลินทรีย์ย่อ…"
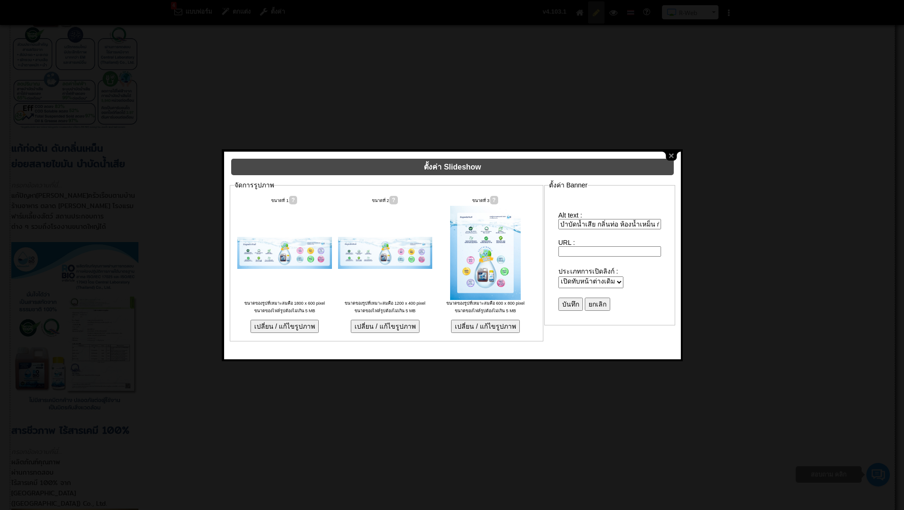
scroll to position [0, 154]
type input "บำบัดน้ำเสีย กลิ่นท่อ ห้องน้ำเหม็น กำจัดกลิ่น วิธีดับกลิ่นห้องน้ำ จุลินทรีย์ย่อ…"
click at [575, 297] on input "บันทึก" at bounding box center [570, 303] width 24 height 13
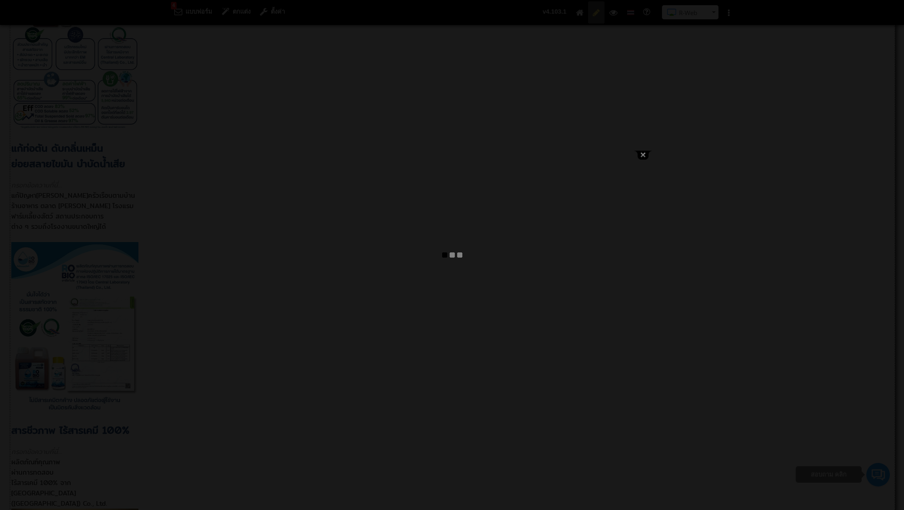
type input "บำบัดน้ำเสีย กลิ่นท่อ ห้องน้ำเหม็น กำจัดกลิ่น วิธีดับกลิ่นห้องน้ำ จุลินทรีย์ย่อ…"
select select "_self"
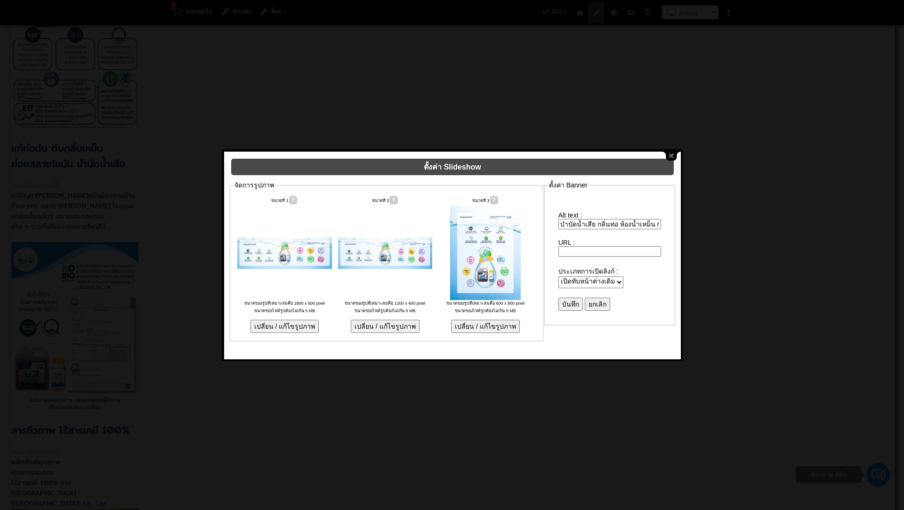
click at [566, 219] on input "บำบัดน้ำเสีย กลิ่นท่อ ห้องน้ำเหม็น กำจัดกลิ่น วิธีดับกลิ่นห้องน้ำ จุลินทรีย์ย่อ…" at bounding box center [609, 224] width 103 height 10
click at [674, 154] on button "close" at bounding box center [671, 156] width 18 height 9
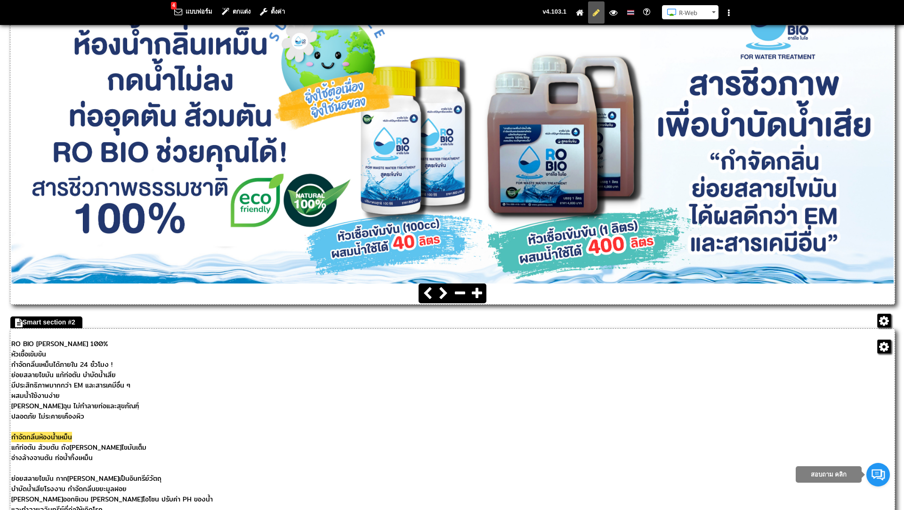
scroll to position [102, 0]
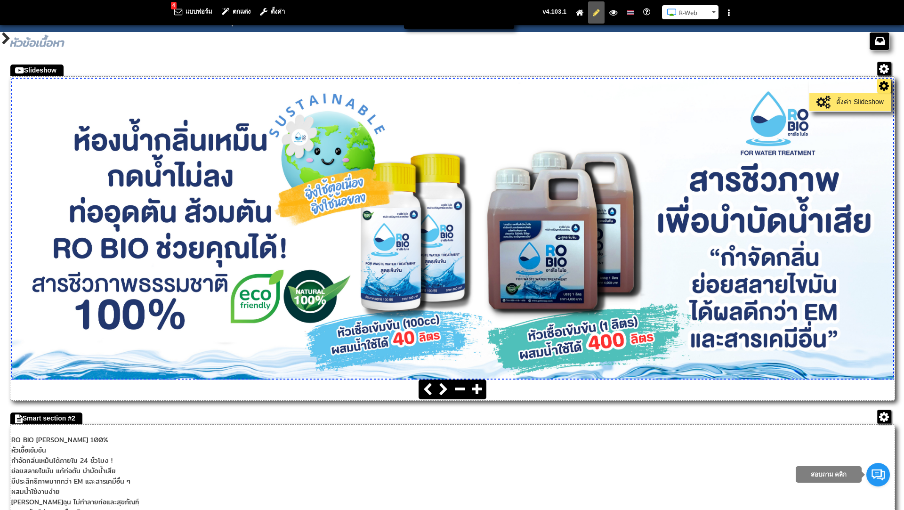
click at [867, 101] on link "ตั้งค่า Slideshow" at bounding box center [850, 102] width 77 height 13
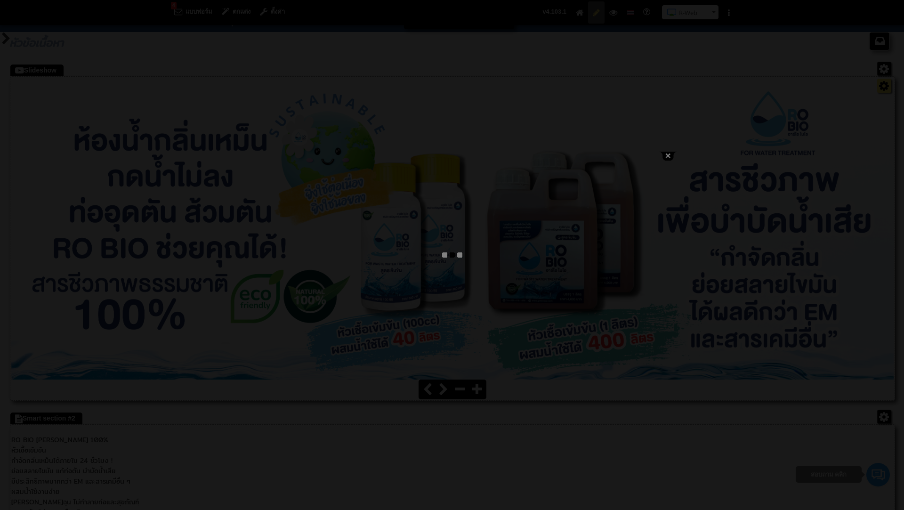
type input "บำบัดน้ำเสีย กลิ่นส้วม แก้ส้วมเหม็น ย่อยสลายไขมัน ห้องน้ำเหม็น กำจัดกลิ่นเหม็น …"
select select "_self"
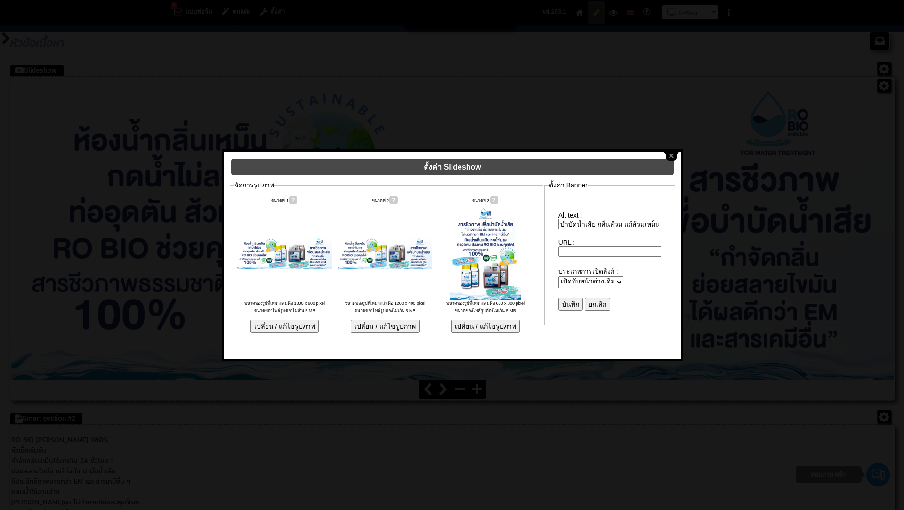
scroll to position [0, 140]
drag, startPoint x: 561, startPoint y: 220, endPoint x: 711, endPoint y: 224, distance: 150.7
click at [711, 224] on body "4 แบบฟอร์ม ตกแต่ง ตั้งค่า คู่มือการใช้งาน R-Web ติดต่อสอบถาม R-Web N Saranya" at bounding box center [452, 165] width 904 height 535
paste input "่อ ห้องน้ำเหม็น กำจัดกลิ่น วิธีดับกลิ่นห้องน้ำ จุลินทรีย์ย่อยไขมัน บ่อดักไขมัน"
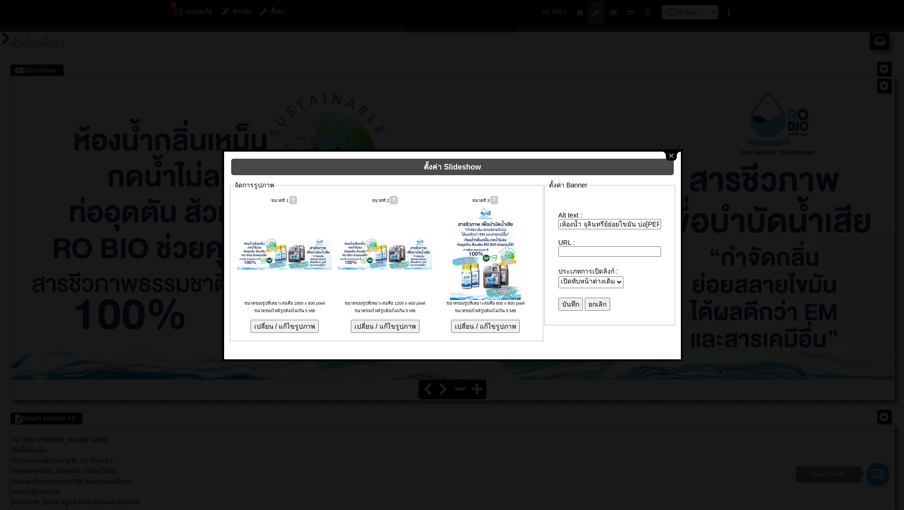
type input "บำบัดน้ำเสีย กลิ่นท่อ ห้องน้ำเหม็น กำจัดกลิ่น วิธีดับกลิ่นห้องน้ำ จุลินทรีย์ย่อ…"
click at [566, 297] on input "บันทึก" at bounding box center [570, 303] width 24 height 13
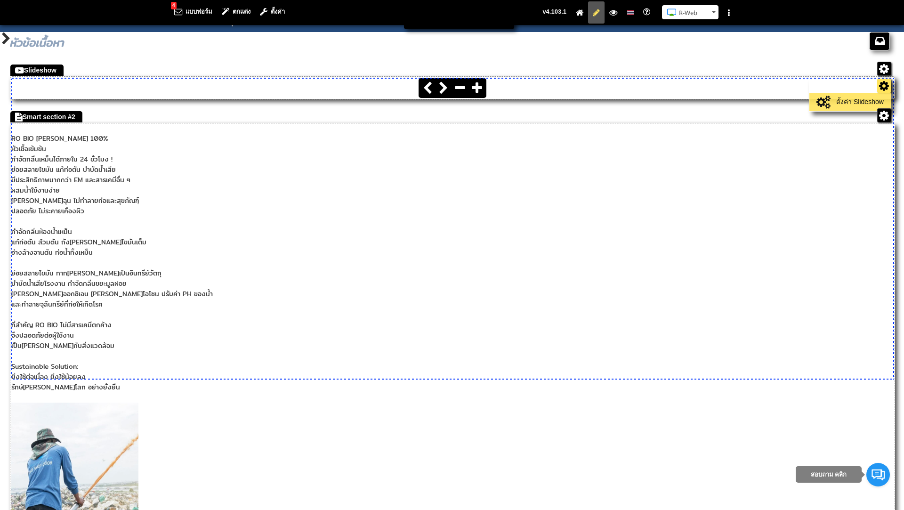
click at [863, 98] on link "ตั้งค่า Slideshow" at bounding box center [850, 102] width 77 height 13
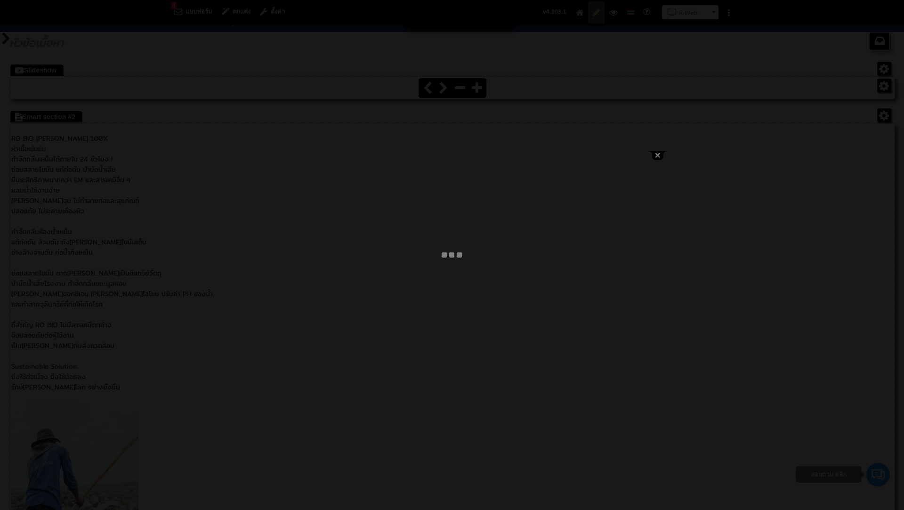
type input "บำบัดน้ำเสีย กลิ่นท่อ ห้องน้ำเหม็น กำจัดกลิ่น วิธีดับกลิ่นห้องน้ำ จุลินทรีย์ย่อ…"
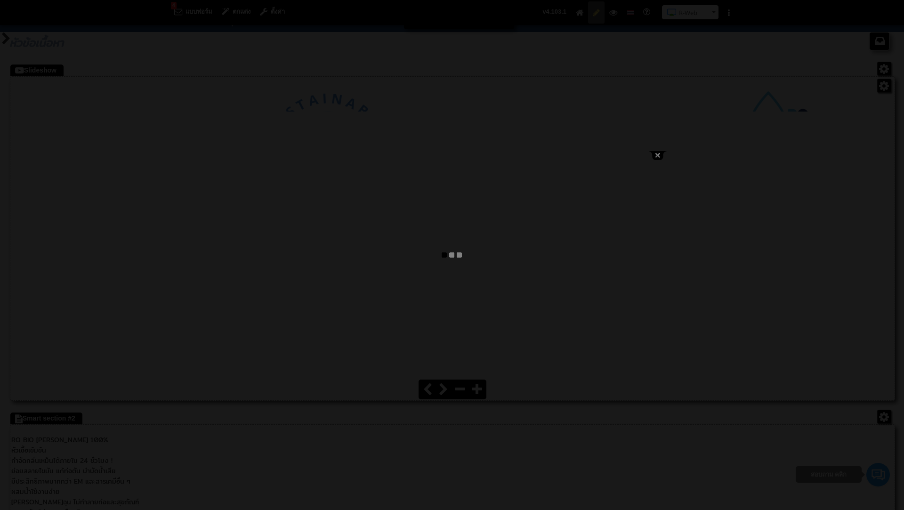
select select "_self"
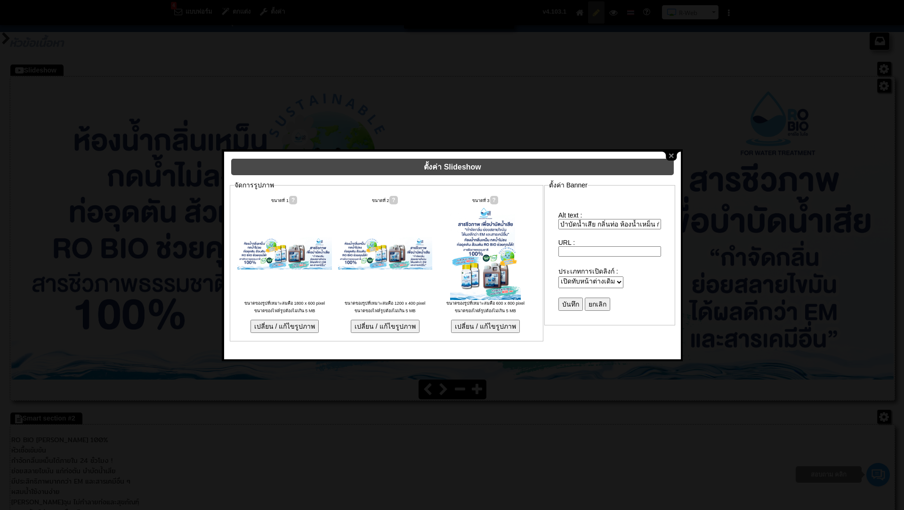
click at [568, 221] on input "บำบัดน้ำเสีย กลิ่นท่อ ห้องน้ำเหม็น กำจัดกลิ่น วิธีดับกลิ่นห้องน้ำ จุลินทรีย์ย่อ…" at bounding box center [609, 224] width 103 height 10
click at [674, 156] on button "close" at bounding box center [671, 156] width 18 height 9
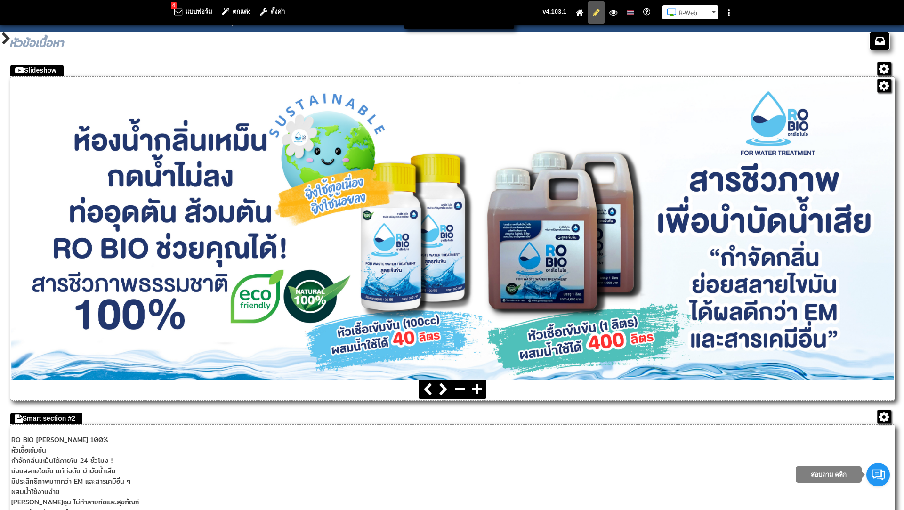
scroll to position [0, 0]
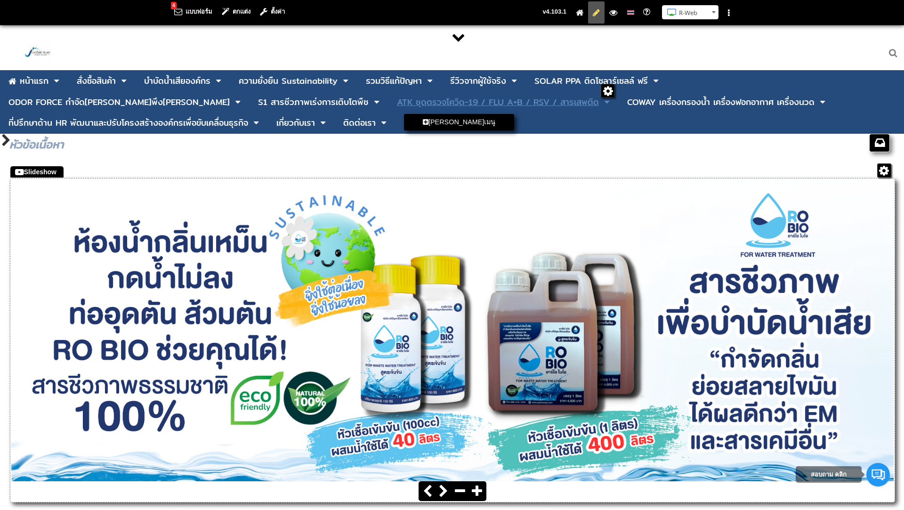
click at [397, 101] on div "ATK ชุดตรวจโควิด-19 / FLU A+B / RSV / สารเสพติด" at bounding box center [498, 102] width 202 height 8
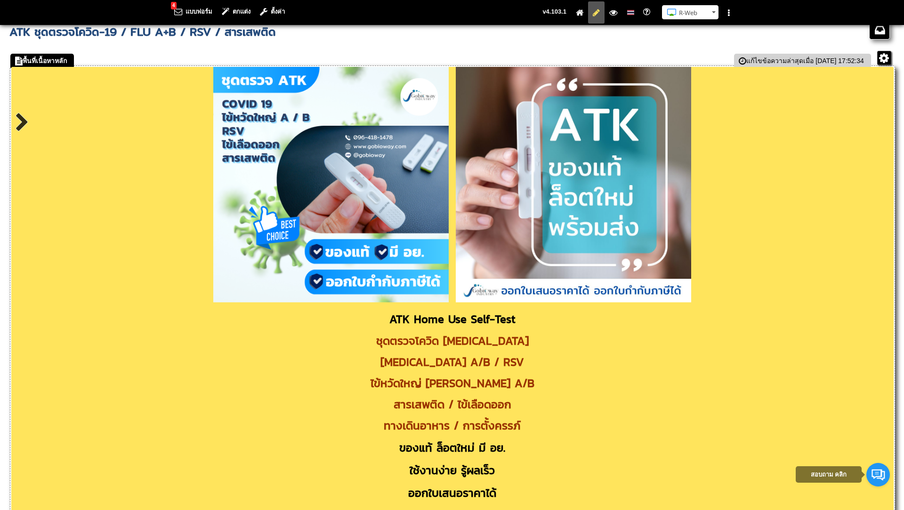
scroll to position [55, 0]
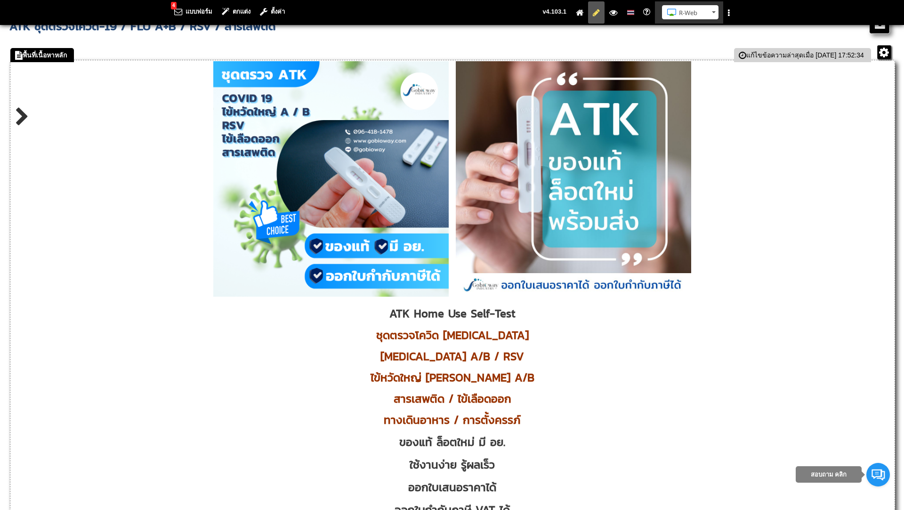
click at [715, 13] on button "R-Web" at bounding box center [690, 12] width 56 height 14
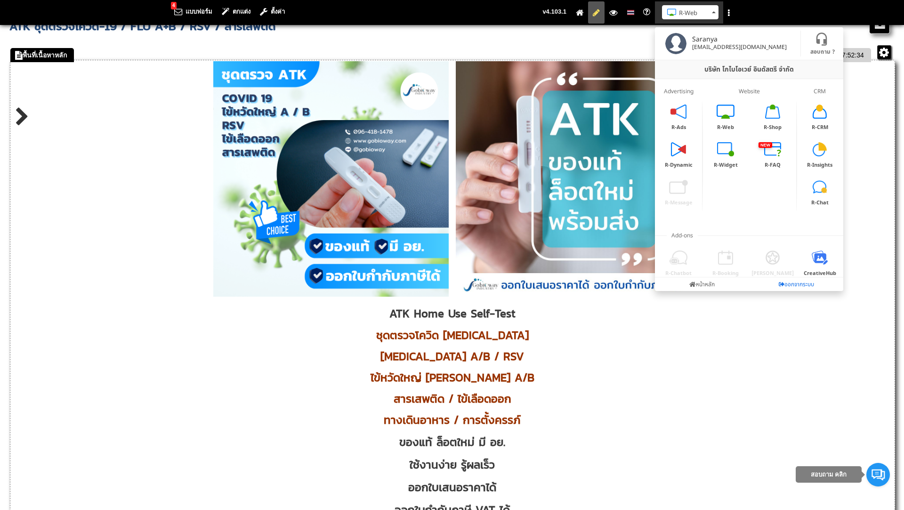
click at [786, 283] on link "ออกจากระบบ" at bounding box center [796, 284] width 94 height 14
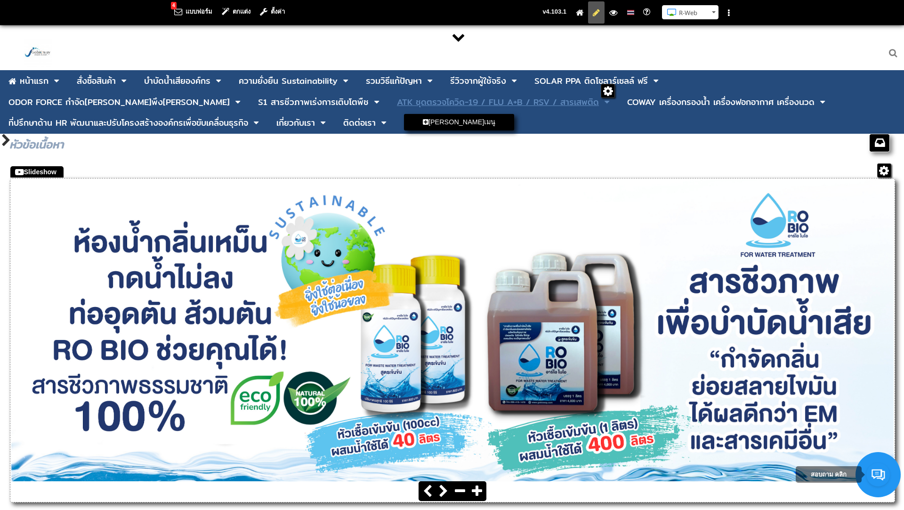
click at [397, 103] on div "ATK ชุดตรวจโควิด-19 / FLU A+B / RSV / สารเสพติด" at bounding box center [498, 102] width 202 height 8
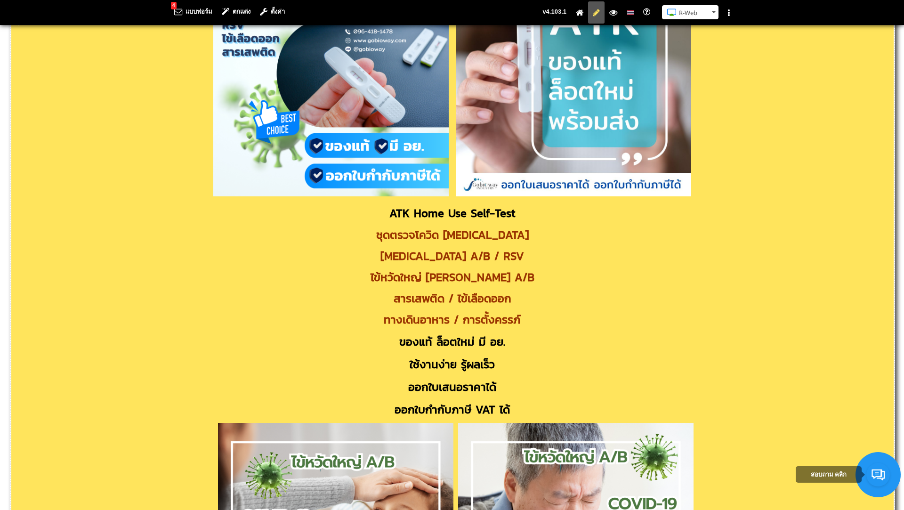
scroll to position [159, 0]
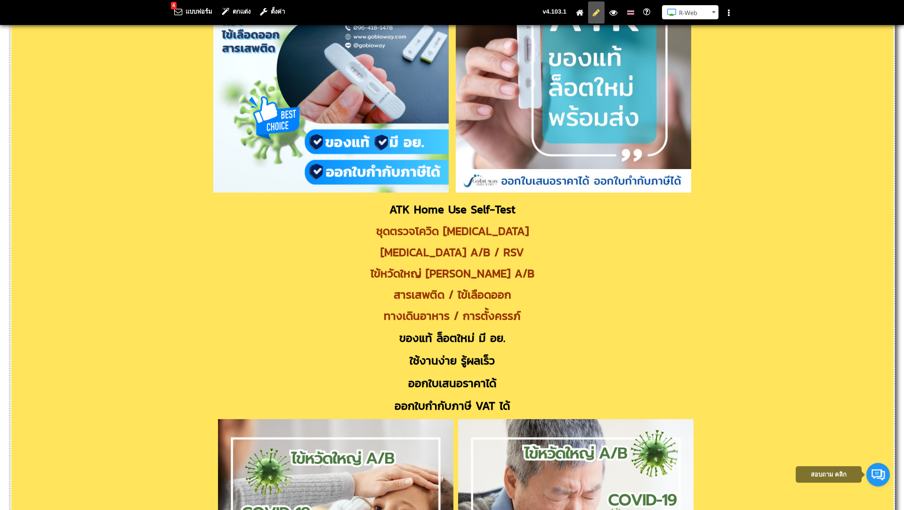
click at [518, 298] on p "สารเสพติด / ไข้เลือดออก" at bounding box center [452, 294] width 882 height 16
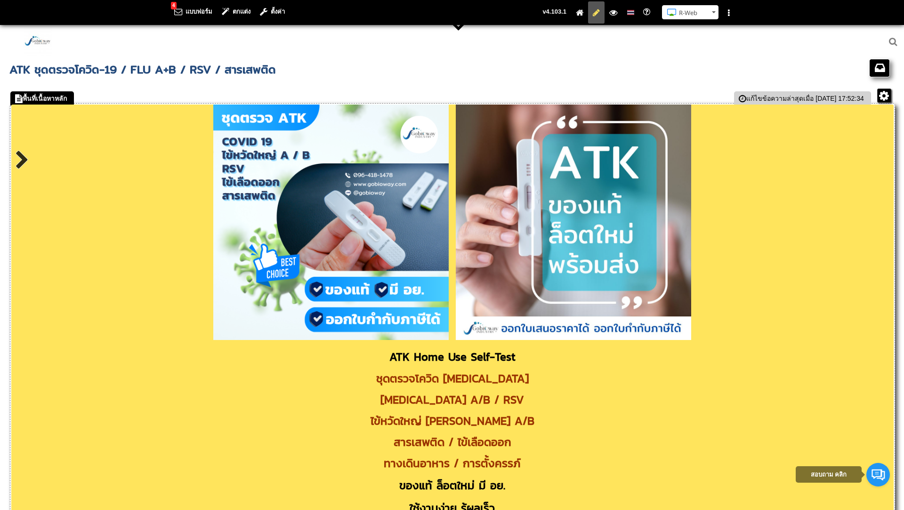
scroll to position [0, 0]
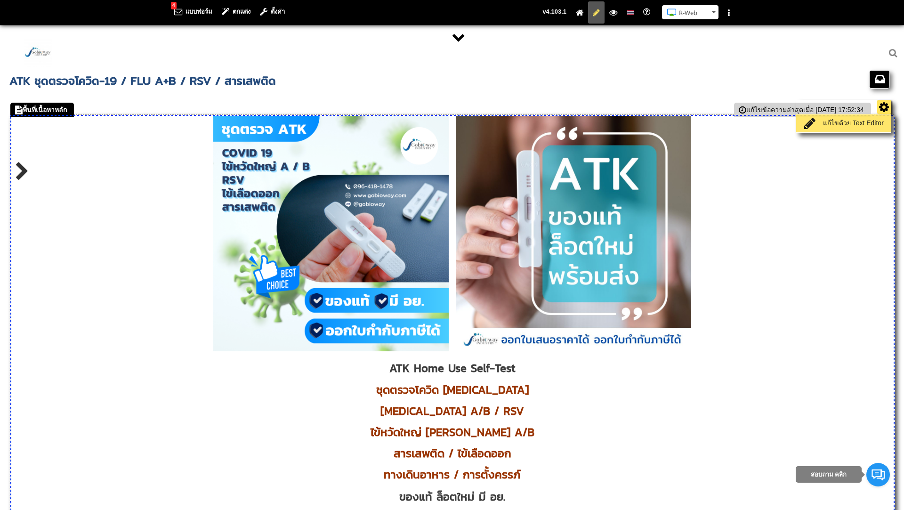
click at [868, 118] on link "แก้ไขด้วย Text Editor" at bounding box center [843, 123] width 90 height 13
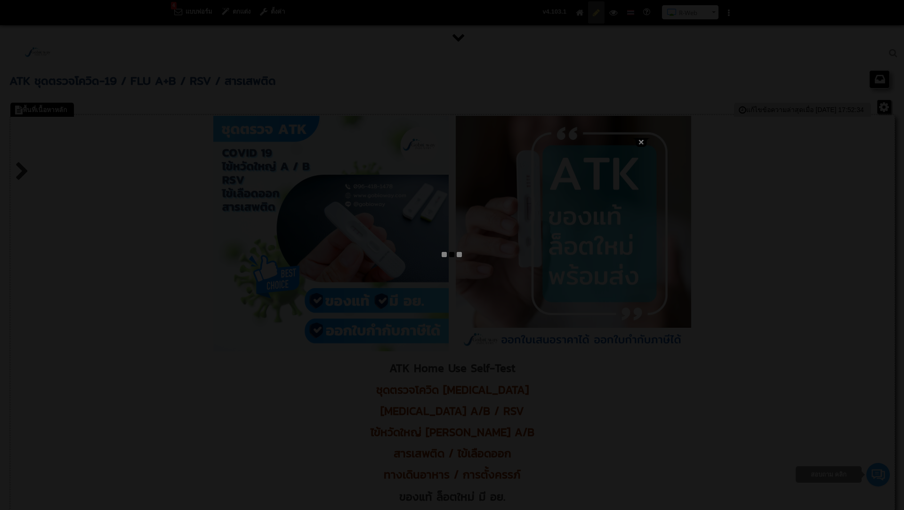
type textarea "<l ipsum="dolo-sitam: consec;"><adi eli="/seddoe/tempor/INC_Utlab_Etdo_Magnaal.…"
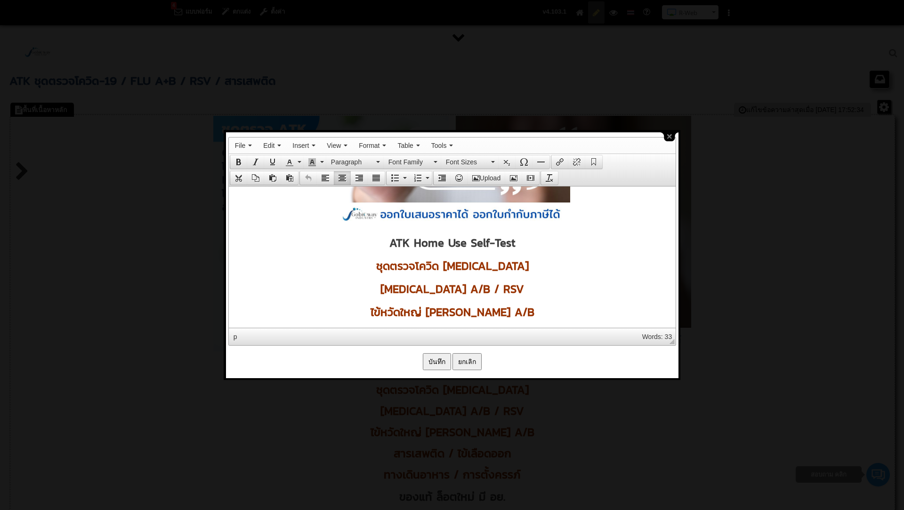
scroll to position [511, 0]
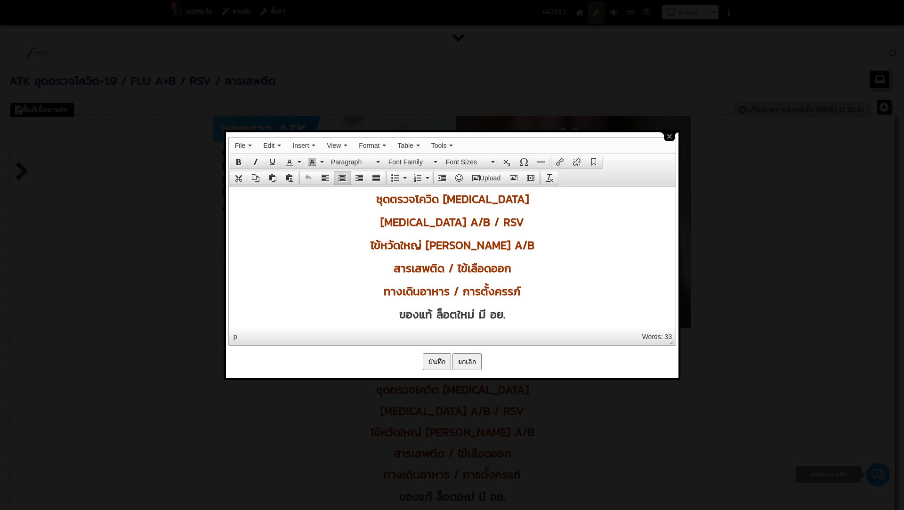
click at [511, 267] on p "สารเสพติด / ไข้เลือดออก" at bounding box center [451, 267] width 437 height 16
click at [496, 245] on span "ไข้หวัดใหญ่ [PERSON_NAME] A/B" at bounding box center [452, 244] width 164 height 16
click at [515, 243] on p "ไข้หวัดใหญ่ [PERSON_NAME] เอ/B" at bounding box center [451, 244] width 437 height 16
click at [437, 273] on span "สารเสพติด / ไข้เลือดออก" at bounding box center [452, 267] width 118 height 16
click at [489, 269] on span "สารเสพติด / ไข้เลือดออก" at bounding box center [452, 267] width 118 height 16
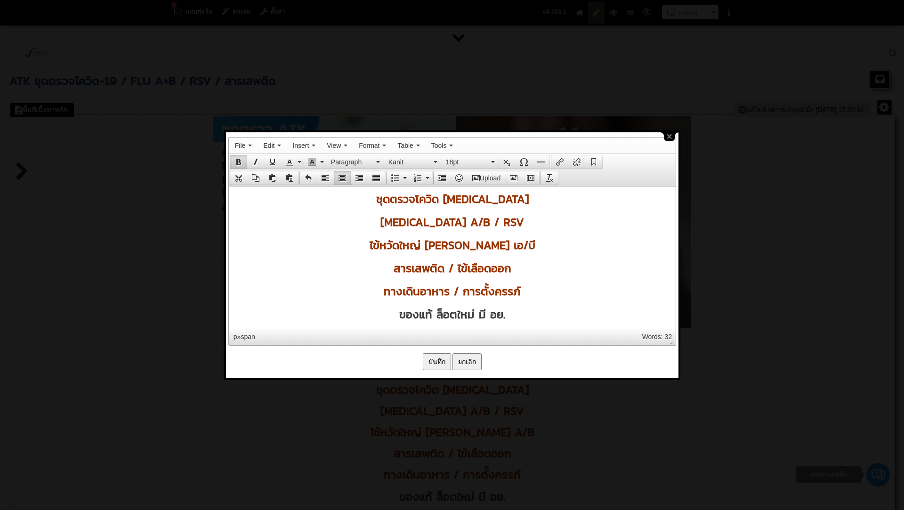
click at [435, 268] on span "สารเสพติด / ไข้เลือดออก" at bounding box center [452, 267] width 118 height 16
click at [453, 268] on span "สารเสพติด / ไข้เลือดออก" at bounding box center [452, 267] width 118 height 16
click at [473, 270] on span "สารเสพติด / ไข้เลือดออก" at bounding box center [452, 267] width 118 height 16
click at [515, 271] on p "สารเสพติด / ไข้เลือดออก" at bounding box center [451, 267] width 437 height 16
click at [422, 271] on span "สารเสพติด / ไข้เลือดออก / มาลาเรีย" at bounding box center [452, 267] width 170 height 16
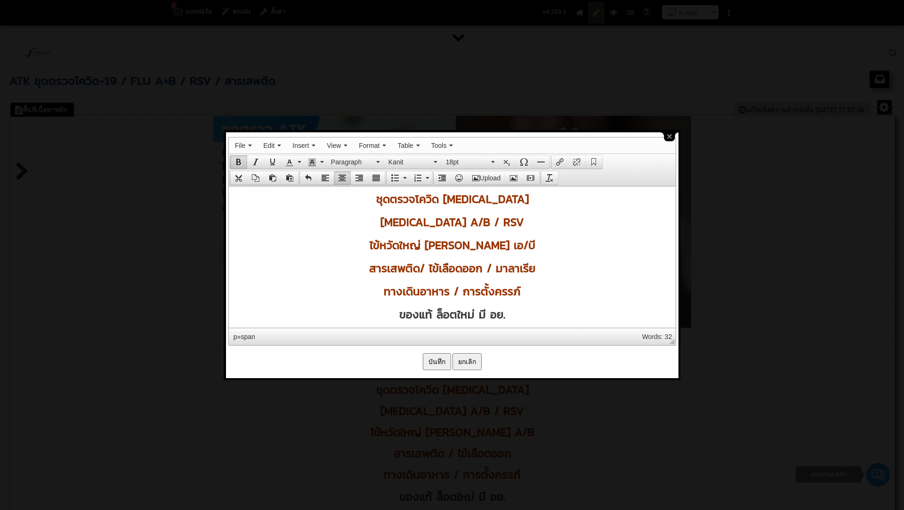
click at [424, 269] on span "สารเสพติด/ ไข้เลือดออก / มาลาเรีย" at bounding box center [452, 267] width 166 height 16
click at [489, 270] on span "สารเสพติด ไข้เลือดออก / มาลาเรีย" at bounding box center [451, 267] width 161 height 16
click at [506, 247] on span "ไข้หวัดใหญ่ [PERSON_NAME] เอ/บี" at bounding box center [452, 244] width 166 height 16
click at [441, 218] on span "[MEDICAL_DATA] A/B / RSV" at bounding box center [452, 221] width 144 height 16
drag, startPoint x: 438, startPoint y: 218, endPoint x: 455, endPoint y: 220, distance: 16.6
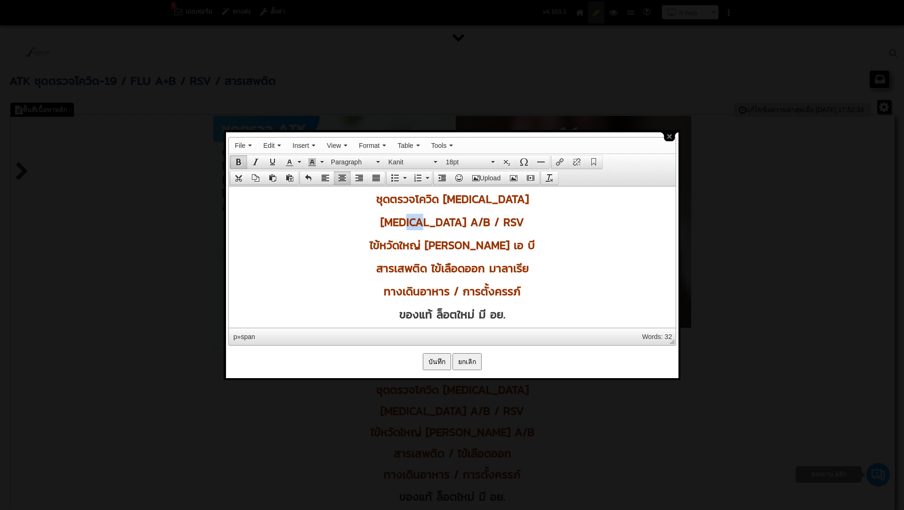
click at [455, 220] on span "[MEDICAL_DATA] A/B / RSV" at bounding box center [452, 221] width 144 height 16
copy span "A/B"
drag, startPoint x: 490, startPoint y: 247, endPoint x: 509, endPoint y: 247, distance: 18.8
click at [509, 247] on span "ไข้หวัดใหญ่ [PERSON_NAME] เอ บี" at bounding box center [451, 244] width 165 height 16
click at [458, 289] on span "ทางเดินอาหาร / การตั้งครรภ์" at bounding box center [451, 290] width 137 height 16
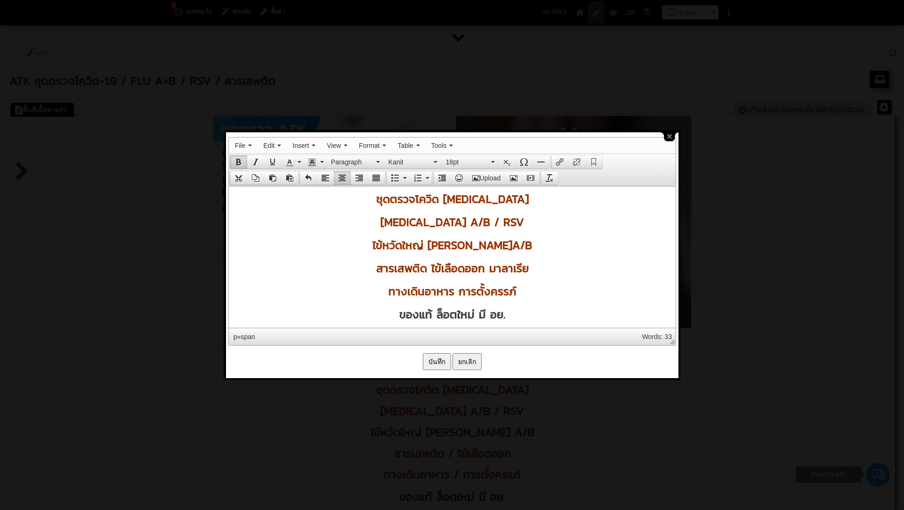
click at [466, 217] on span "[MEDICAL_DATA] A/B / RSV" at bounding box center [452, 221] width 144 height 16
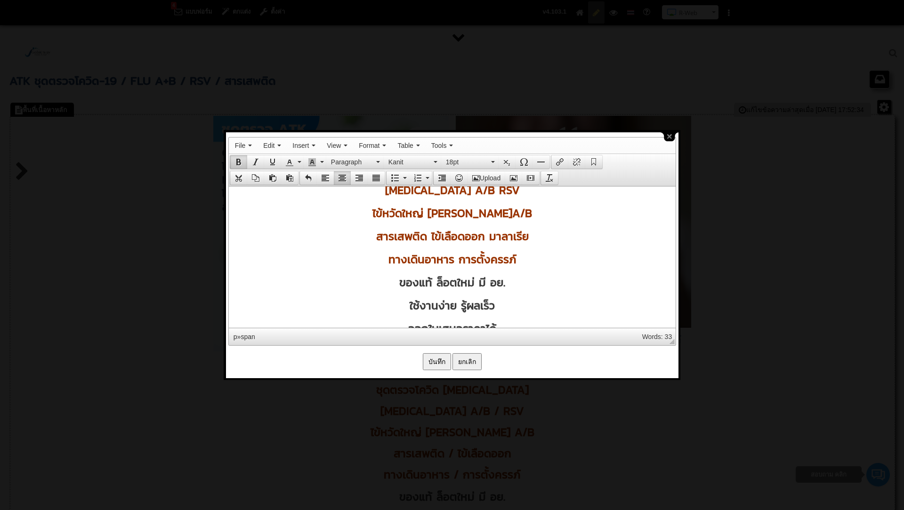
scroll to position [545, 0]
click at [458, 277] on span "ของแท้ ล็อตใหม่ มี อย." at bounding box center [452, 280] width 106 height 16
click at [495, 282] on span "ของแท้ ล็อตใหม่ มี อย." at bounding box center [452, 280] width 106 height 16
click at [511, 284] on p "ของแท้ ล็อตใหม่ มี อย." at bounding box center [451, 280] width 437 height 16
click at [478, 281] on span "ของแท้ ล็อตใหม่ มี อย." at bounding box center [452, 280] width 106 height 16
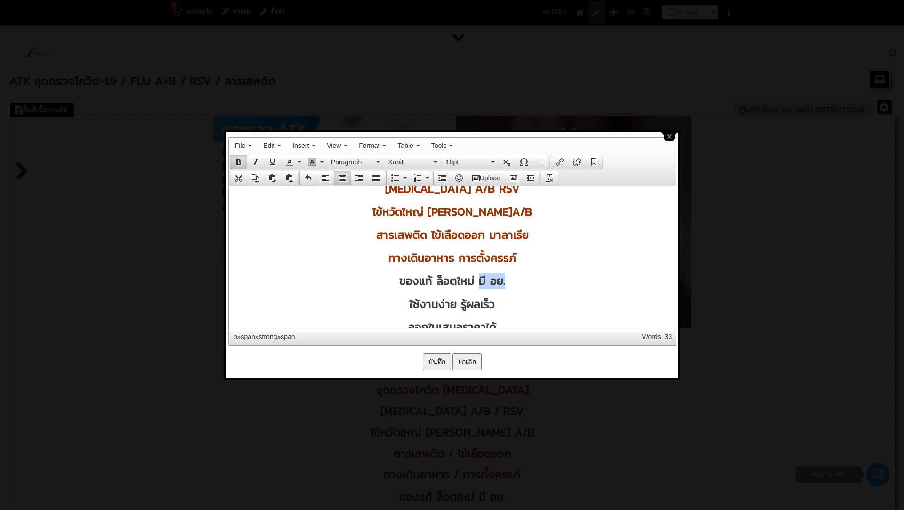
drag, startPoint x: 478, startPoint y: 284, endPoint x: 504, endPoint y: 289, distance: 26.7
click at [504, 289] on p "ของแท้ ล็อตใหม่ มี อย." at bounding box center [451, 280] width 437 height 16
copy span "มี อย."
click at [400, 278] on span "ของแท้ ล็อตใหม่ มี อย." at bounding box center [452, 280] width 106 height 16
click at [455, 285] on p at bounding box center [451, 280] width 437 height 16
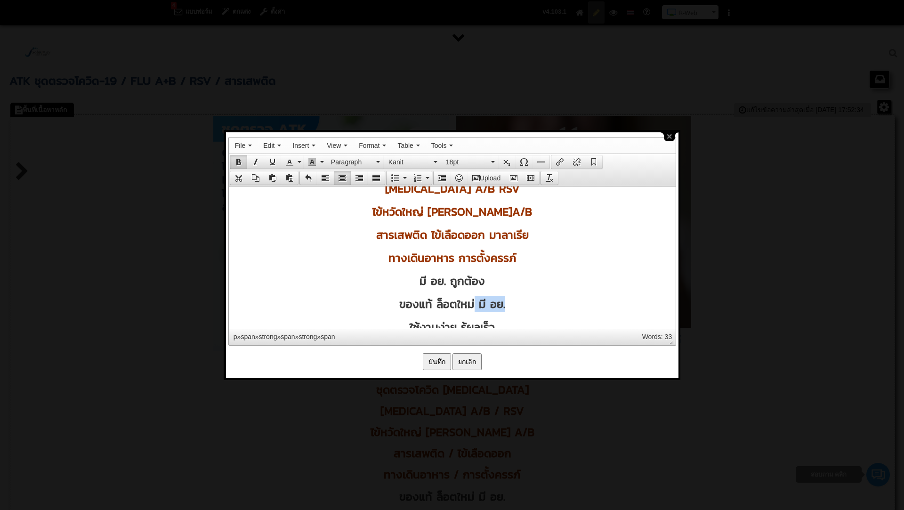
drag, startPoint x: 474, startPoint y: 307, endPoint x: 510, endPoint y: 307, distance: 36.2
click at [510, 307] on p "ของแท้ ล็อตใหม่ มี อย." at bounding box center [451, 303] width 437 height 16
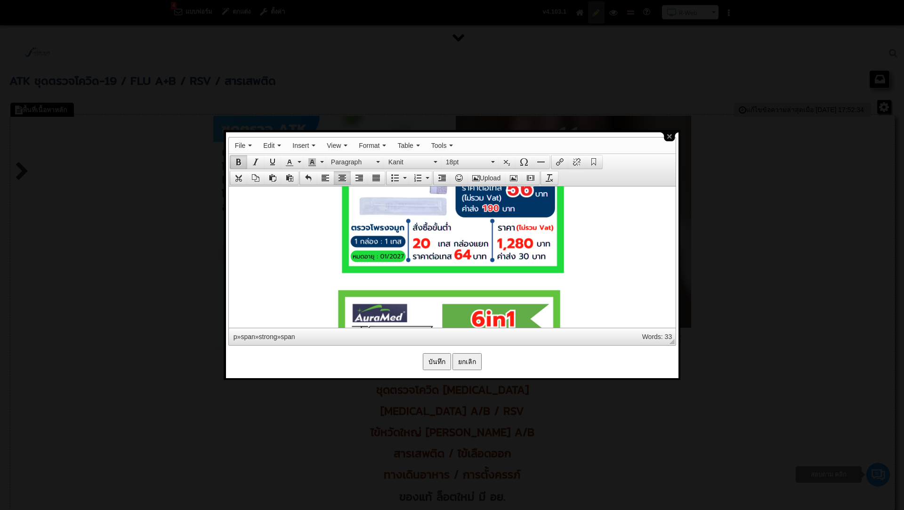
scroll to position [4067, 0]
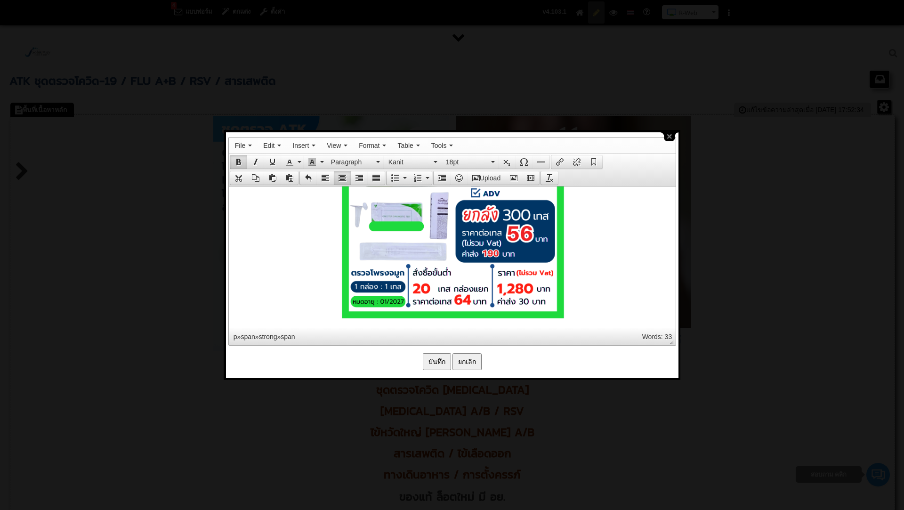
click at [432, 355] on input "บันทึก" at bounding box center [437, 361] width 28 height 17
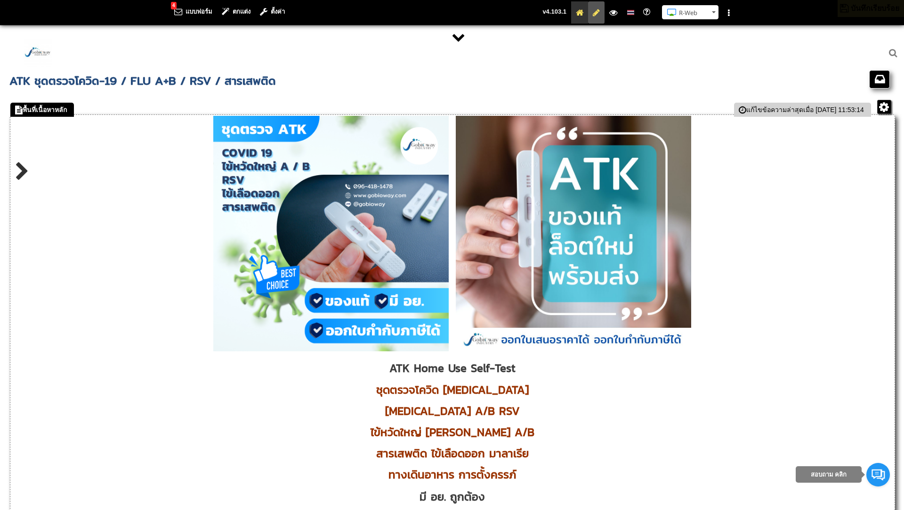
click at [577, 11] on icon at bounding box center [580, 12] width 8 height 6
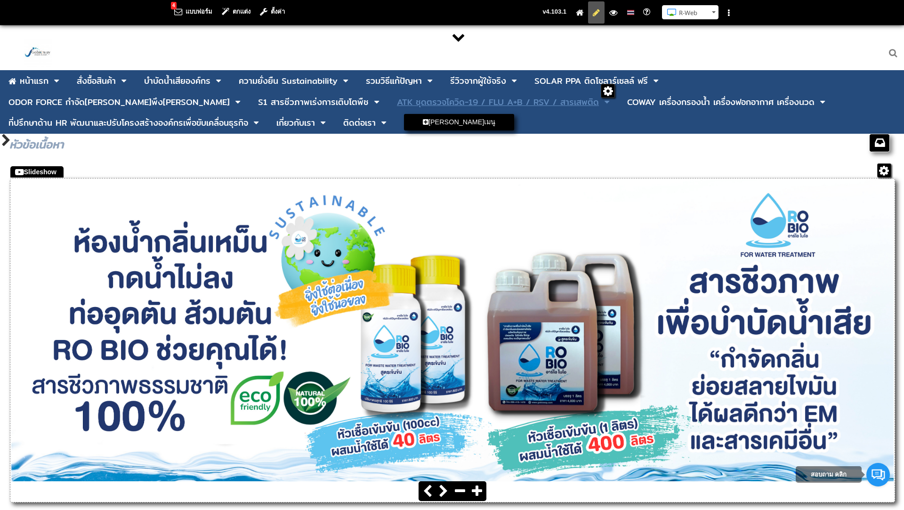
click at [397, 104] on div "ATK ชุดตรวจโควิด-19 / FLU A+B / RSV / สารเสพติด" at bounding box center [498, 102] width 202 height 8
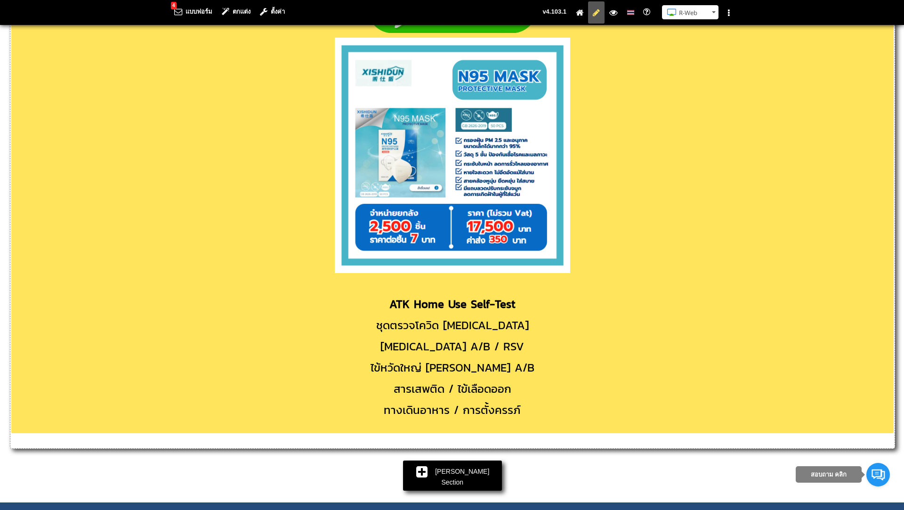
scroll to position [5668, 0]
